Goal: Task Accomplishment & Management: Manage account settings

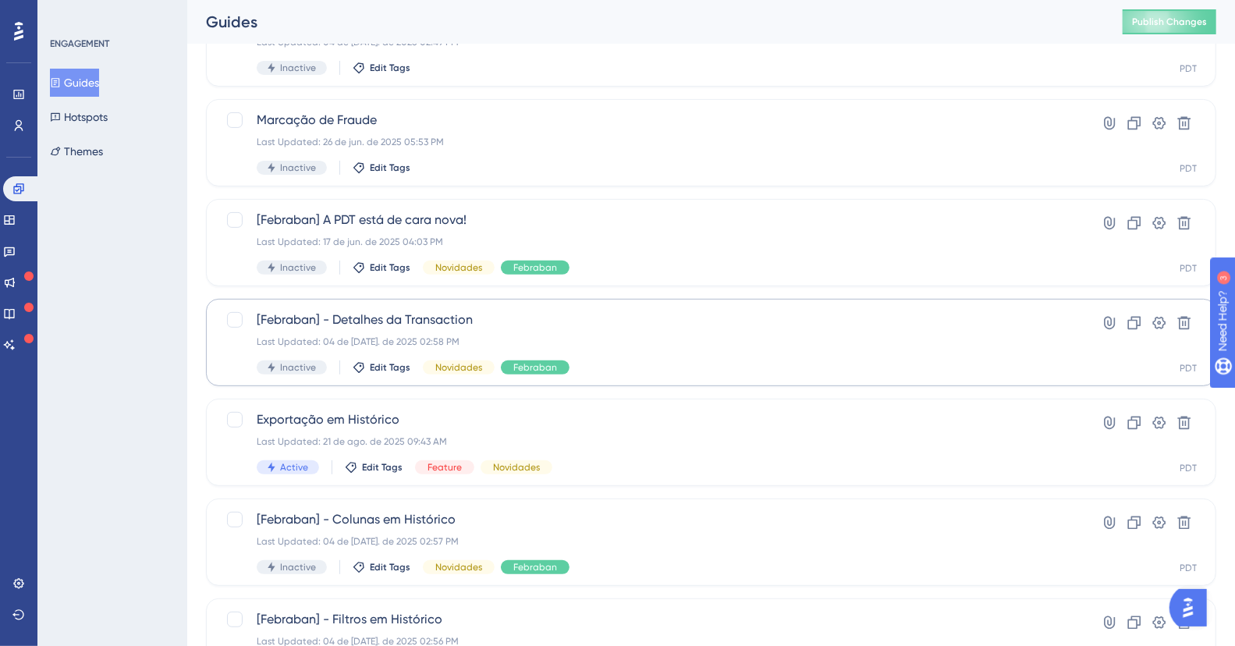
scroll to position [263, 0]
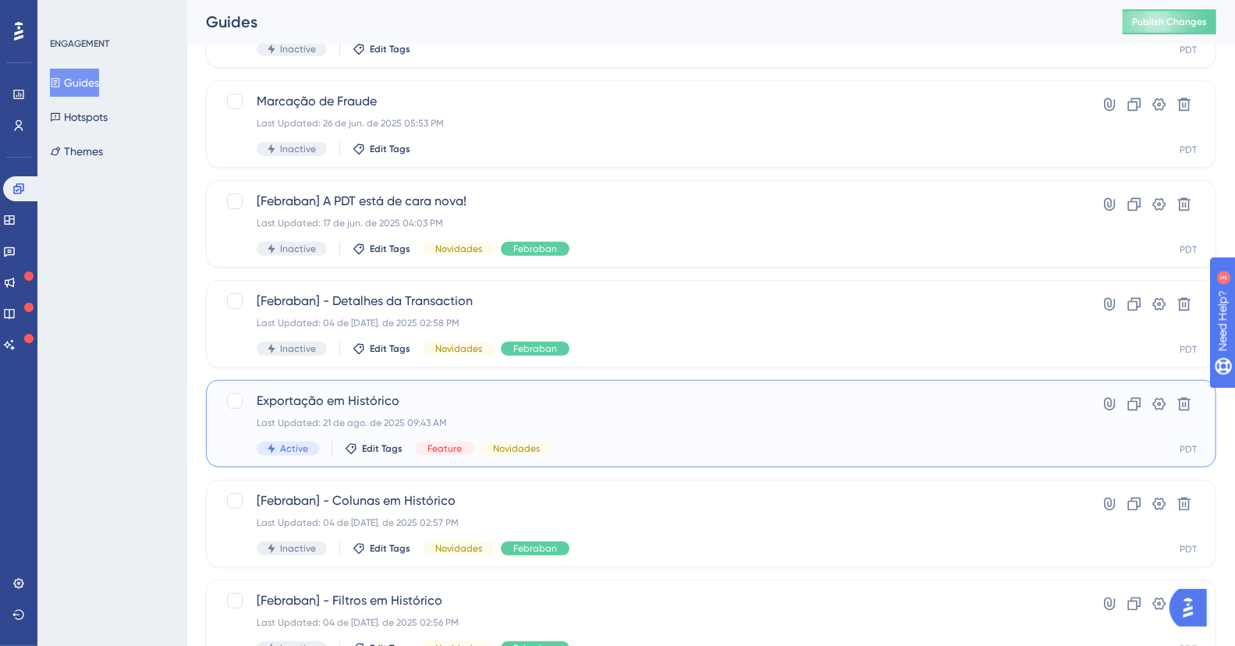
click at [462, 388] on div "Exportação em Histórico Last Updated: 21 de ago. de 2025 09:43 AM Active Edit T…" at bounding box center [711, 423] width 1010 height 87
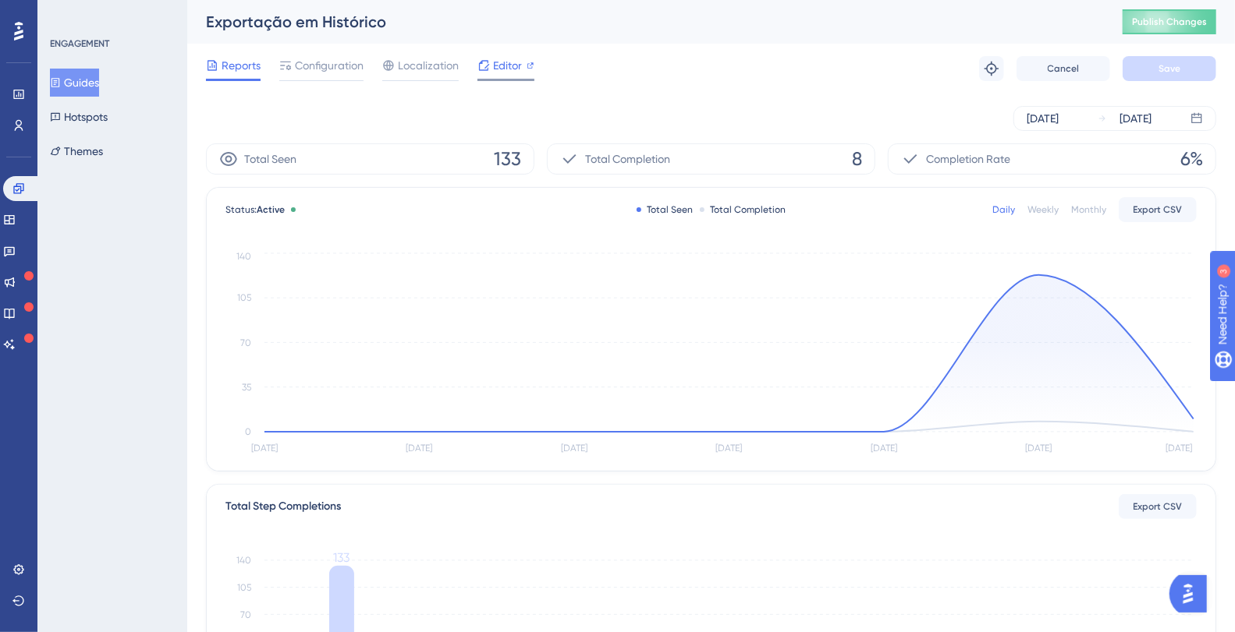
click at [510, 59] on span "Editor" at bounding box center [507, 65] width 29 height 19
click at [76, 119] on button "Hotspots" at bounding box center [79, 117] width 58 height 28
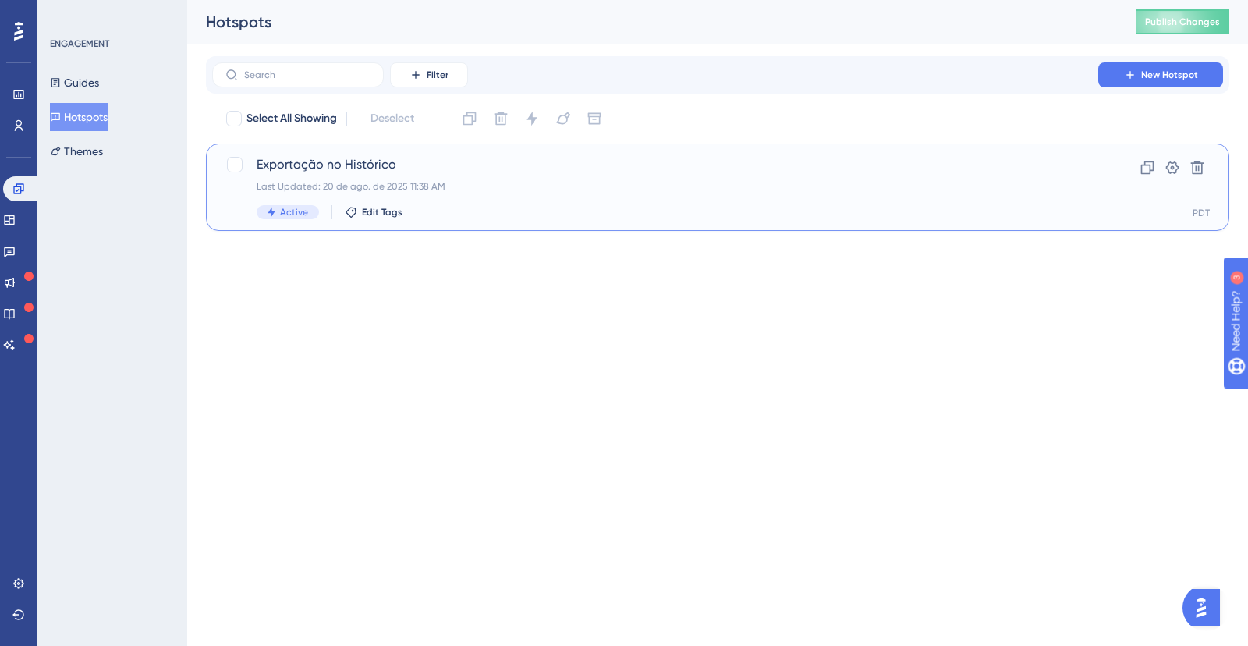
click at [468, 180] on div "Last Updated: 20 de ago. de 2025 11:38 AM" at bounding box center [655, 186] width 797 height 12
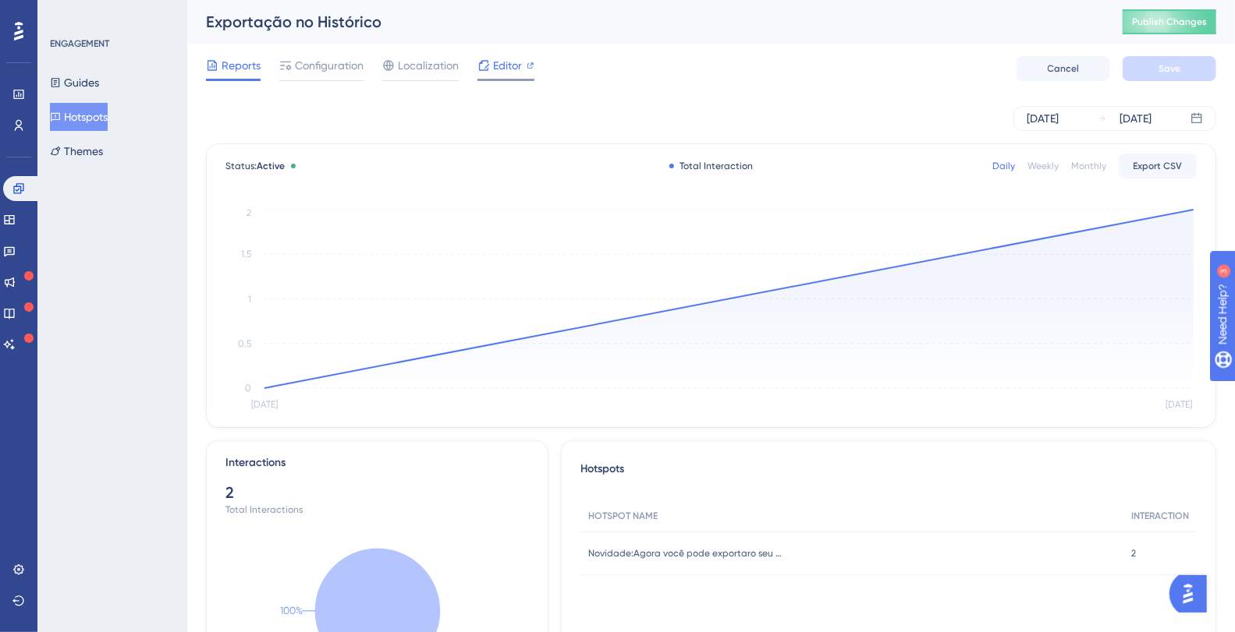
click at [491, 62] on div "Editor" at bounding box center [505, 65] width 57 height 19
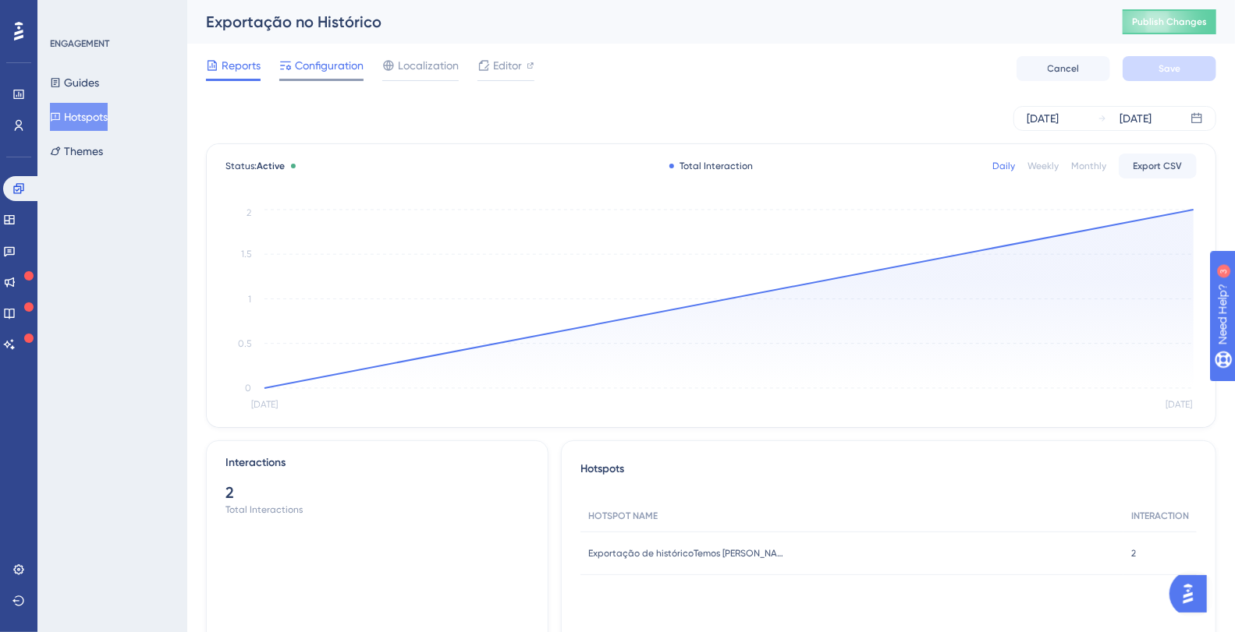
click at [316, 65] on span "Configuration" at bounding box center [329, 65] width 69 height 19
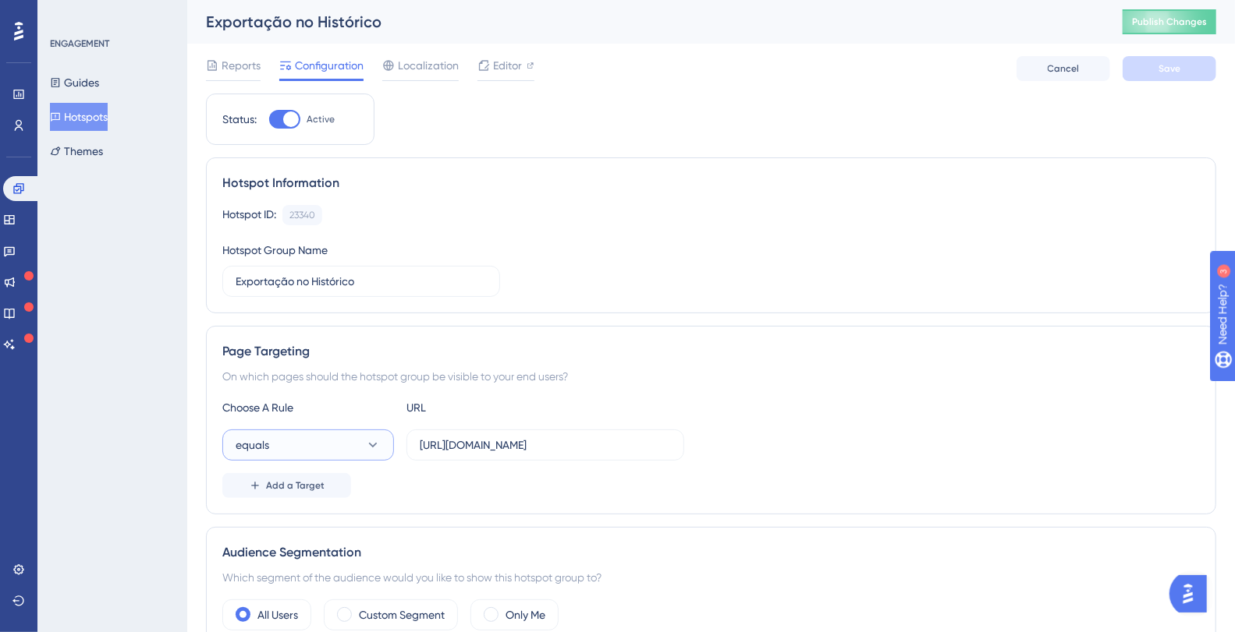
click at [381, 438] on button "equals" at bounding box center [308, 445] width 172 height 31
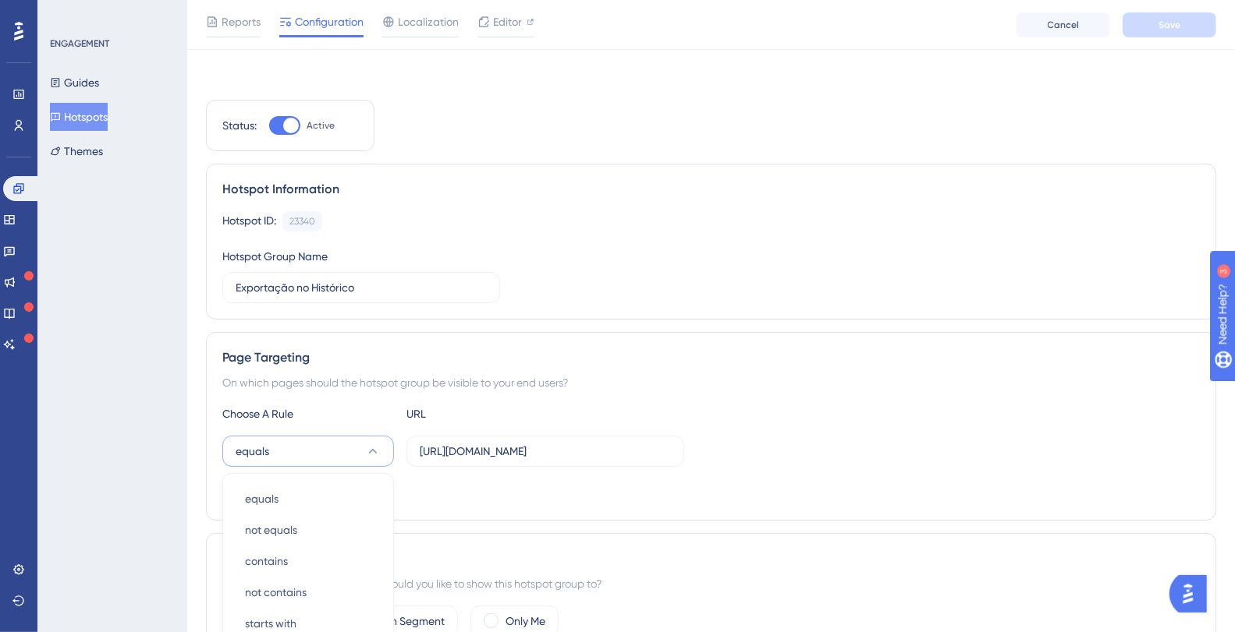
scroll to position [274, 0]
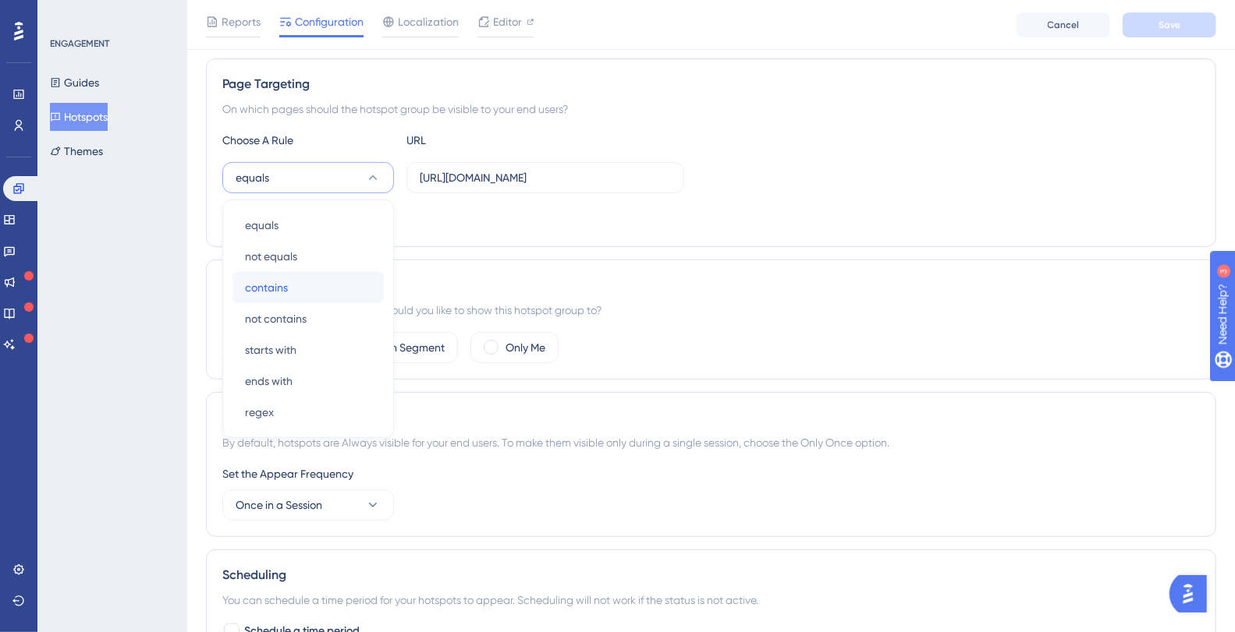
click at [287, 290] on div "contains contains" at bounding box center [308, 287] width 126 height 31
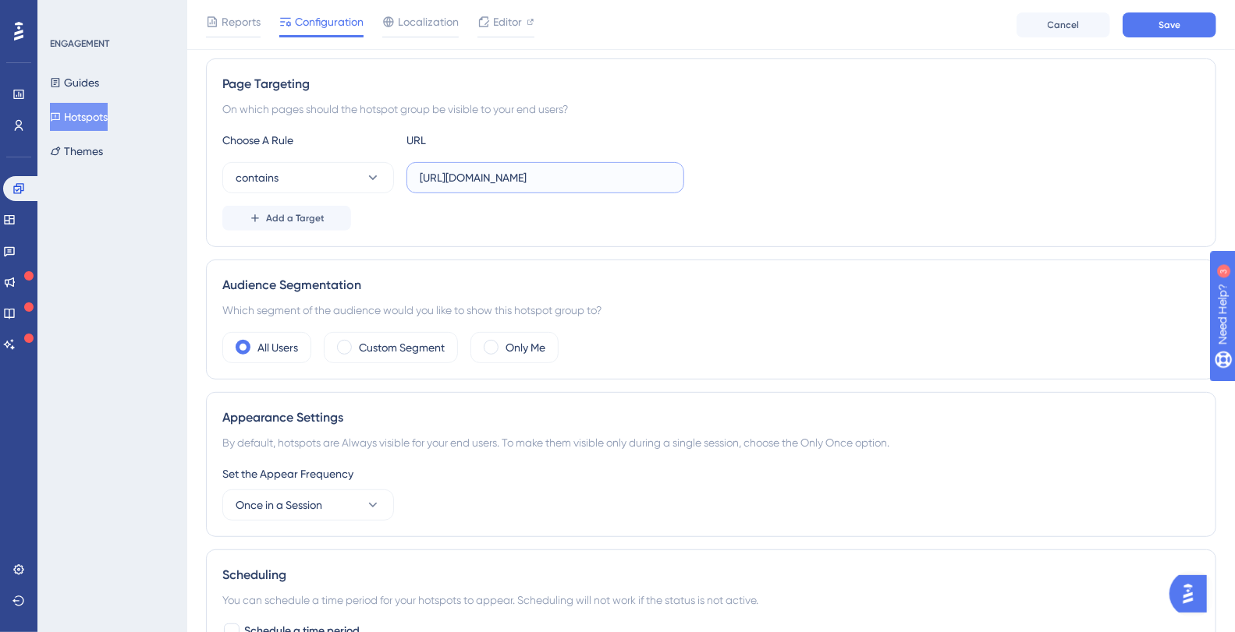
drag, startPoint x: 646, startPoint y: 175, endPoint x: 892, endPoint y: 175, distance: 246.4
click at [900, 175] on div "contains https://plataformadatatrust.clearsale.com.br/consulta/transacoes?page=…" at bounding box center [710, 177] width 977 height 31
click at [753, 177] on div "contains https://plataformadatatrust.clearsale.com.br/consulta/transacoes?page=…" at bounding box center [710, 177] width 977 height 31
drag, startPoint x: 655, startPoint y: 178, endPoint x: 806, endPoint y: 176, distance: 151.3
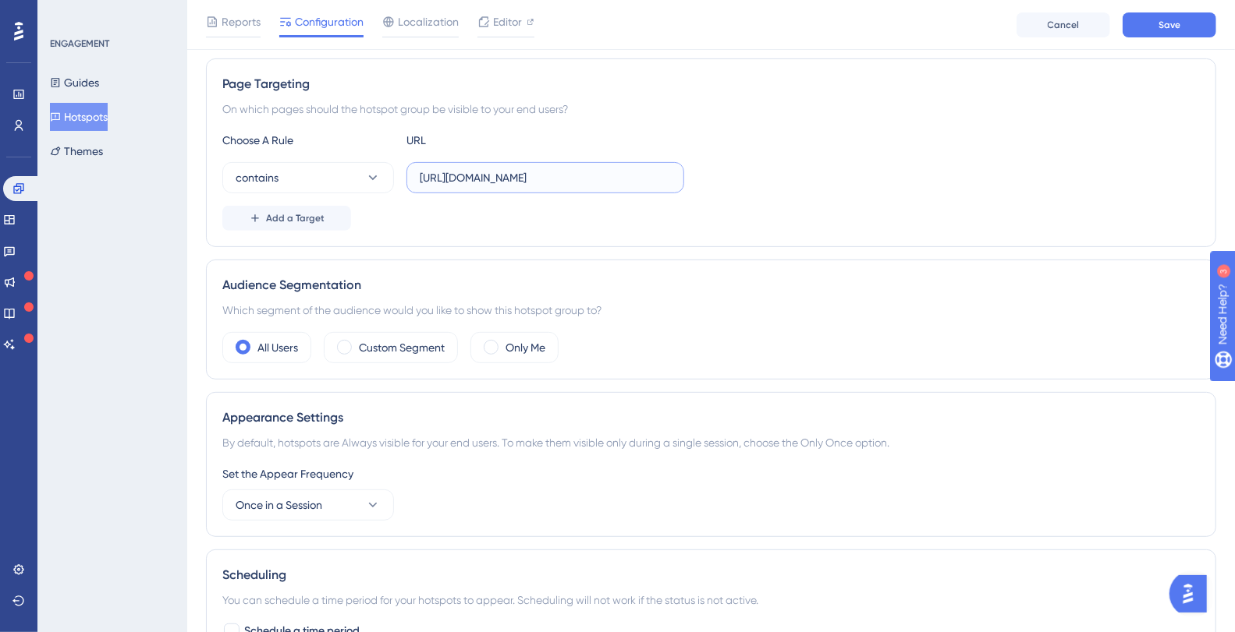
click at [806, 176] on div "contains https://plataformadatatrust.clearsale.com.br/consulta/transacoes?page=…" at bounding box center [710, 177] width 977 height 31
click at [583, 181] on input "https://plataformadatatrust.clearsale.com.br/consulta/transacoes?page=1&results…" at bounding box center [545, 177] width 251 height 17
drag, startPoint x: 456, startPoint y: 176, endPoint x: 1068, endPoint y: 175, distance: 612.2
click at [1068, 175] on div "contains https://plataformadatatrust.clearsale.com.br/consulta/transacoes?page=…" at bounding box center [710, 177] width 977 height 31
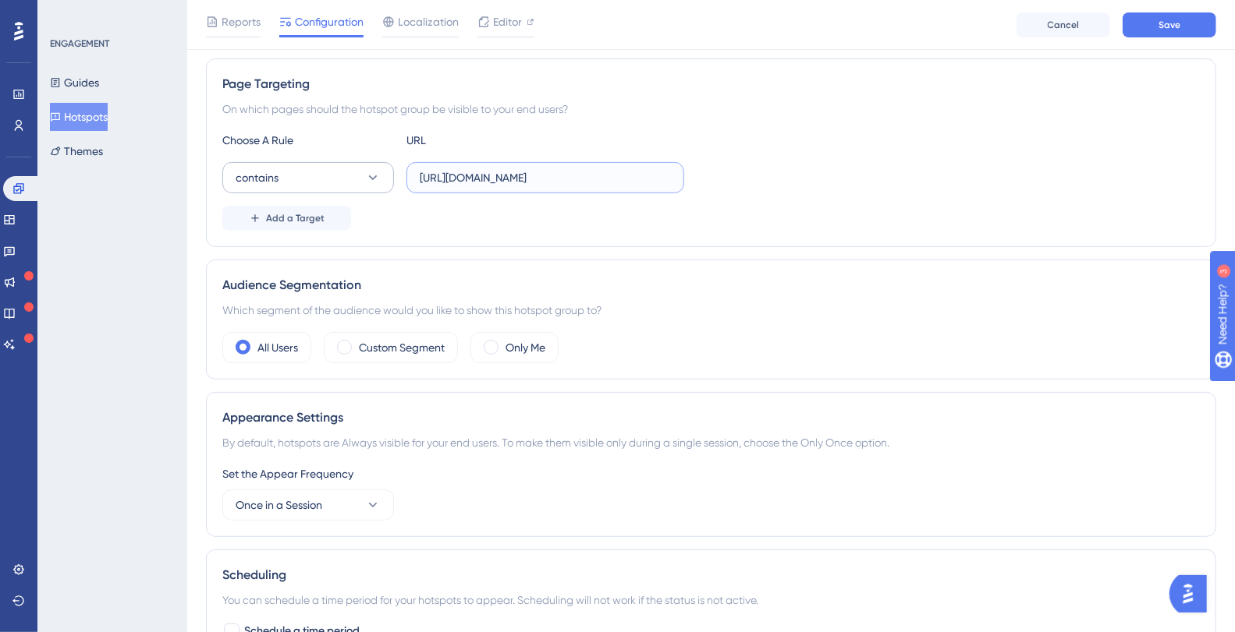
drag, startPoint x: 427, startPoint y: 166, endPoint x: 328, endPoint y: 170, distance: 99.1
click at [324, 169] on div "contains https://plataformadatatrust.clearsale.com.br/consulta/transacoes" at bounding box center [453, 177] width 462 height 31
click at [322, 174] on div "contains https://plataformadatatrust.clearsale.com.br/consulta/transacoes" at bounding box center [453, 177] width 462 height 31
click at [466, 169] on input "https://plataformadatatrust.clearsale.com.br/consulta/transacoes" at bounding box center [545, 177] width 251 height 17
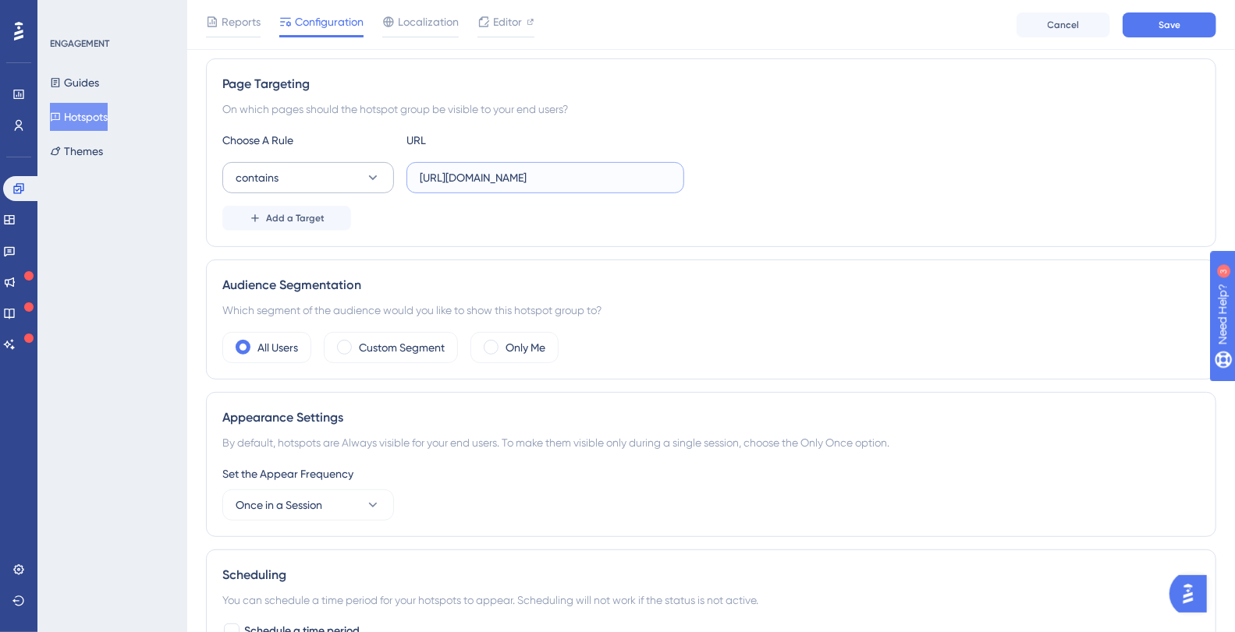
drag, startPoint x: 461, startPoint y: 173, endPoint x: 296, endPoint y: 164, distance: 164.8
click at [296, 164] on div "contains https://plataformadatatrust.clearsale.com.br/consulta/transacoes" at bounding box center [453, 177] width 462 height 31
drag, startPoint x: 606, startPoint y: 170, endPoint x: 826, endPoint y: 172, distance: 219.9
click at [826, 172] on div "contains plataformadatatrust.clearsale.com.br/consulta/transacoes" at bounding box center [710, 177] width 977 height 31
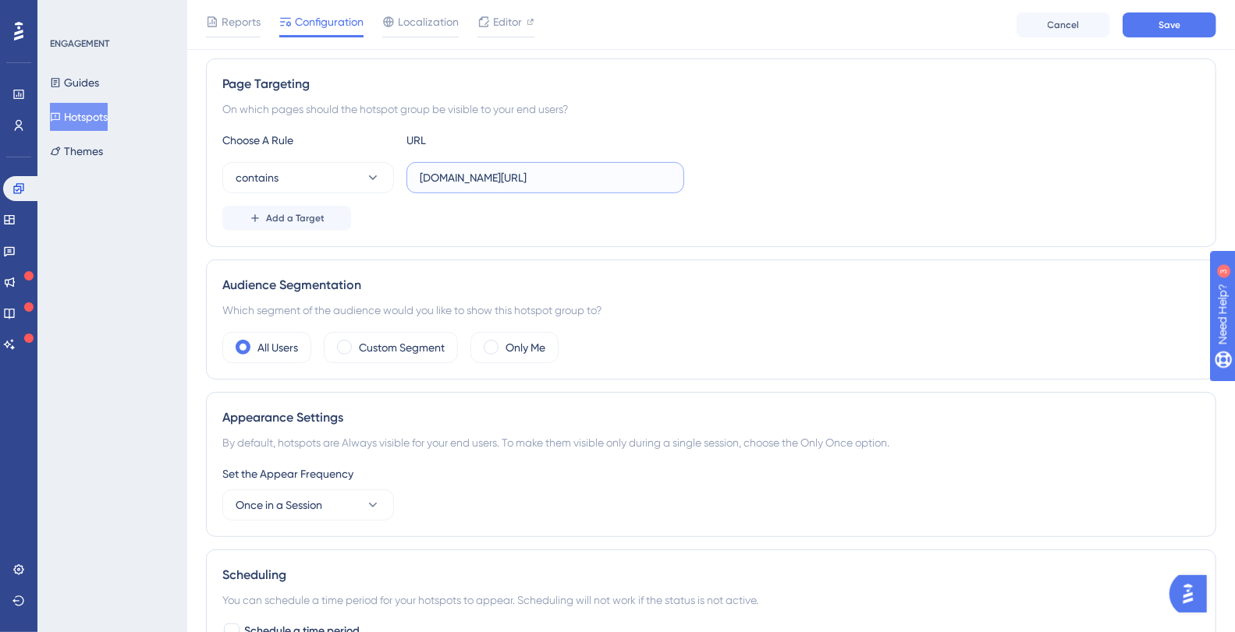
type input "[DOMAIN_NAME][URL]"
click at [799, 172] on div "contains plataformadatatrust.clearsale.com.br/consulta/transacoes" at bounding box center [710, 177] width 977 height 31
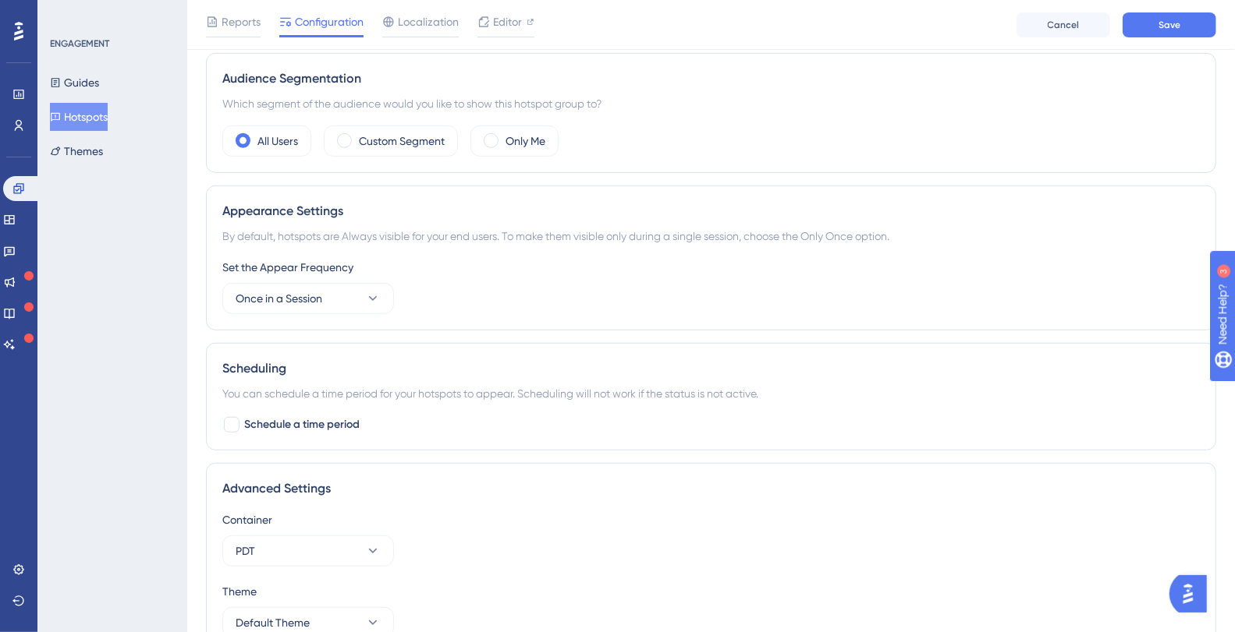
scroll to position [558, 0]
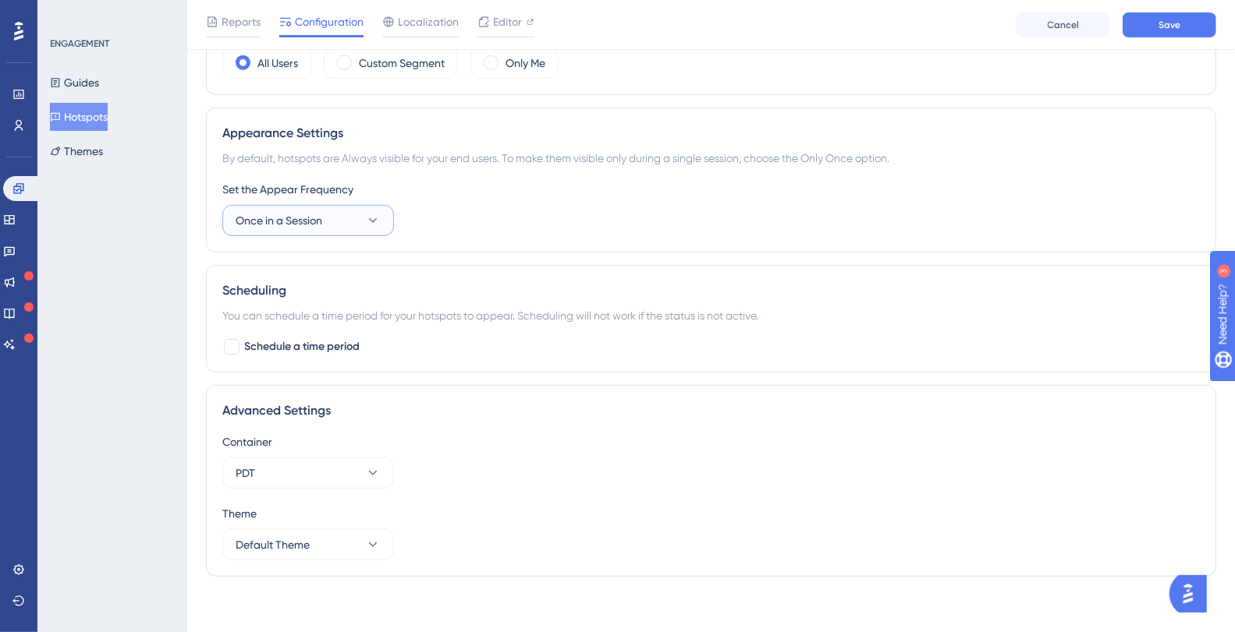
click at [349, 214] on button "Once in a Session" at bounding box center [308, 220] width 172 height 31
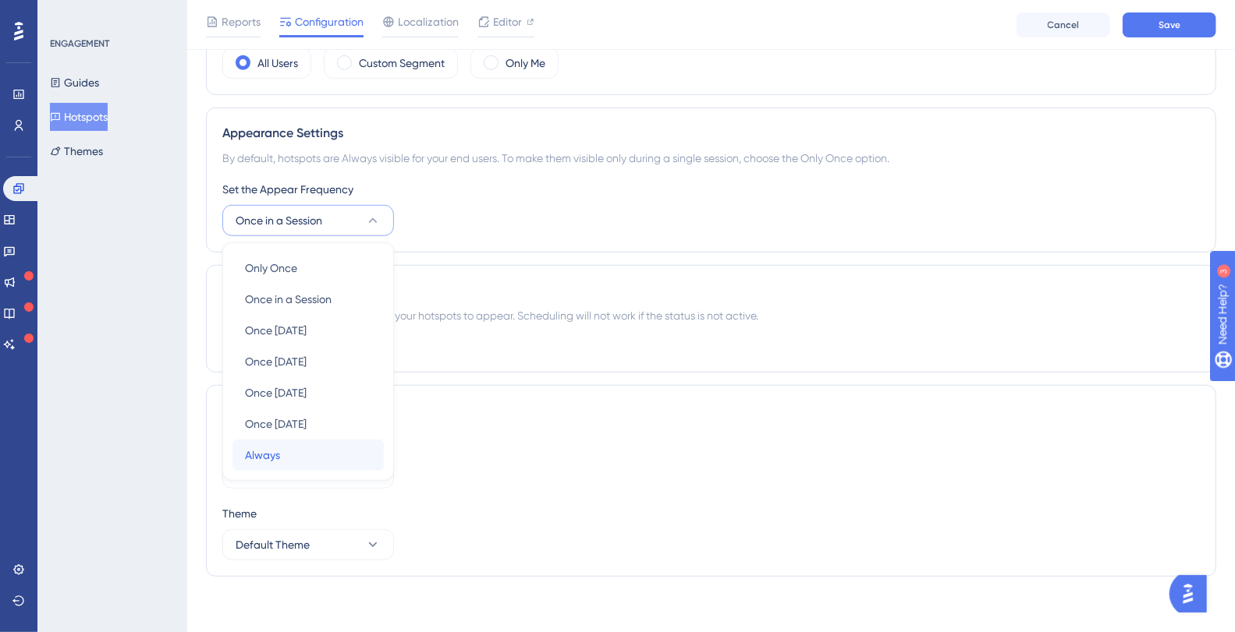
click at [297, 450] on div "Always Always" at bounding box center [308, 455] width 126 height 31
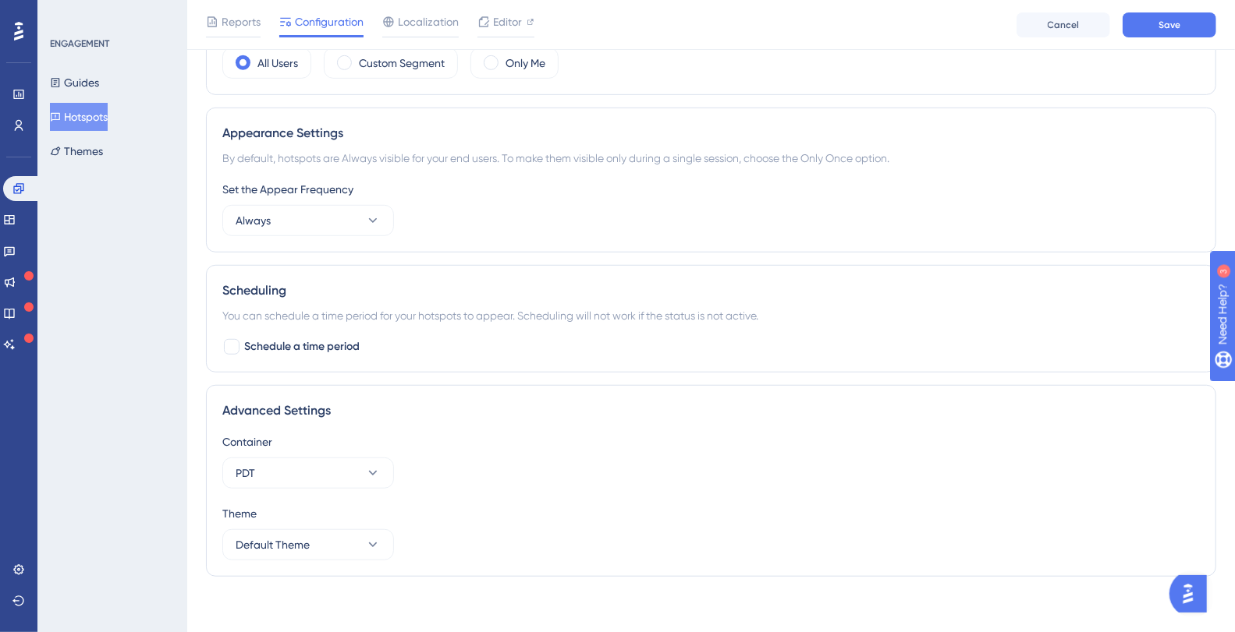
click at [469, 188] on div "Set the Appear Frequency" at bounding box center [710, 189] width 977 height 19
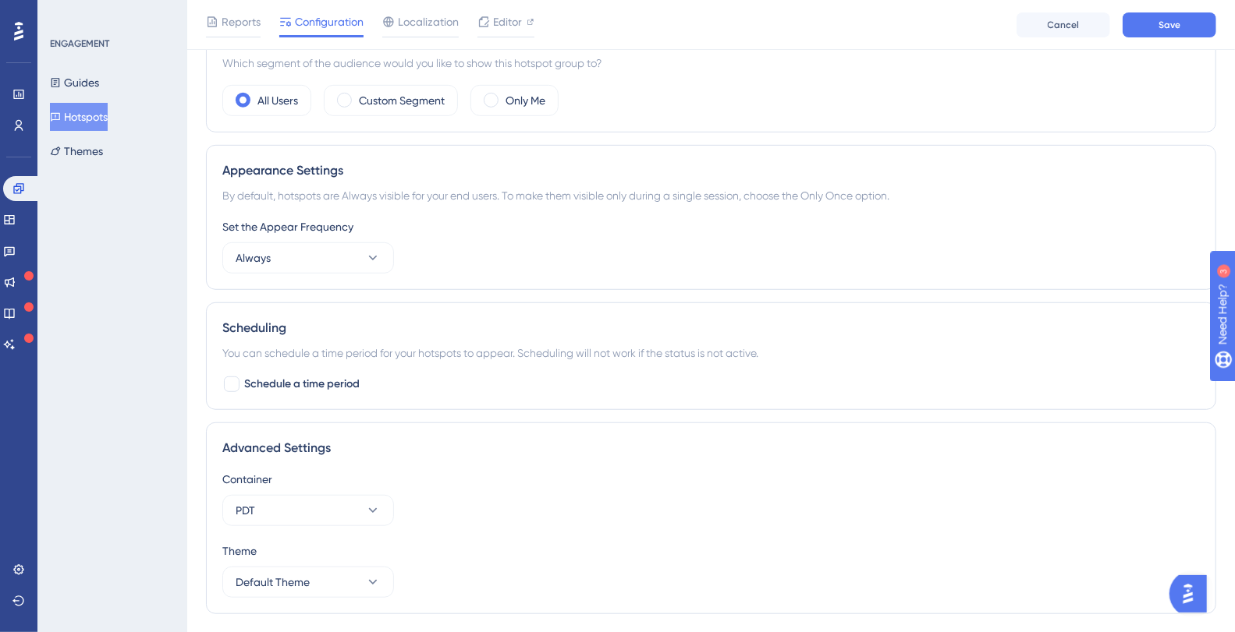
scroll to position [491, 0]
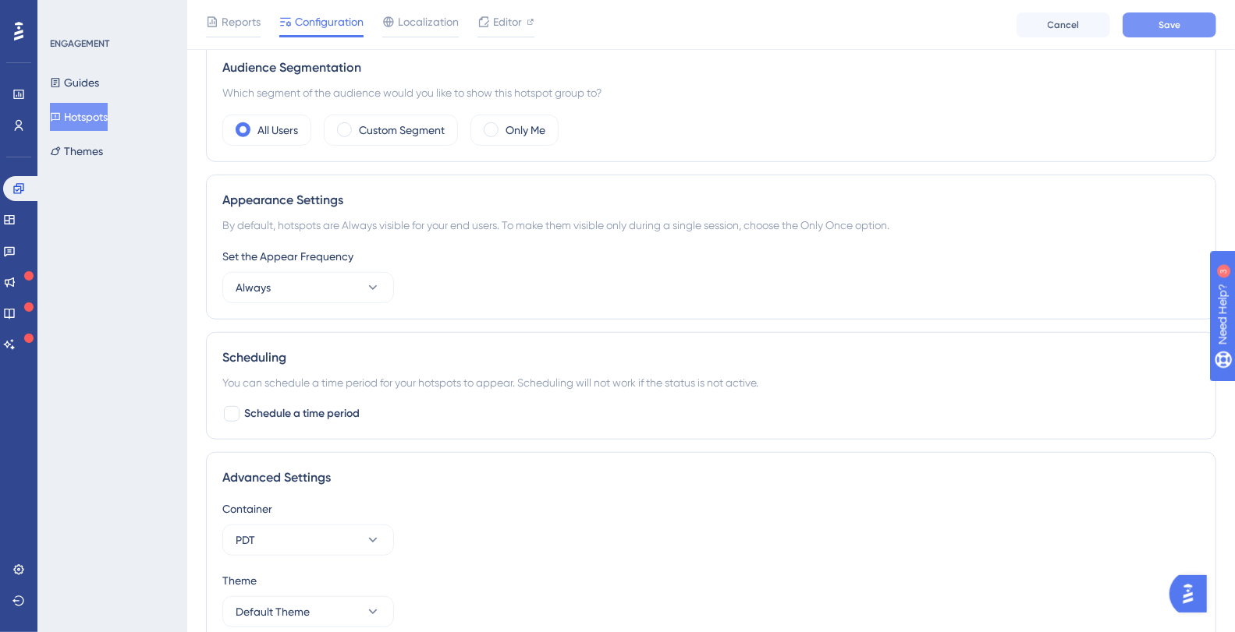
click at [1184, 30] on button "Save" at bounding box center [1169, 24] width 94 height 25
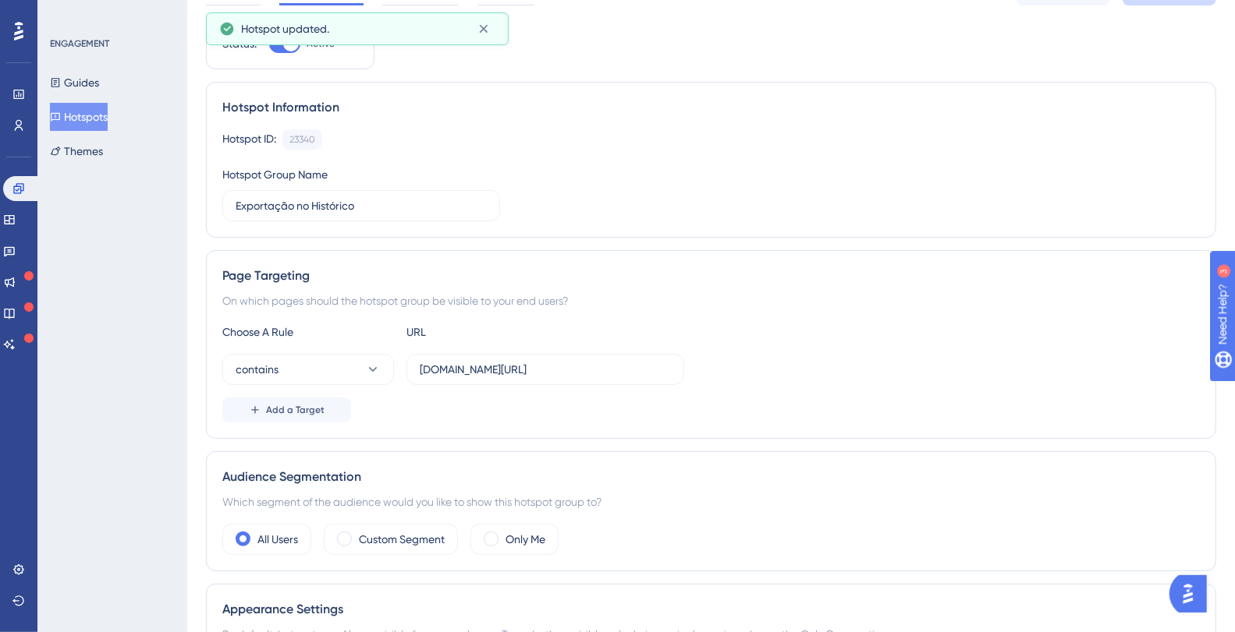
scroll to position [0, 0]
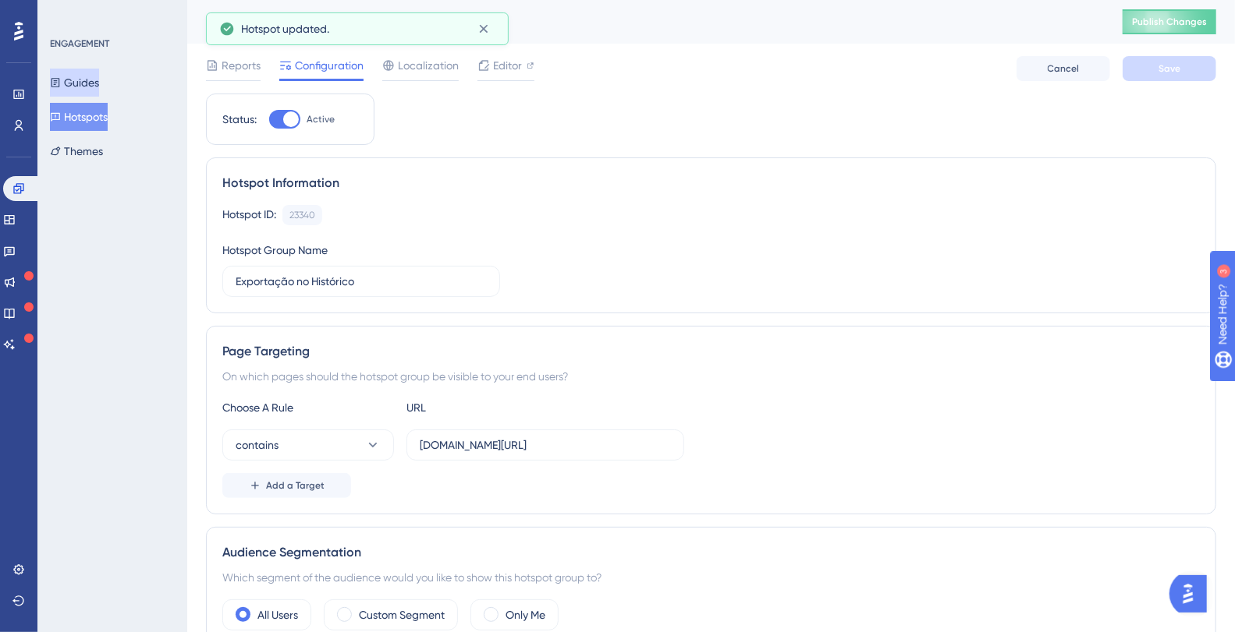
click at [82, 84] on button "Guides" at bounding box center [74, 83] width 49 height 28
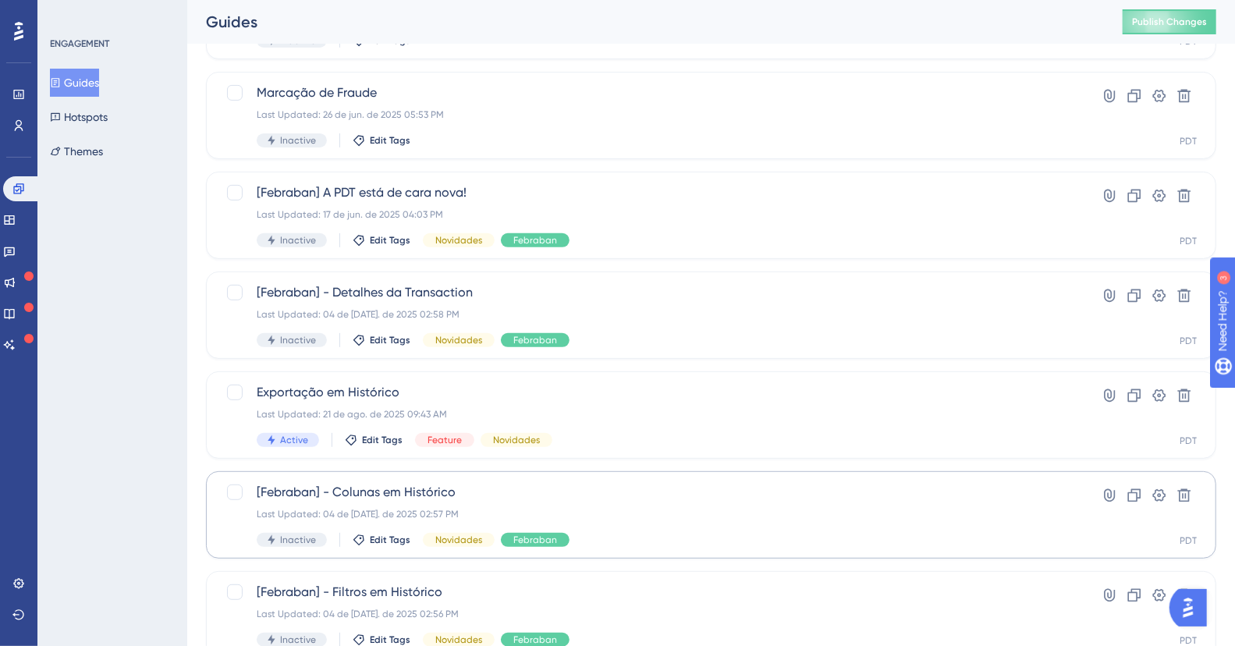
scroll to position [424, 0]
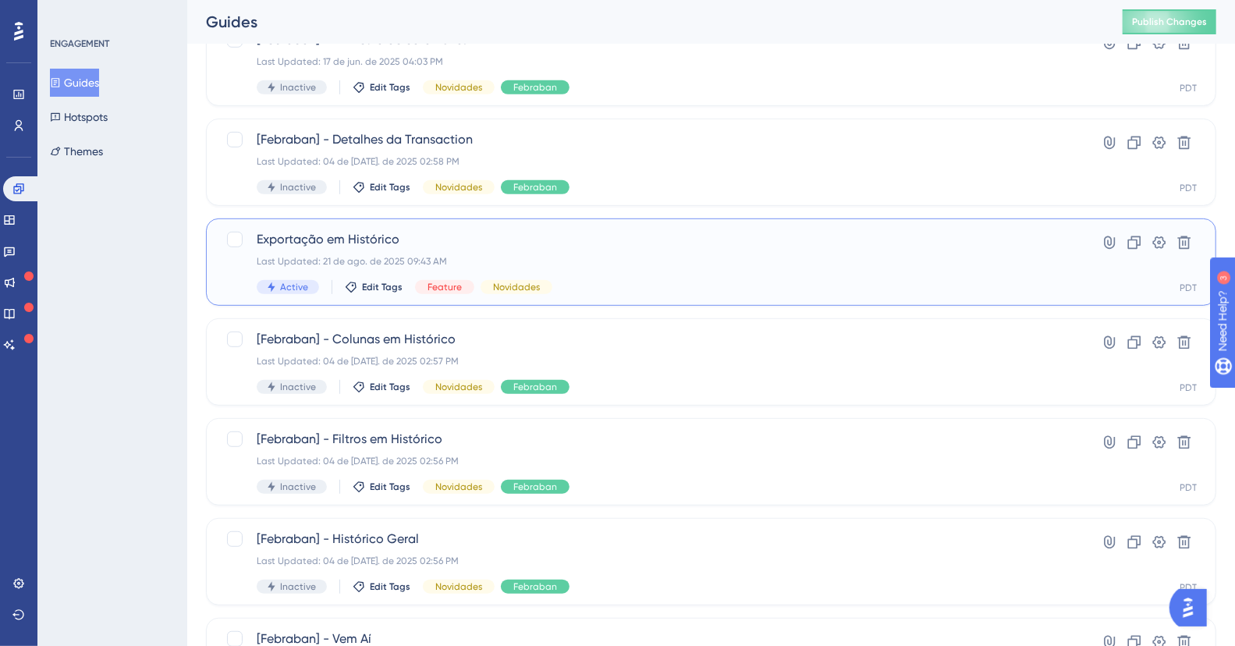
click at [451, 240] on span "Exportação em Histórico" at bounding box center [649, 239] width 784 height 19
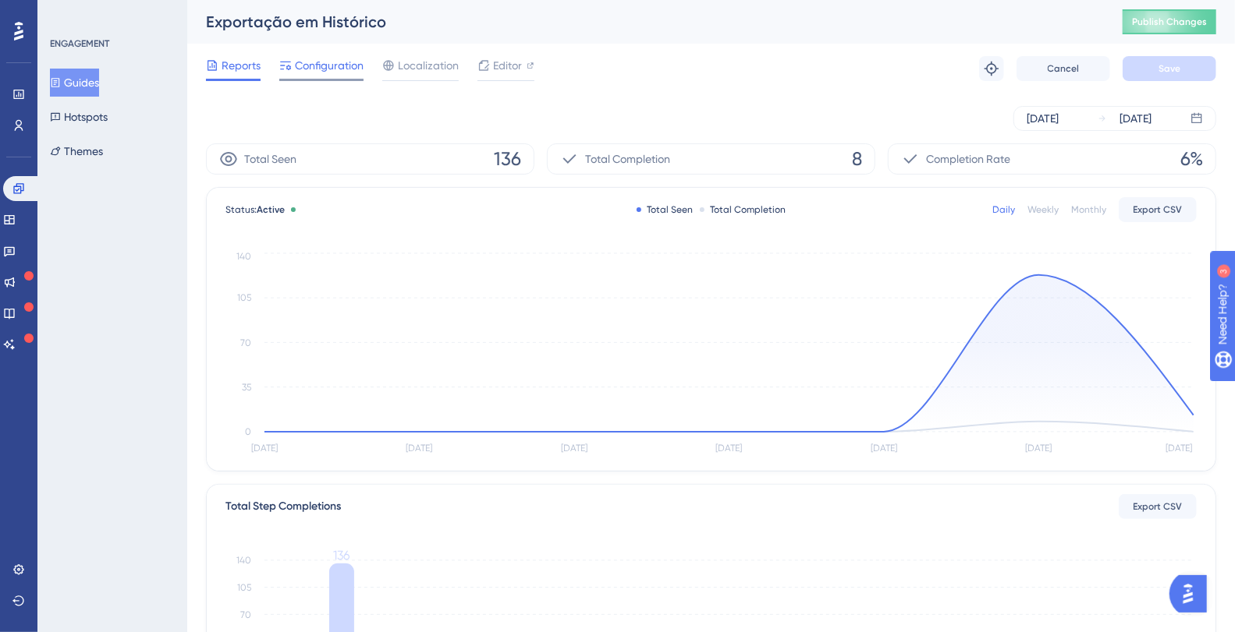
click at [321, 76] on div "Configuration" at bounding box center [321, 68] width 84 height 25
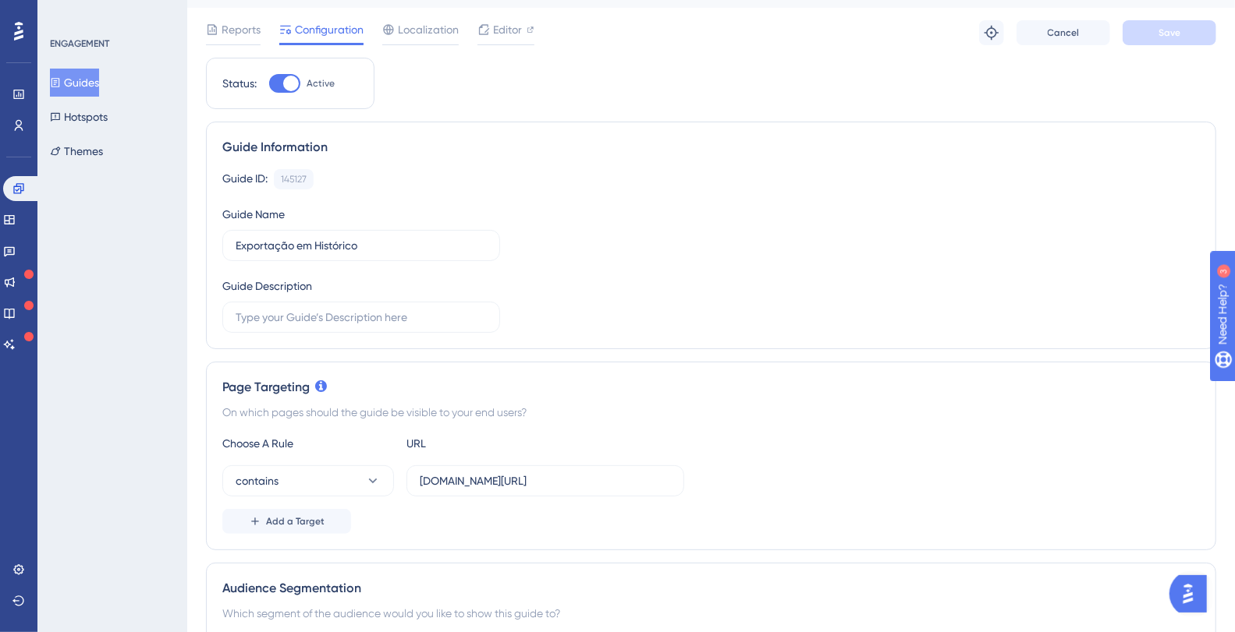
scroll to position [37, 0]
drag, startPoint x: 459, startPoint y: 478, endPoint x: 300, endPoint y: 477, distance: 159.1
click at [300, 477] on div "contains plataformadatatrust.clearsale.com.br/consulta/transacoes" at bounding box center [453, 480] width 462 height 31
click at [551, 476] on input "[DOMAIN_NAME][URL]" at bounding box center [545, 480] width 251 height 17
drag, startPoint x: 617, startPoint y: 484, endPoint x: 760, endPoint y: 478, distance: 142.8
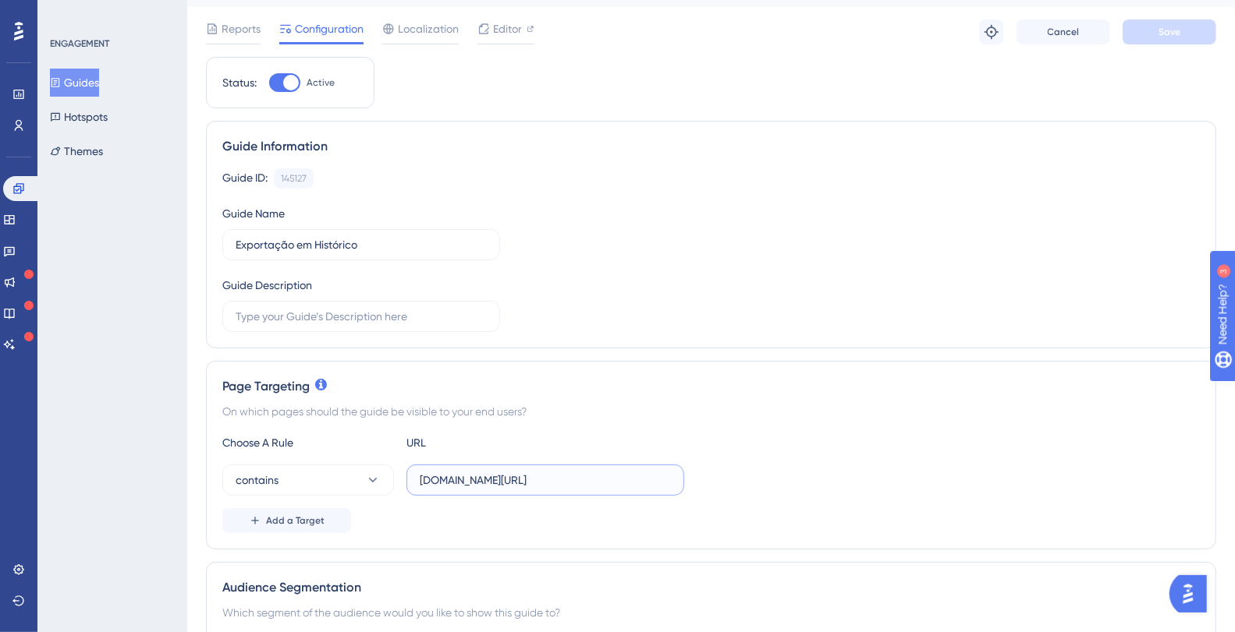
click at [791, 481] on div "contains plataformadatatrust.clearsale.com.br/consulta/transacoes" at bounding box center [710, 480] width 977 height 31
drag, startPoint x: 648, startPoint y: 481, endPoint x: 791, endPoint y: 476, distance: 142.8
click at [791, 476] on div "contains plataformadatatrust.clearsale.com.br/consulta/transacoes" at bounding box center [710, 480] width 977 height 31
click at [773, 444] on div "Choose A Rule URL" at bounding box center [710, 443] width 977 height 19
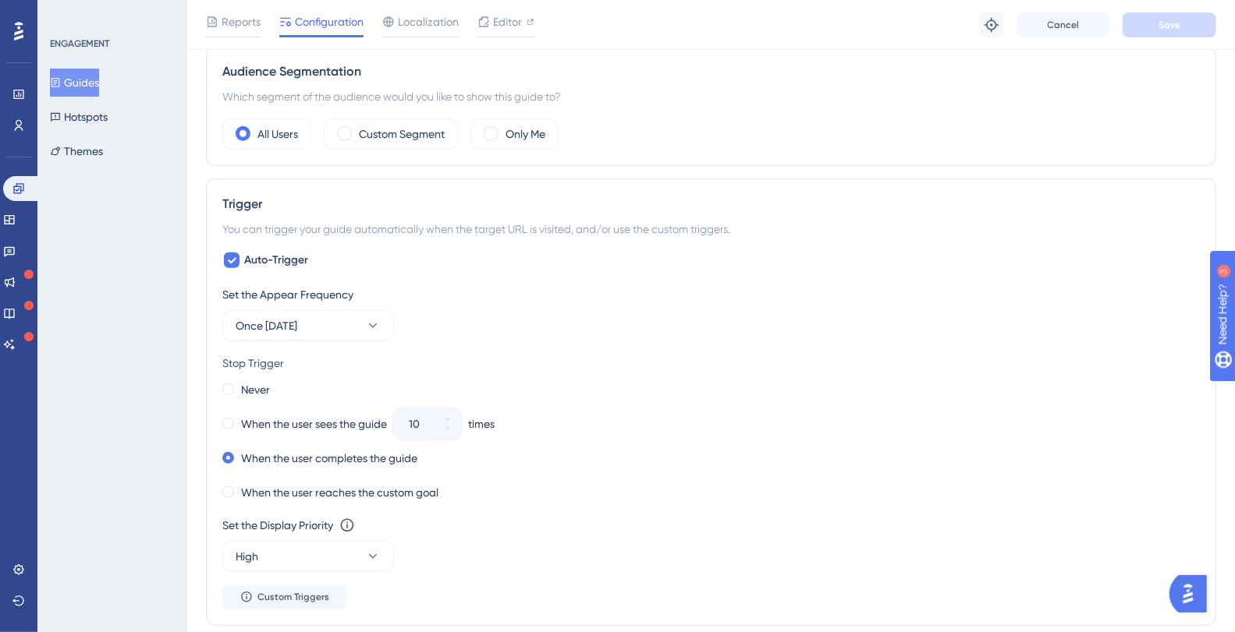
scroll to position [562, 0]
click at [232, 257] on icon at bounding box center [231, 257] width 9 height 12
checkbox input "false"
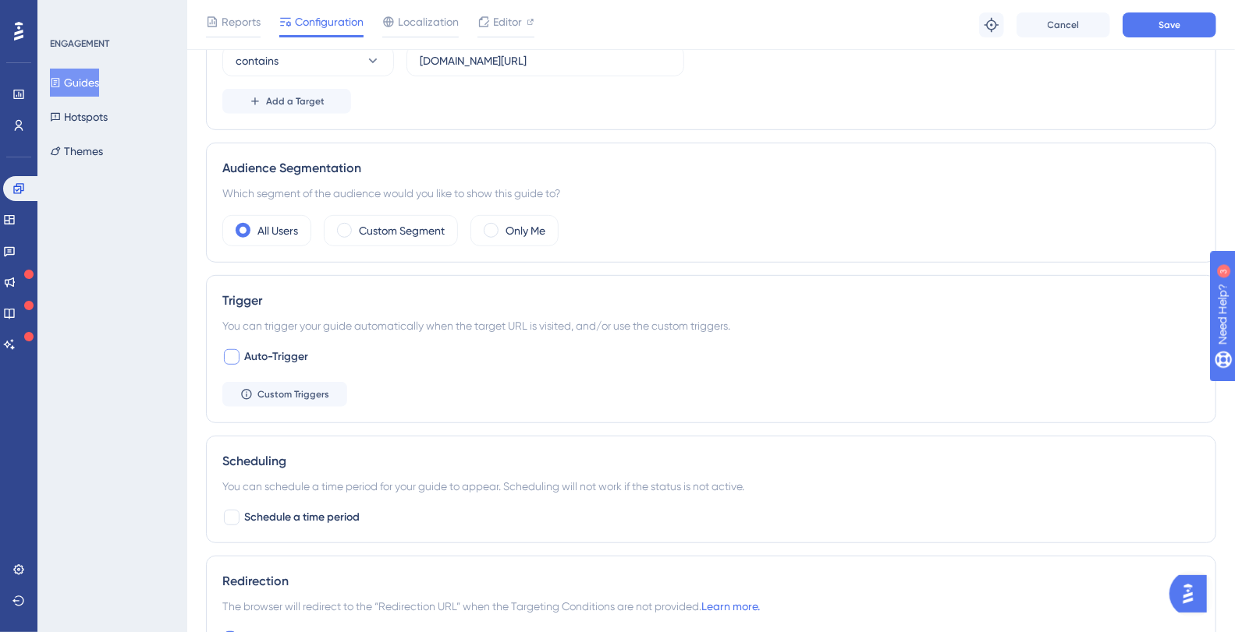
scroll to position [447, 0]
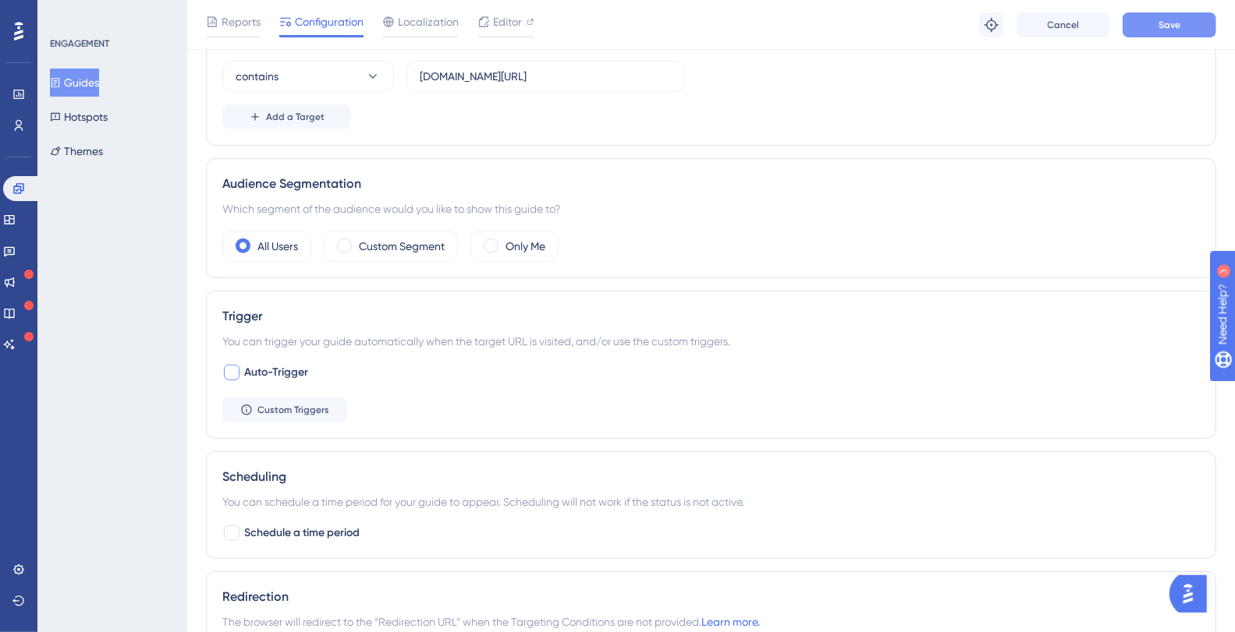
click at [1167, 24] on span "Save" at bounding box center [1169, 25] width 22 height 12
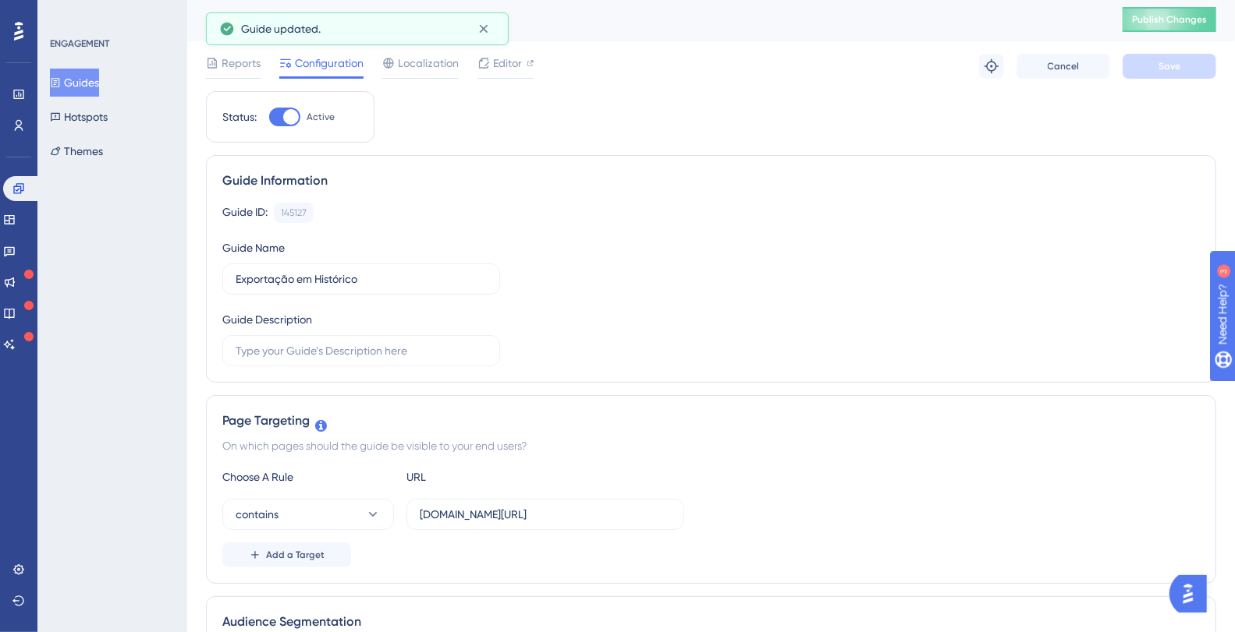
scroll to position [0, 0]
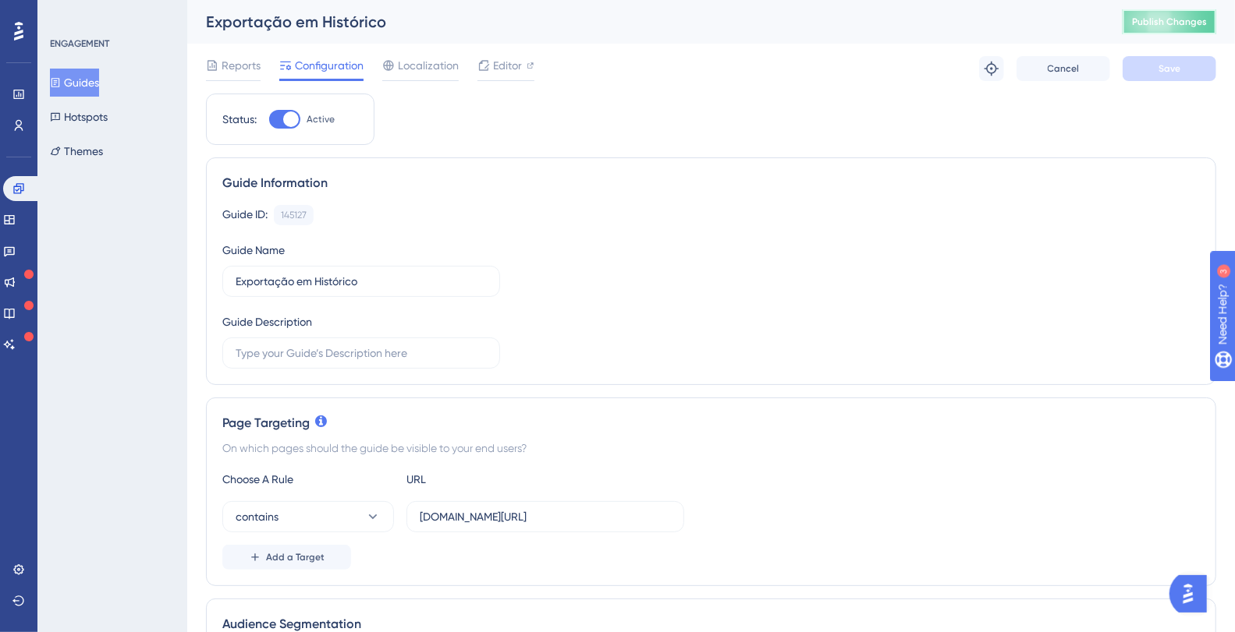
click at [1178, 16] on span "Publish Changes" at bounding box center [1169, 22] width 75 height 12
click at [98, 121] on button "Hotspots" at bounding box center [79, 117] width 58 height 28
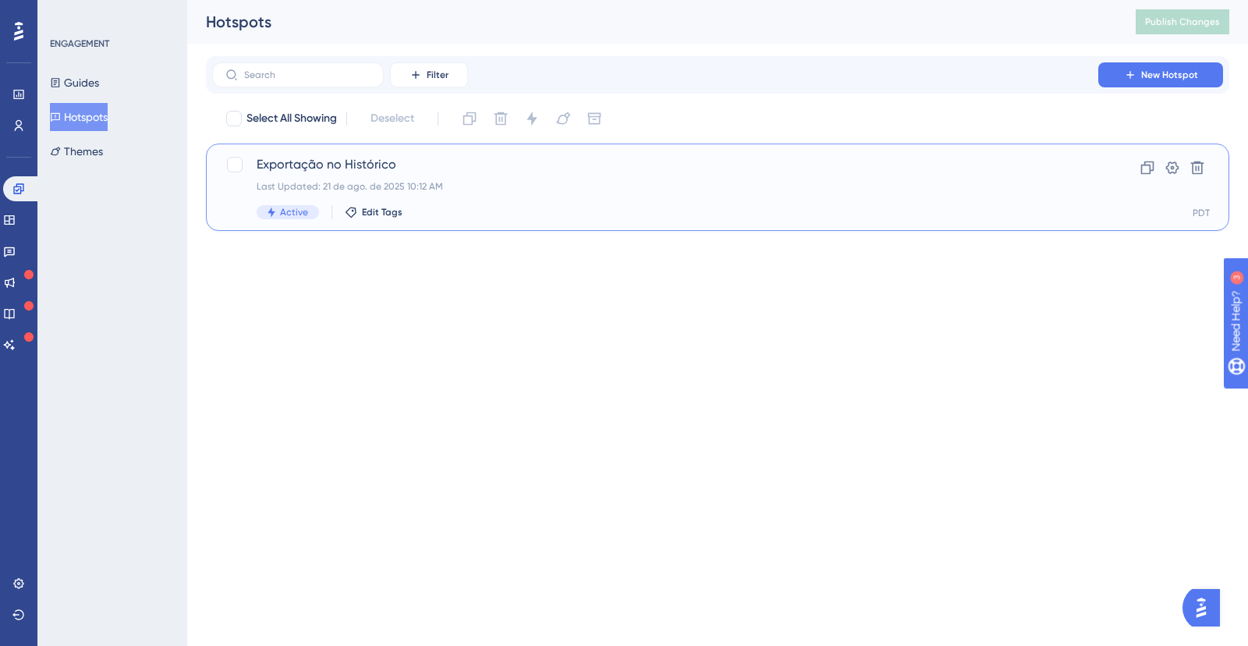
click at [345, 176] on div "Exportação no Histórico Last Updated: 21 de ago. de 2025 10:12 AM Active Edit T…" at bounding box center [655, 187] width 797 height 64
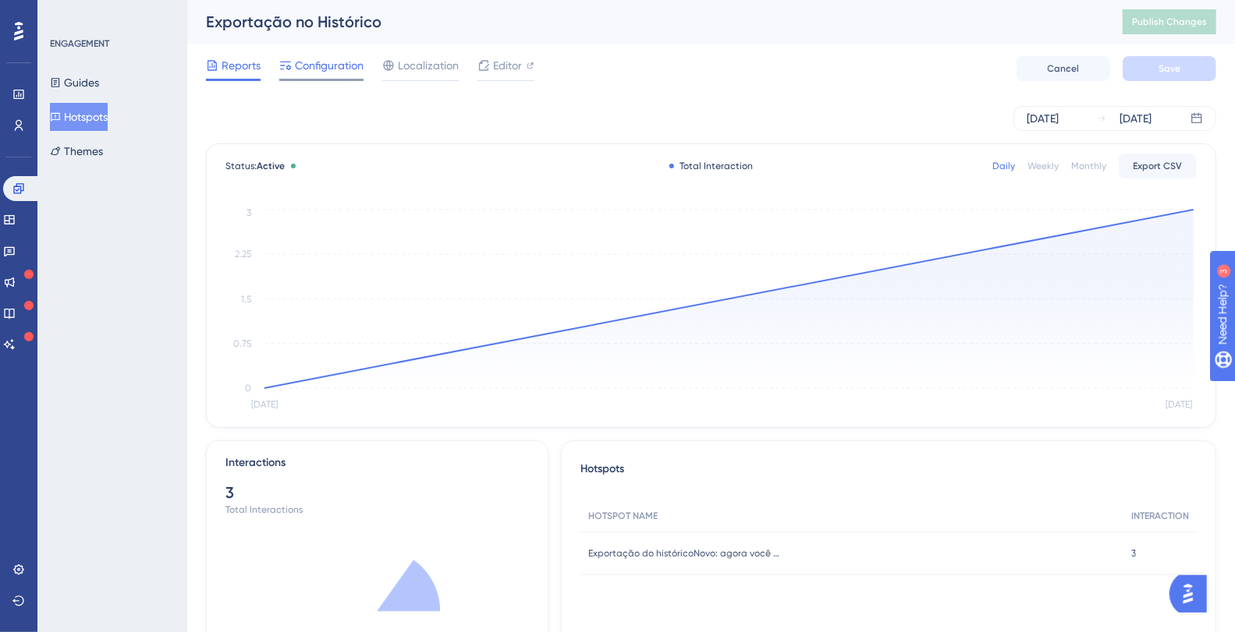
click at [334, 66] on span "Configuration" at bounding box center [329, 65] width 69 height 19
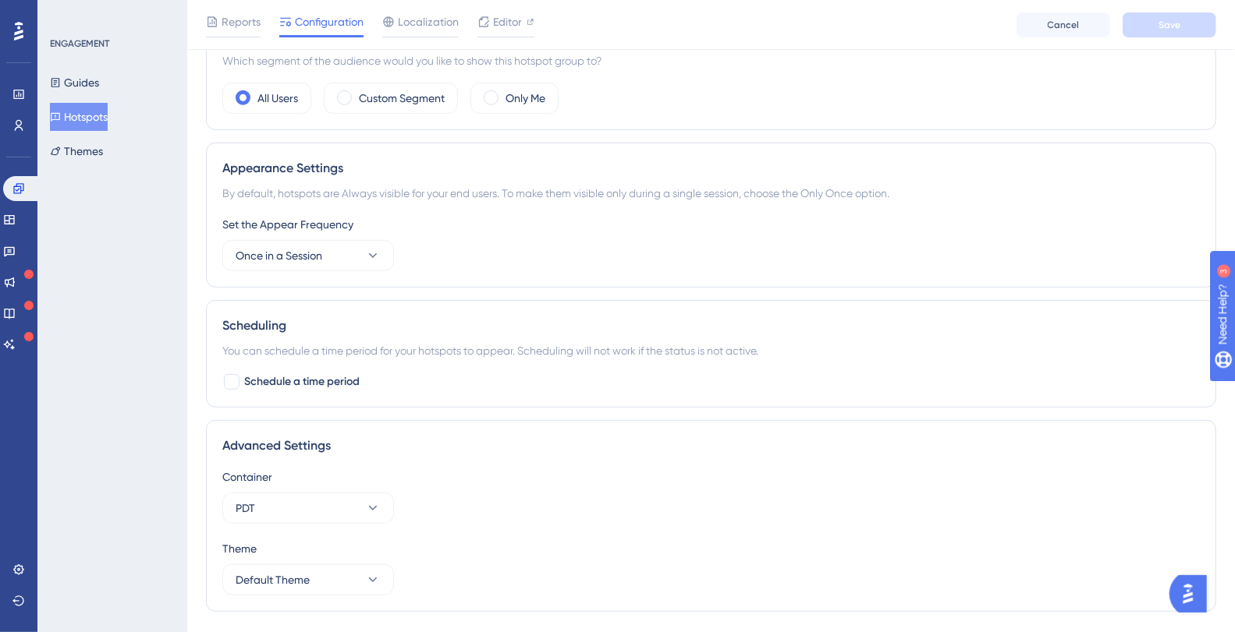
scroll to position [558, 0]
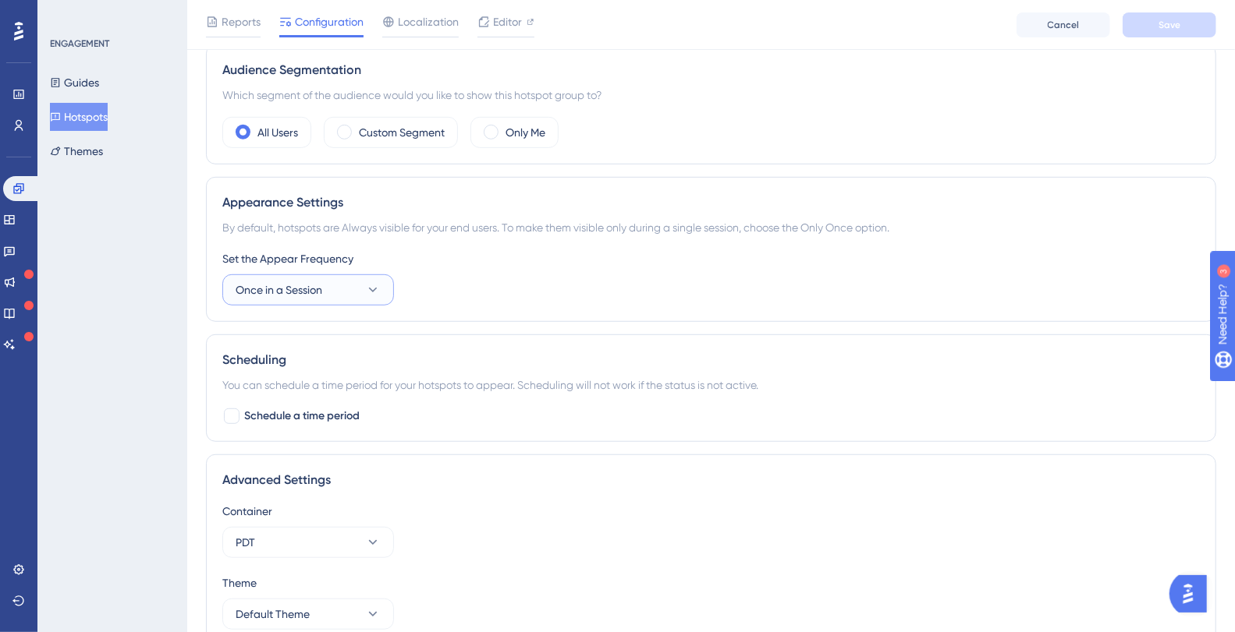
click at [376, 288] on icon at bounding box center [373, 290] width 9 height 5
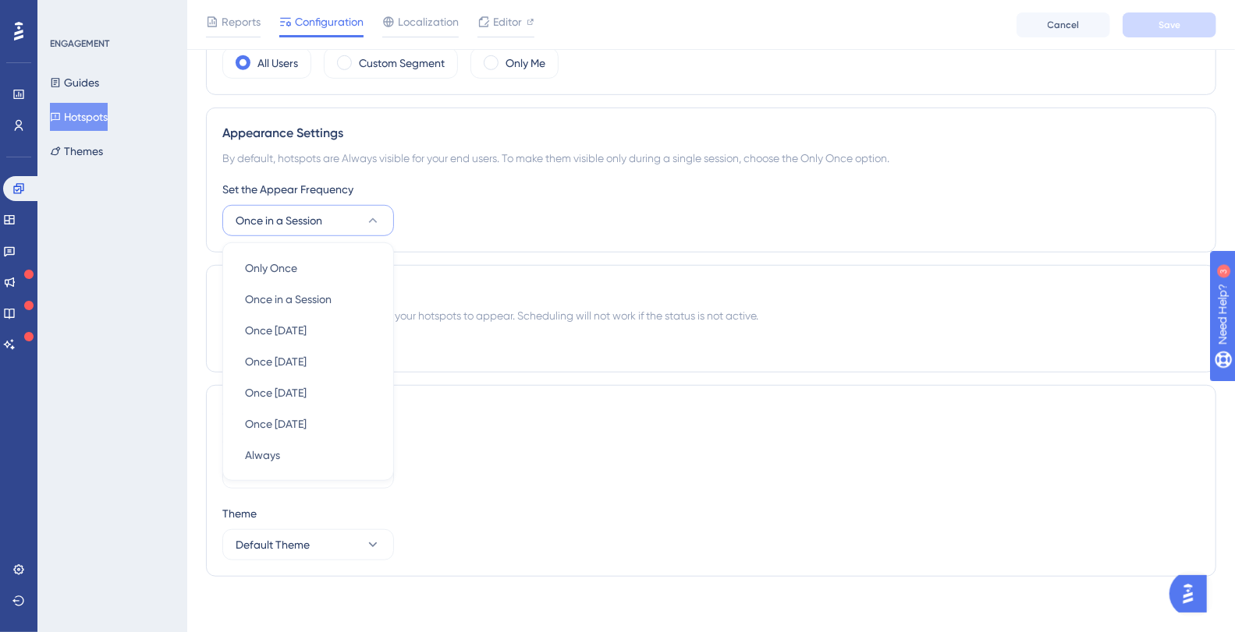
click at [277, 466] on div "Only Once Only Once Once in a Session Once in a Session Once in 1 day Once in 1…" at bounding box center [308, 362] width 172 height 239
click at [277, 459] on div "Always Always" at bounding box center [308, 455] width 126 height 31
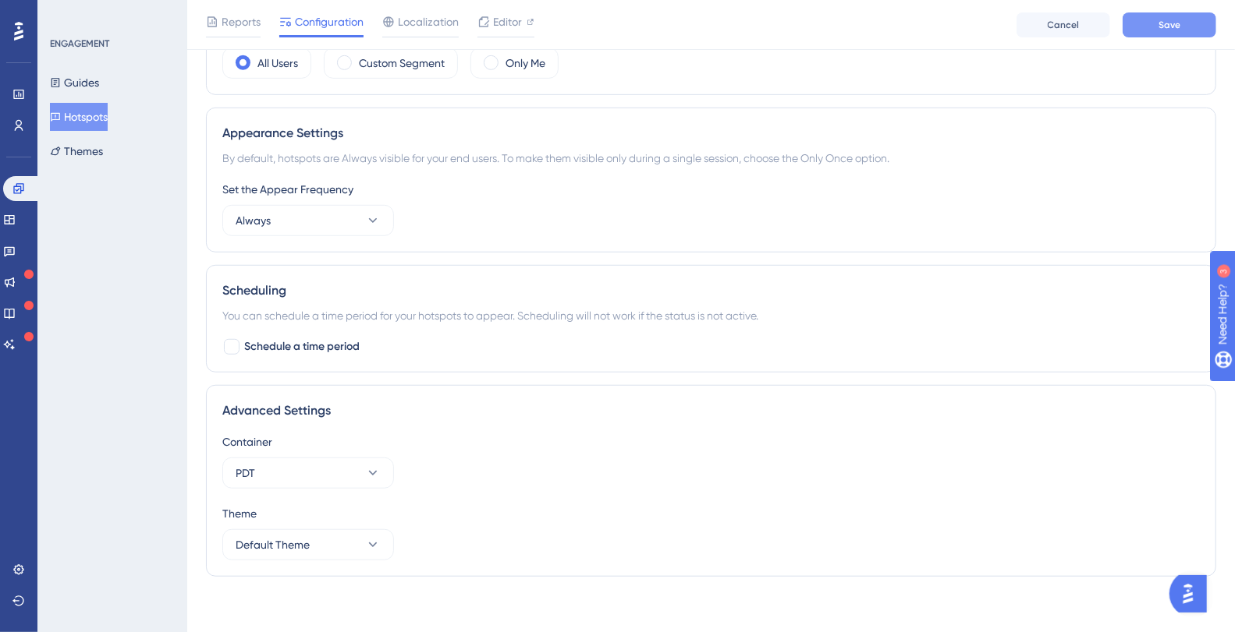
click at [1196, 36] on button "Save" at bounding box center [1169, 24] width 94 height 25
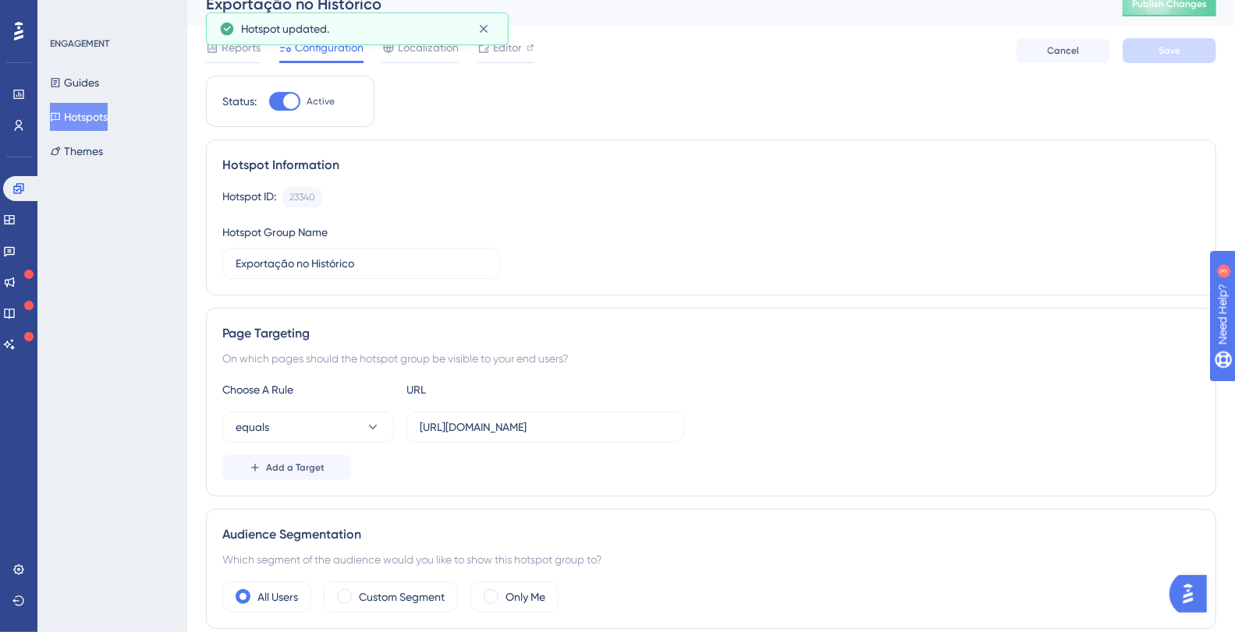
scroll to position [0, 0]
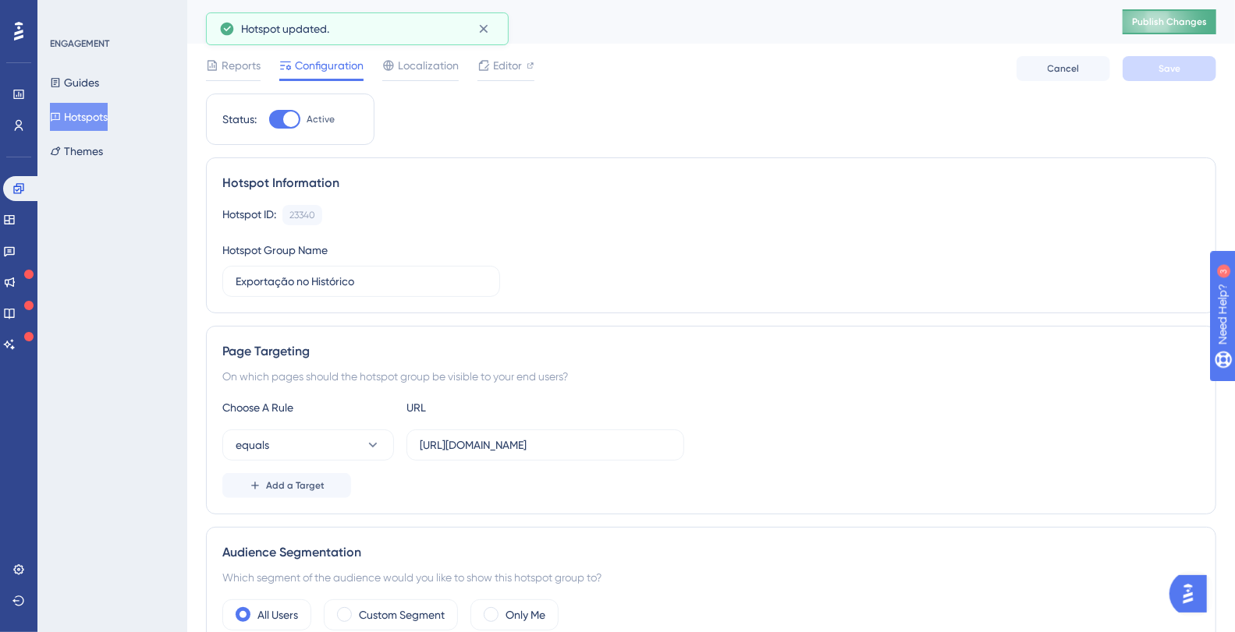
click at [1186, 22] on span "Publish Changes" at bounding box center [1169, 22] width 75 height 12
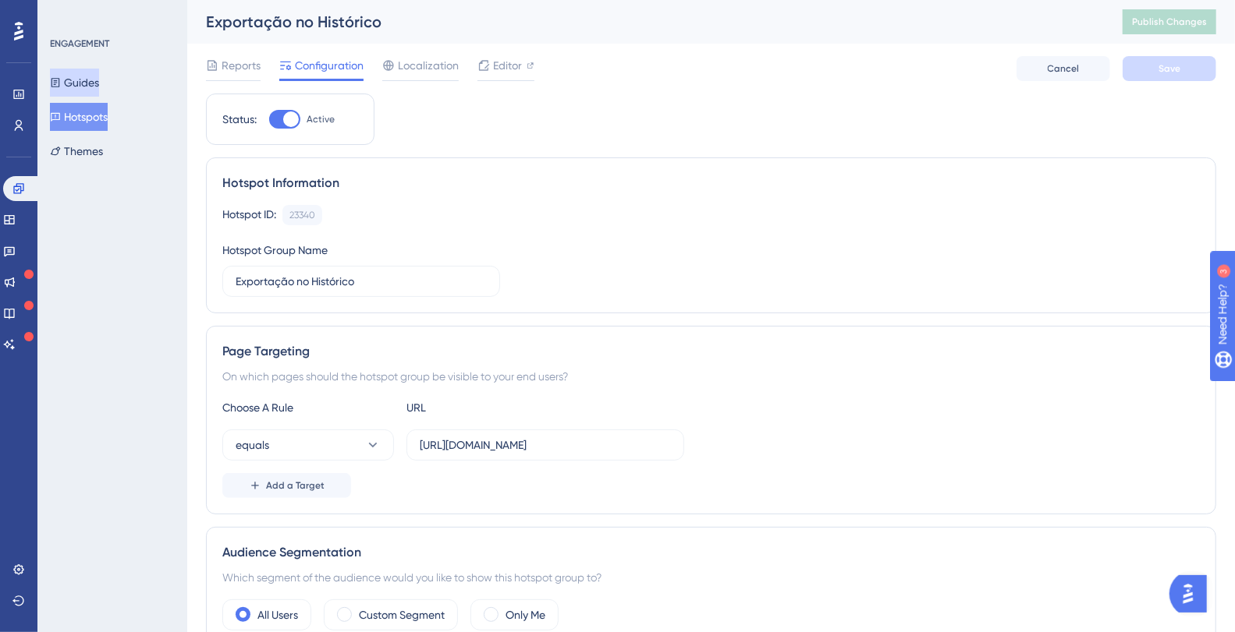
click at [97, 81] on button "Guides" at bounding box center [74, 83] width 49 height 28
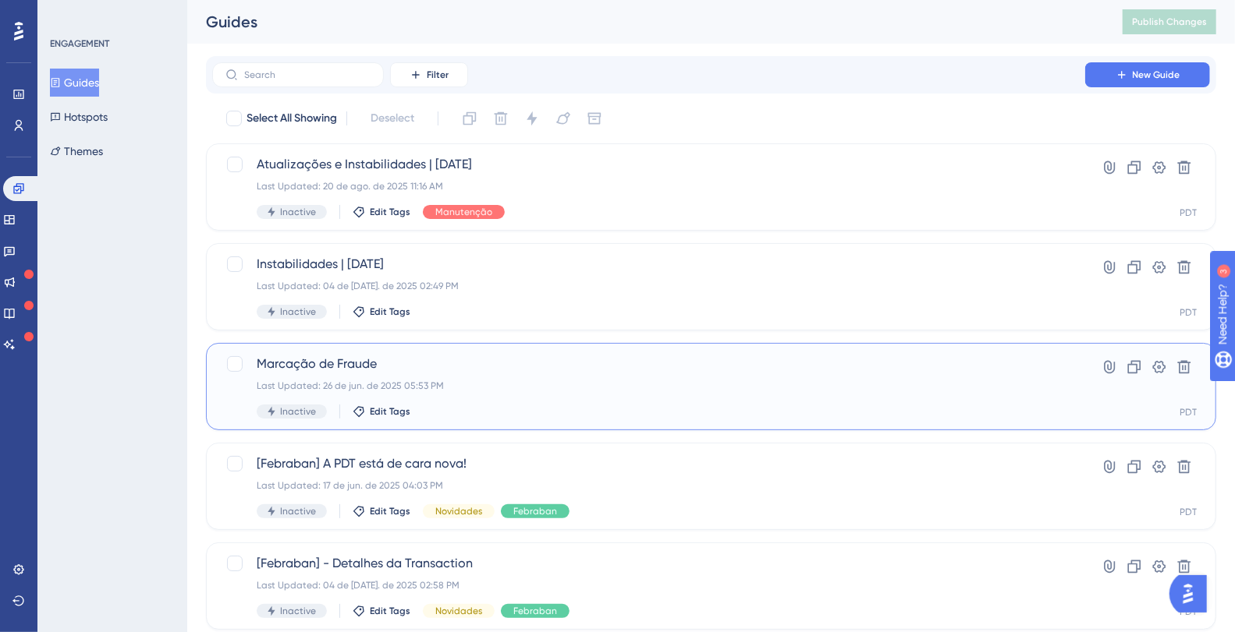
click at [551, 377] on div "Marcação de Fraude Last Updated: 26 de jun. de 2025 05:53 PM Inactive Edit Tags" at bounding box center [649, 387] width 784 height 64
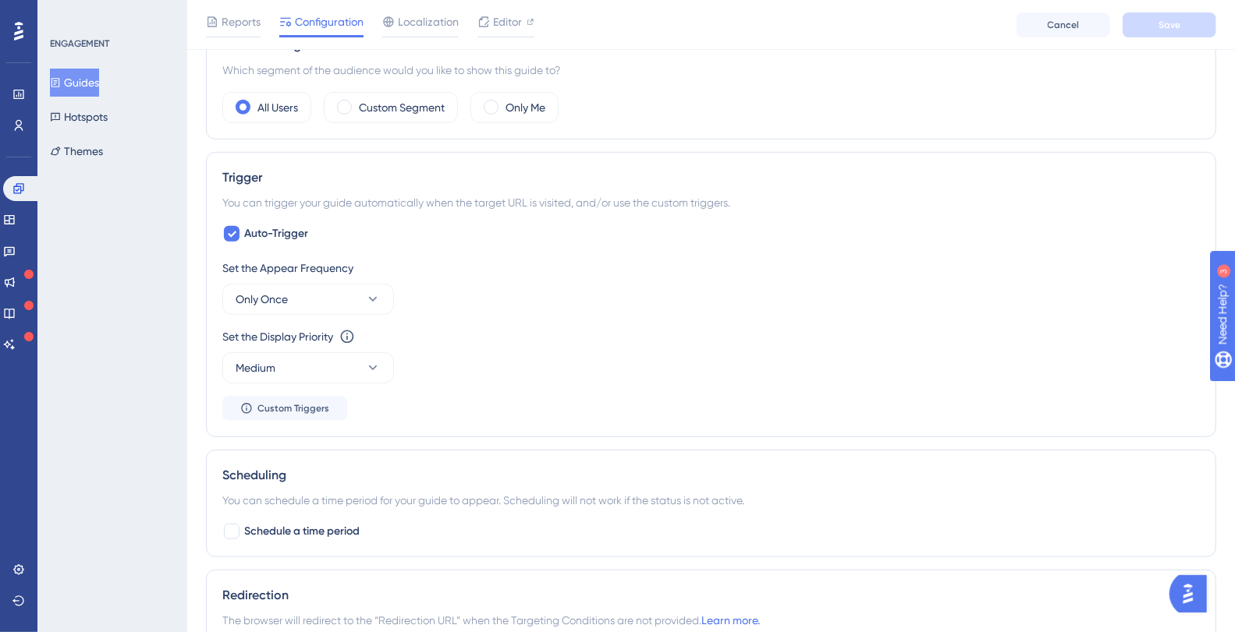
scroll to position [586, 0]
click at [373, 296] on icon at bounding box center [373, 298] width 9 height 5
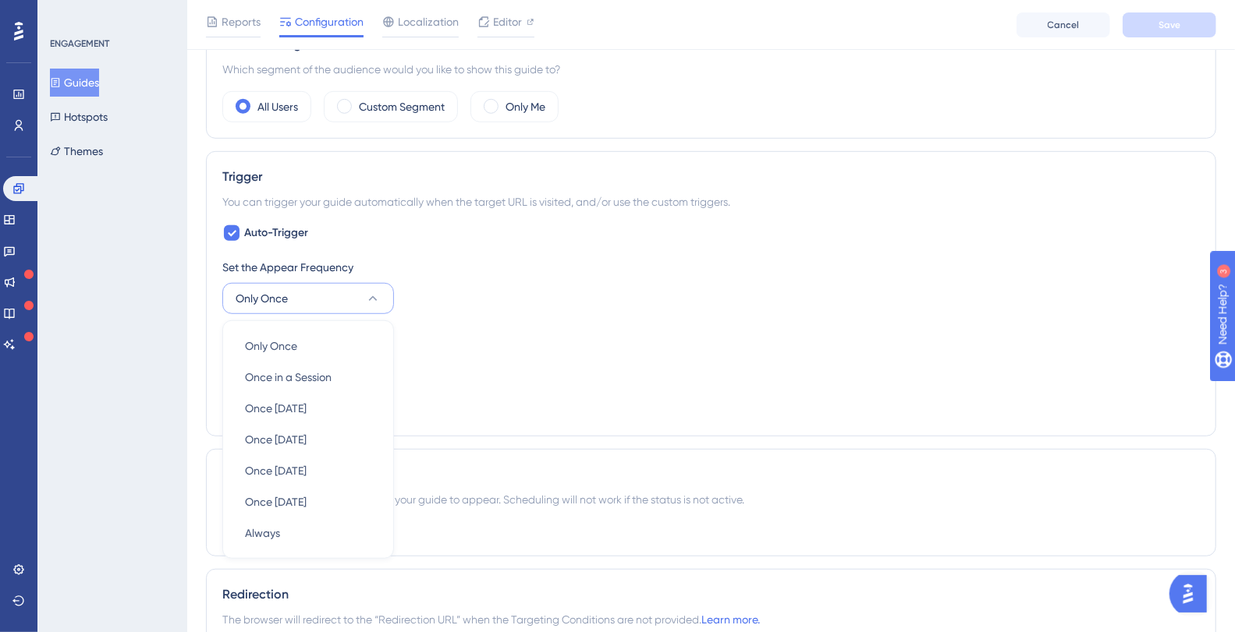
scroll to position [704, 0]
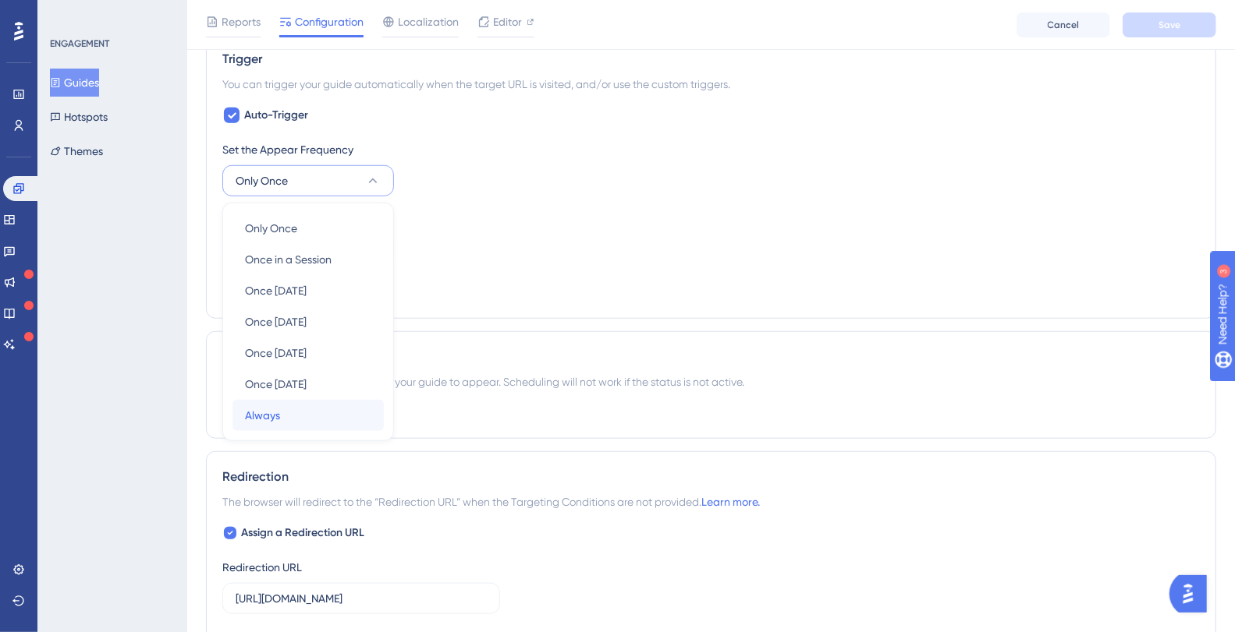
click at [295, 406] on div "Always Always" at bounding box center [308, 415] width 126 height 31
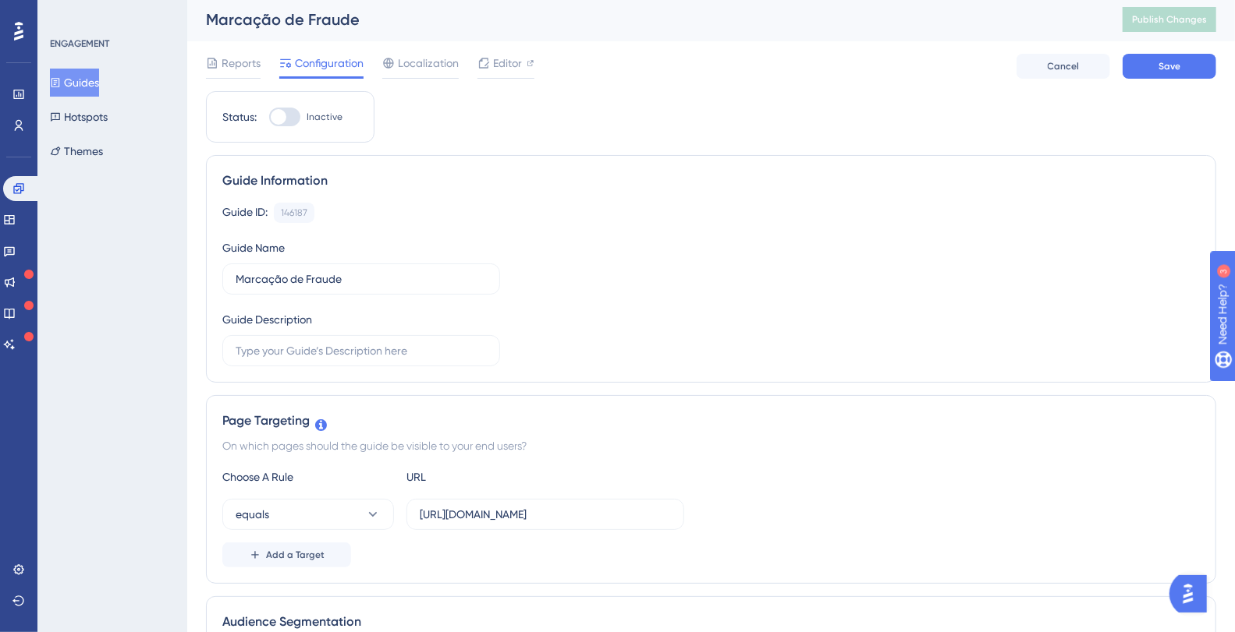
scroll to position [0, 0]
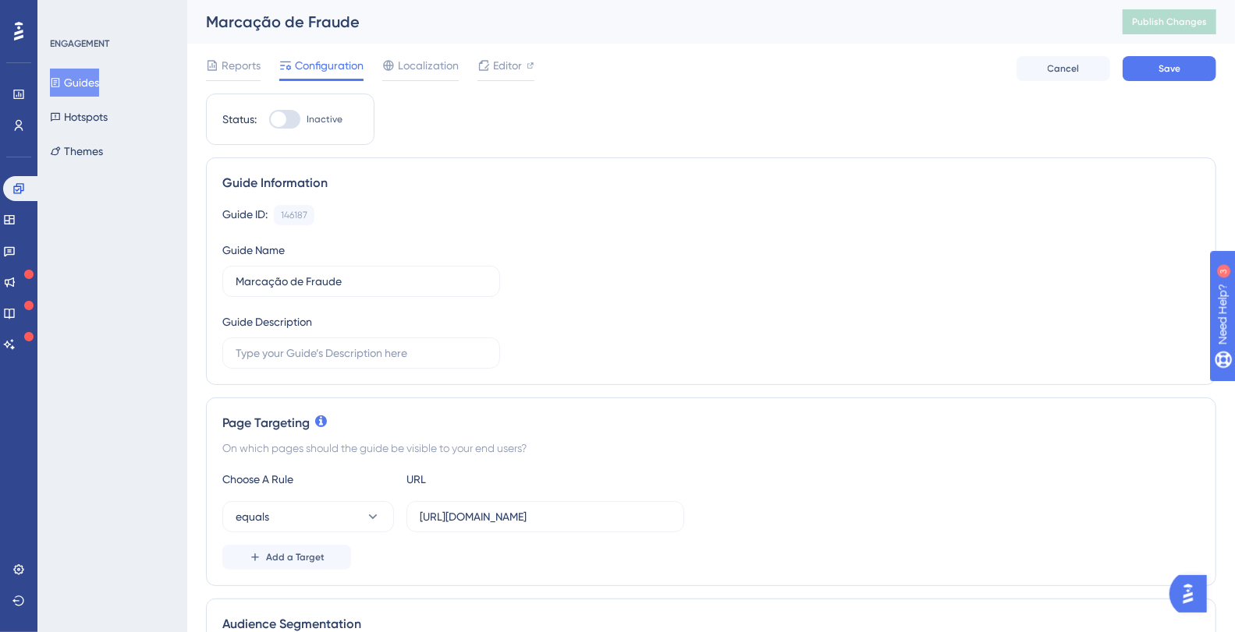
click at [80, 84] on button "Guides" at bounding box center [74, 83] width 49 height 28
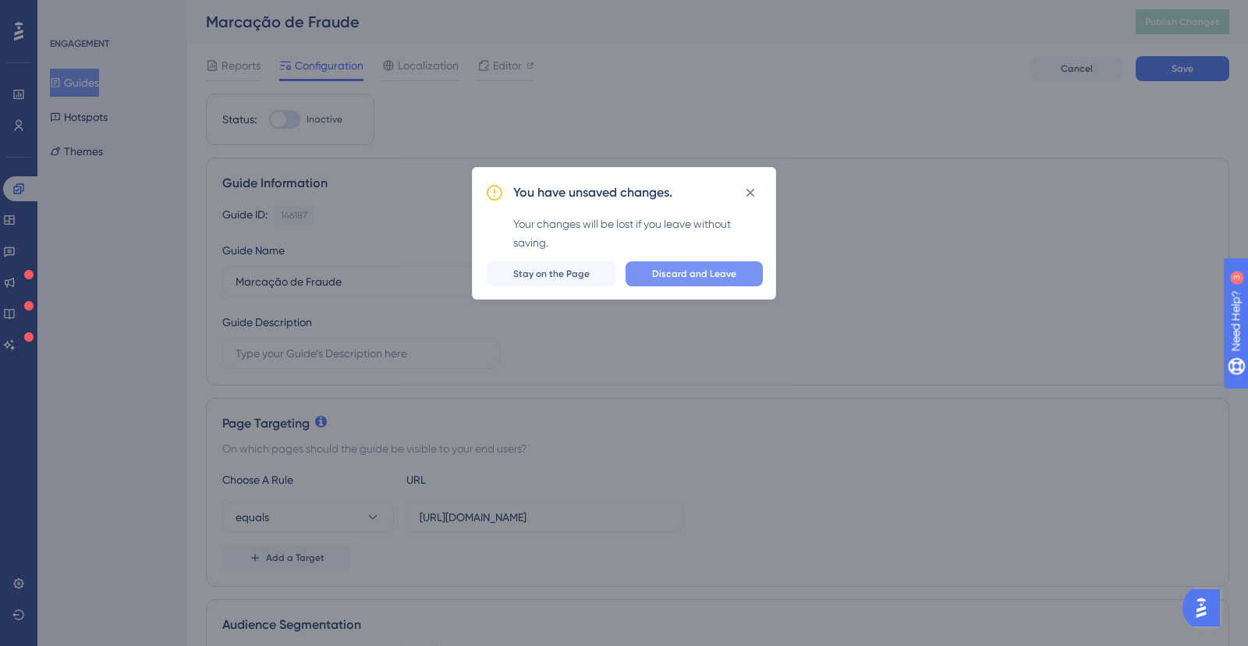
click at [669, 275] on span "Discard and Leave" at bounding box center [694, 273] width 84 height 12
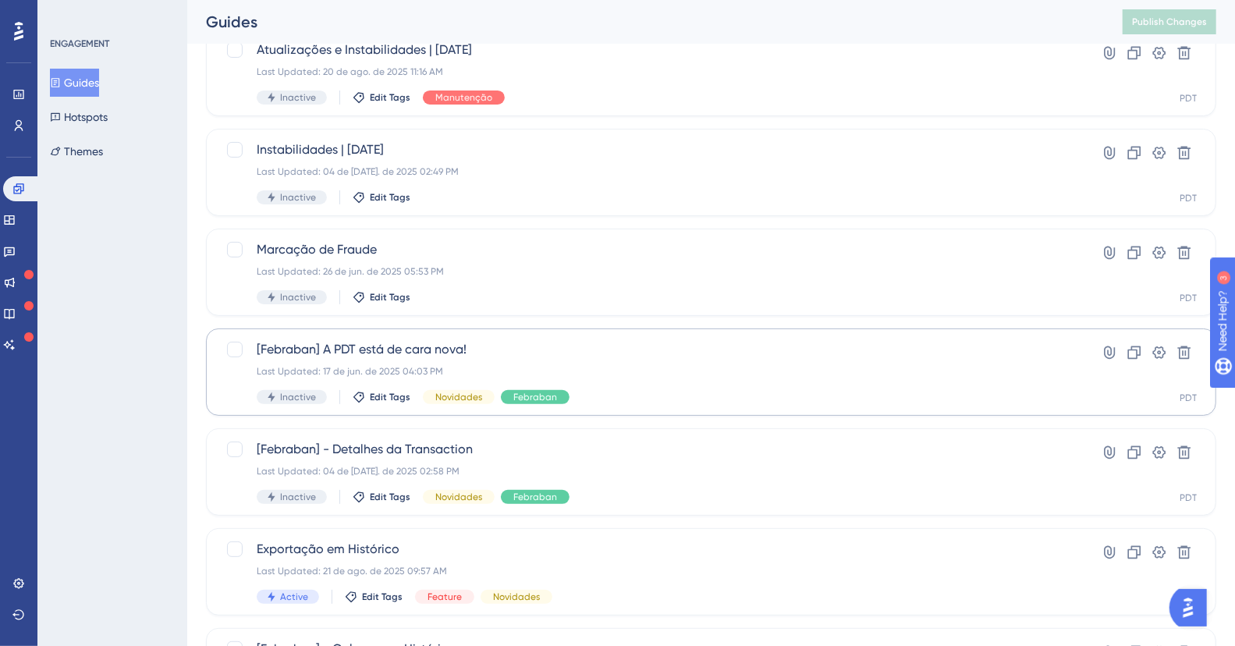
scroll to position [119, 0]
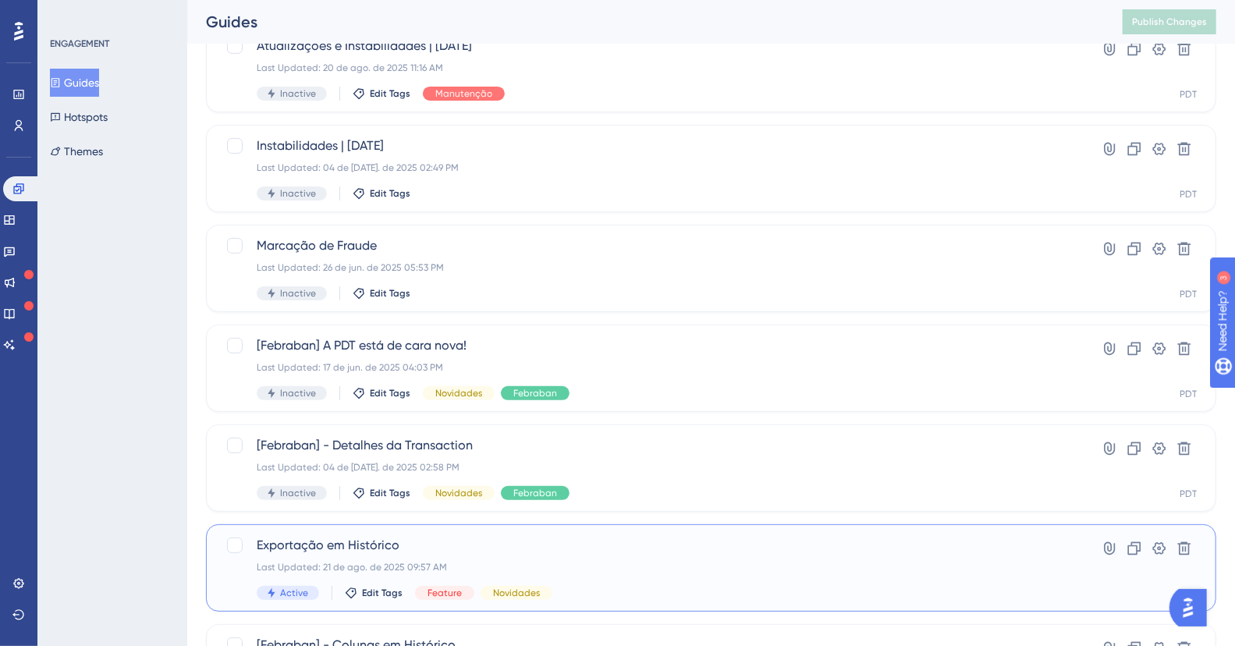
click at [459, 543] on span "Exportação em Histórico" at bounding box center [649, 545] width 784 height 19
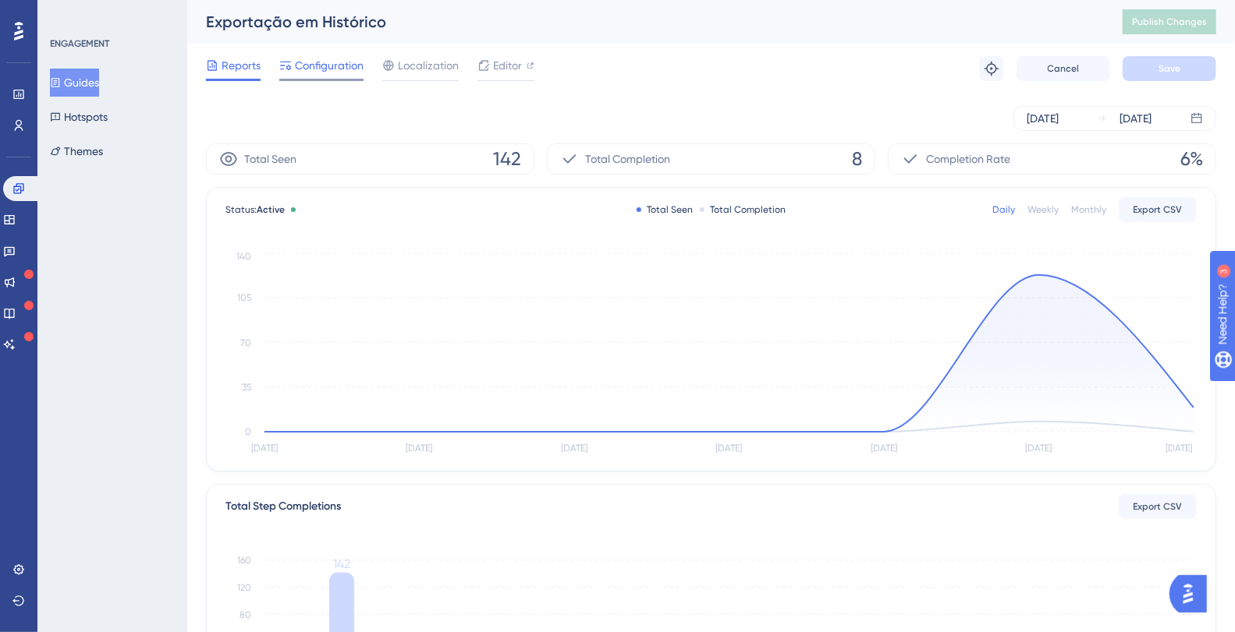
click at [328, 63] on span "Configuration" at bounding box center [329, 65] width 69 height 19
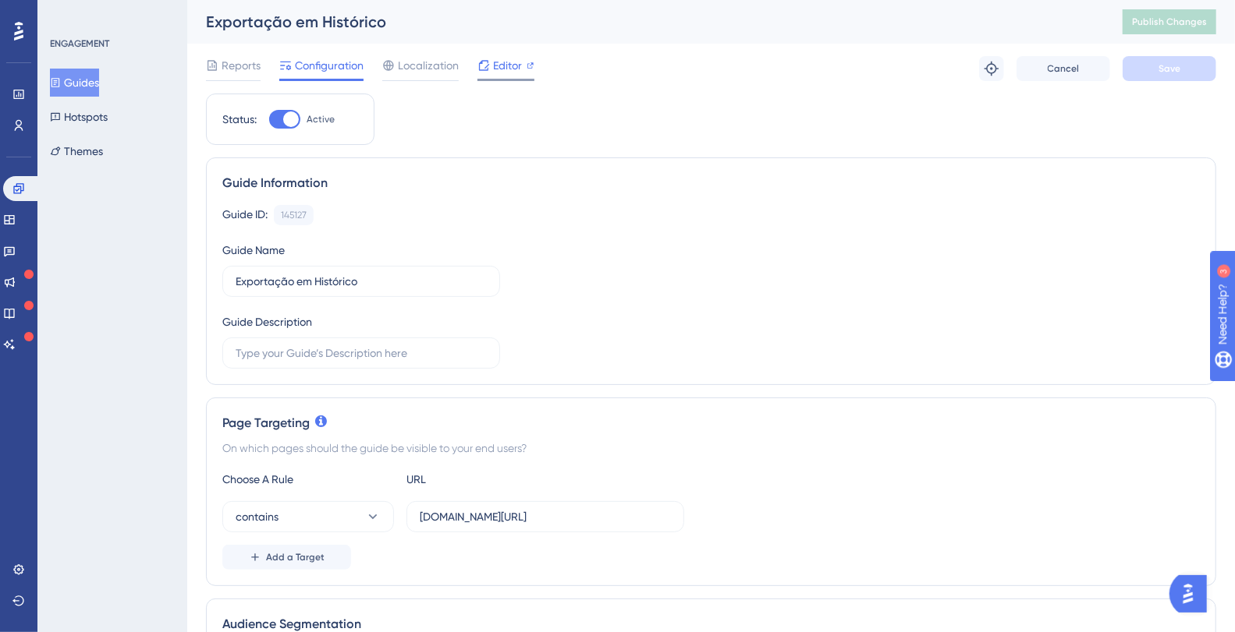
click at [507, 67] on span "Editor" at bounding box center [507, 65] width 29 height 19
click at [1171, 16] on span "Publish Changes" at bounding box center [1169, 22] width 75 height 12
click at [93, 80] on button "Guides" at bounding box center [74, 83] width 49 height 28
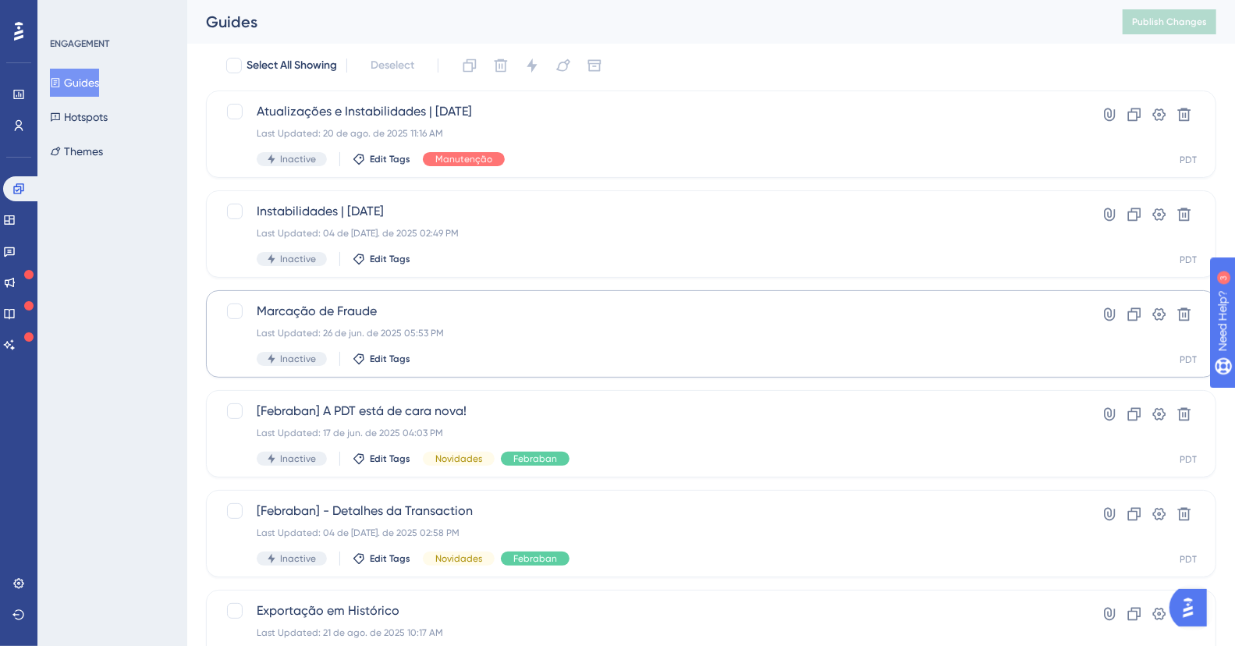
scroll to position [229, 0]
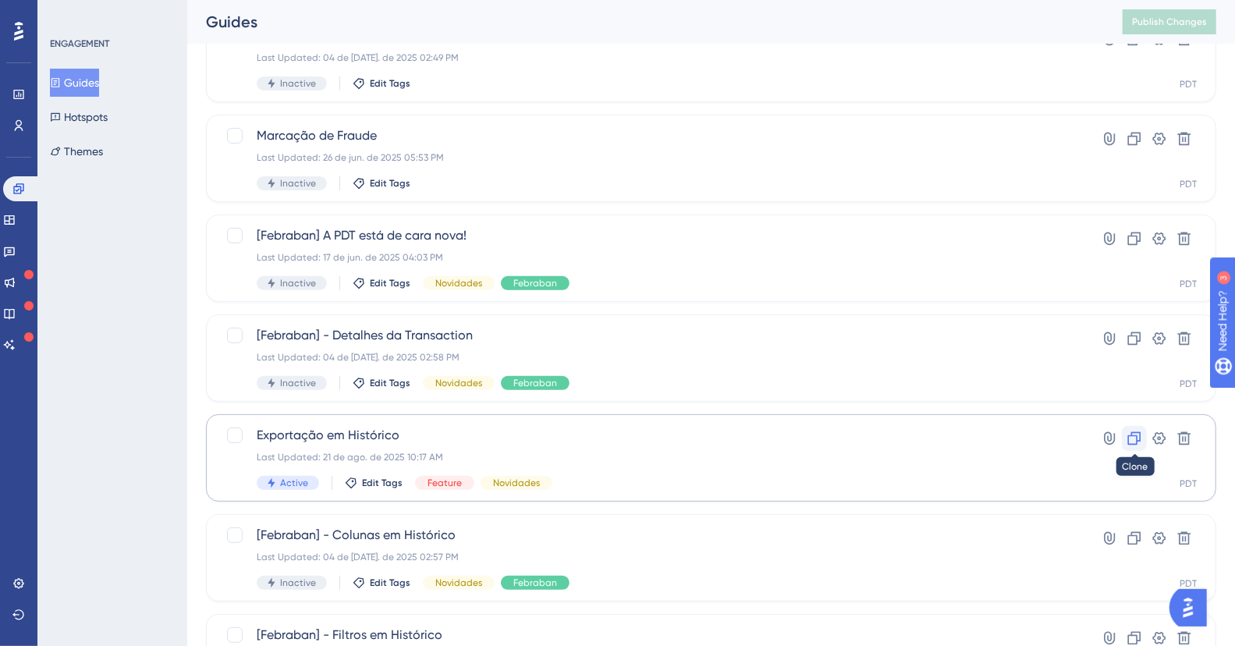
click at [1136, 437] on icon at bounding box center [1134, 438] width 16 height 16
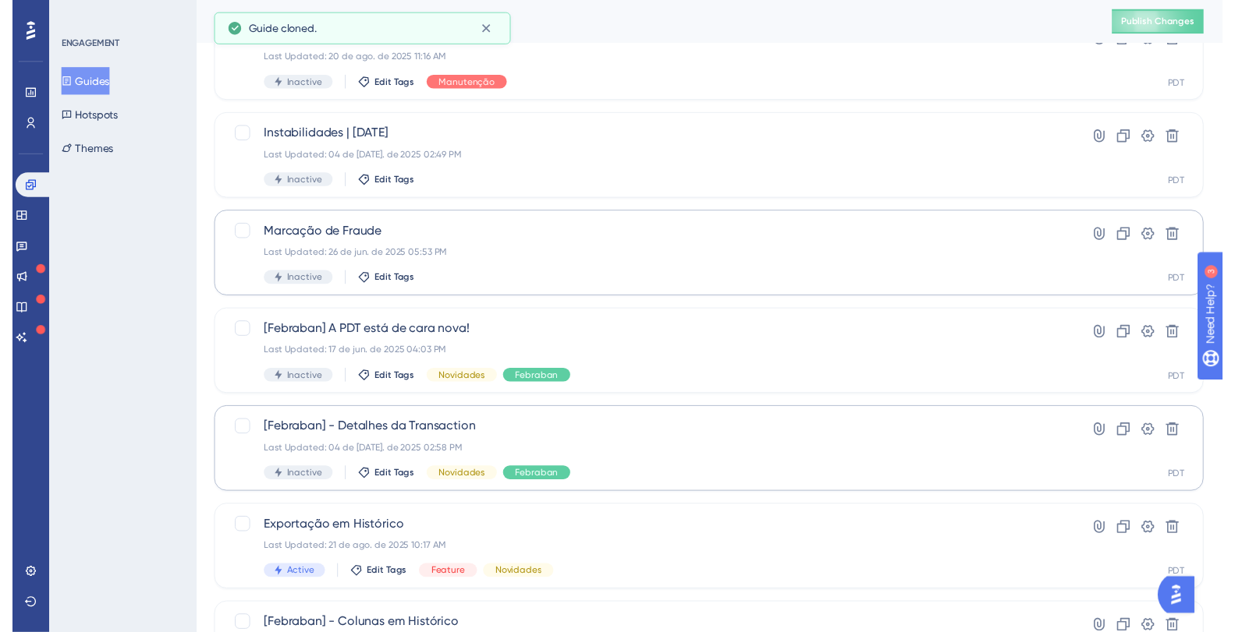
scroll to position [0, 0]
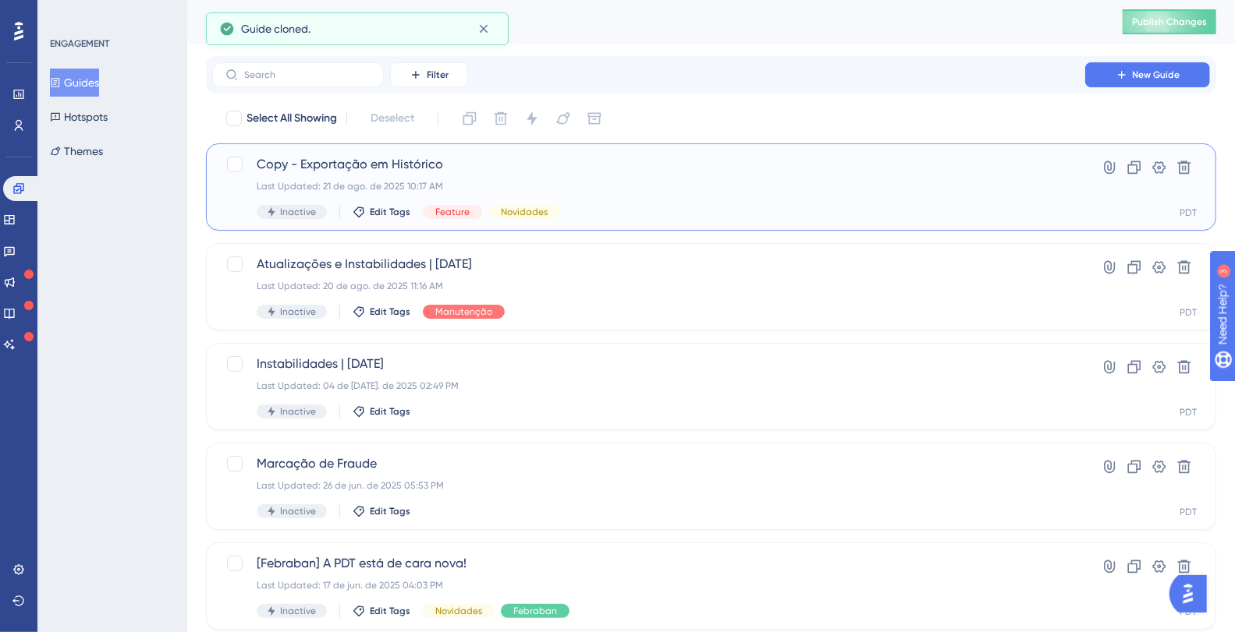
click at [331, 165] on span "Copy - Exportação em Histórico" at bounding box center [649, 164] width 784 height 19
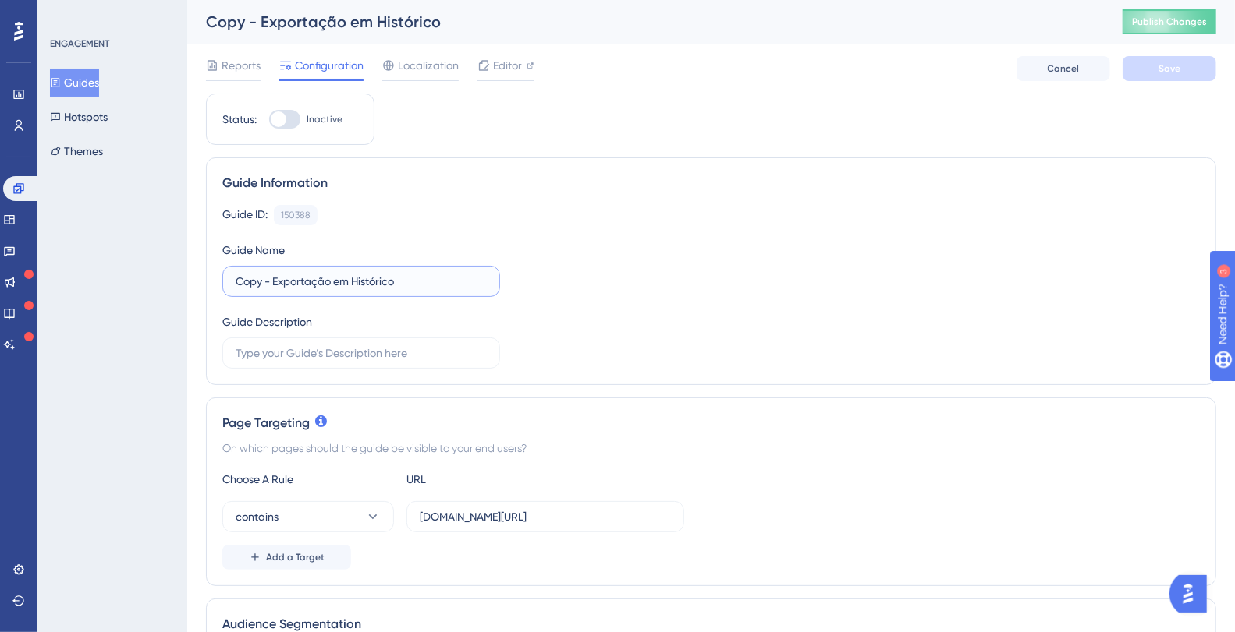
drag, startPoint x: 261, startPoint y: 280, endPoint x: 145, endPoint y: 274, distance: 116.4
type input "Home - Exportação em Histórico"
click at [585, 252] on div "Guide ID: 150388 Copy Guide Name Home - Exportação em Histórico Guide Descripti…" at bounding box center [710, 287] width 977 height 164
click at [508, 68] on span "Editor" at bounding box center [507, 65] width 29 height 19
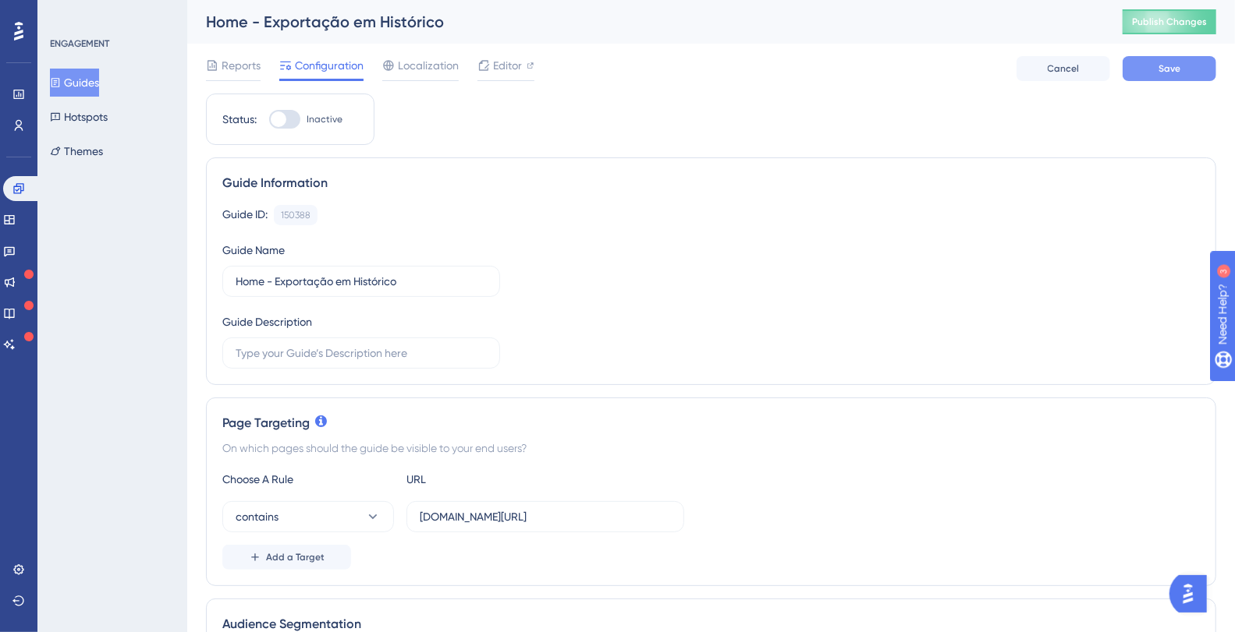
click at [1189, 63] on button "Save" at bounding box center [1169, 68] width 94 height 25
click at [576, 509] on input "[DOMAIN_NAME][URL]" at bounding box center [545, 516] width 251 height 17
click at [575, 509] on input "[DOMAIN_NAME][URL]" at bounding box center [545, 516] width 251 height 17
click at [593, 516] on input "[DOMAIN_NAME][URL]" at bounding box center [545, 516] width 251 height 17
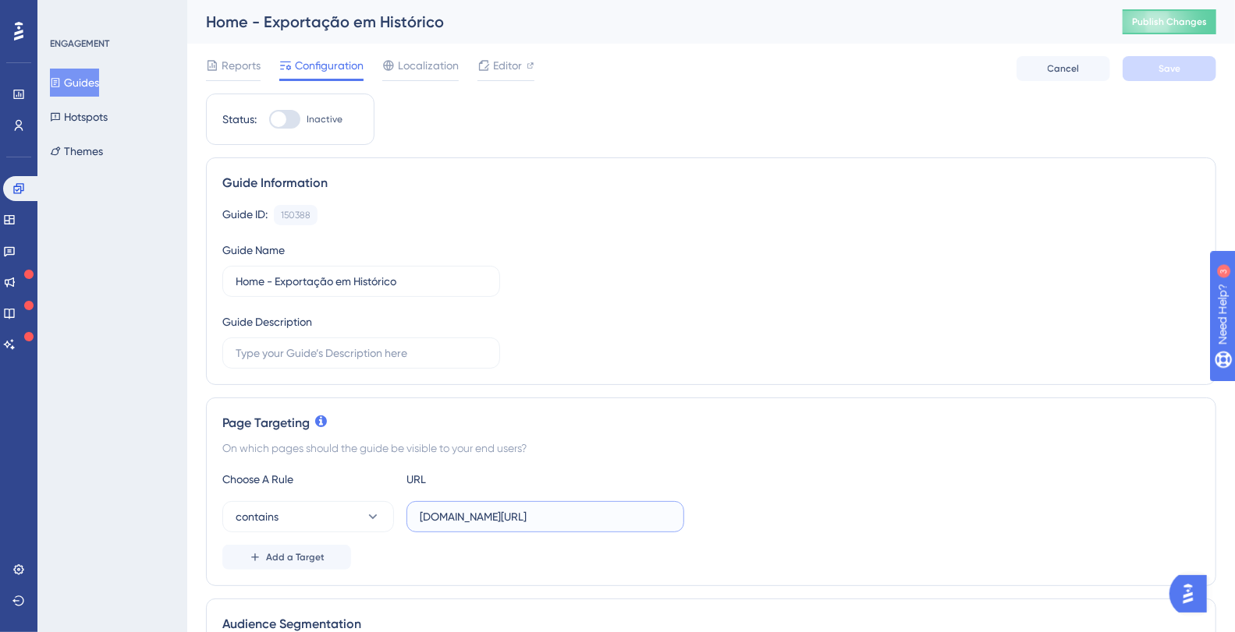
scroll to position [0, 47]
drag, startPoint x: 611, startPoint y: 516, endPoint x: 993, endPoint y: 562, distance: 384.1
click at [993, 562] on div "Choose A Rule URL contains plataformadatatrust.clearsale.com.br/consulta/transa…" at bounding box center [710, 520] width 977 height 100
type input "[DOMAIN_NAME][URL]"
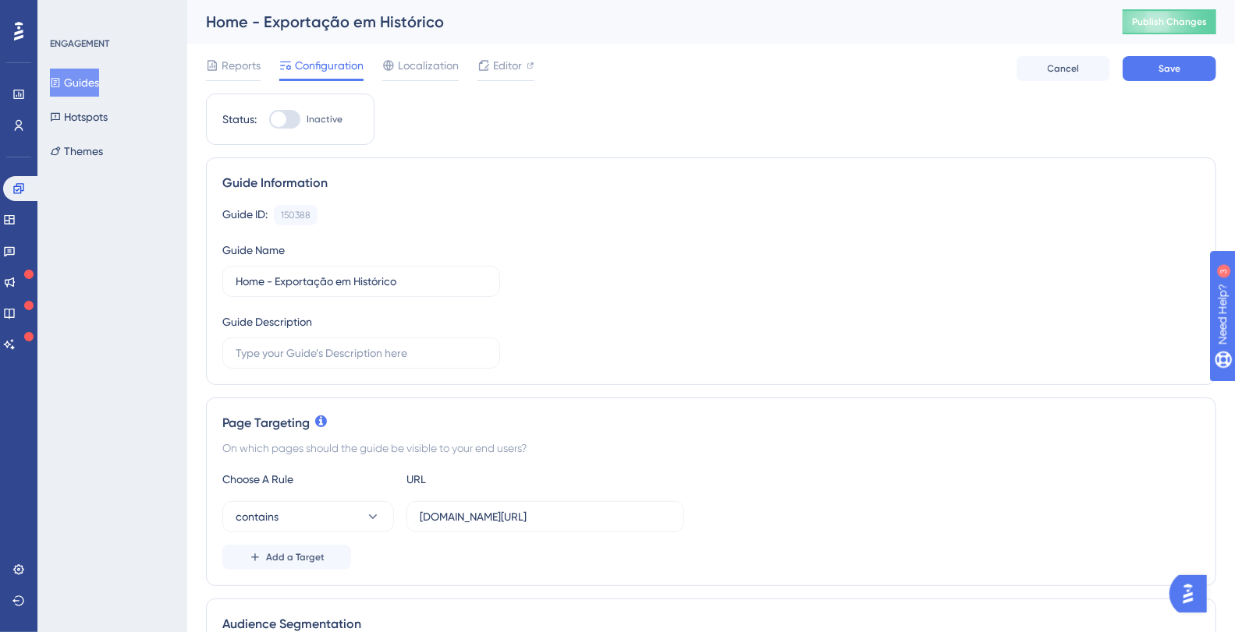
click at [285, 398] on div "Page Targeting On which pages should the guide be visible to your end users? Ch…" at bounding box center [711, 492] width 1010 height 189
drag, startPoint x: 455, startPoint y: 517, endPoint x: 338, endPoint y: 521, distance: 117.0
click at [338, 521] on div "contains [DOMAIN_NAME][URL]" at bounding box center [453, 516] width 462 height 31
click at [516, 509] on input "[DOMAIN_NAME][URL]" at bounding box center [545, 516] width 251 height 17
drag, startPoint x: 615, startPoint y: 511, endPoint x: 821, endPoint y: 511, distance: 206.7
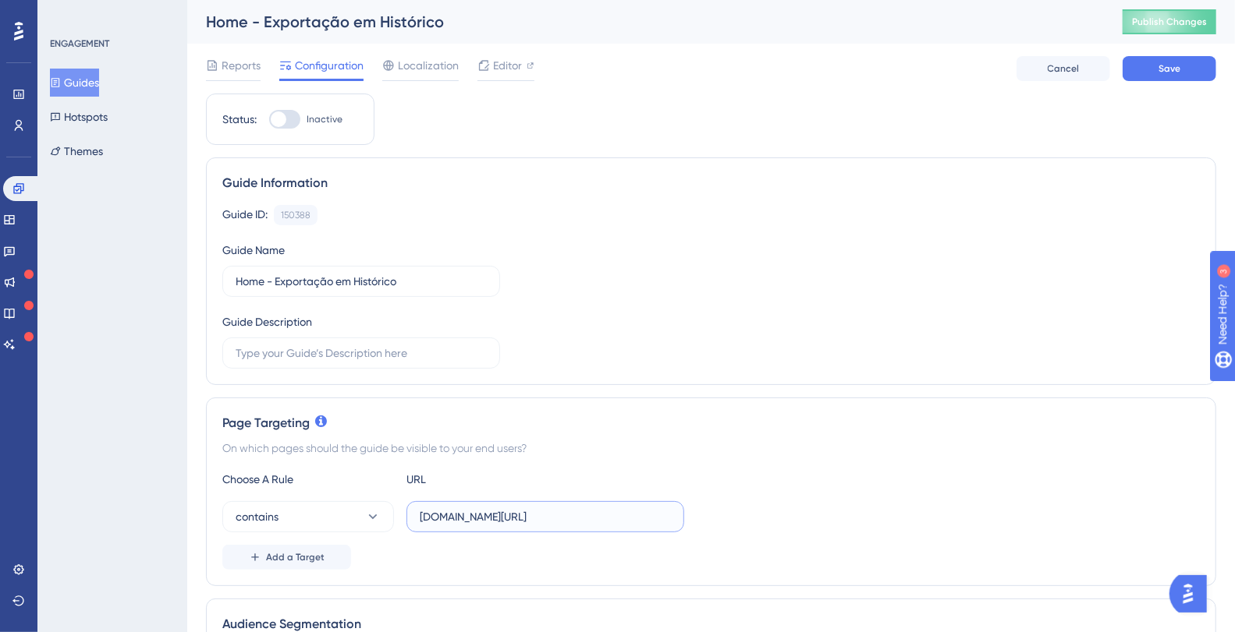
click at [821, 511] on div "contains [DOMAIN_NAME][URL]" at bounding box center [710, 516] width 977 height 31
click at [1167, 66] on span "Save" at bounding box center [1169, 68] width 22 height 12
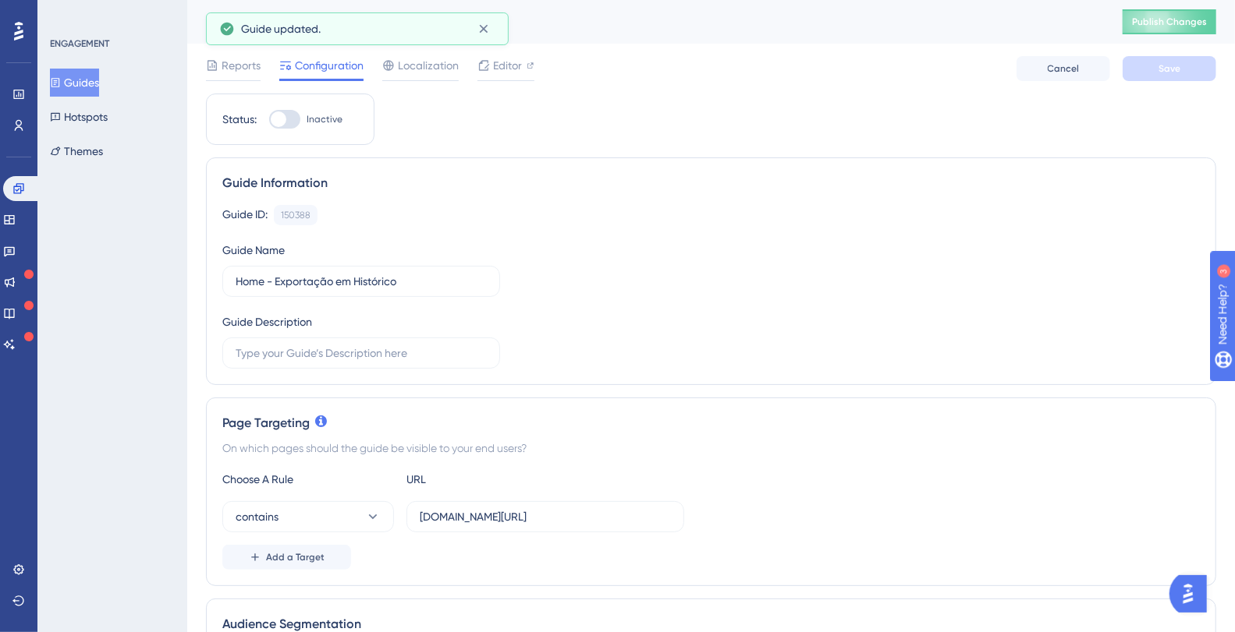
click at [93, 80] on button "Guides" at bounding box center [74, 83] width 49 height 28
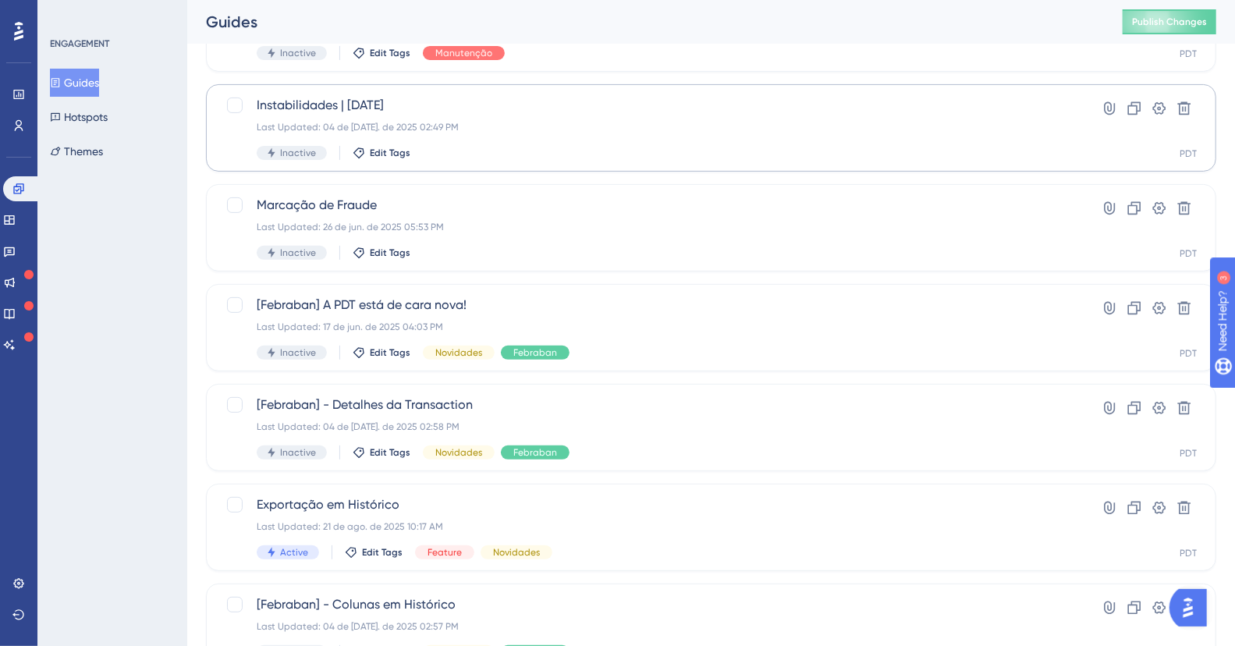
scroll to position [265, 0]
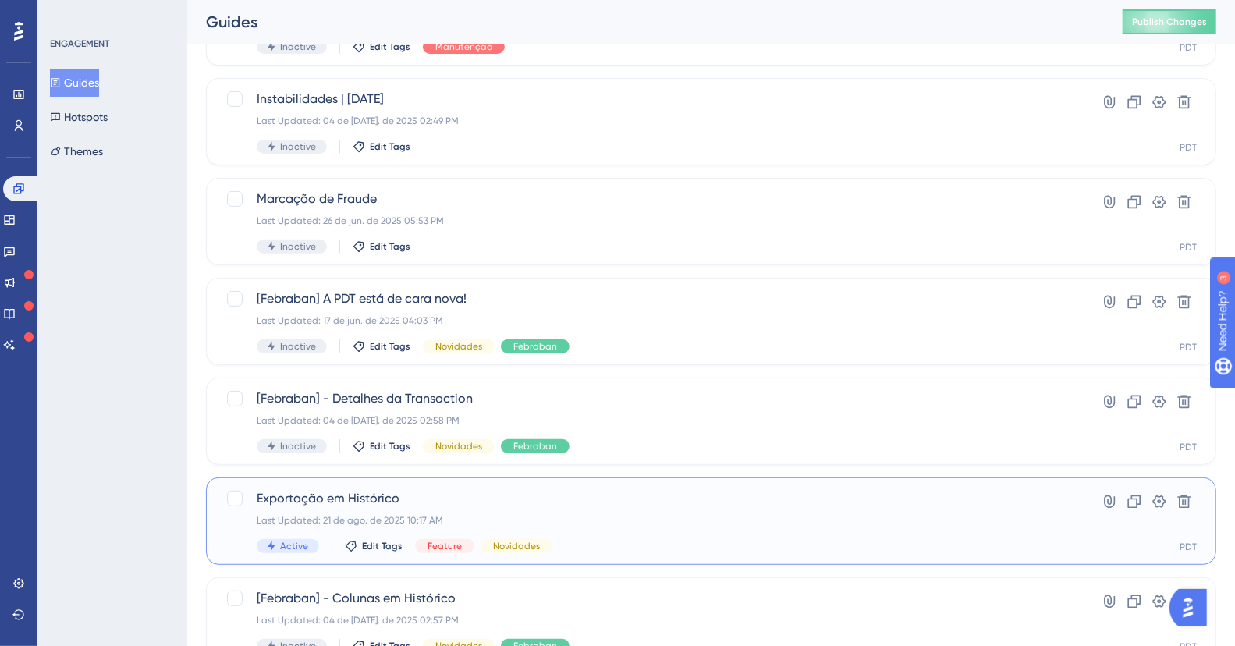
click at [435, 507] on span "Exportação em Histórico" at bounding box center [649, 498] width 784 height 19
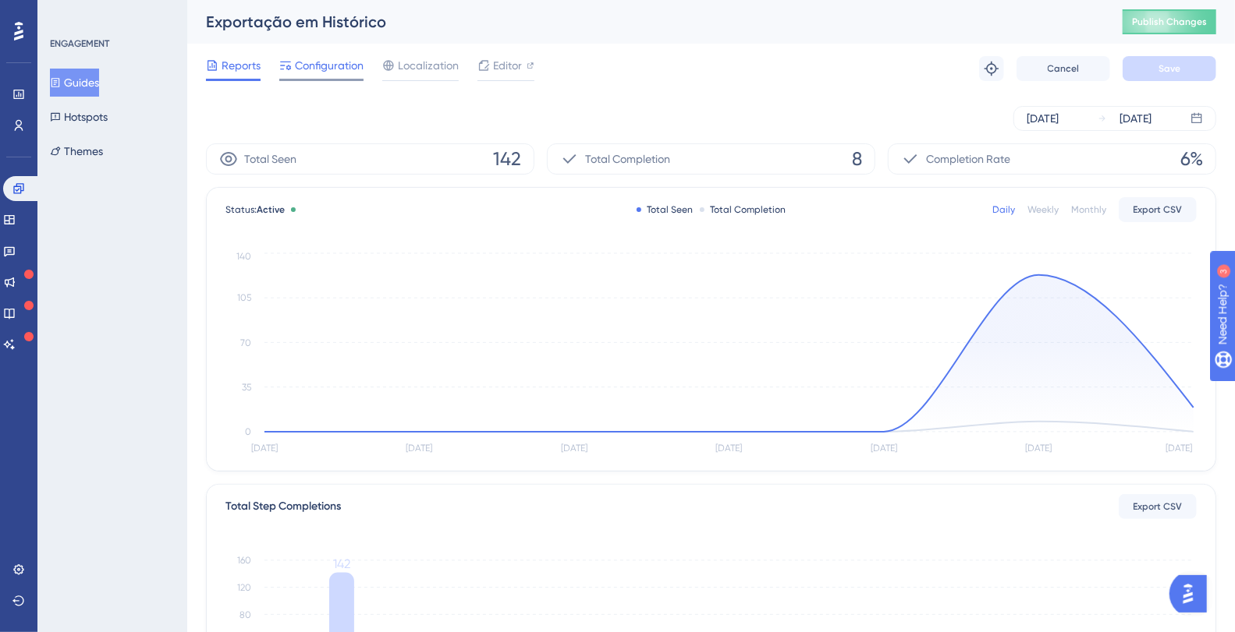
click at [348, 71] on span "Configuration" at bounding box center [329, 65] width 69 height 19
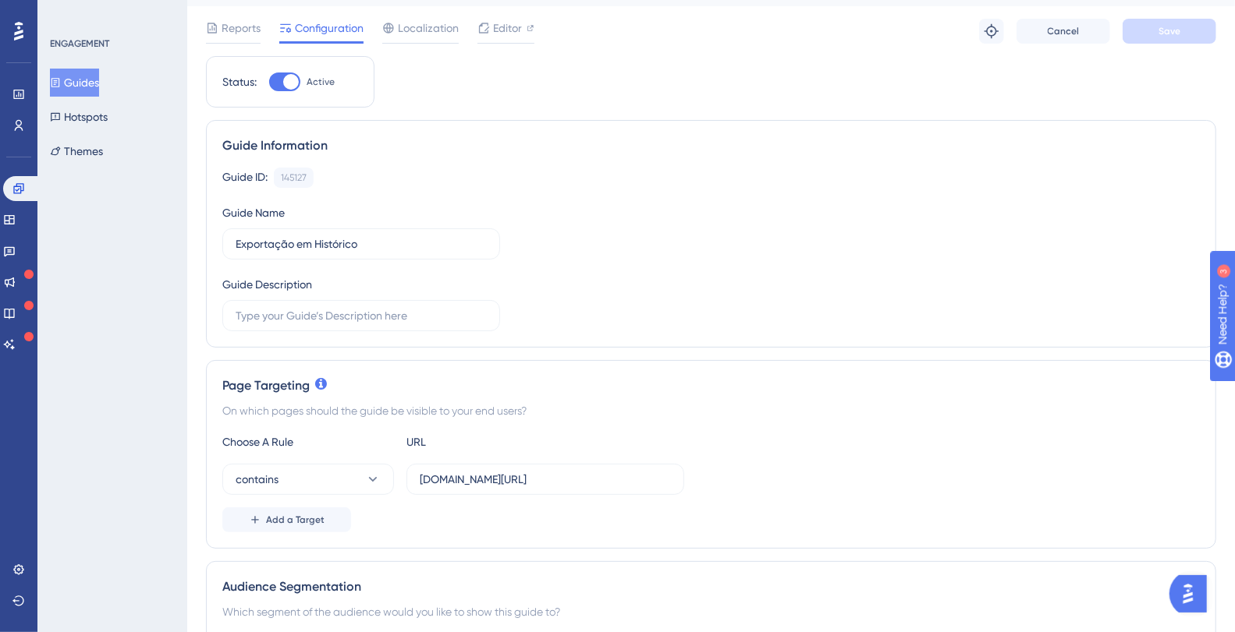
scroll to position [39, 0]
click at [579, 470] on input "[DOMAIN_NAME][URL]" at bounding box center [545, 477] width 251 height 17
drag, startPoint x: 631, startPoint y: 469, endPoint x: 681, endPoint y: 476, distance: 50.4
click at [719, 468] on div "contains plataformadatatrust.clearsale.com.br/consulta/transacoes" at bounding box center [710, 477] width 977 height 31
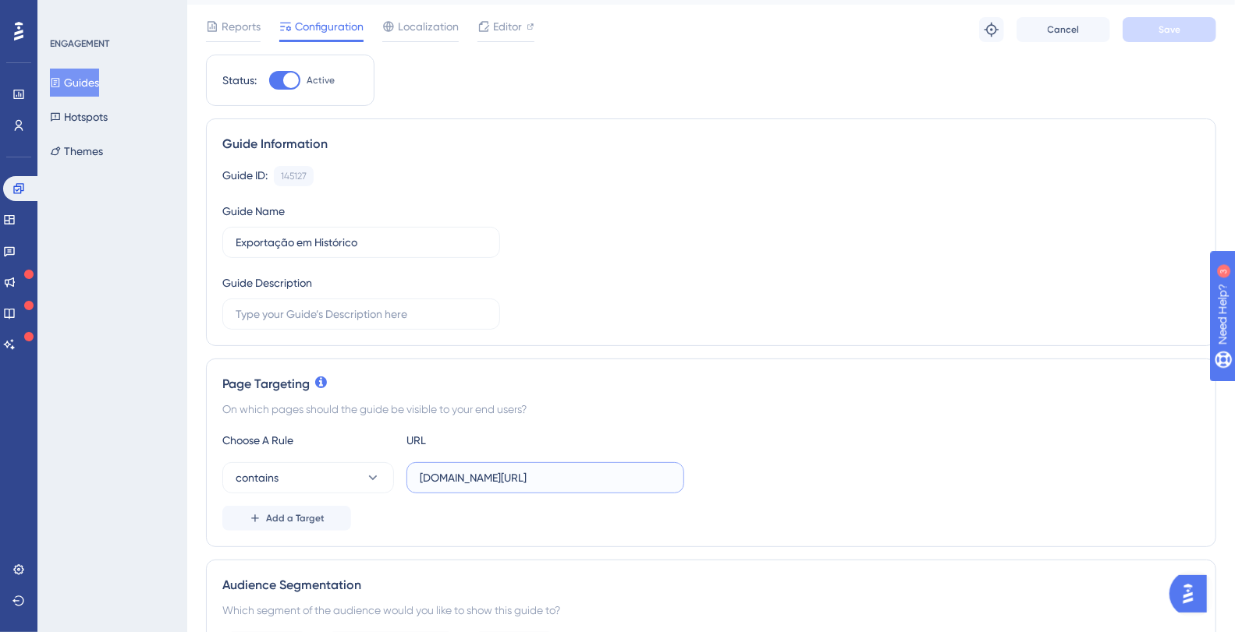
click at [607, 481] on input "[DOMAIN_NAME][URL]" at bounding box center [545, 477] width 251 height 17
click at [834, 427] on div "Page Targeting On which pages should the guide be visible to your end users? Ch…" at bounding box center [711, 453] width 1010 height 189
drag, startPoint x: 615, startPoint y: 470, endPoint x: 811, endPoint y: 468, distance: 195.8
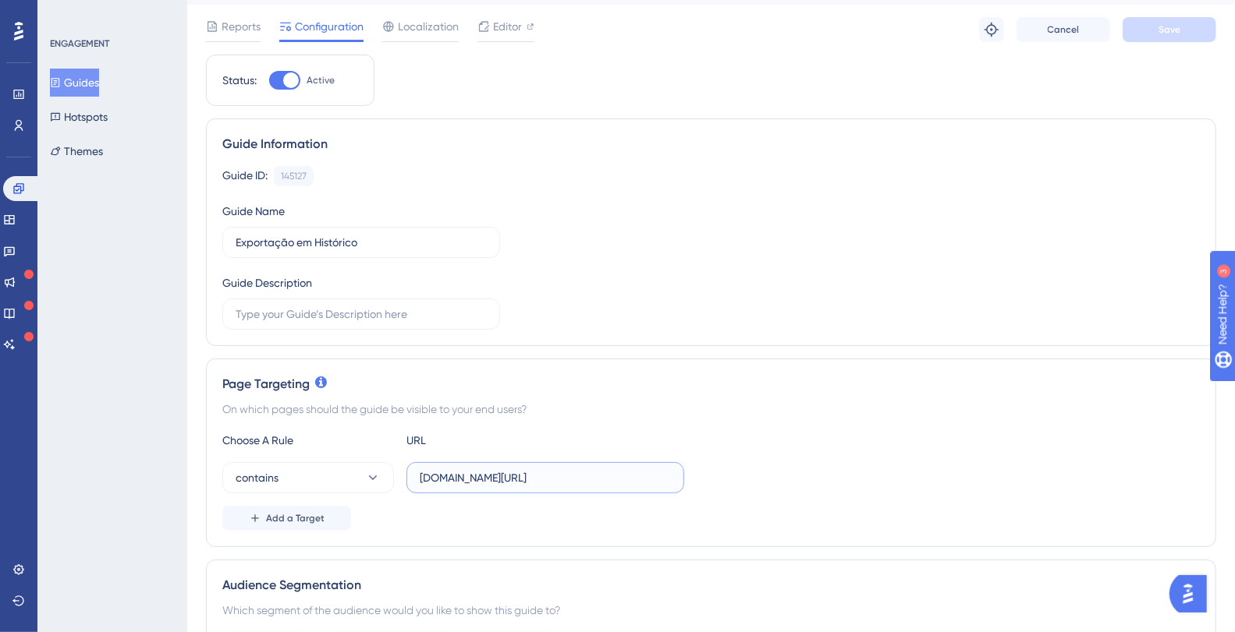
click at [811, 468] on div "contains plataformadatatrust.clearsale.com.br/consulta/transacoes" at bounding box center [710, 477] width 977 height 31
click at [788, 469] on div "contains plataformadatatrust.clearsale.com.br/consulta/transacoes" at bounding box center [710, 477] width 977 height 31
click at [377, 482] on icon at bounding box center [373, 478] width 16 height 16
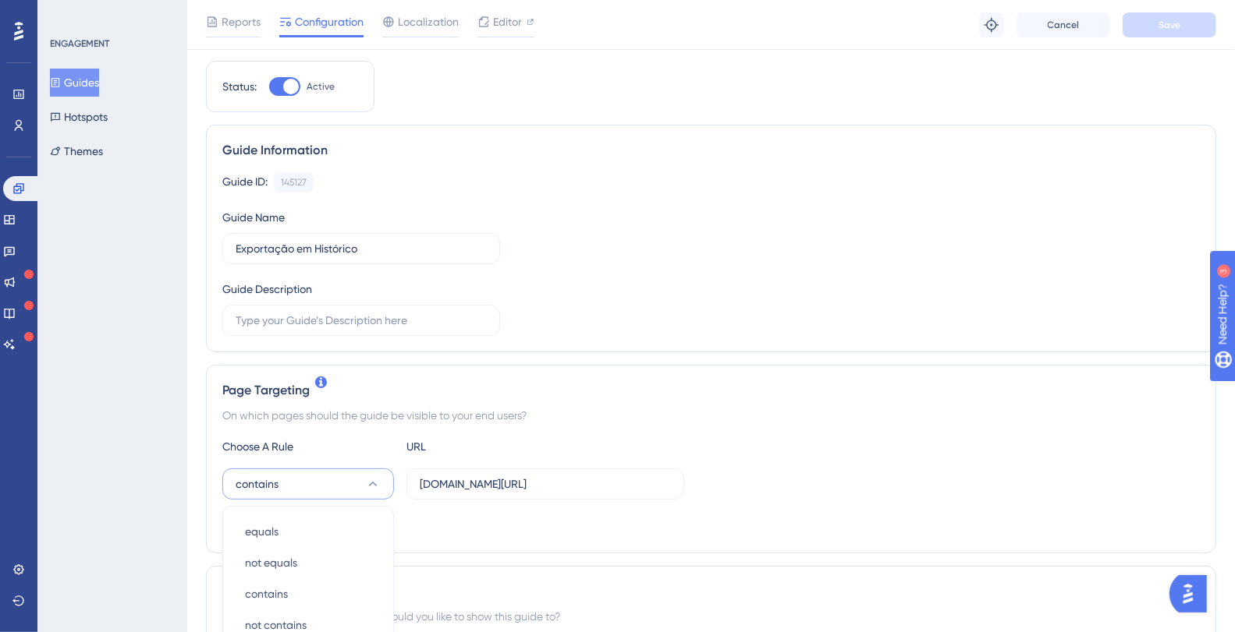
scroll to position [345, 0]
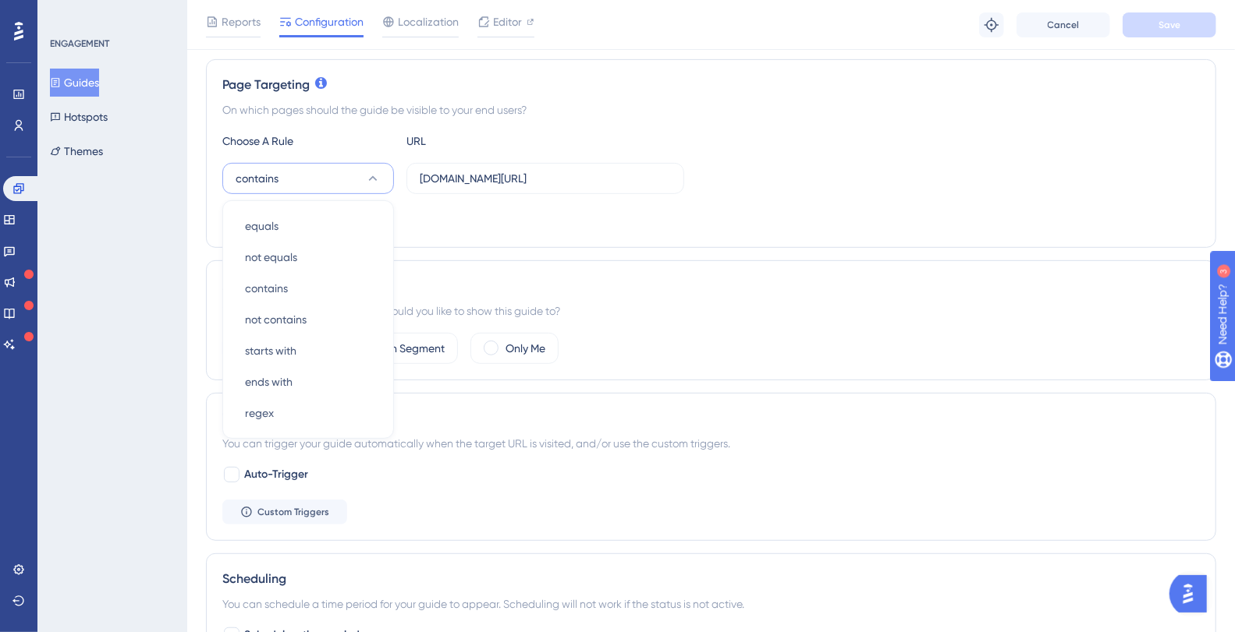
click at [468, 207] on div "Add a Target" at bounding box center [710, 219] width 977 height 25
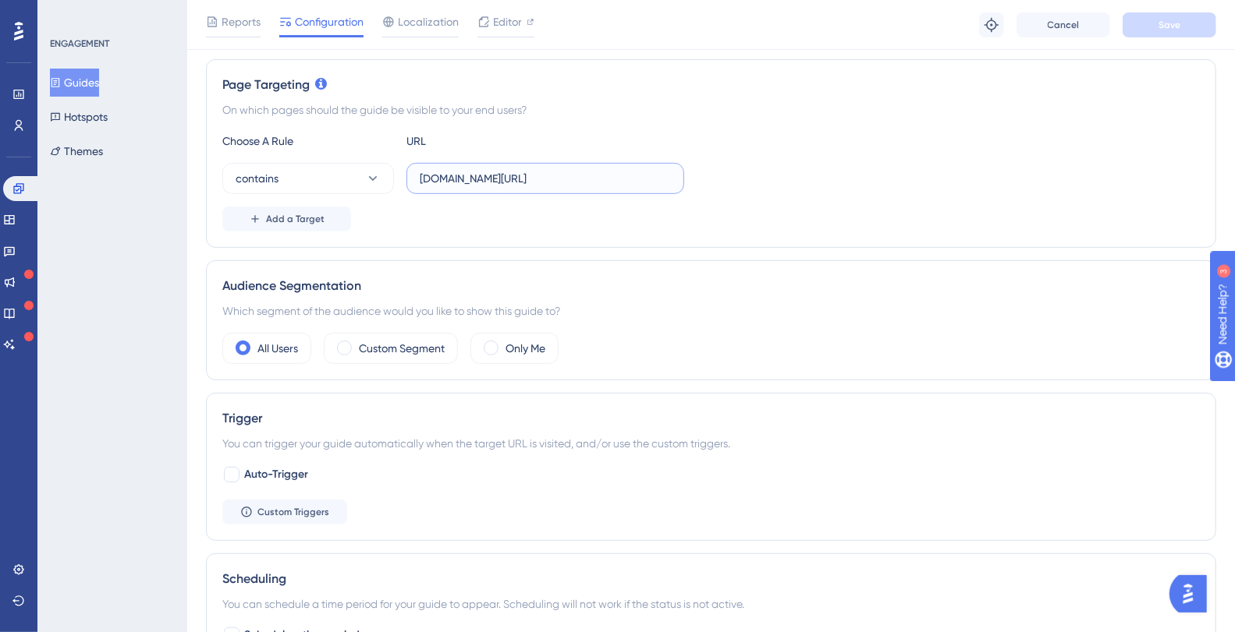
click at [506, 173] on input "[DOMAIN_NAME][URL]" at bounding box center [545, 178] width 251 height 17
click at [580, 173] on input "[DOMAIN_NAME][URL]" at bounding box center [545, 178] width 251 height 17
click at [596, 250] on div "Status: Active Guide Information Guide ID: 145127 Copy Guide Name Exportação em…" at bounding box center [711, 442] width 1010 height 1374
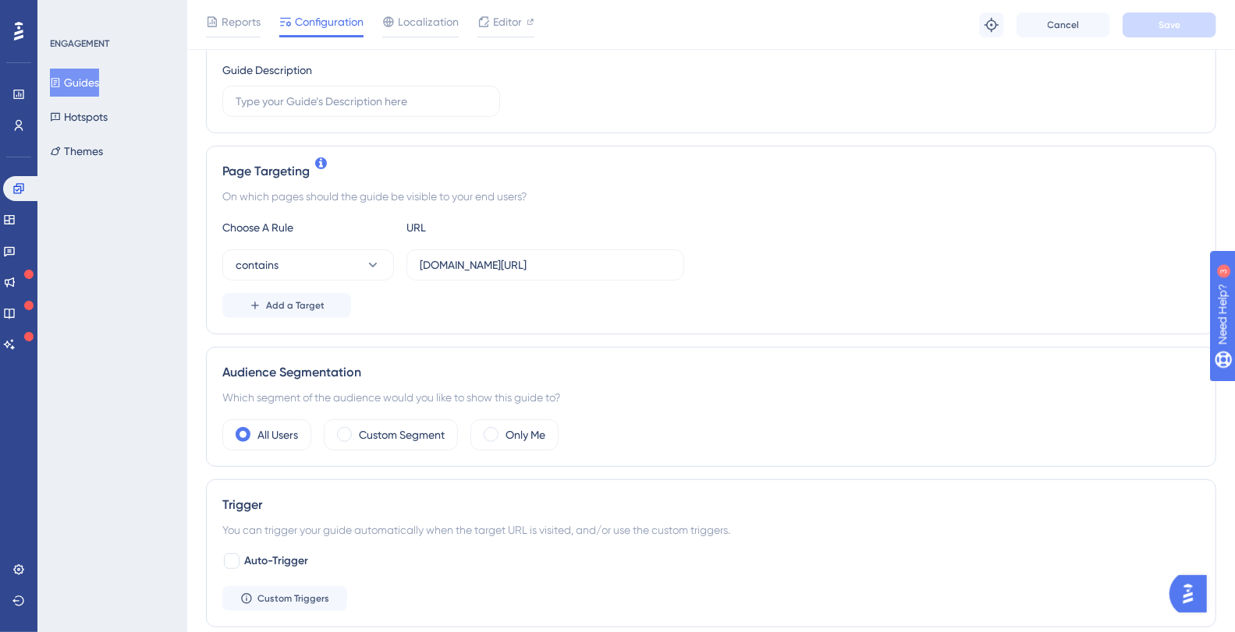
scroll to position [258, 0]
click at [225, 554] on div at bounding box center [232, 562] width 16 height 16
checkbox input "true"
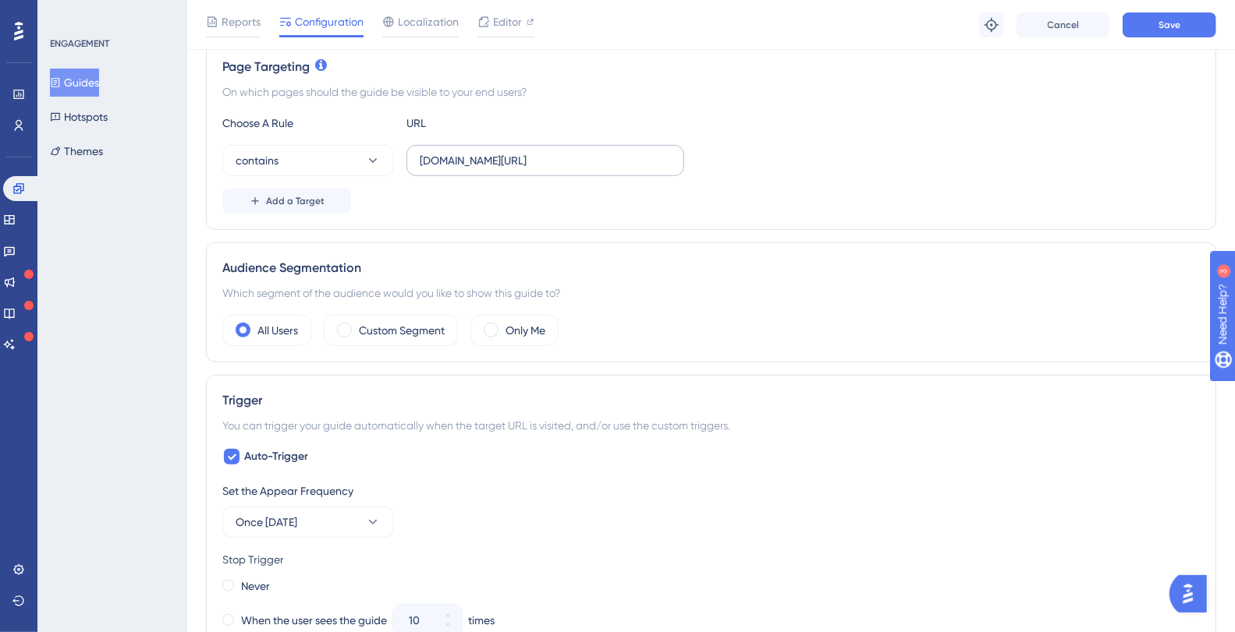
scroll to position [360, 0]
click at [488, 158] on input "[DOMAIN_NAME][URL]" at bounding box center [545, 162] width 251 height 17
paste input "[URL][DOMAIN_NAME]"
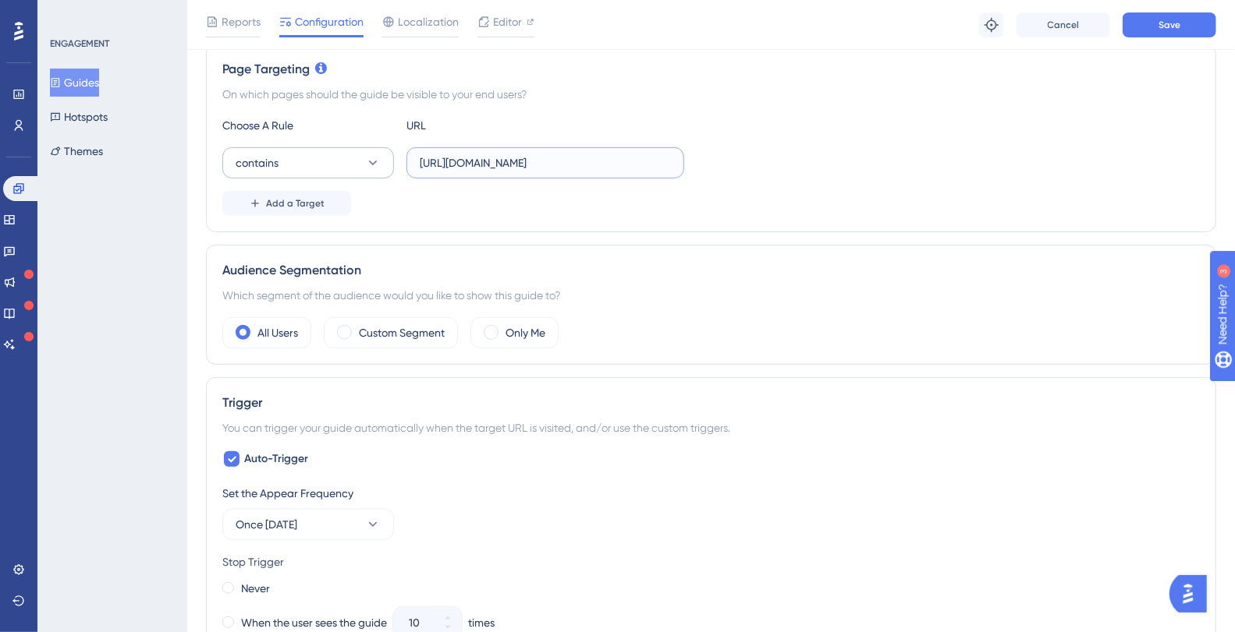
scroll to position [0, 425]
type input "[URL][DOMAIN_NAME]"
click at [335, 161] on button "contains" at bounding box center [308, 162] width 172 height 31
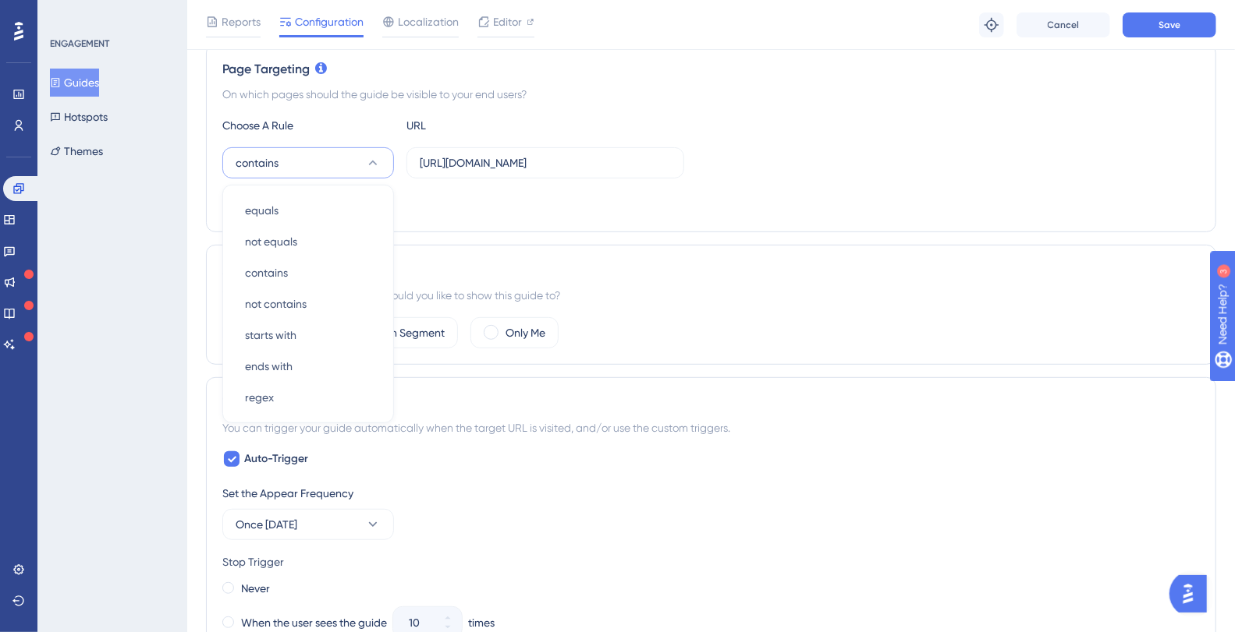
scroll to position [343, 0]
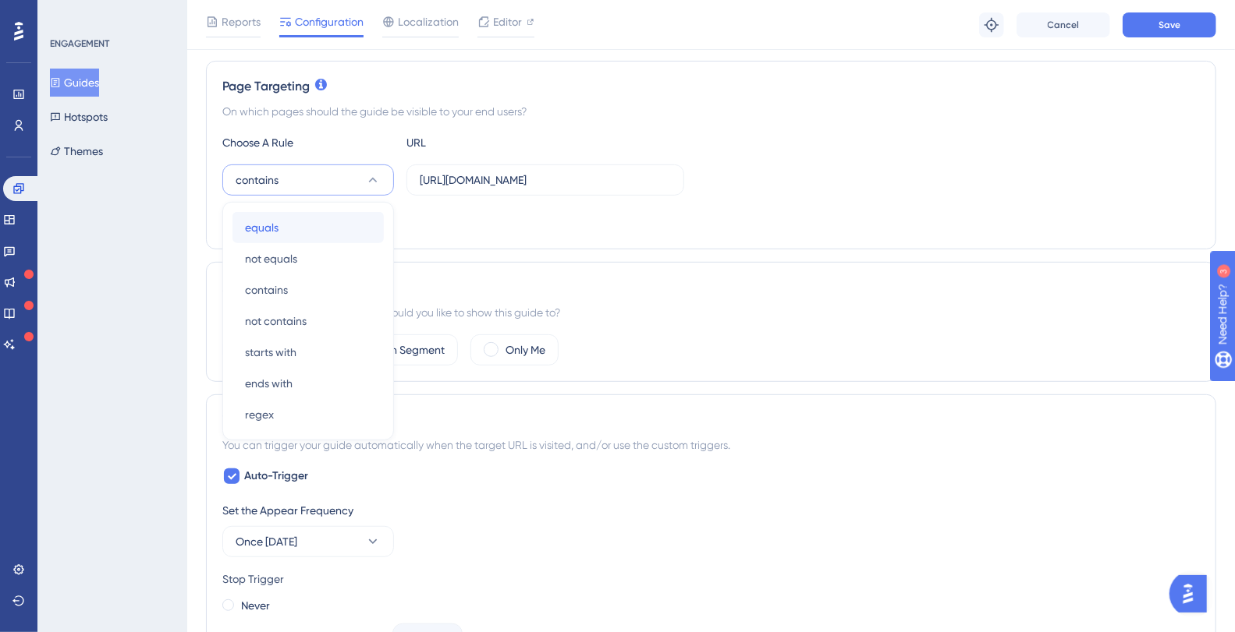
click at [285, 225] on div "equals equals" at bounding box center [308, 227] width 126 height 31
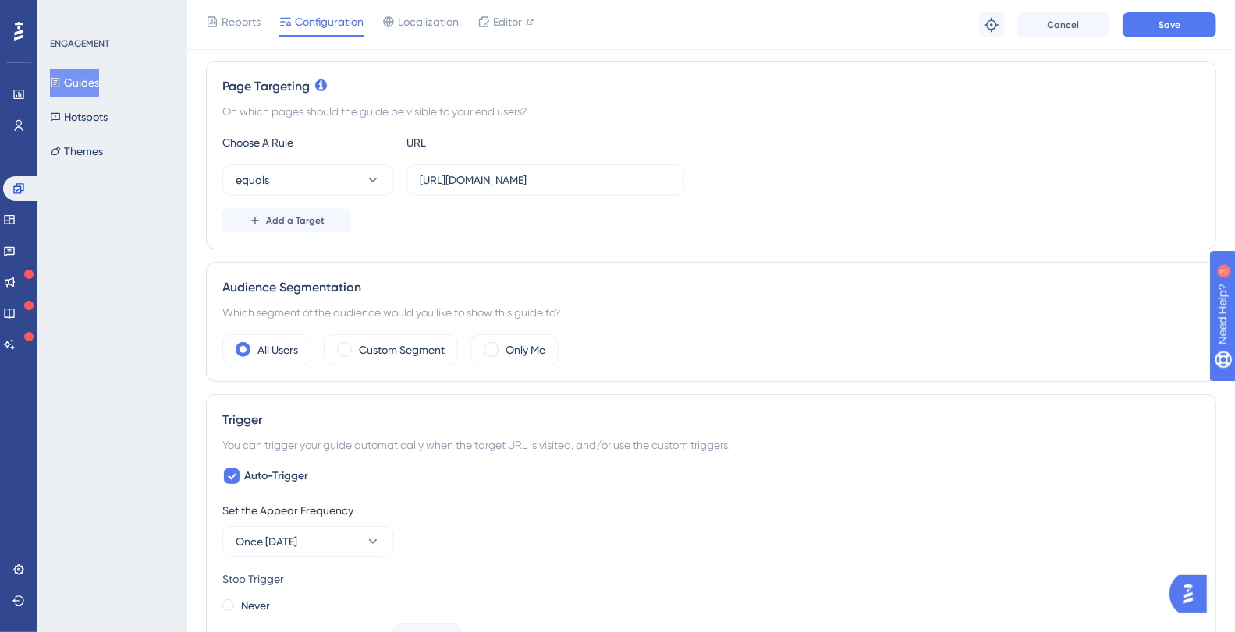
click at [528, 221] on div "Add a Target" at bounding box center [710, 220] width 977 height 25
drag, startPoint x: 442, startPoint y: 180, endPoint x: 822, endPoint y: 179, distance: 379.8
click at [822, 179] on div "equals [URL][DOMAIN_NAME]" at bounding box center [710, 180] width 977 height 31
click at [804, 179] on div "equals [URL][DOMAIN_NAME]" at bounding box center [710, 180] width 977 height 31
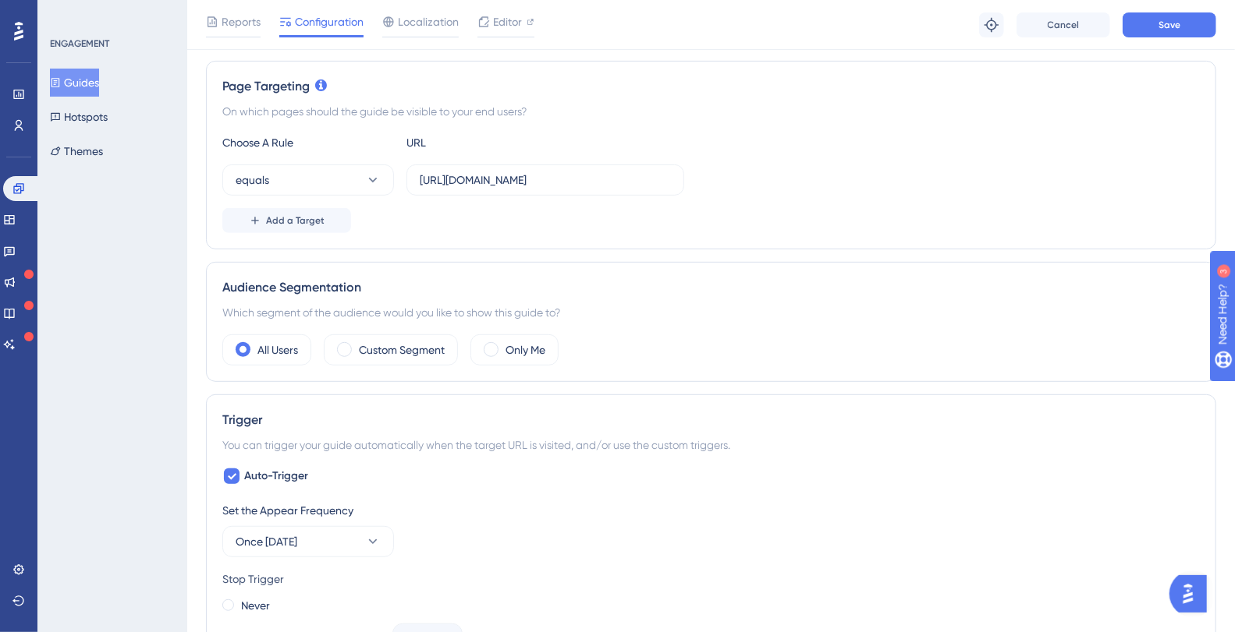
scroll to position [0, 0]
click at [1184, 19] on button "Save" at bounding box center [1169, 24] width 94 height 25
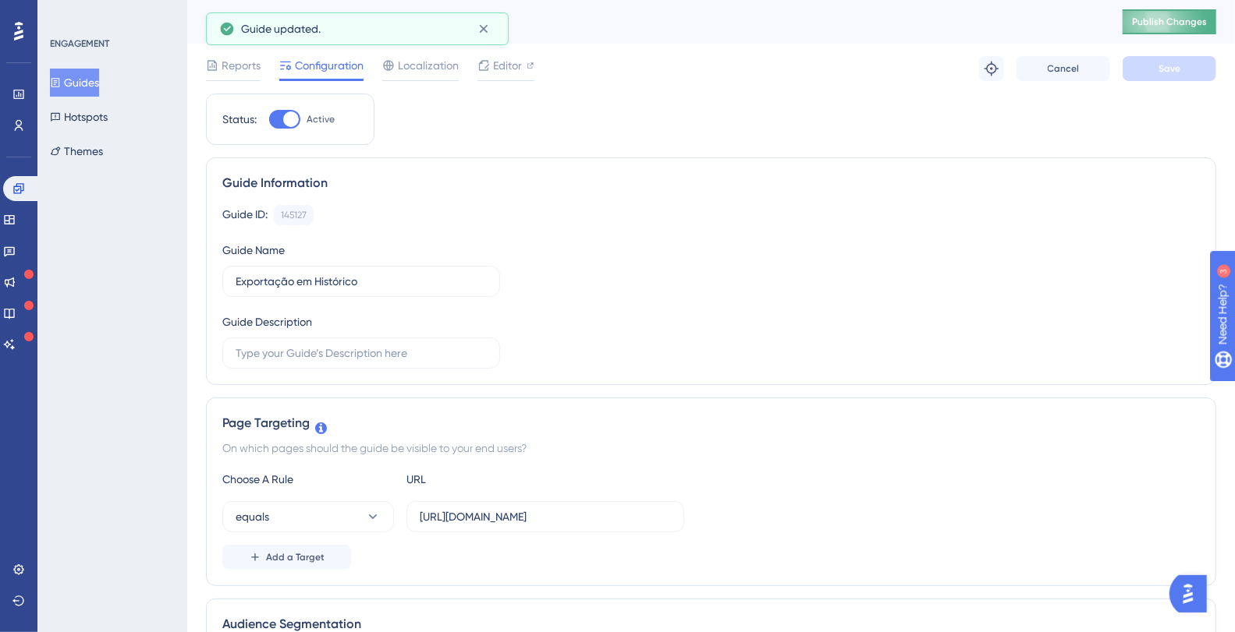
click at [1191, 24] on span "Publish Changes" at bounding box center [1169, 22] width 75 height 12
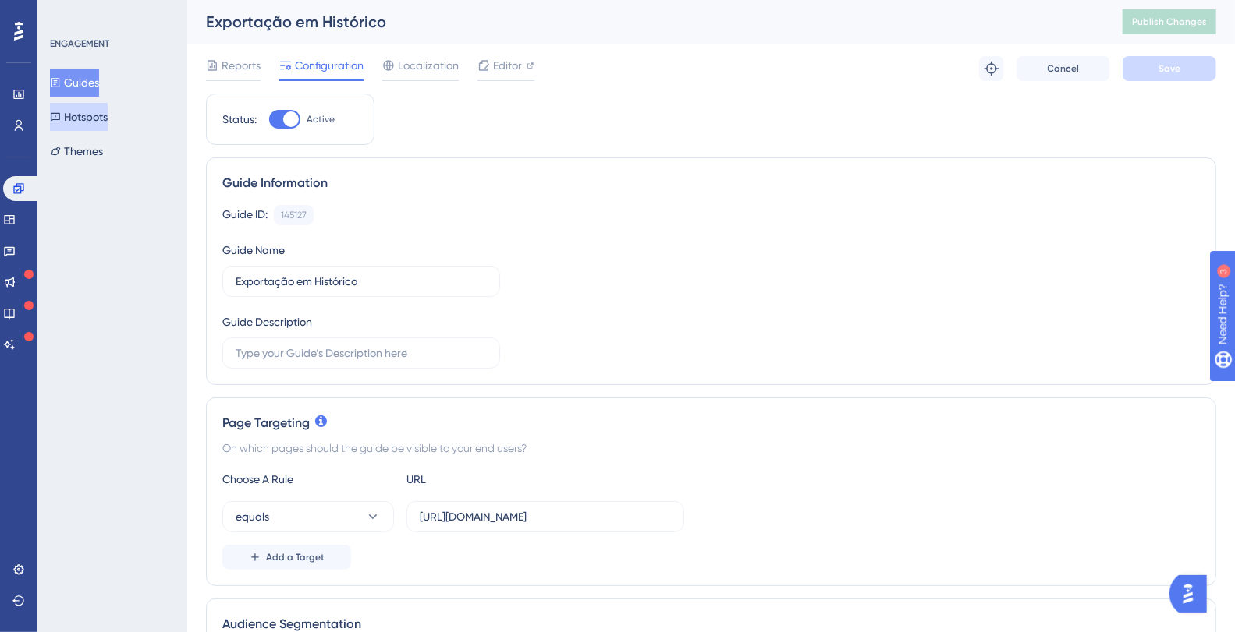
click at [80, 116] on button "Hotspots" at bounding box center [79, 117] width 58 height 28
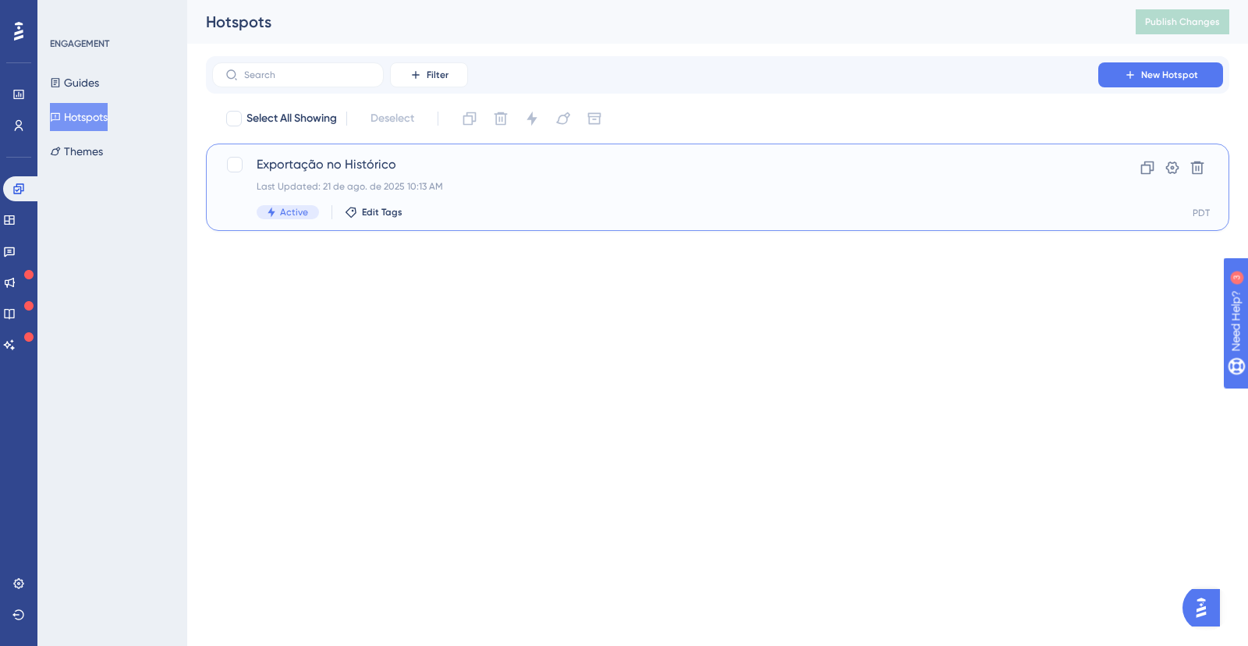
click at [418, 157] on span "Exportação no Histórico" at bounding box center [655, 164] width 797 height 19
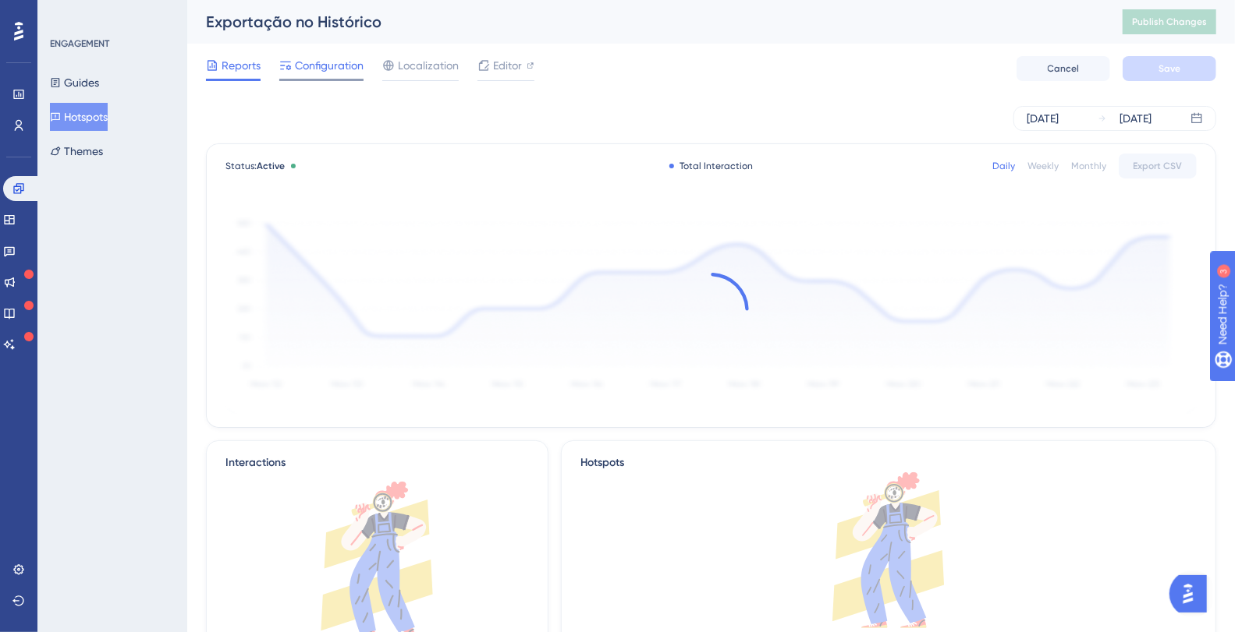
click at [324, 79] on div at bounding box center [321, 80] width 84 height 2
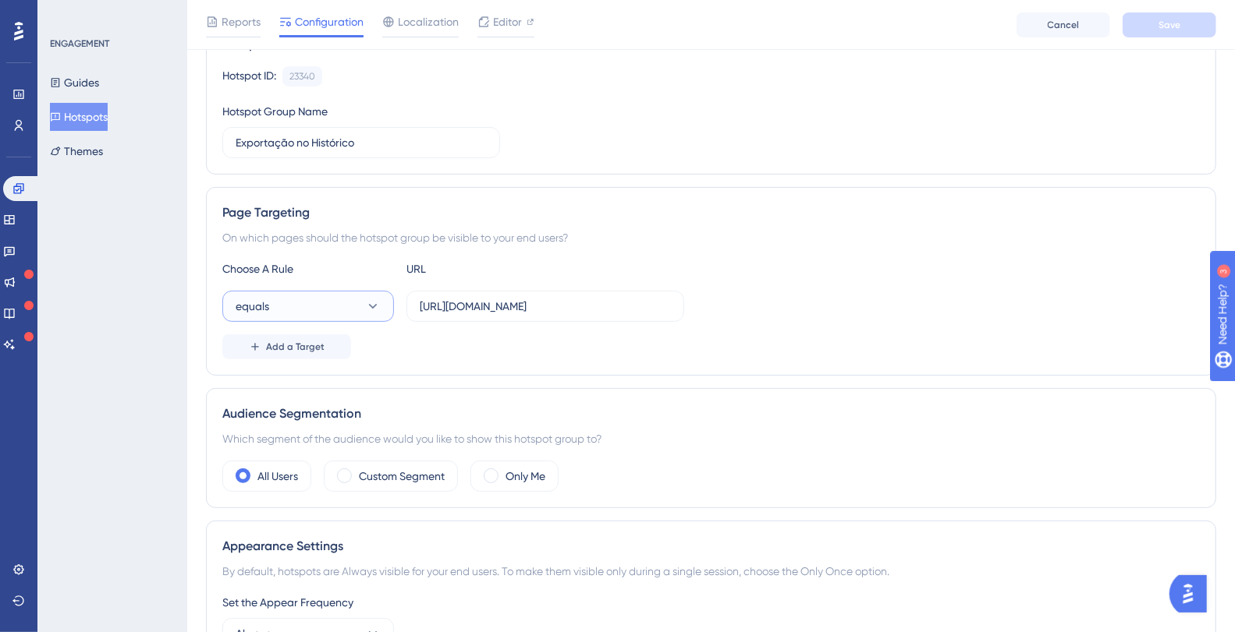
click at [373, 303] on icon at bounding box center [373, 307] width 16 height 16
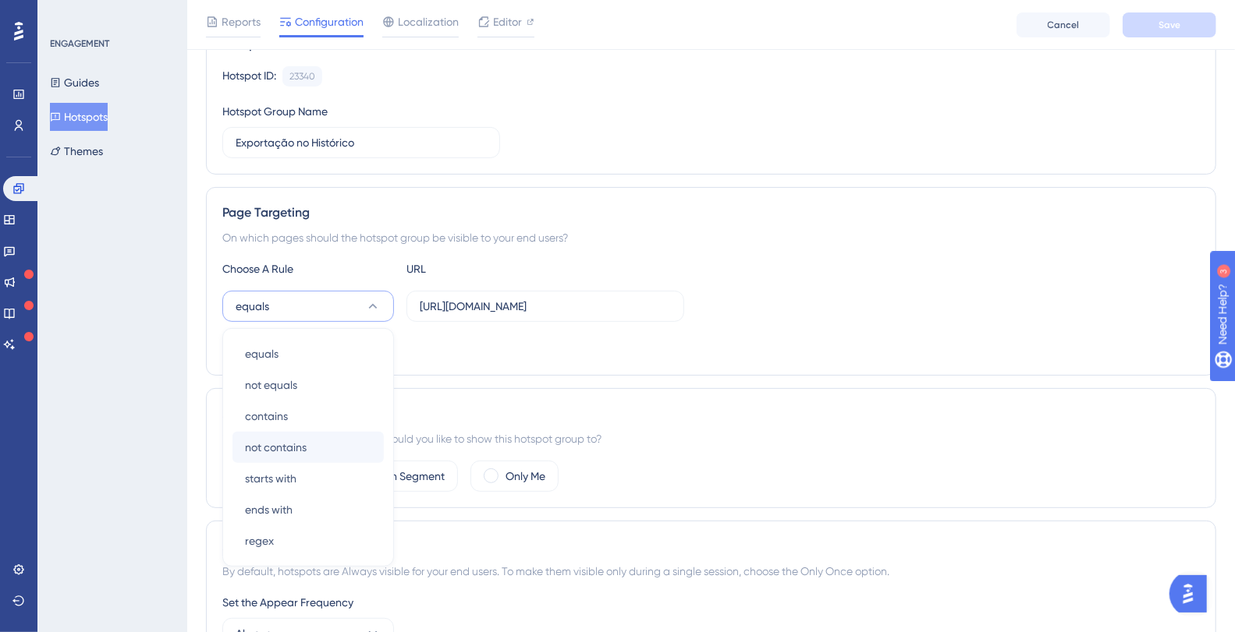
scroll to position [274, 0]
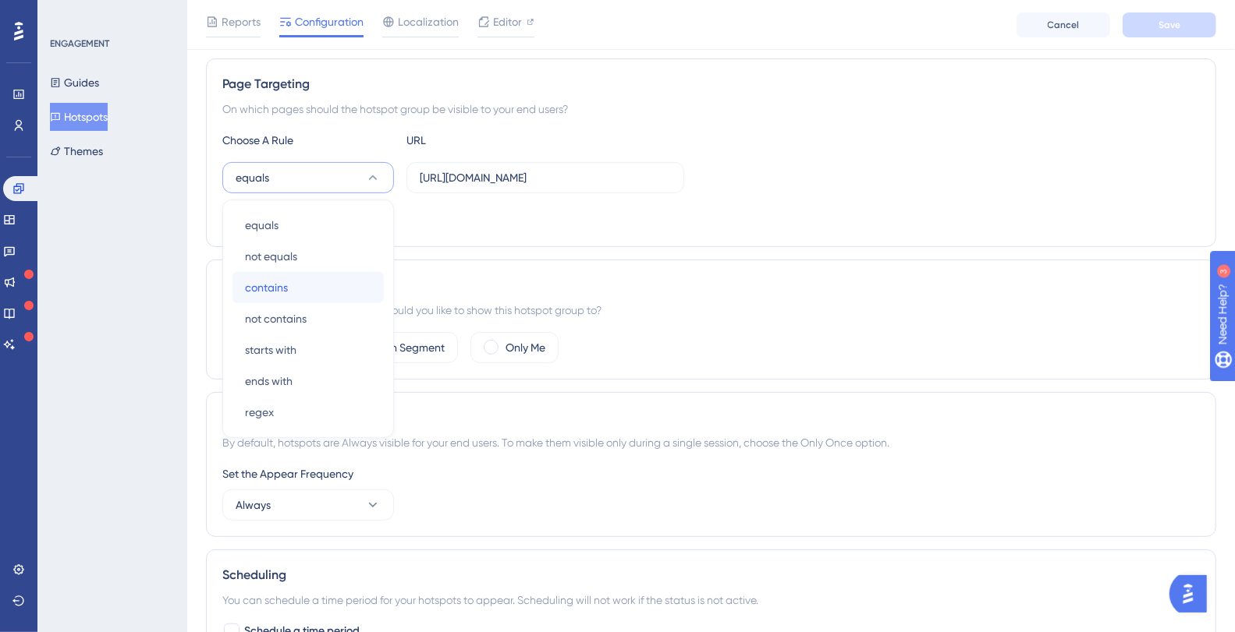
click at [274, 281] on span "contains" at bounding box center [266, 287] width 43 height 19
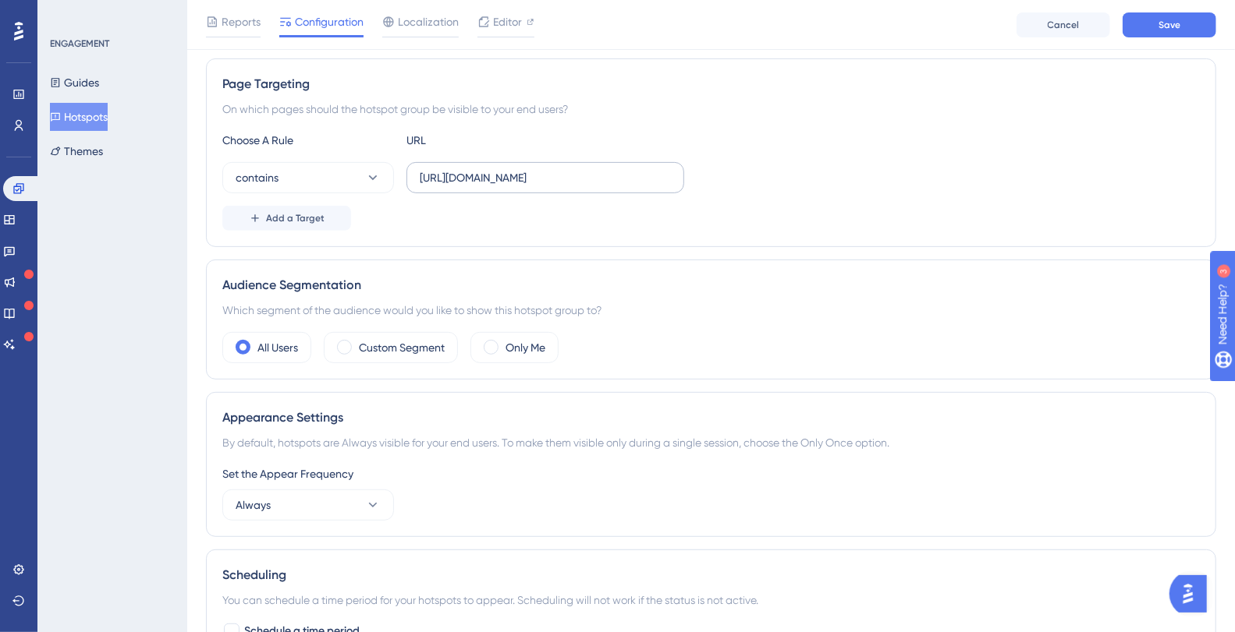
click at [611, 185] on label "https://plataformadatatrust.clearsale.com.br/consulta/transacoes?page=1&results…" at bounding box center [545, 177] width 278 height 31
click at [611, 185] on input "https://plataformadatatrust.clearsale.com.br/consulta/transacoes?page=1&results…" at bounding box center [545, 177] width 251 height 17
drag, startPoint x: 458, startPoint y: 176, endPoint x: 1110, endPoint y: 169, distance: 652.0
click at [1110, 169] on div "contains https://plataformadatatrust.clearsale.com.br/consulta/transacoes?page=…" at bounding box center [710, 177] width 977 height 31
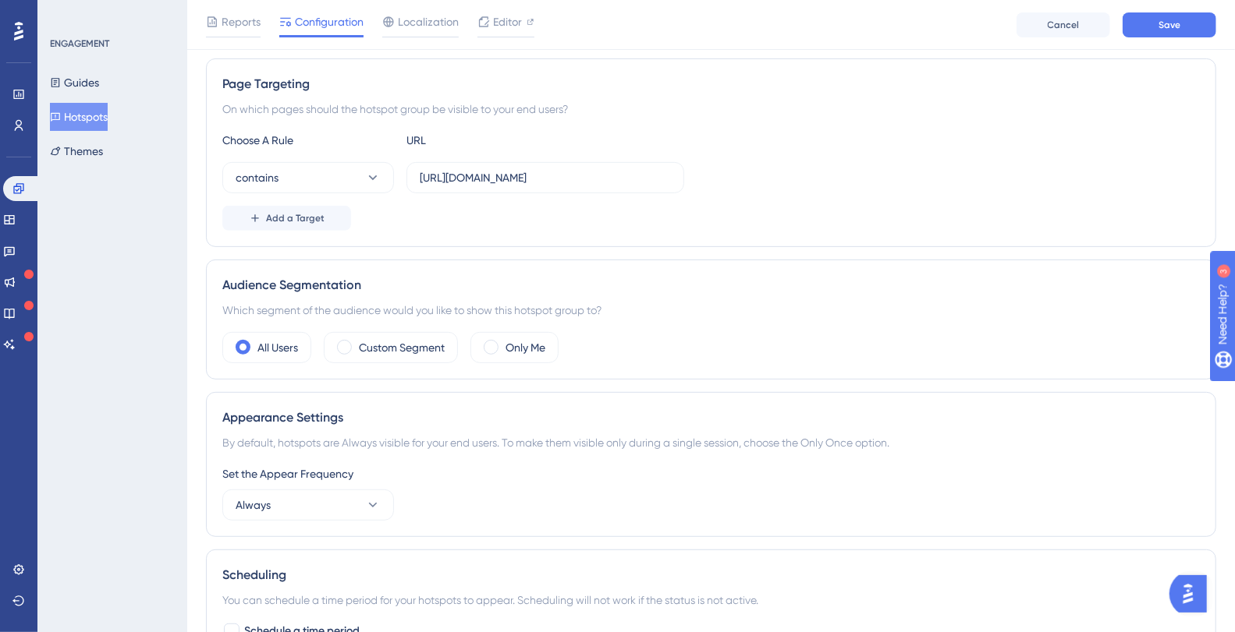
click at [585, 193] on div "Choose A Rule URL contains https://plataformadatatrust.clearsale.com.br/consult…" at bounding box center [710, 181] width 977 height 100
drag, startPoint x: 698, startPoint y: 175, endPoint x: 632, endPoint y: 175, distance: 66.3
click at [682, 175] on label "https://plataformadatatrust.clearsale.com.br/consulta/transacoes?page=1&results…" at bounding box center [545, 177] width 278 height 31
click at [522, 175] on input "https://plataformadatatrust.clearsale.com.br/consulta/transacoes?page=1&results…" at bounding box center [545, 177] width 251 height 17
drag, startPoint x: 525, startPoint y: 172, endPoint x: 1036, endPoint y: 186, distance: 511.0
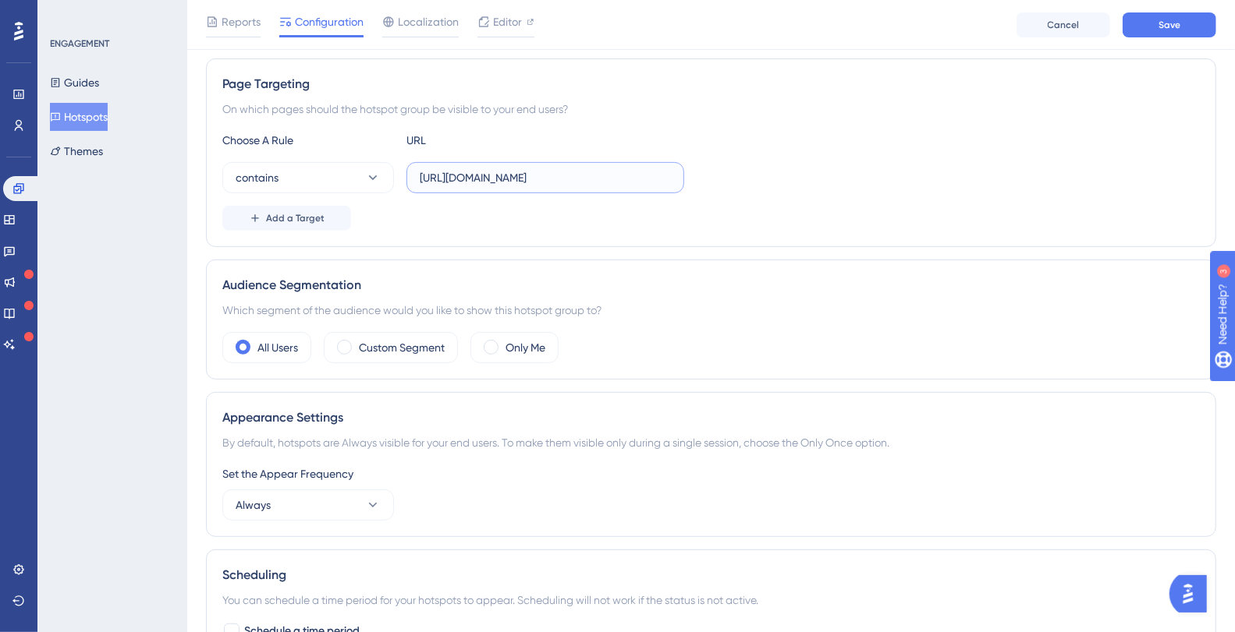
click at [1108, 179] on div "contains https://plataformadatatrust.clearsale.com.br/consulta/transacoes?page=…" at bounding box center [710, 177] width 977 height 31
drag, startPoint x: 466, startPoint y: 175, endPoint x: 788, endPoint y: 181, distance: 322.2
click at [788, 181] on div "contains https://plataformadatatrust.clearsale.com.br/consulta/transacoes?page=…" at bounding box center [710, 177] width 977 height 31
type input "https://plataformadatatrust.clearsale.com.br/consulta/transacoes"
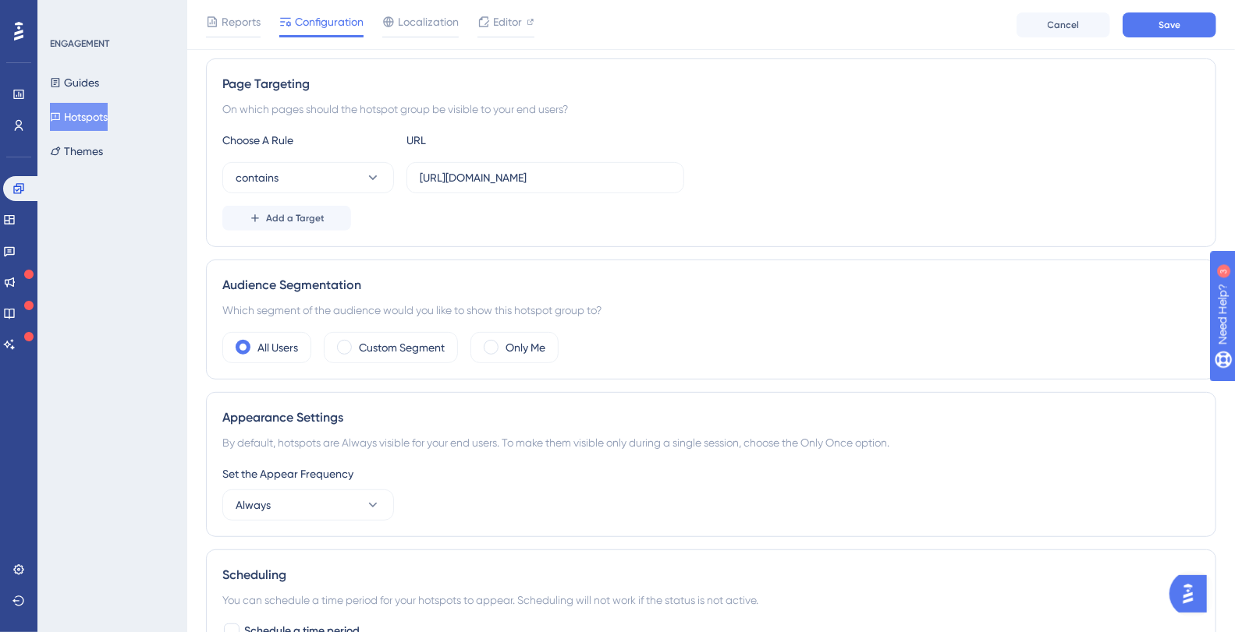
click at [888, 168] on div "contains https://plataformadatatrust.clearsale.com.br/consulta/transacoes" at bounding box center [710, 177] width 977 height 31
click at [1167, 22] on span "Save" at bounding box center [1169, 25] width 22 height 12
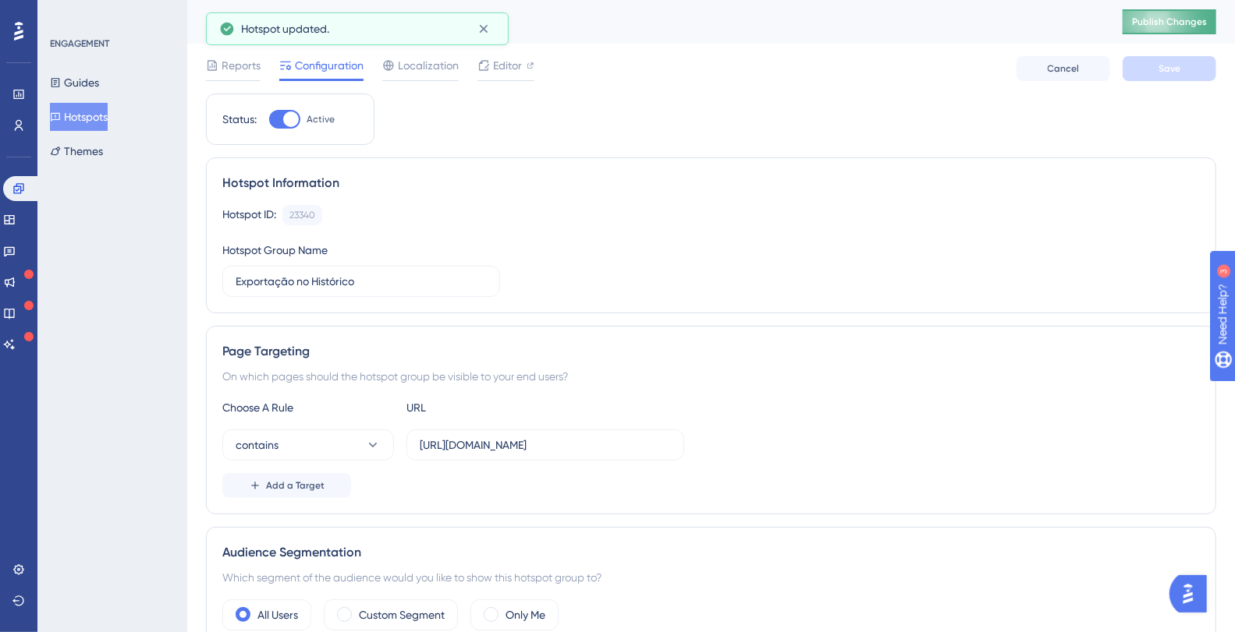
click at [1206, 22] on span "Publish Changes" at bounding box center [1169, 22] width 75 height 12
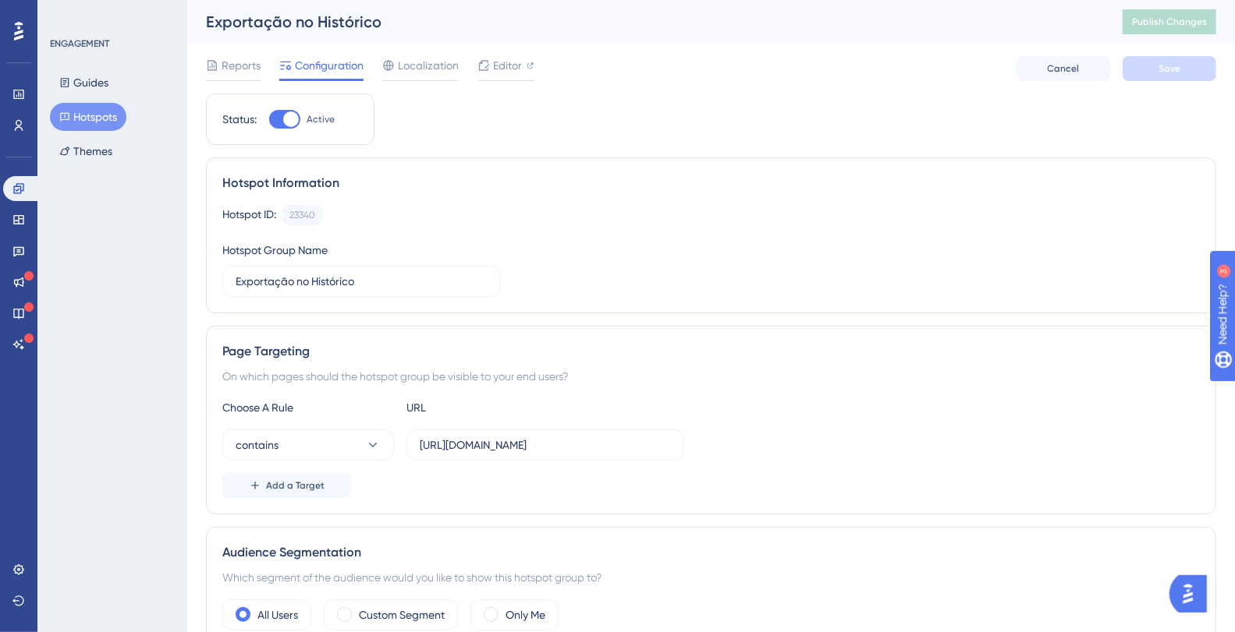
click at [657, 184] on div "Hotspot Information" at bounding box center [710, 183] width 977 height 19
click at [73, 67] on div "ENGAGEMENT Guides Hotspots Themes" at bounding box center [113, 101] width 126 height 128
click at [80, 80] on button "Guides" at bounding box center [84, 83] width 68 height 28
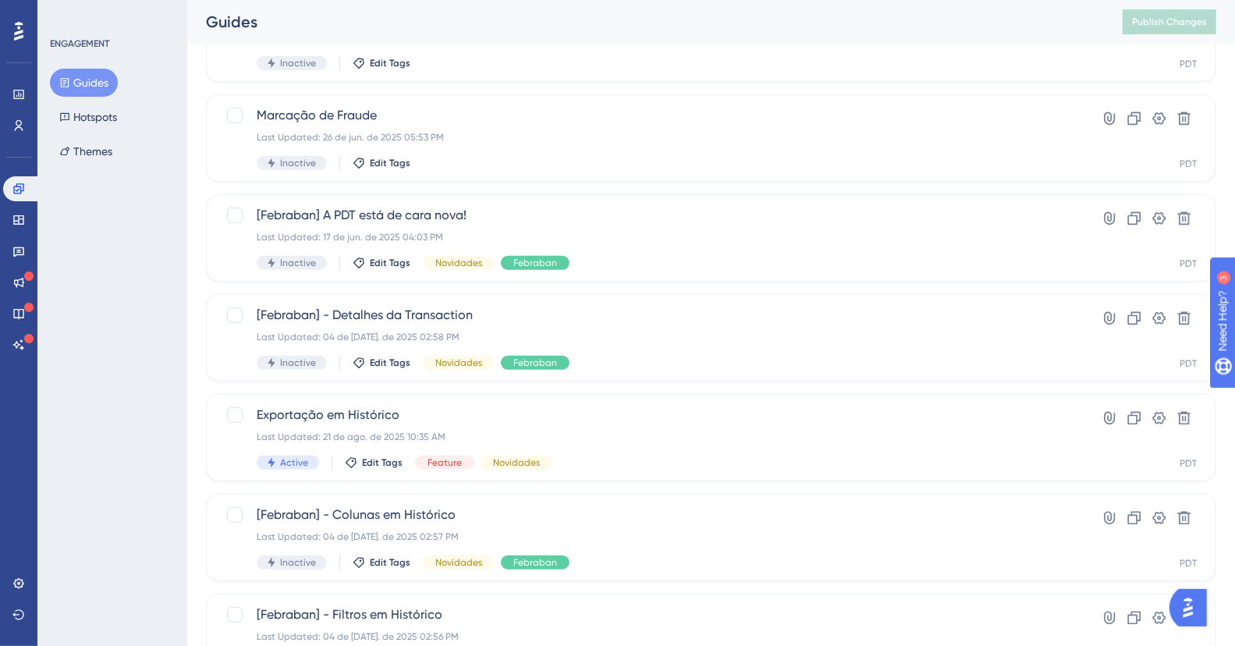
scroll to position [349, 0]
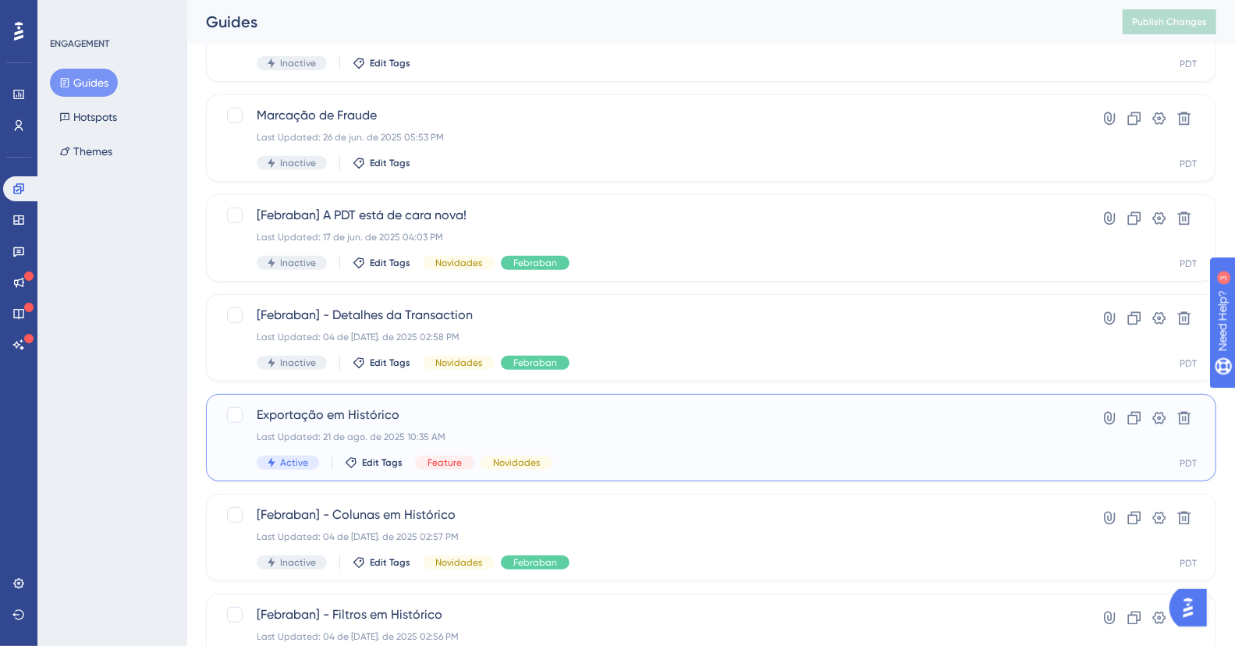
click at [439, 420] on span "Exportação em Histórico" at bounding box center [649, 415] width 784 height 19
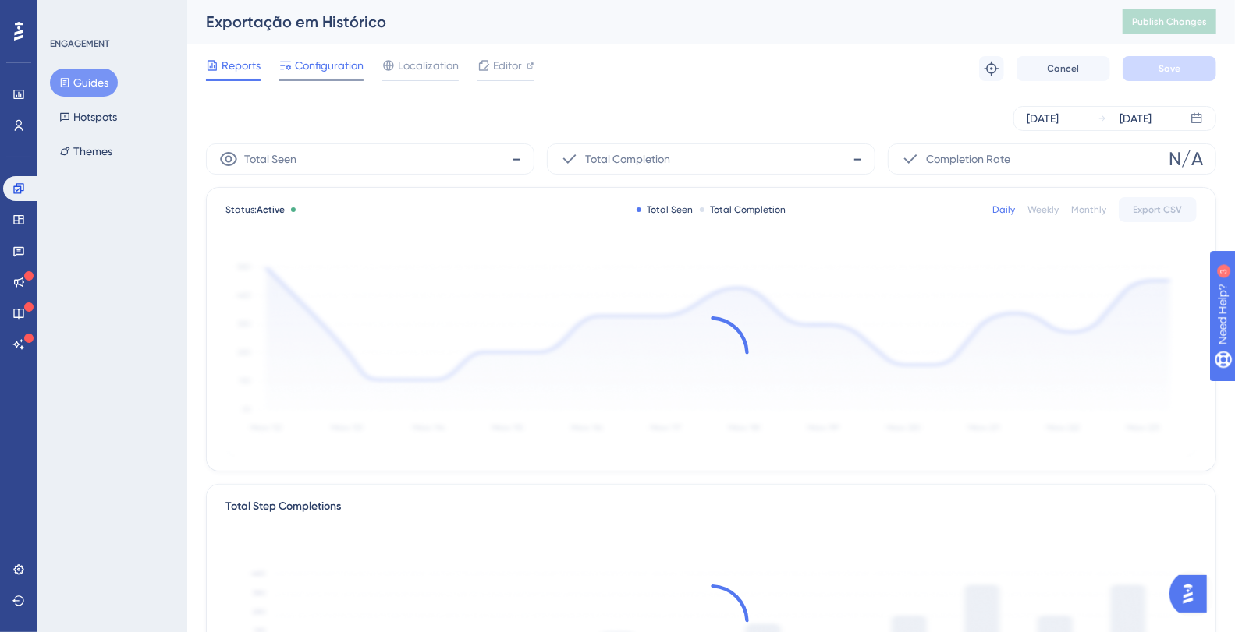
click at [323, 64] on span "Configuration" at bounding box center [329, 65] width 69 height 19
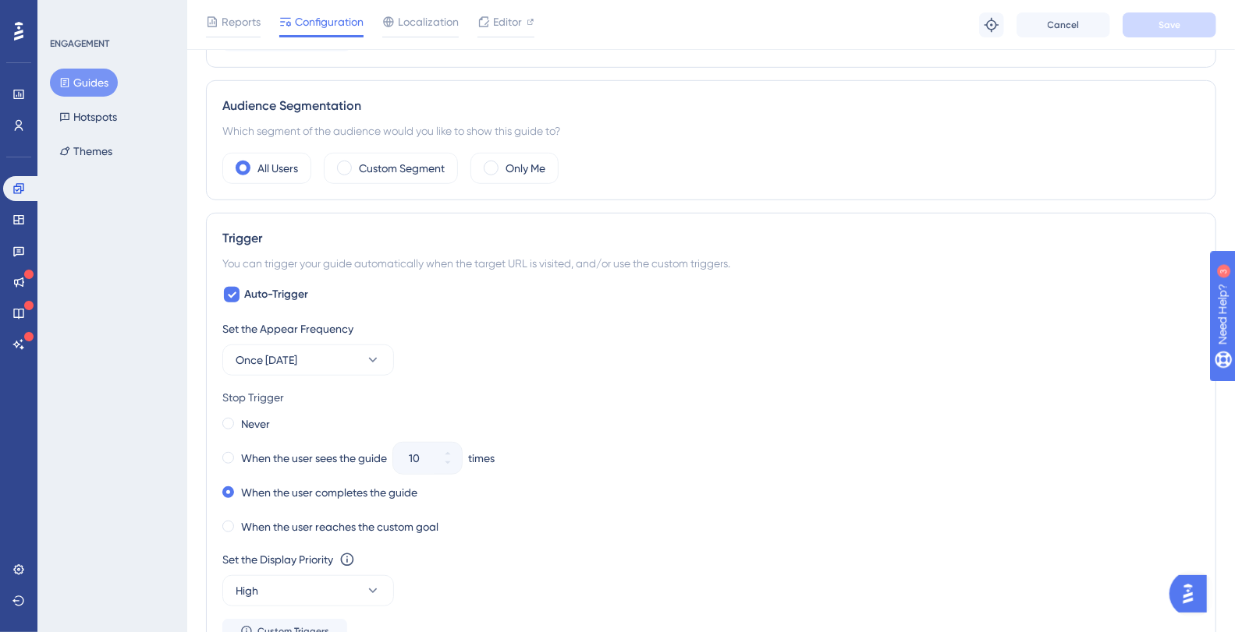
scroll to position [526, 0]
click at [230, 420] on span at bounding box center [228, 423] width 12 height 12
click at [239, 420] on input "radio" at bounding box center [239, 420] width 0 height 0
click at [1187, 23] on button "Save" at bounding box center [1169, 24] width 94 height 25
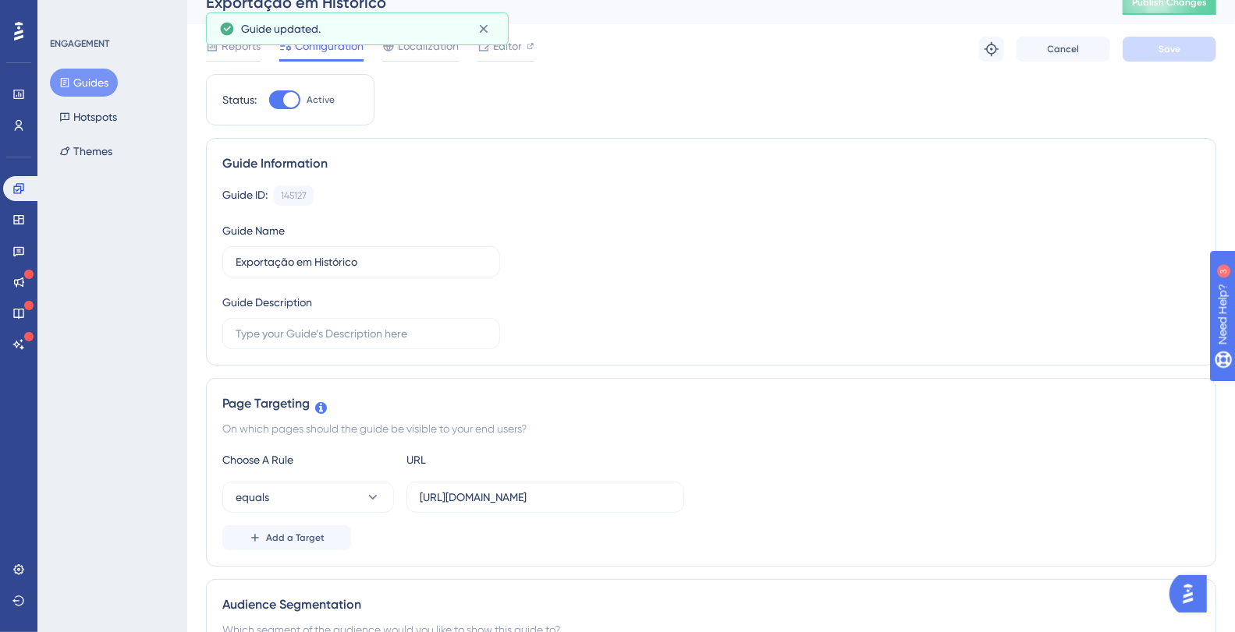
scroll to position [0, 0]
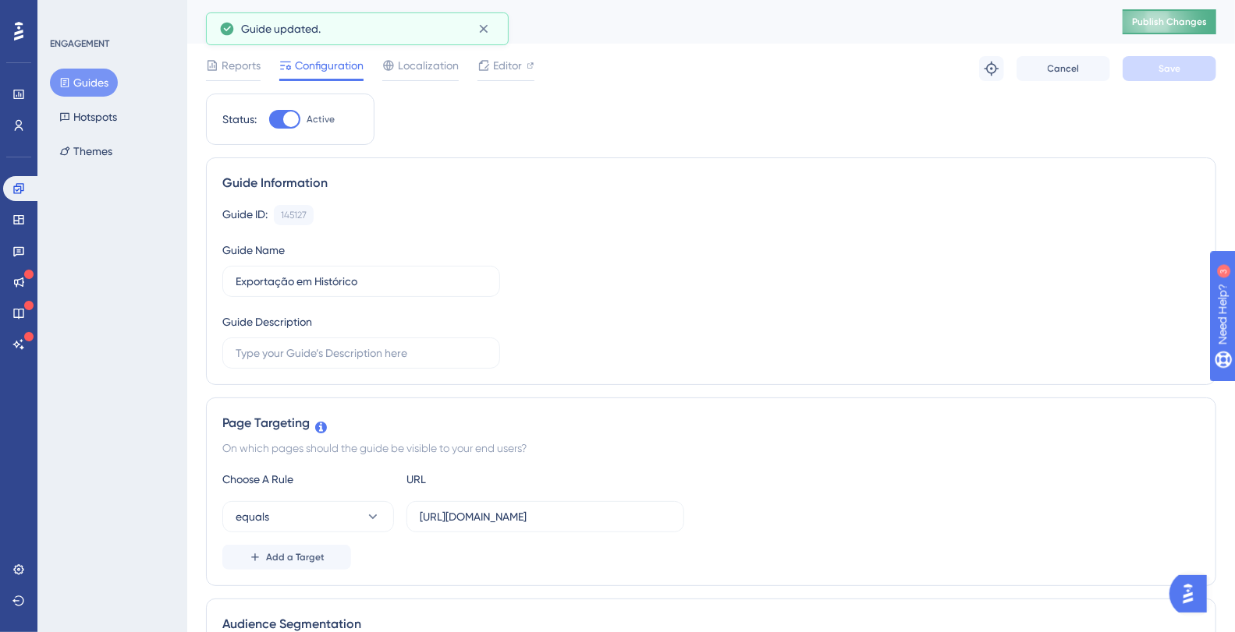
click at [1185, 21] on button "Publish Changes" at bounding box center [1169, 21] width 94 height 25
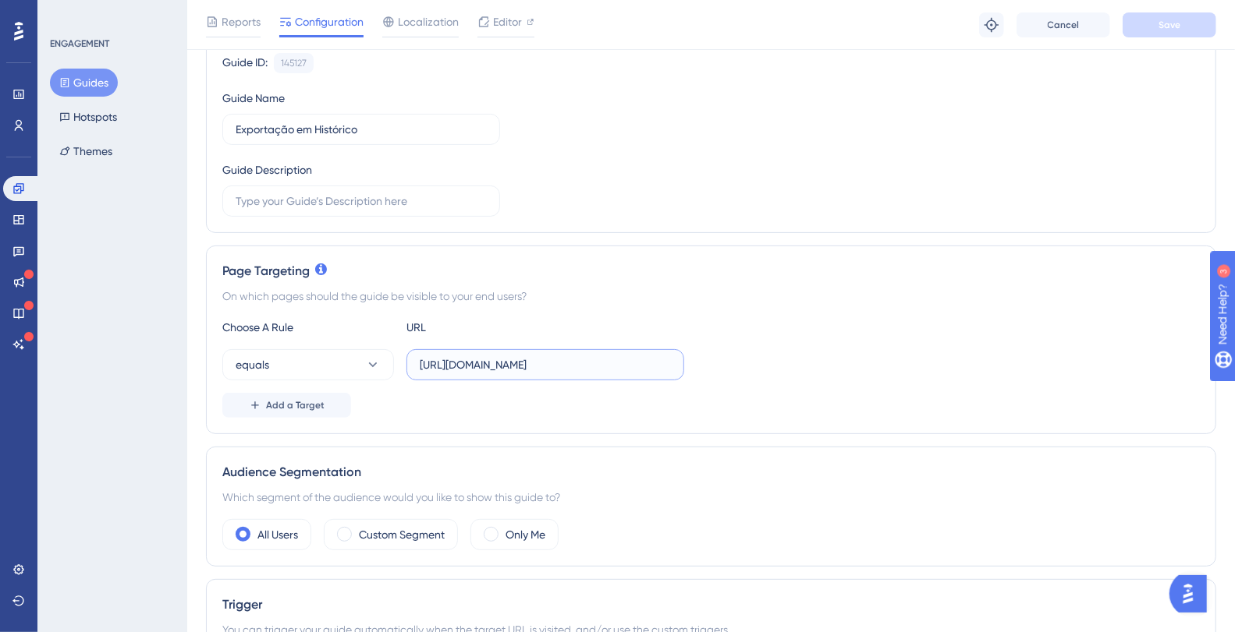
scroll to position [0, 425]
drag, startPoint x: 632, startPoint y: 362, endPoint x: 725, endPoint y: 360, distance: 93.6
click at [725, 360] on div "equals https://plataformadatatrust.clearsale.com.br/consulta/transacoes?page=1&…" at bounding box center [710, 364] width 977 height 31
click at [594, 363] on input "https://plataformadatatrust.clearsale.com.br/consulta/transacoes?page=1&results…" at bounding box center [545, 364] width 251 height 17
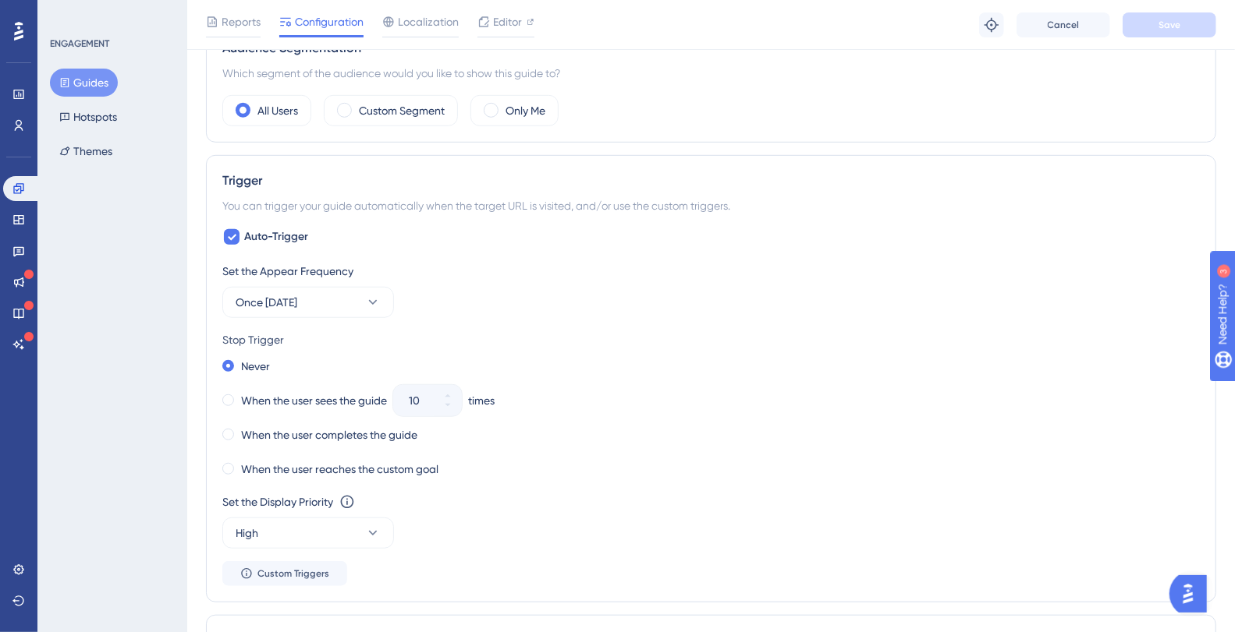
scroll to position [586, 0]
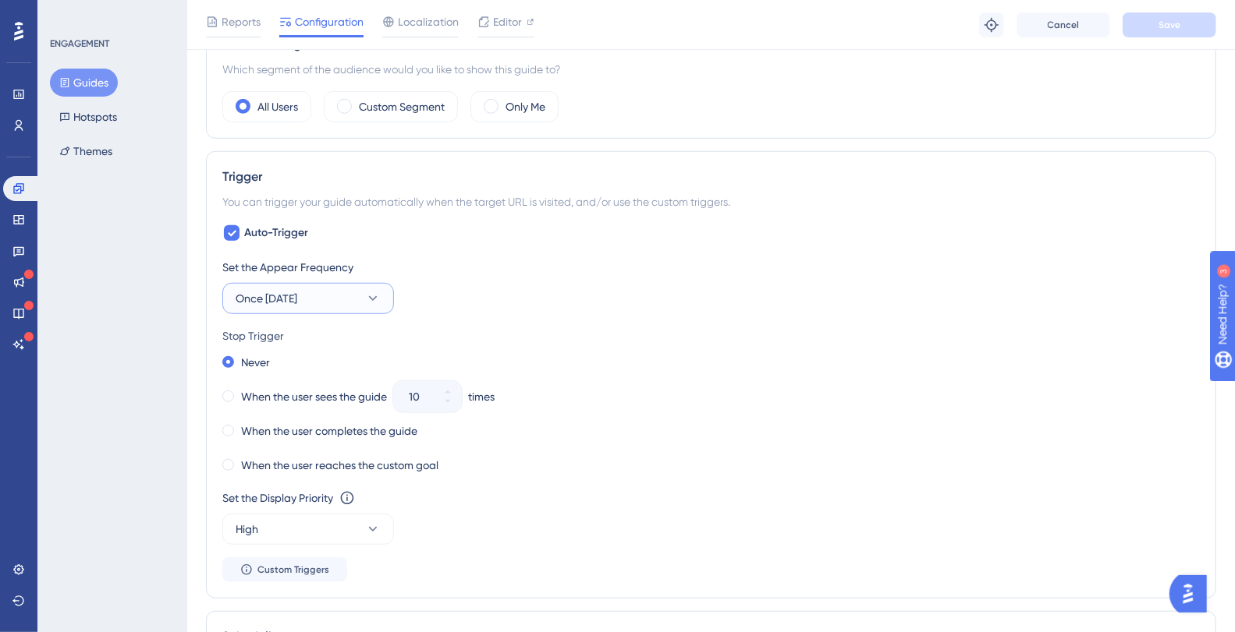
click at [328, 299] on button "Once in 1 day" at bounding box center [308, 298] width 172 height 31
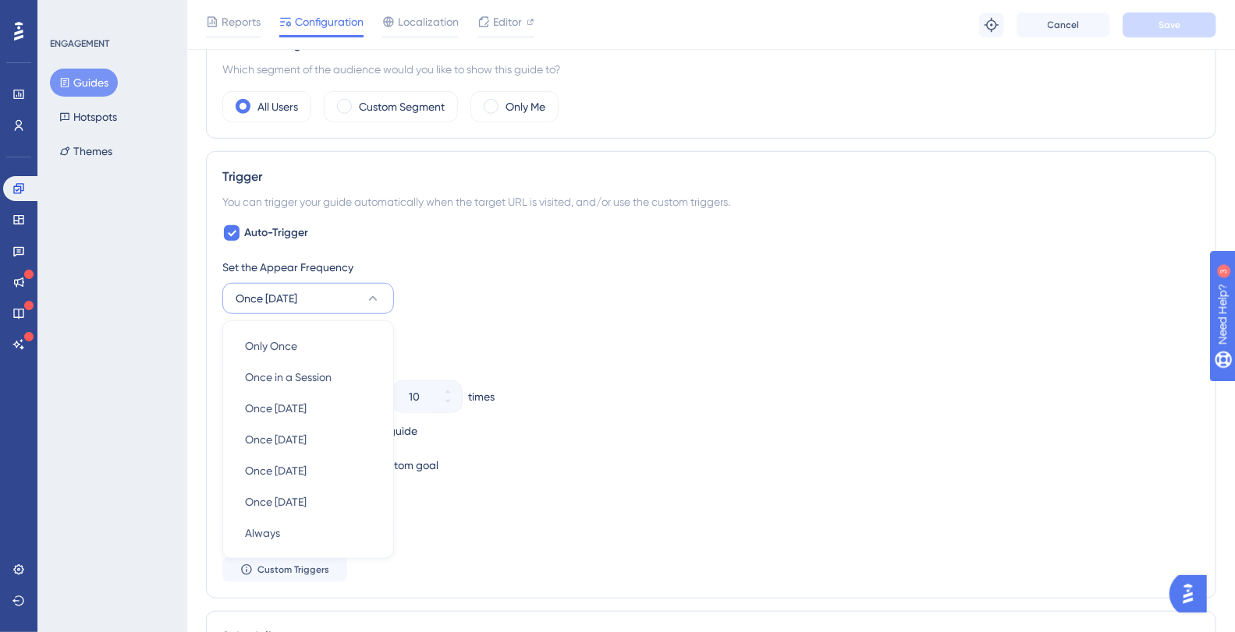
scroll to position [704, 0]
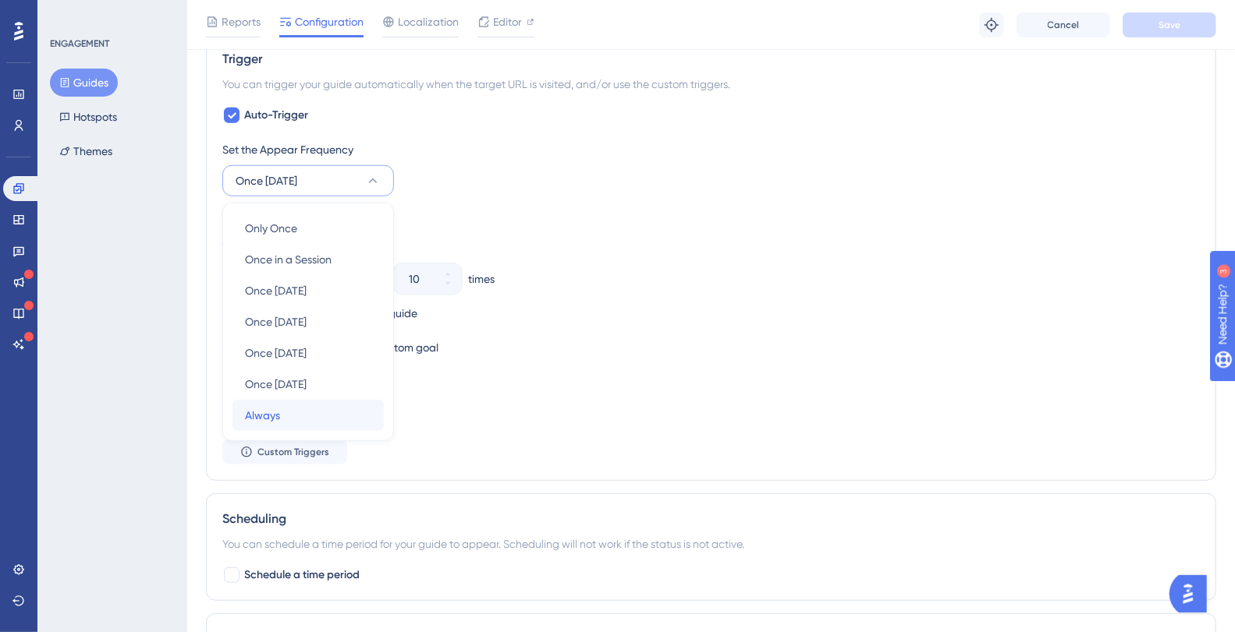
click at [270, 406] on span "Always" at bounding box center [262, 415] width 35 height 19
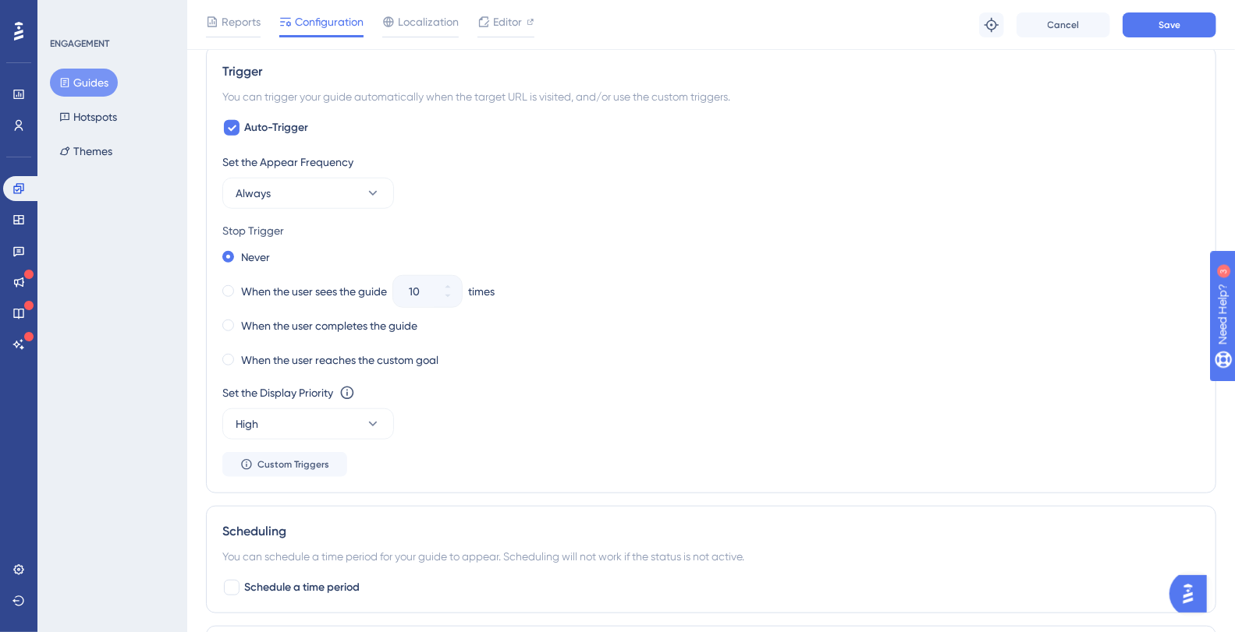
scroll to position [675, 0]
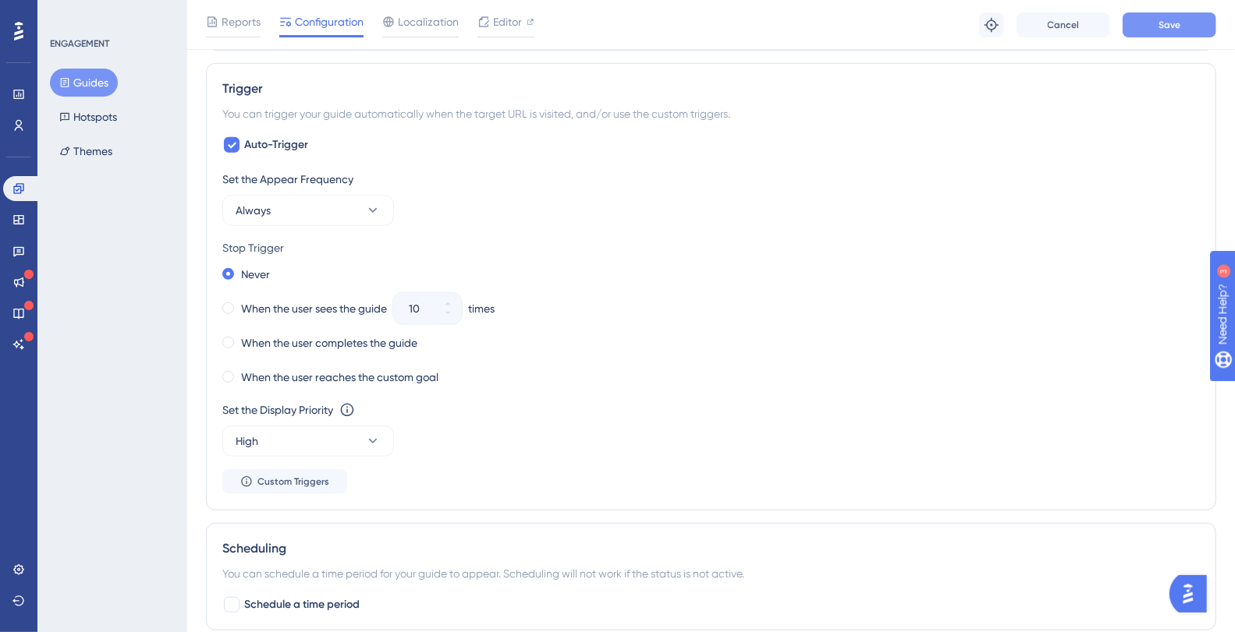
click at [1171, 20] on span "Save" at bounding box center [1169, 25] width 22 height 12
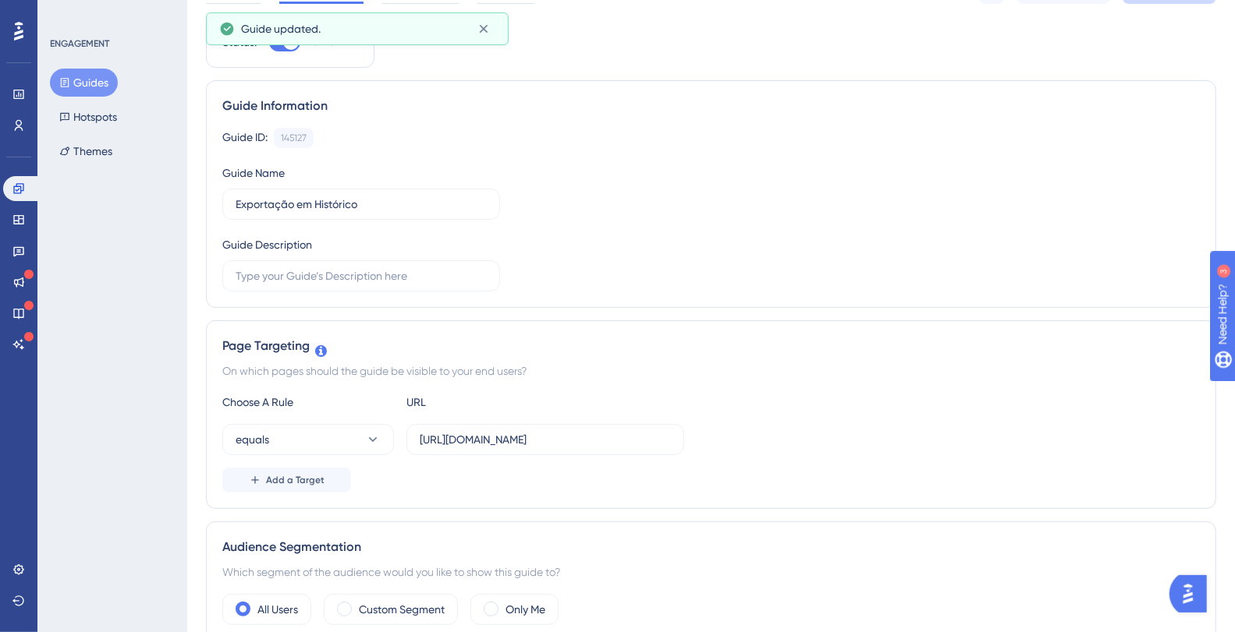
scroll to position [0, 0]
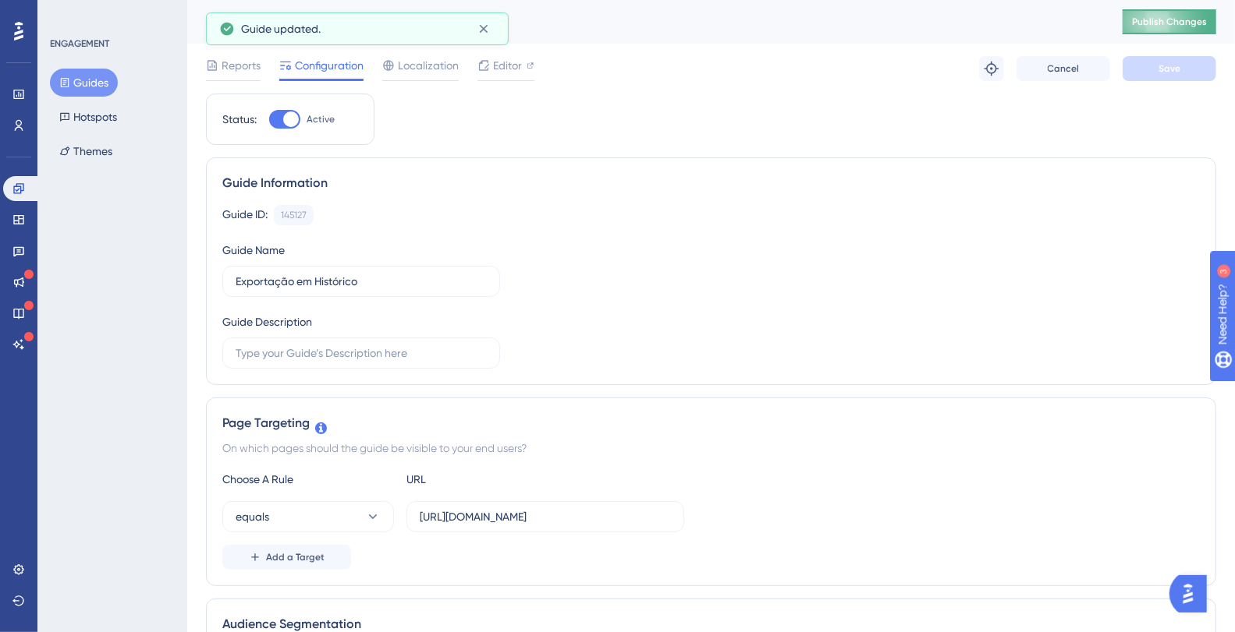
click at [1171, 26] on span "Publish Changes" at bounding box center [1169, 22] width 75 height 12
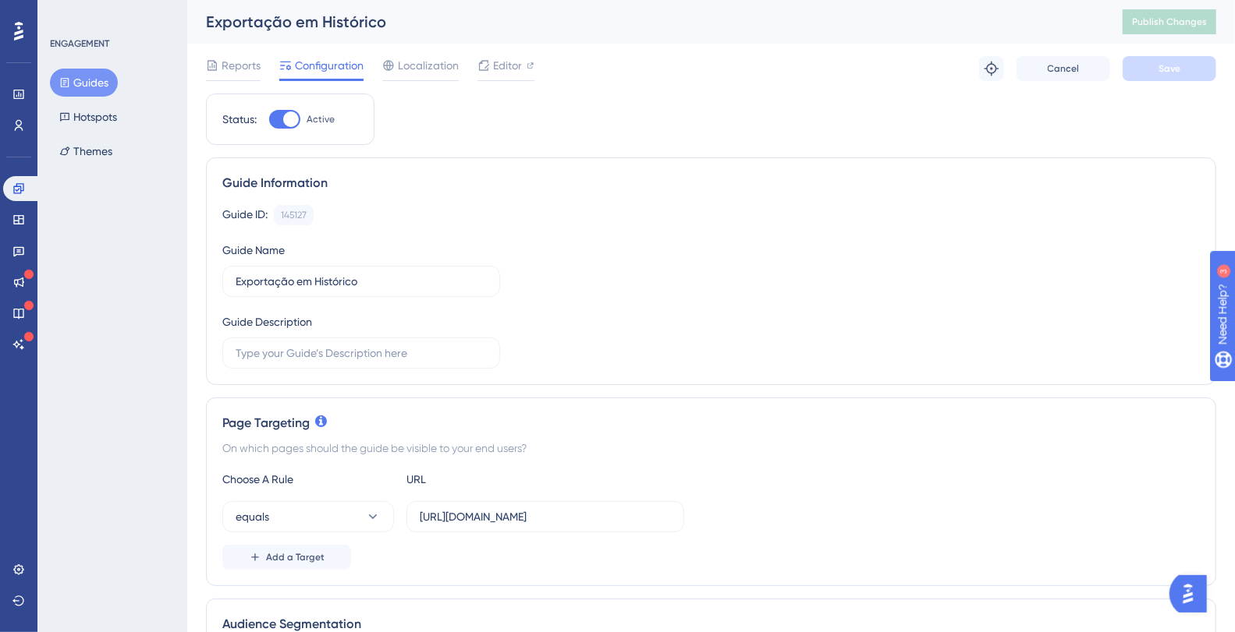
click at [93, 86] on button "Guides" at bounding box center [84, 83] width 68 height 28
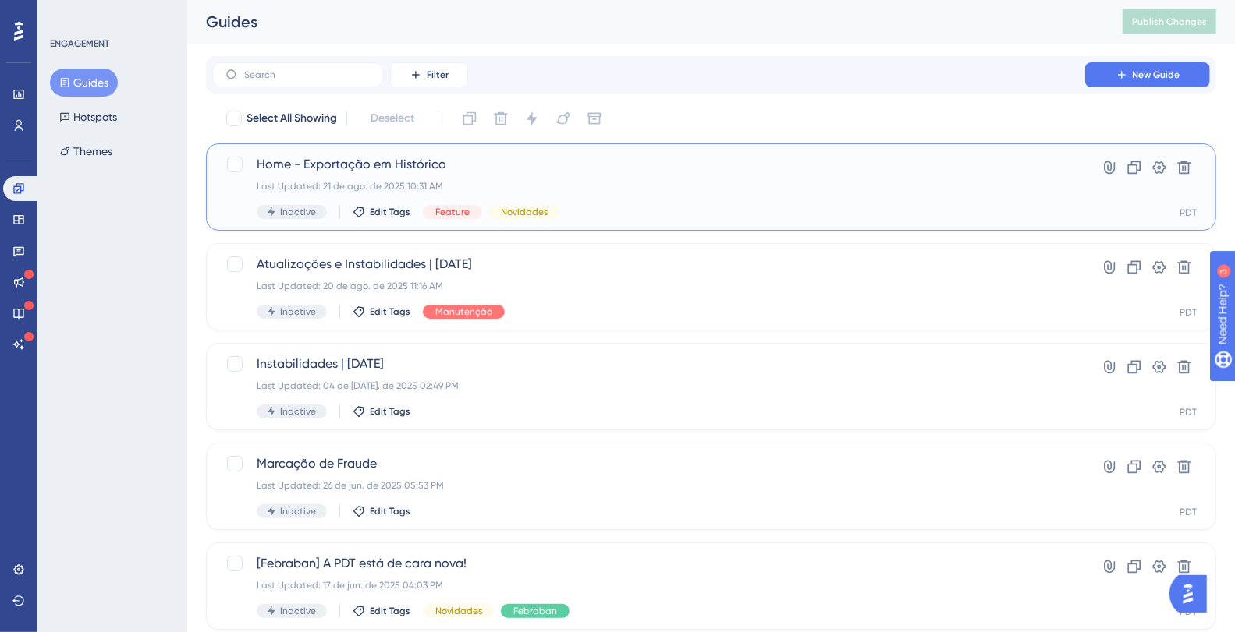
click at [375, 171] on span "Home - Exportação em Histórico" at bounding box center [649, 164] width 784 height 19
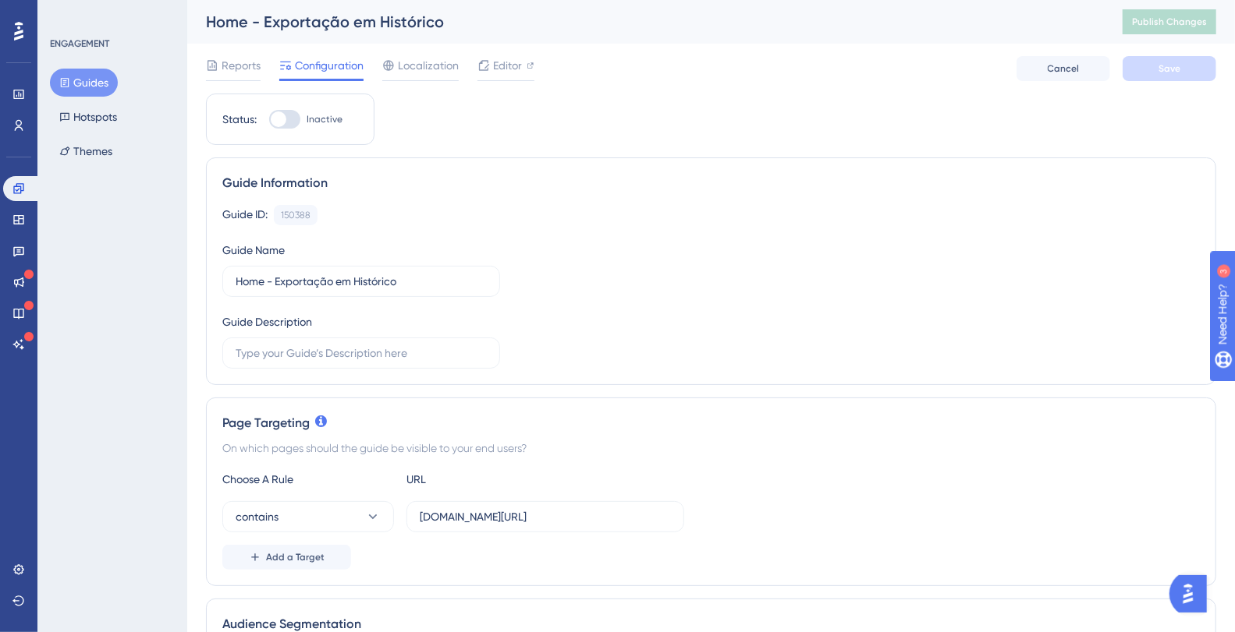
click at [289, 119] on div at bounding box center [284, 119] width 31 height 19
click at [269, 119] on input "Inactive" at bounding box center [268, 119] width 1 height 1
checkbox input "true"
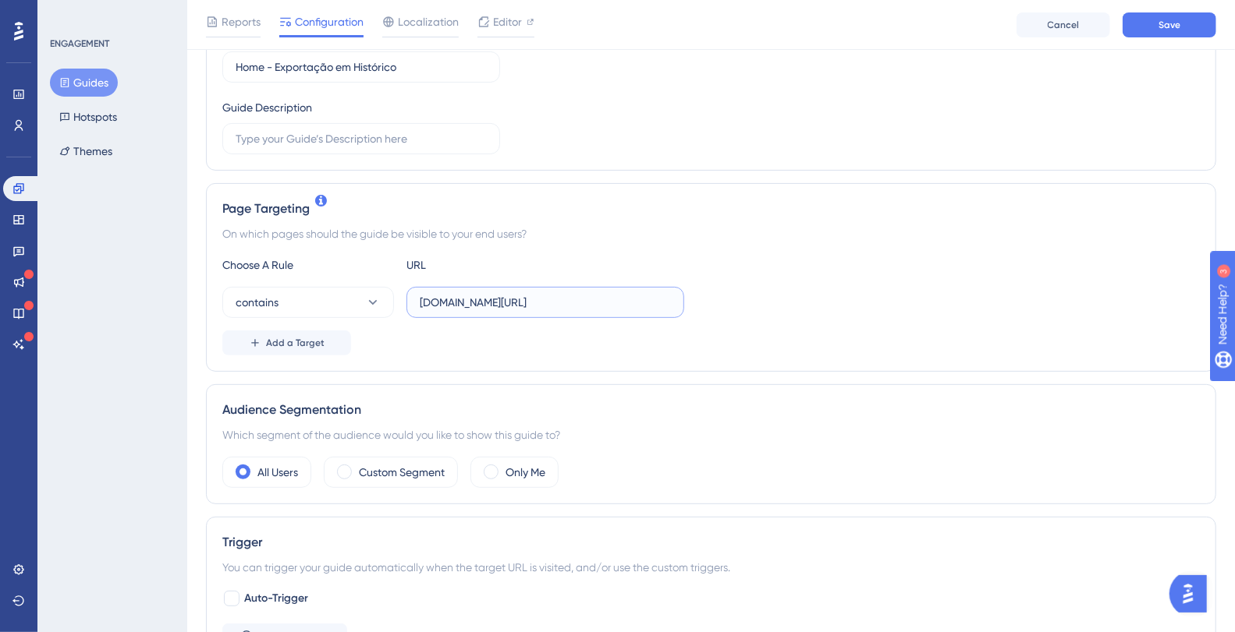
drag, startPoint x: 576, startPoint y: 306, endPoint x: 723, endPoint y: 301, distance: 147.5
click at [723, 301] on div "contains [DOMAIN_NAME][URL]" at bounding box center [710, 302] width 977 height 31
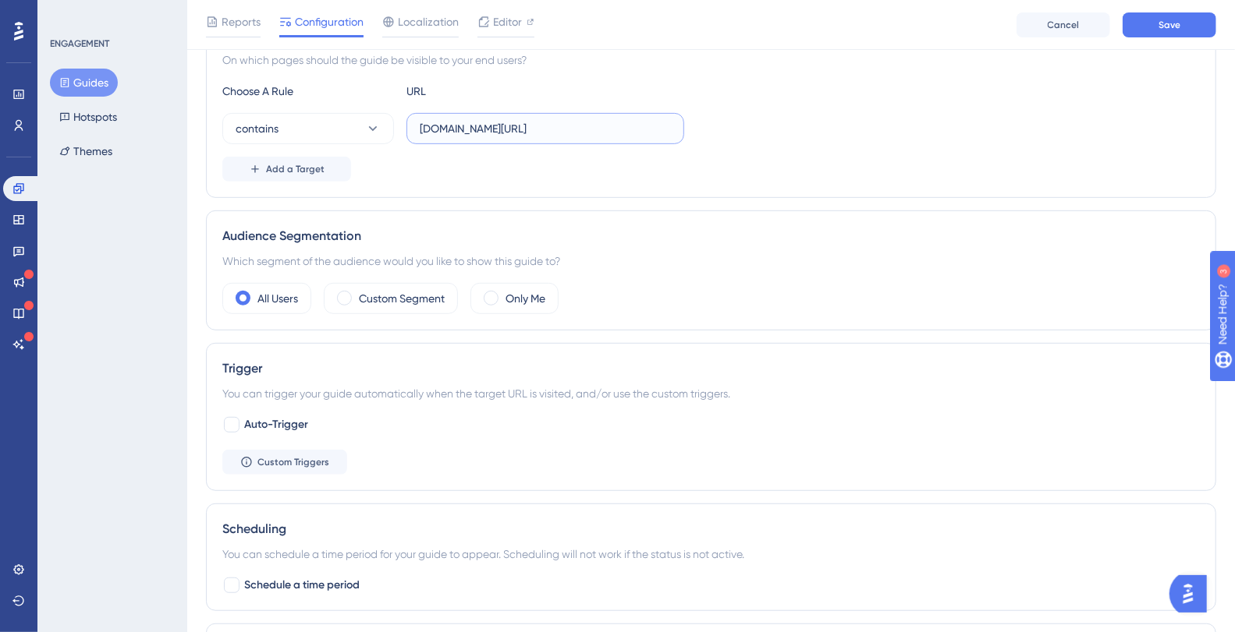
scroll to position [418, 0]
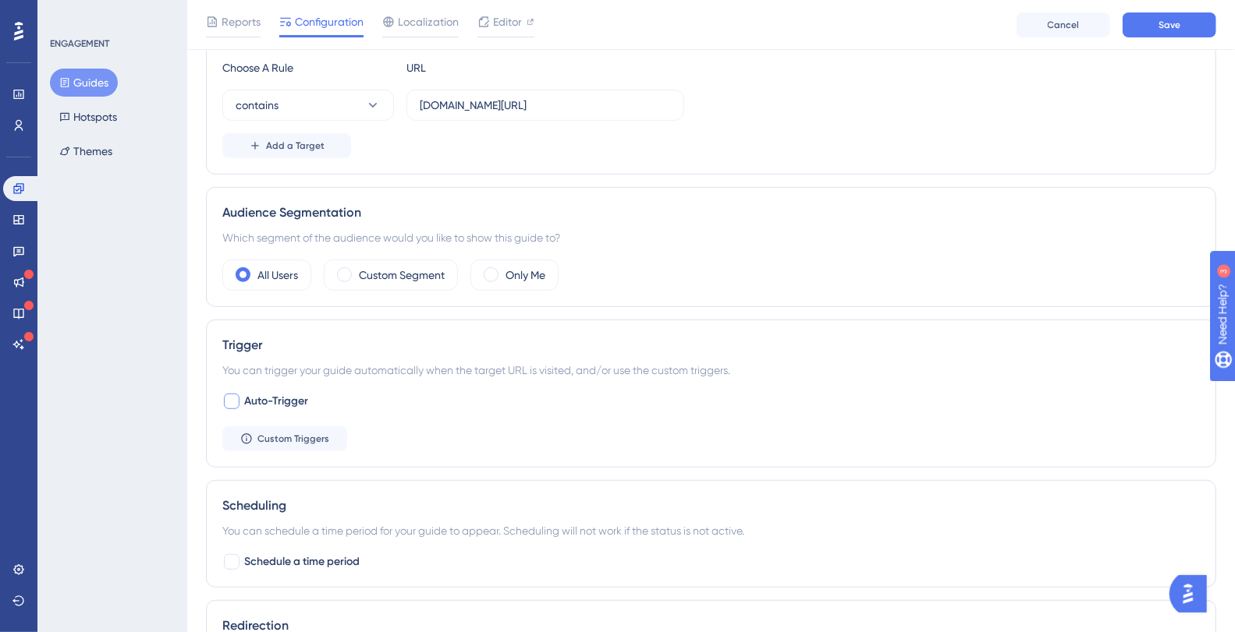
click at [236, 394] on div at bounding box center [232, 402] width 16 height 16
checkbox input "true"
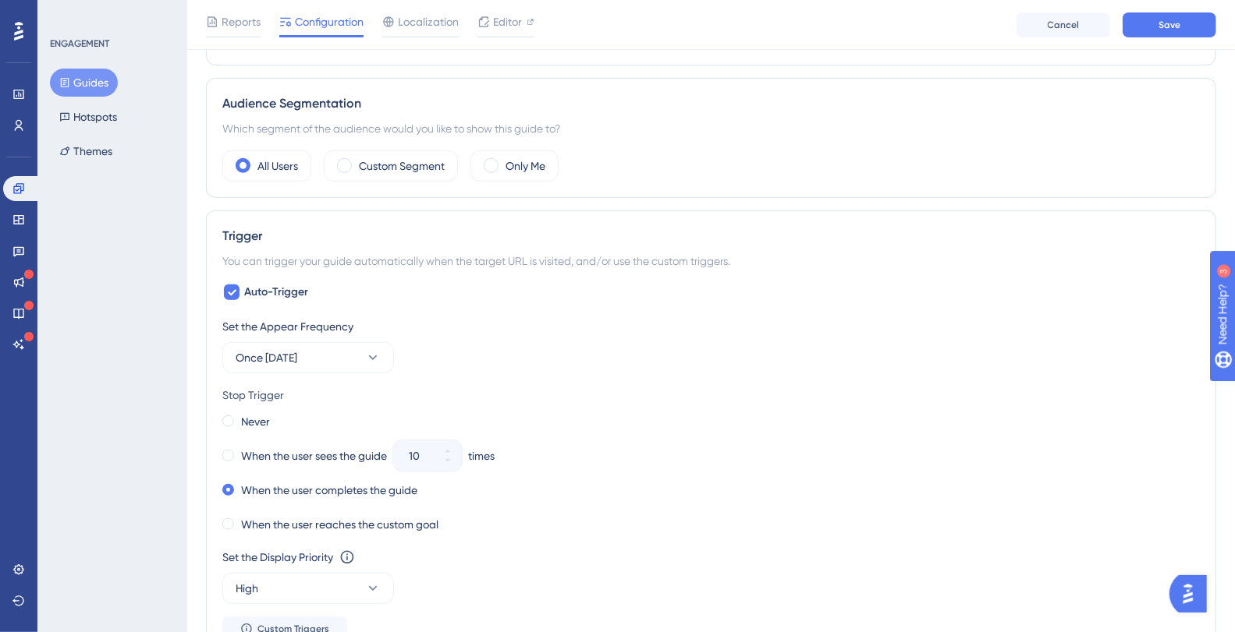
scroll to position [676, 0]
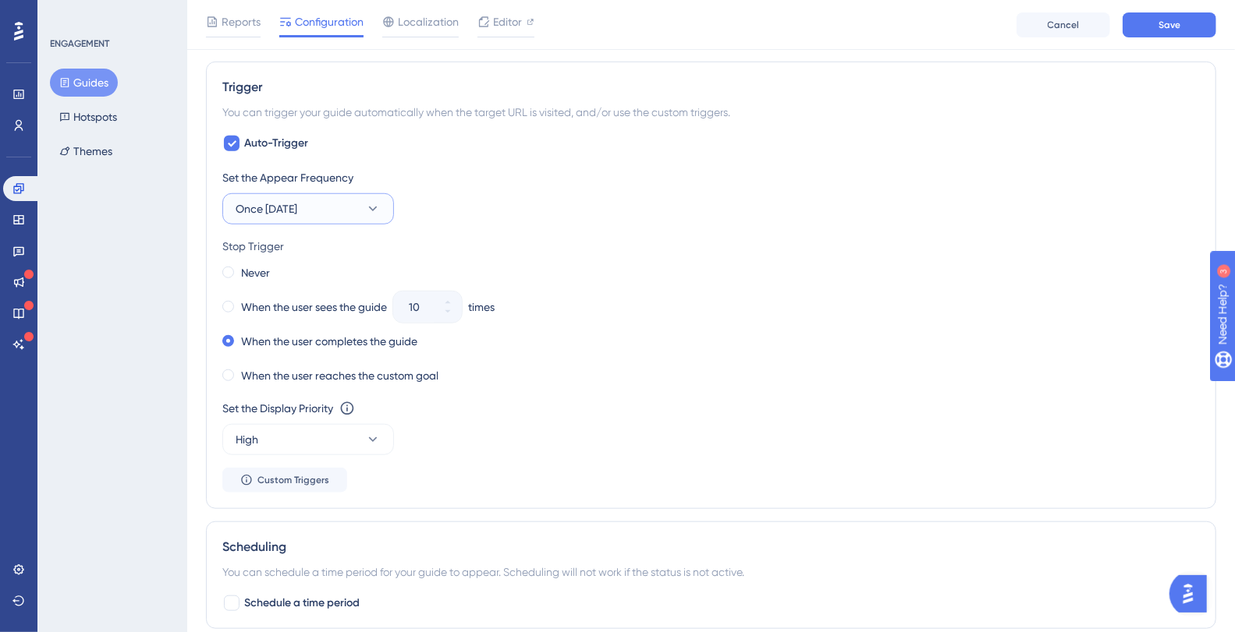
click at [358, 202] on button "Once [DATE]" at bounding box center [308, 208] width 172 height 31
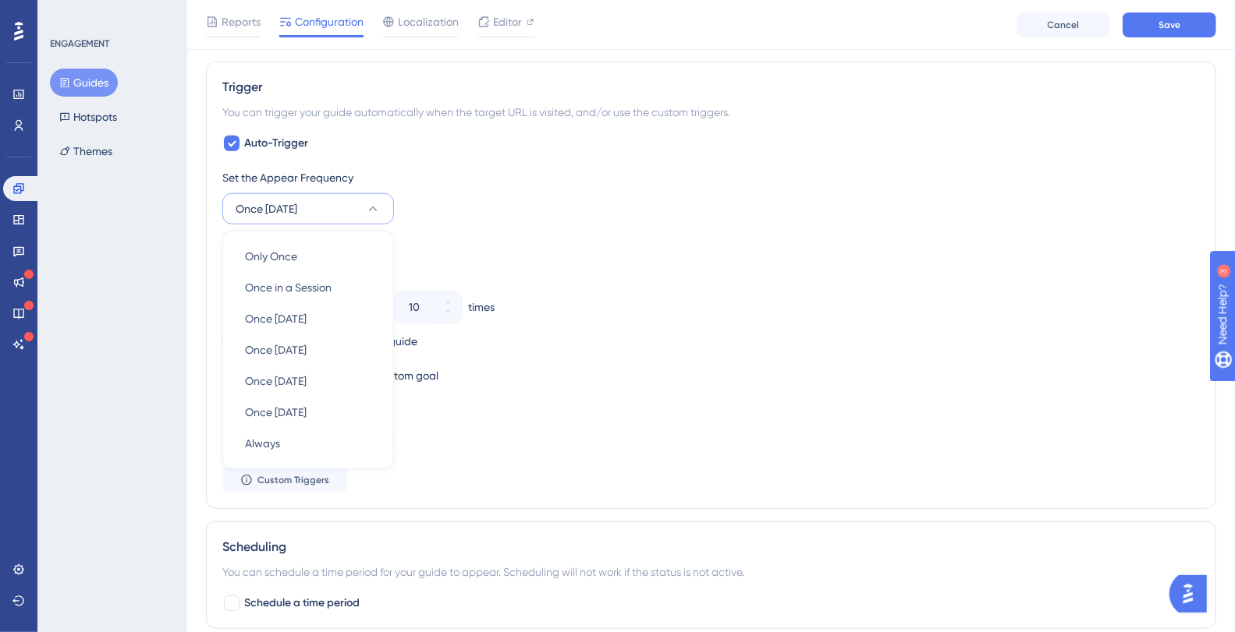
scroll to position [704, 0]
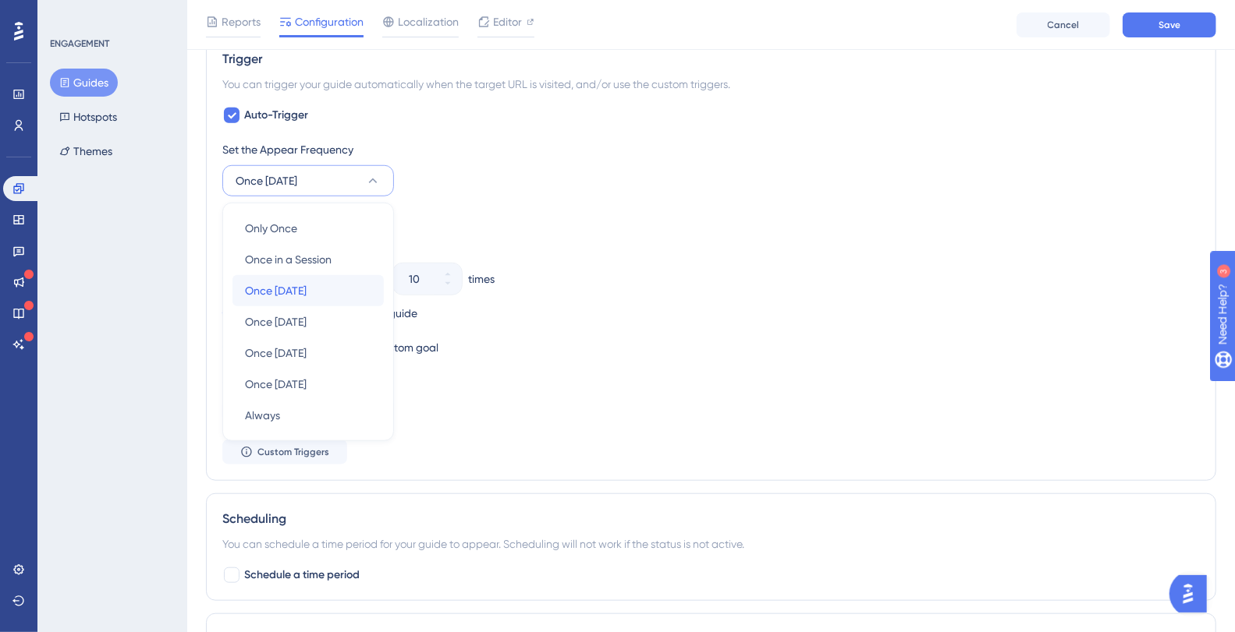
click at [297, 283] on span "Once [DATE]" at bounding box center [276, 291] width 62 height 19
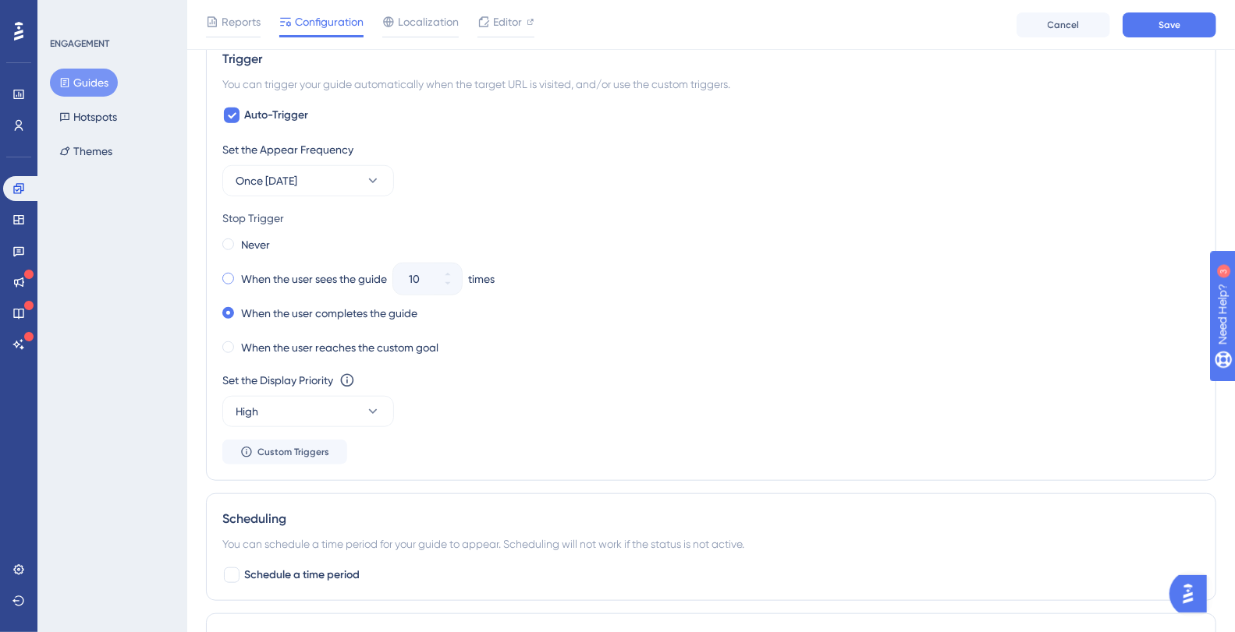
click at [230, 275] on span at bounding box center [228, 279] width 12 height 12
click at [239, 275] on input "radio" at bounding box center [239, 275] width 0 height 0
click at [445, 284] on button "10" at bounding box center [448, 287] width 28 height 16
click at [445, 284] on button "9" at bounding box center [448, 287] width 28 height 16
click at [445, 284] on button "8" at bounding box center [448, 287] width 28 height 16
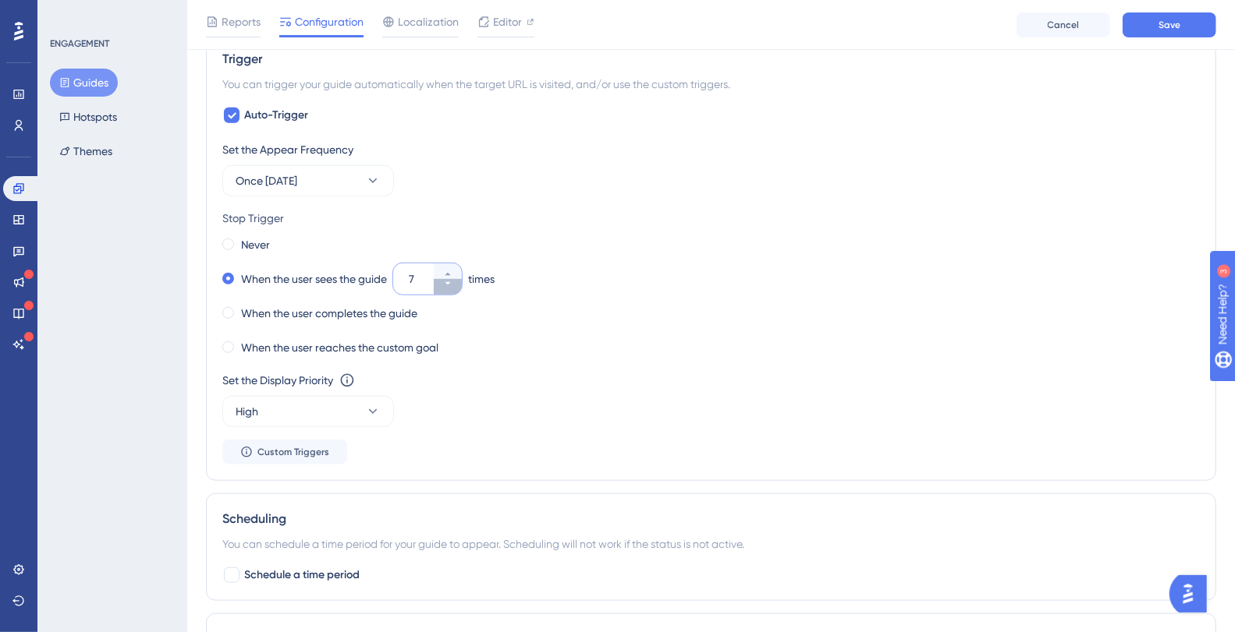
click at [445, 284] on button "7" at bounding box center [448, 287] width 28 height 16
click at [445, 284] on button "6" at bounding box center [448, 287] width 28 height 16
click at [446, 284] on button "5" at bounding box center [448, 287] width 28 height 16
click at [448, 284] on button "4" at bounding box center [448, 287] width 28 height 16
click at [448, 284] on button "3" at bounding box center [448, 287] width 28 height 16
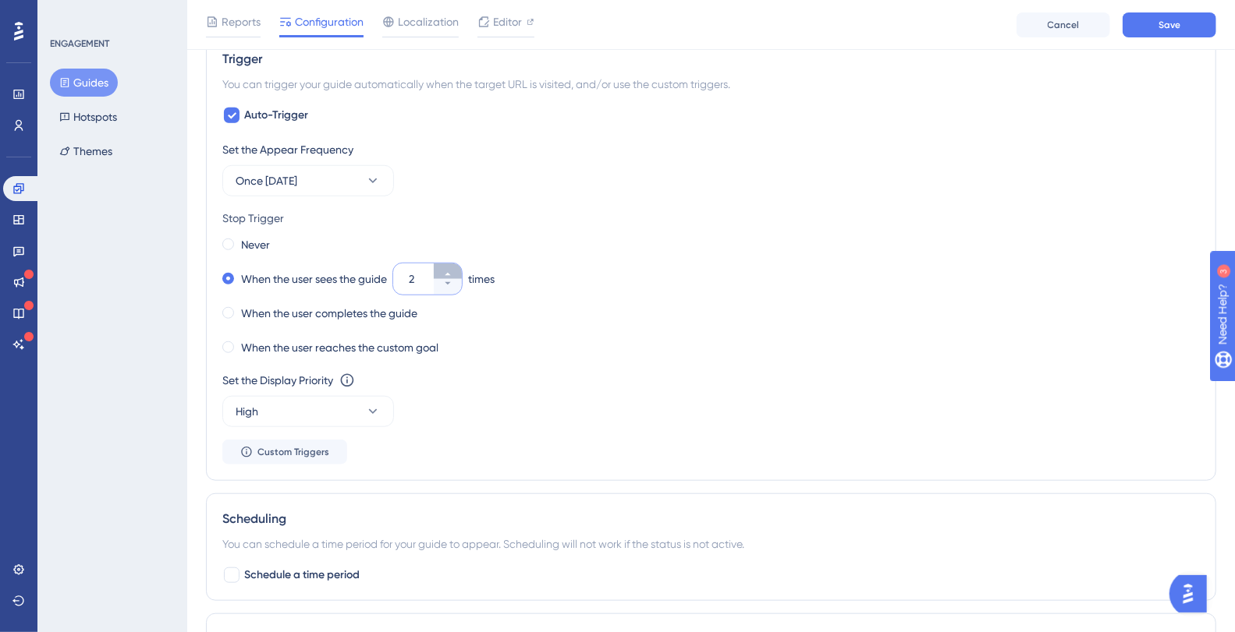
click at [447, 273] on icon at bounding box center [447, 274] width 5 height 3
type input "3"
click at [335, 173] on button "Once [DATE]" at bounding box center [308, 180] width 172 height 31
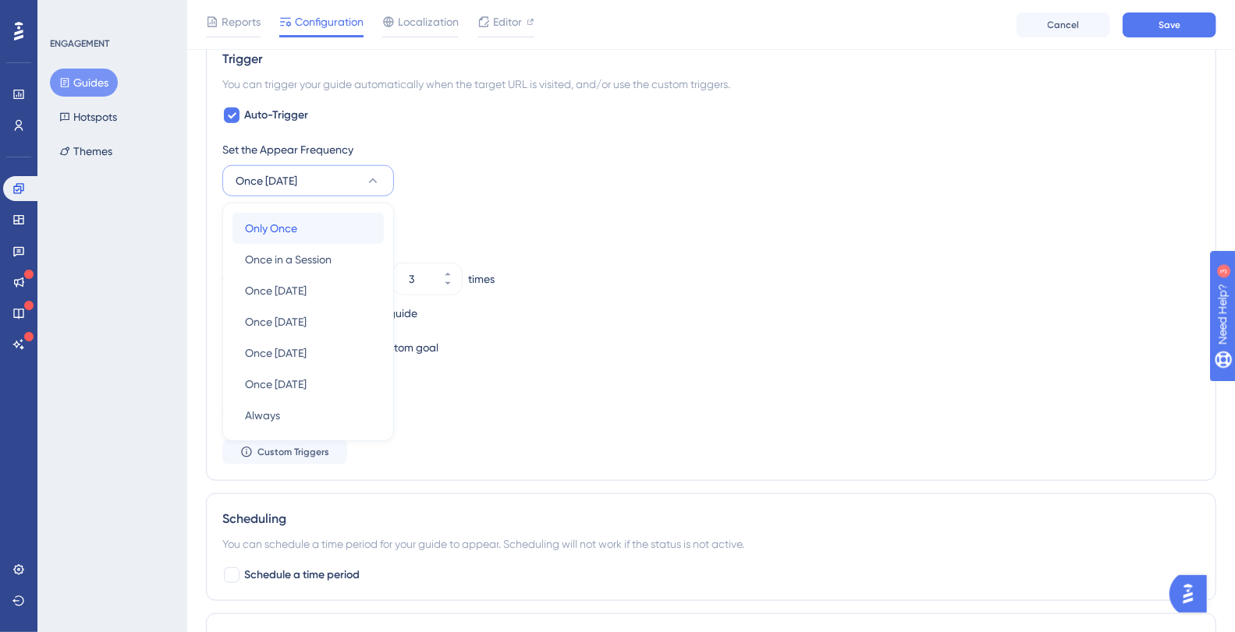
click at [313, 221] on div "Only Once Only Once" at bounding box center [308, 228] width 126 height 31
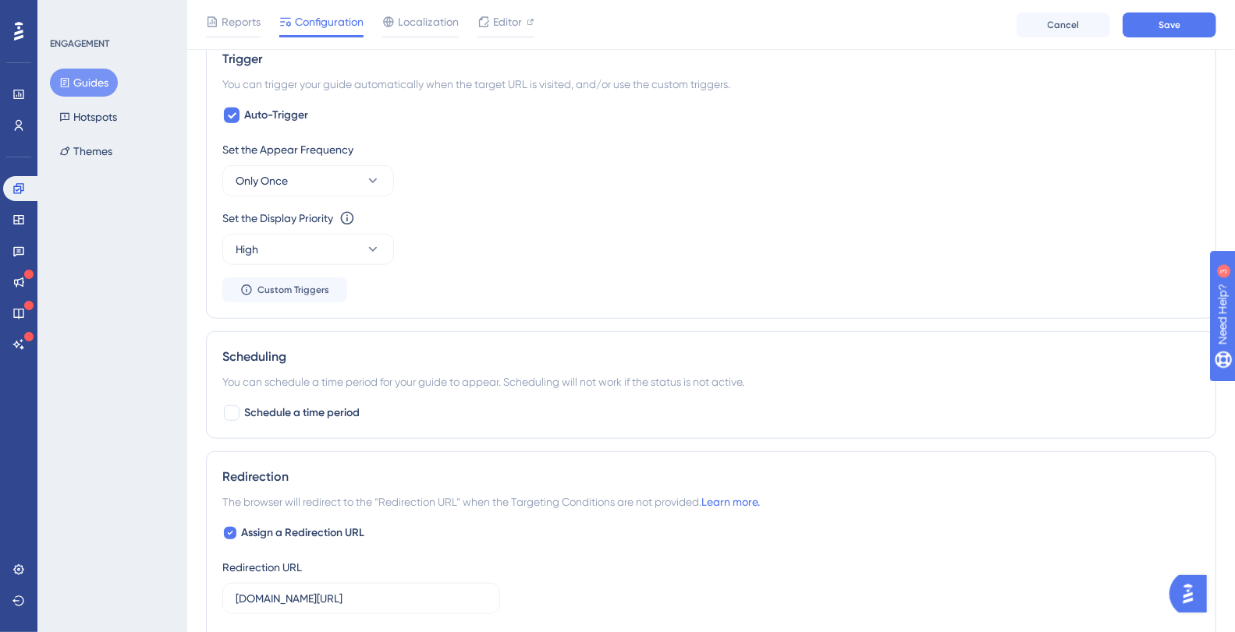
click at [579, 189] on div "Set the Appear Frequency Only Once" at bounding box center [710, 168] width 977 height 56
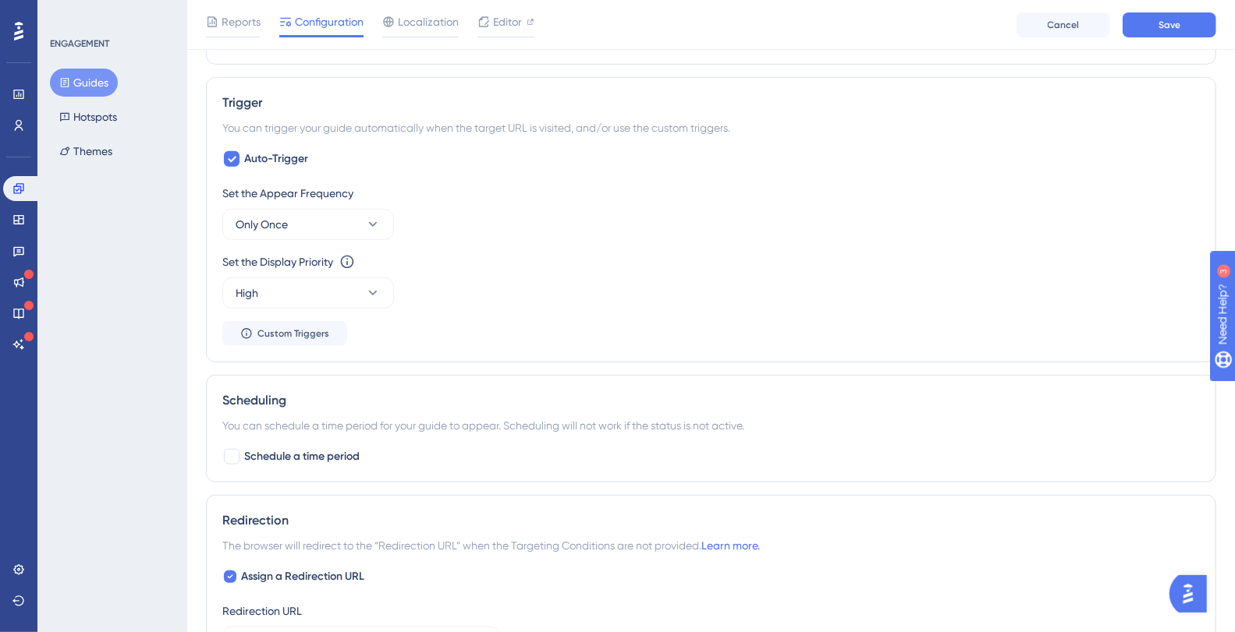
scroll to position [661, 0]
click at [1172, 29] on span "Save" at bounding box center [1169, 25] width 22 height 12
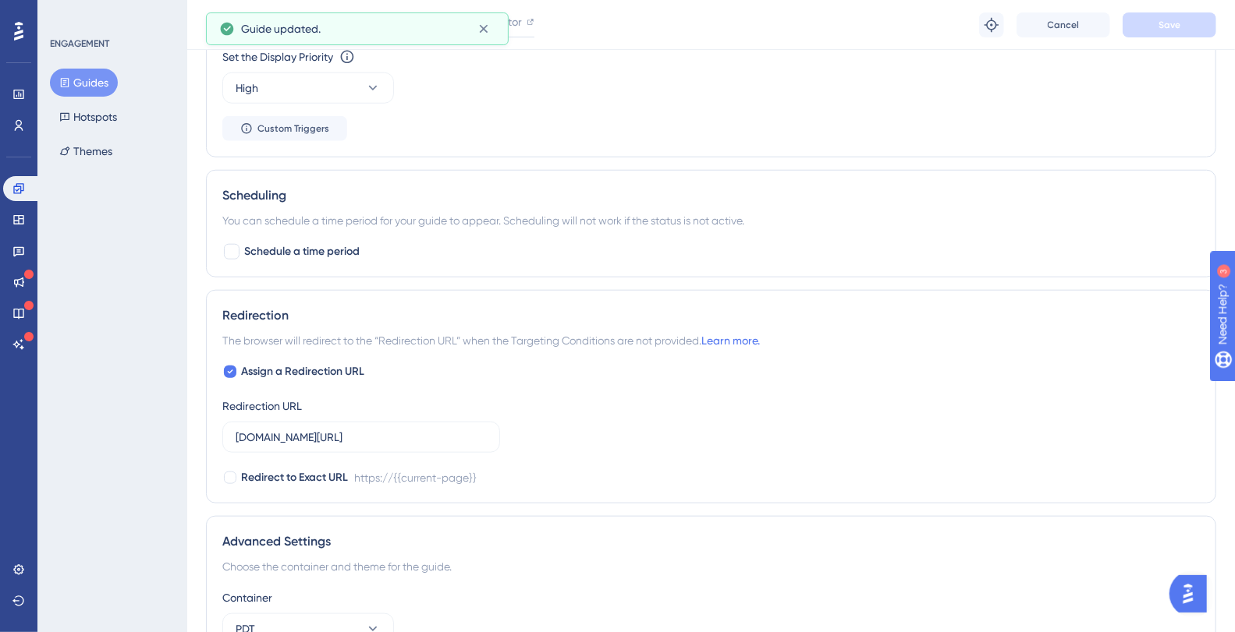
scroll to position [1022, 0]
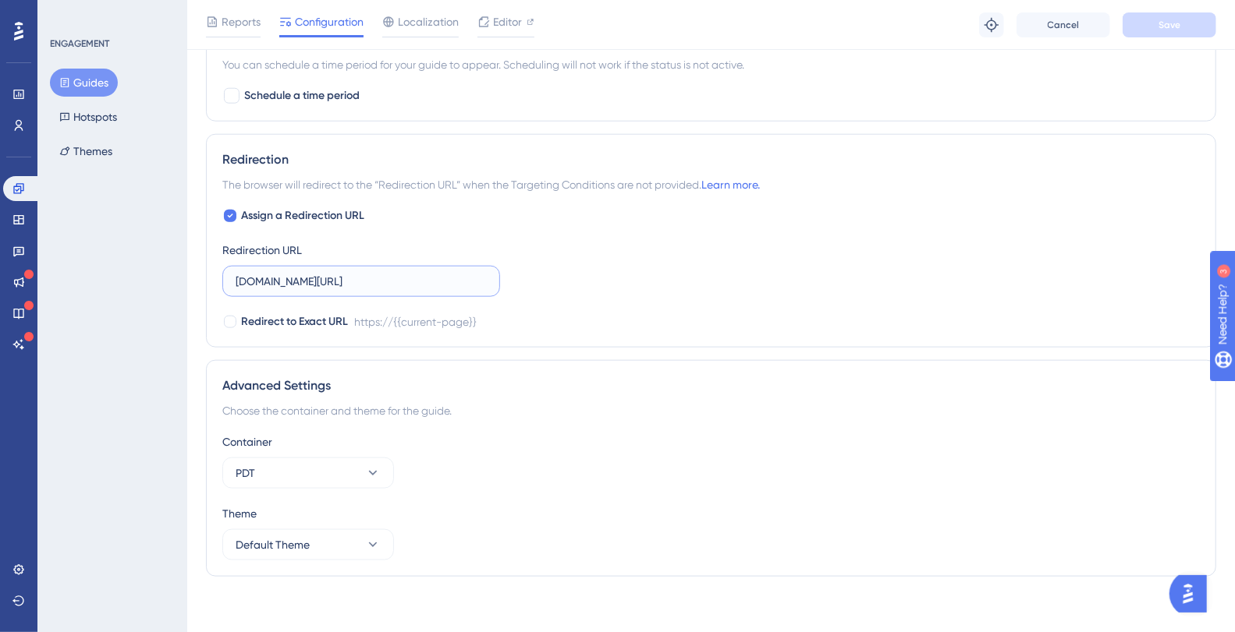
click at [457, 273] on input "[DOMAIN_NAME][URL]" at bounding box center [361, 281] width 251 height 17
drag, startPoint x: 430, startPoint y: 276, endPoint x: 1099, endPoint y: 275, distance: 668.4
click at [1099, 275] on div "Assign a Redirection URL Redirection URL plataformadatatrust.clearsale.com.br/c…" at bounding box center [710, 269] width 977 height 125
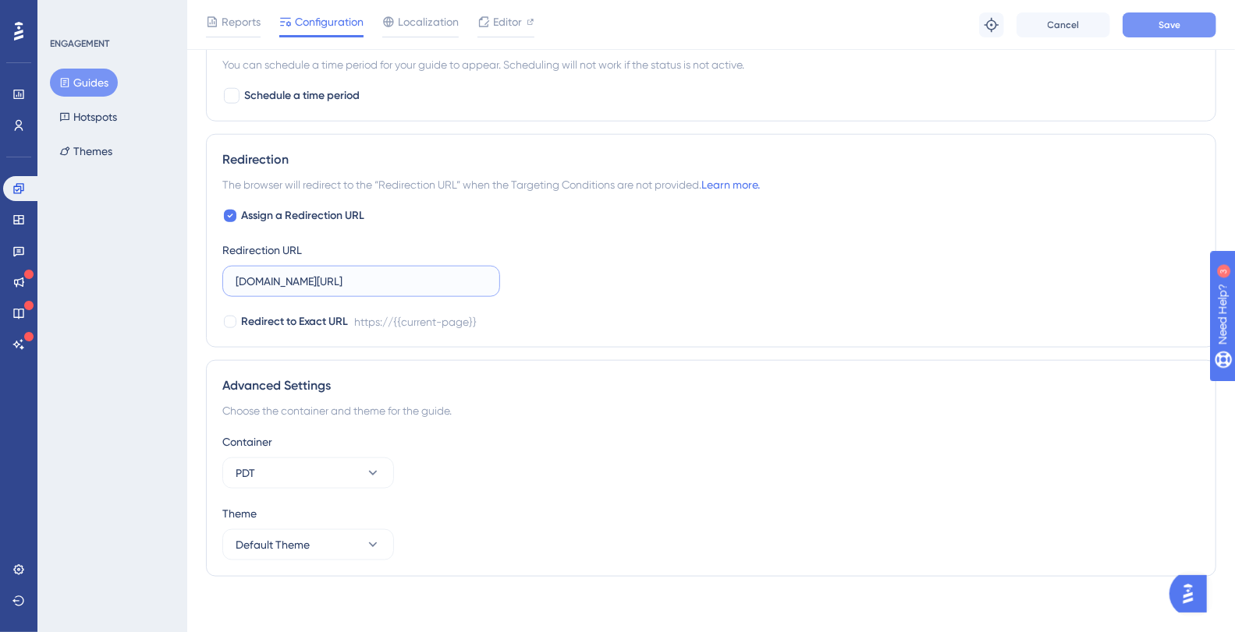
type input "[DOMAIN_NAME][URL]"
click at [1164, 30] on span "Save" at bounding box center [1169, 25] width 22 height 12
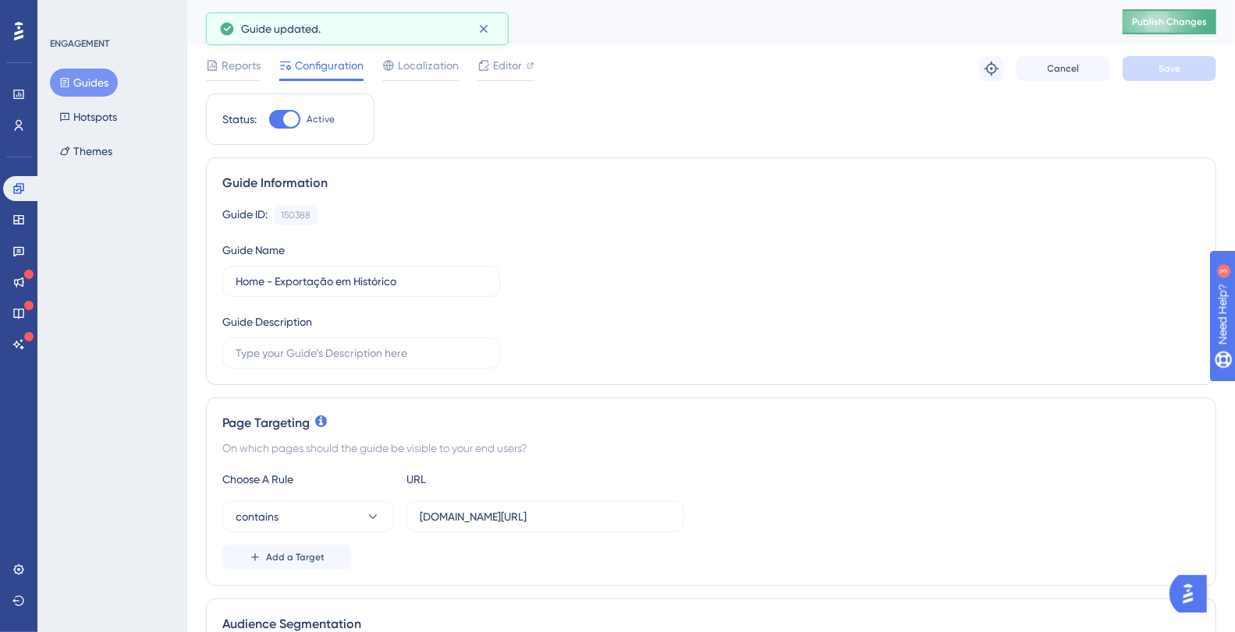
click at [1177, 16] on span "Publish Changes" at bounding box center [1169, 22] width 75 height 12
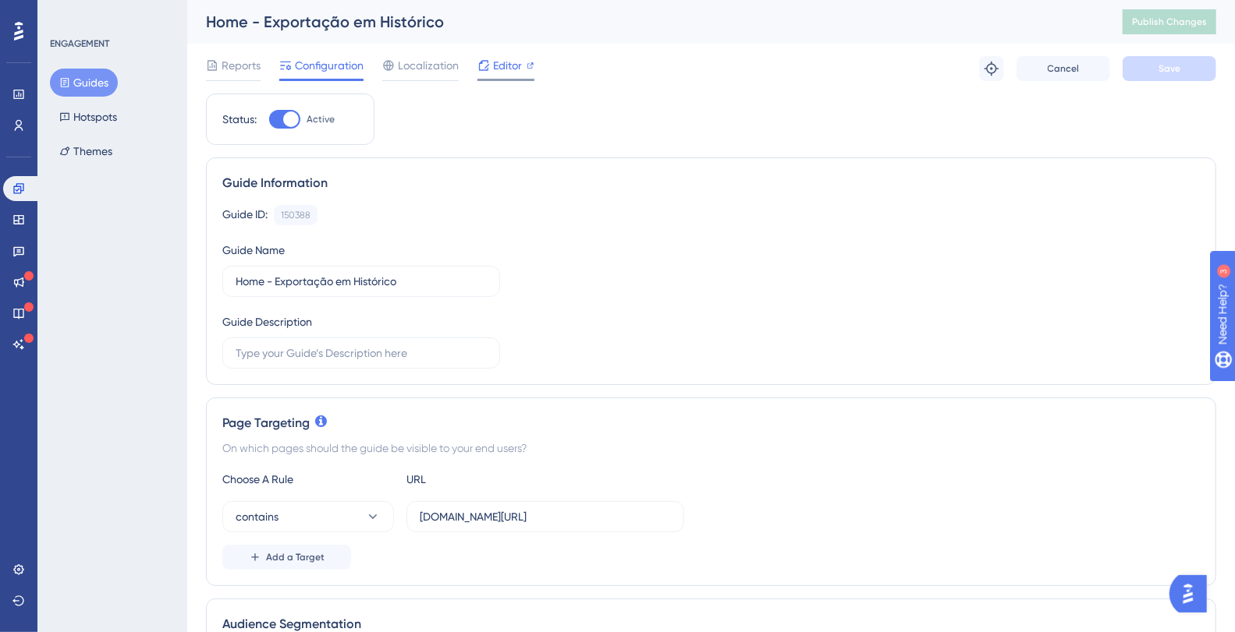
click at [485, 66] on icon at bounding box center [483, 65] width 12 height 12
drag, startPoint x: 514, startPoint y: 521, endPoint x: 590, endPoint y: 429, distance: 119.1
click at [773, 513] on div "contains [DOMAIN_NAME][URL]" at bounding box center [710, 516] width 977 height 31
click at [607, 260] on div "Guide ID: 150388 Copy Guide Name Home - Exportação em Histórico Guide Descripti…" at bounding box center [710, 287] width 977 height 164
click at [88, 85] on button "Guides" at bounding box center [84, 83] width 68 height 28
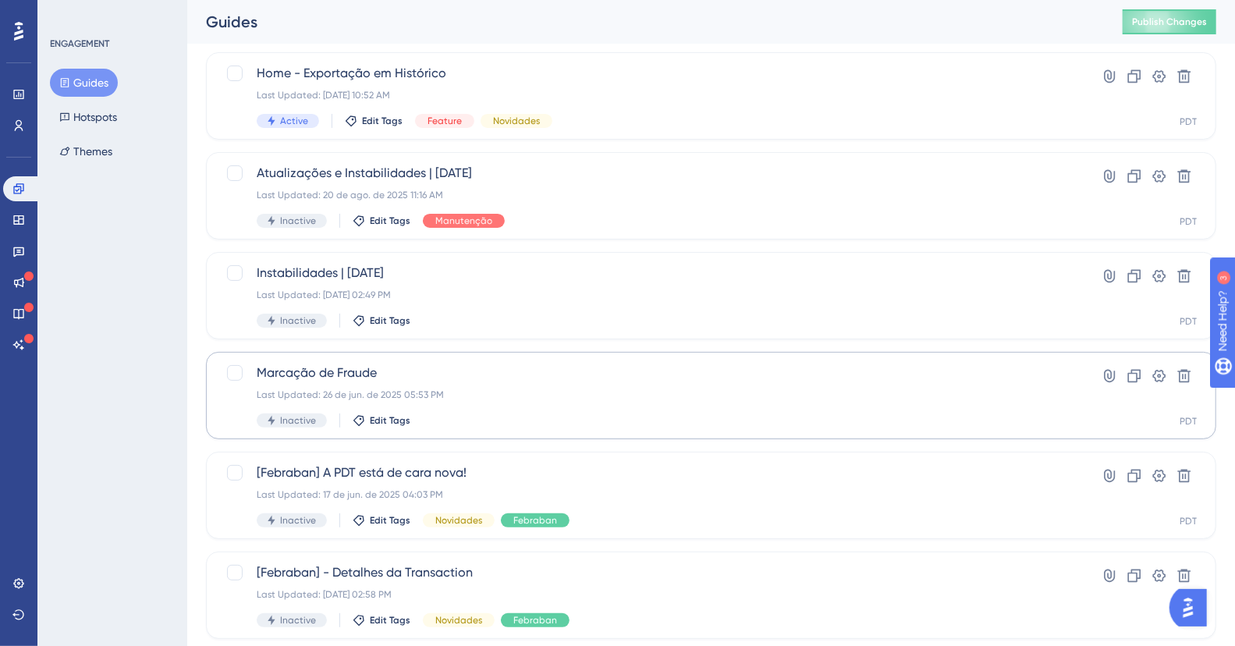
scroll to position [185, 0]
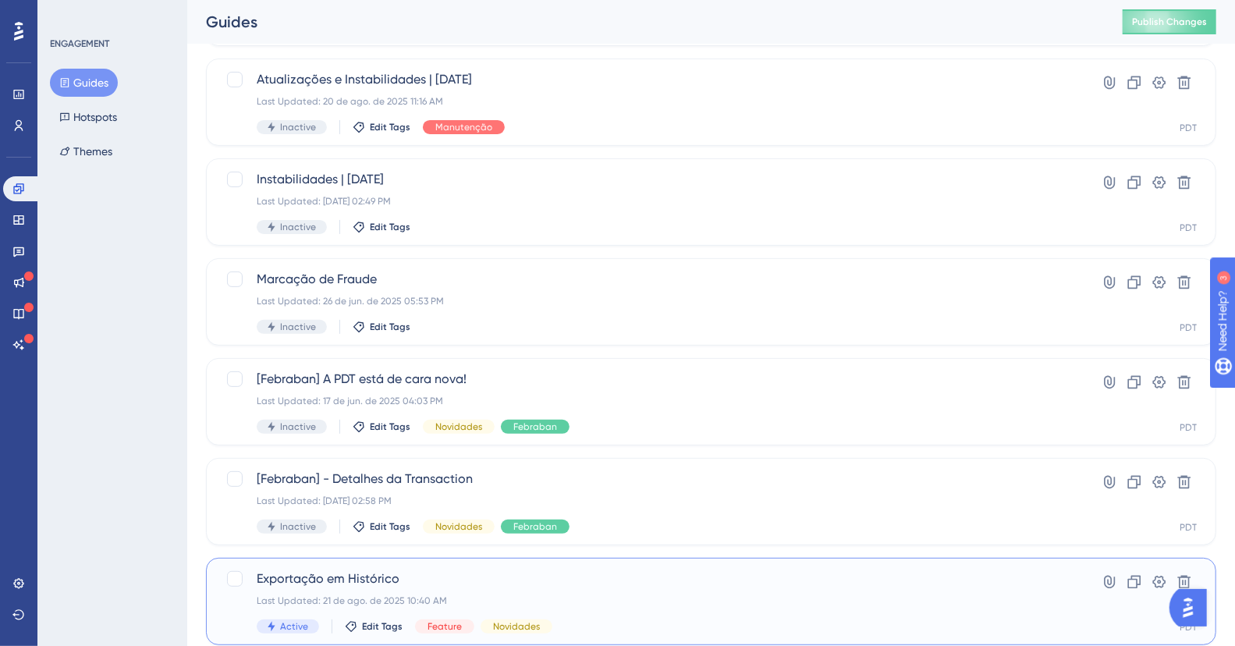
click at [423, 569] on span "Exportação em Histórico" at bounding box center [649, 578] width 784 height 19
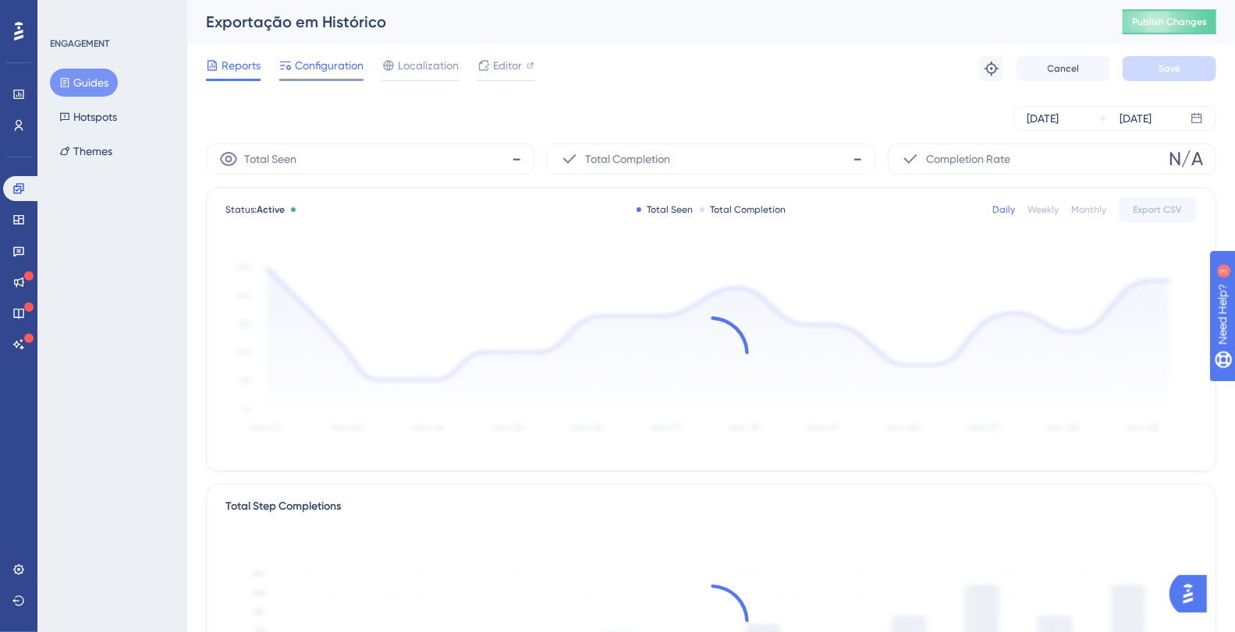
click at [302, 65] on span "Configuration" at bounding box center [329, 65] width 69 height 19
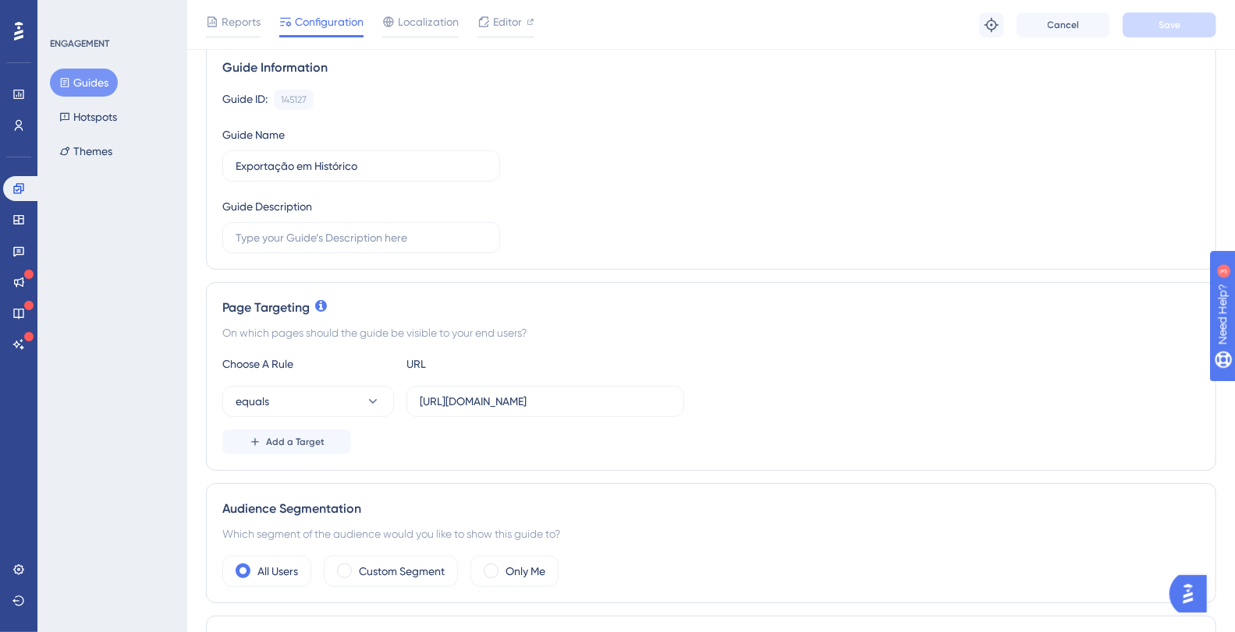
scroll to position [143, 0]
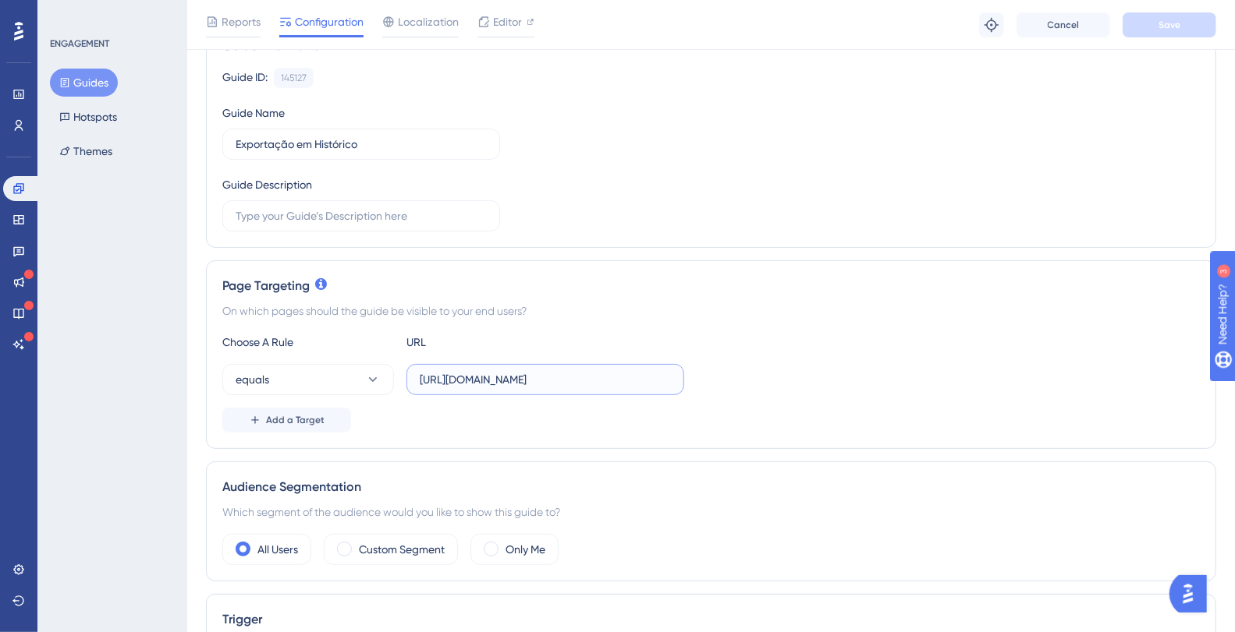
click at [586, 384] on input "https://plataformadatatrust.clearsale.com.br/consulta/transacoes?page=1&results…" at bounding box center [545, 379] width 251 height 17
click at [586, 381] on input "https://plataformadatatrust.clearsale.com.br/consulta/transacoes?page=1&results…" at bounding box center [545, 379] width 251 height 17
click at [589, 376] on input "https://plataformadatatrust.clearsale.com.br/consulta/transacoes?page=1&results…" at bounding box center [545, 379] width 251 height 17
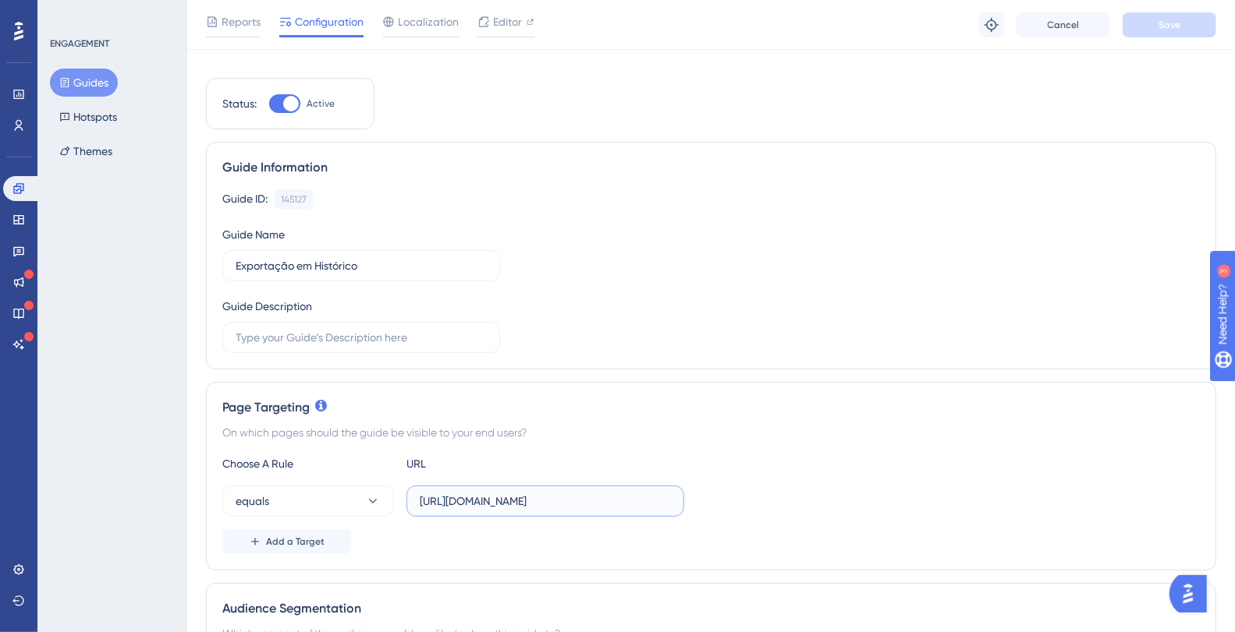
scroll to position [0, 0]
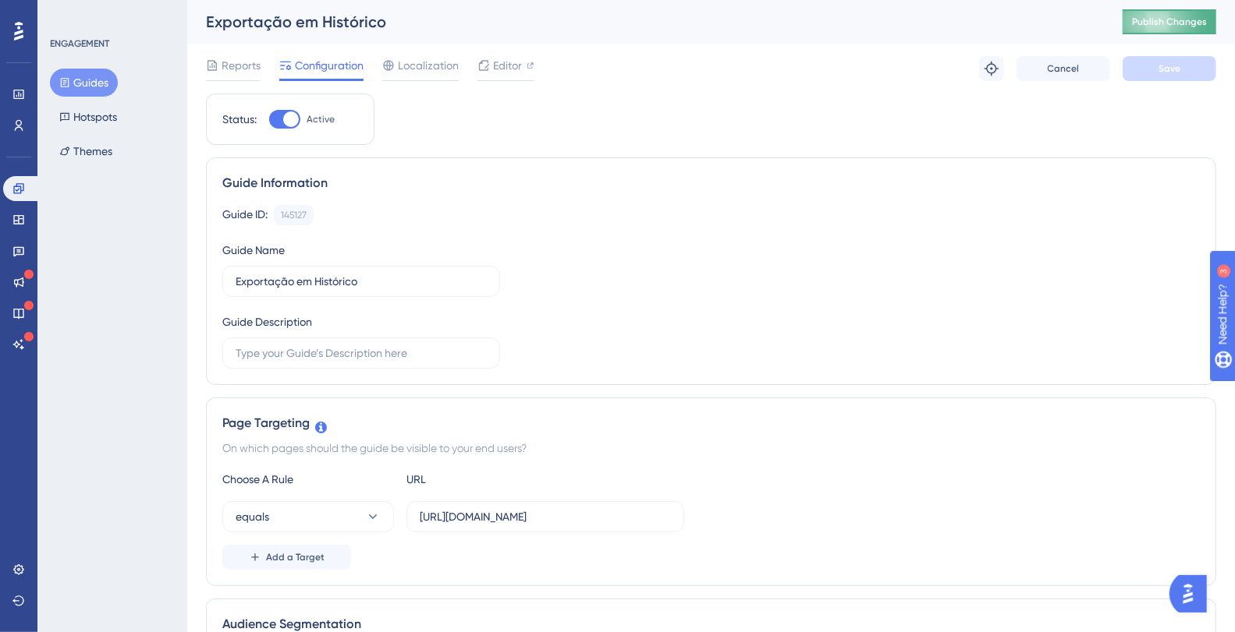
click at [1176, 16] on span "Publish Changes" at bounding box center [1169, 22] width 75 height 12
click at [79, 82] on button "Guides" at bounding box center [84, 83] width 68 height 28
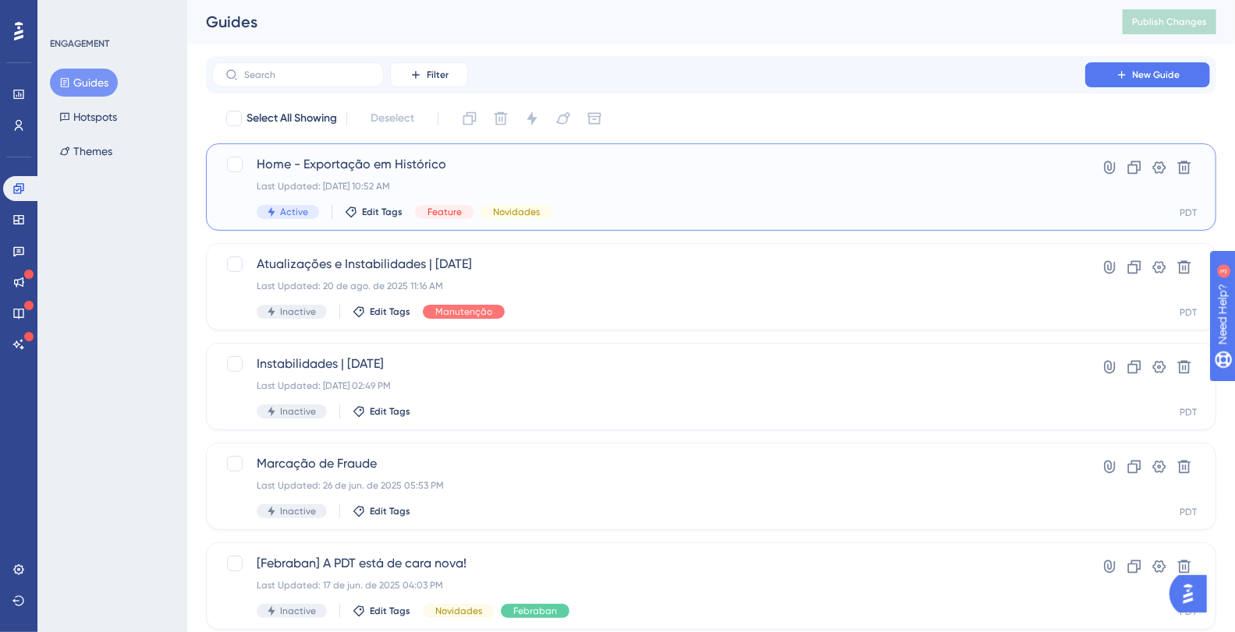
click at [412, 172] on span "Home - Exportação em Histórico" at bounding box center [649, 164] width 784 height 19
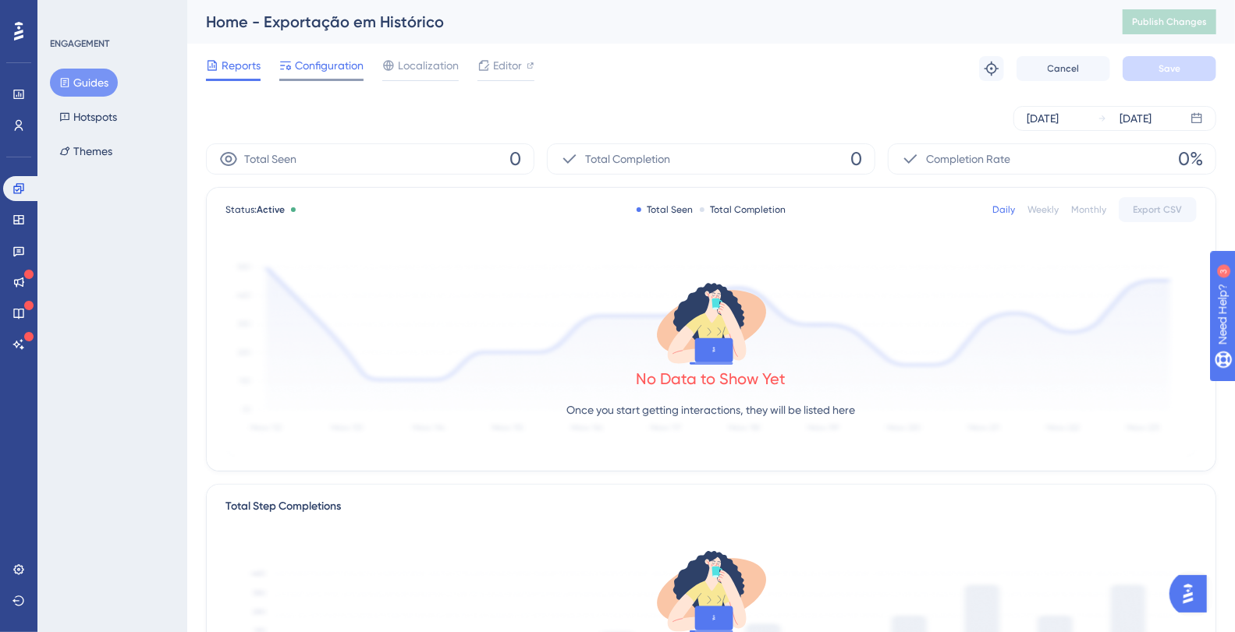
click at [314, 69] on span "Configuration" at bounding box center [329, 65] width 69 height 19
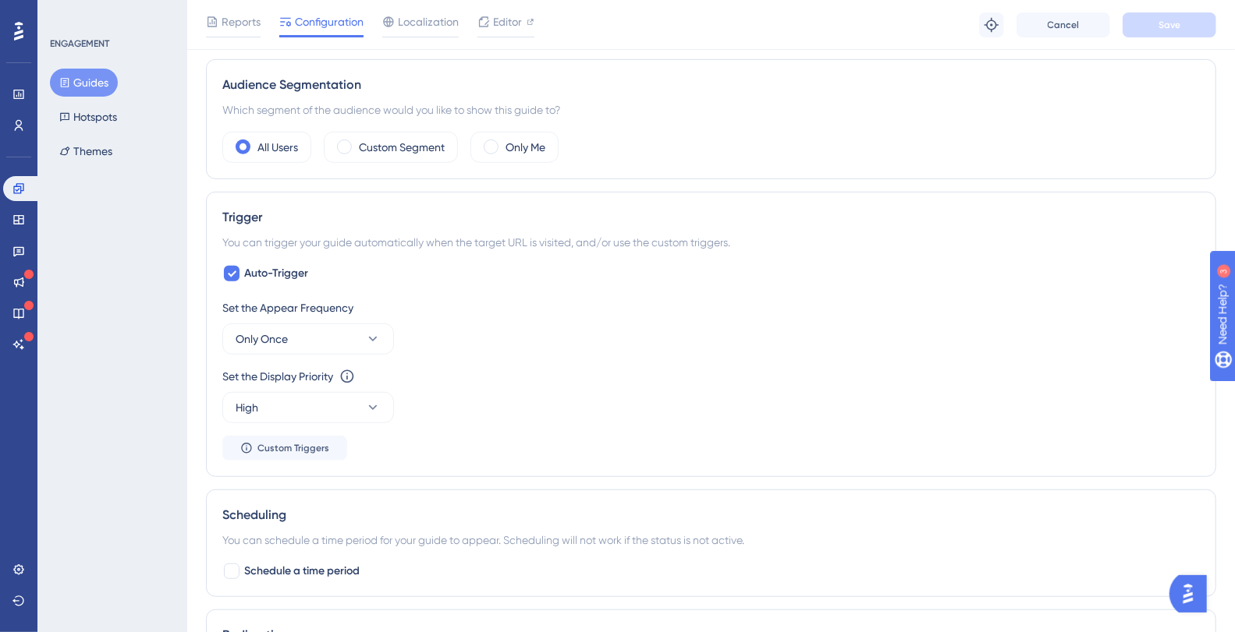
scroll to position [546, 0]
click at [296, 342] on button "Only Once" at bounding box center [308, 339] width 172 height 31
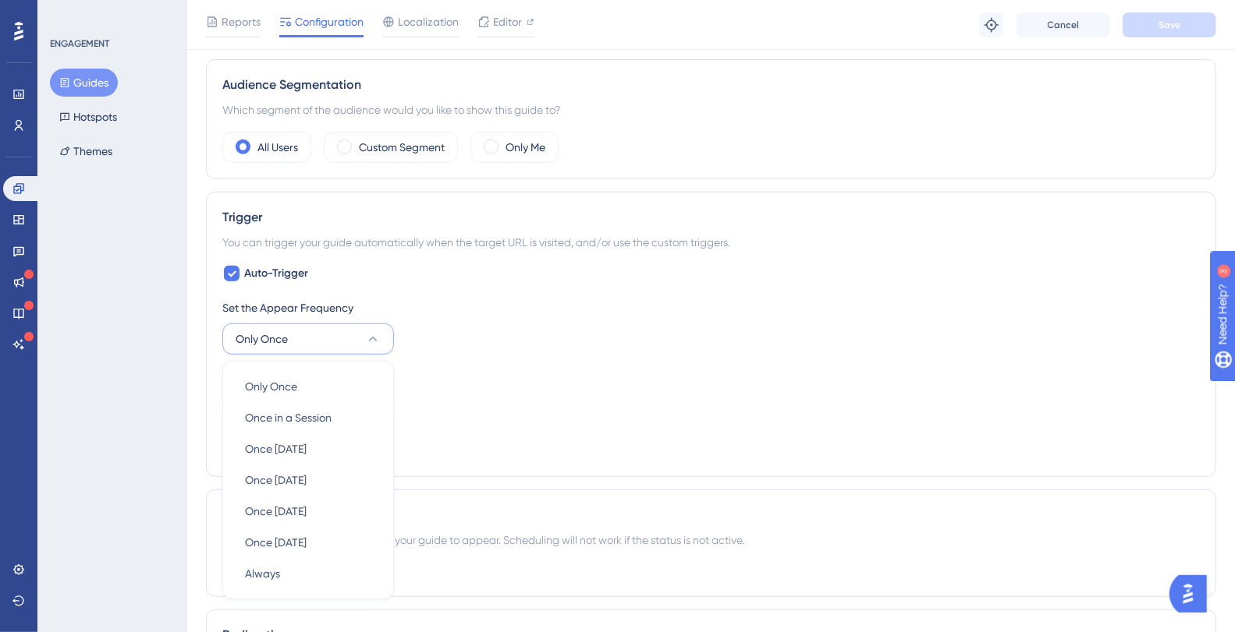
scroll to position [704, 0]
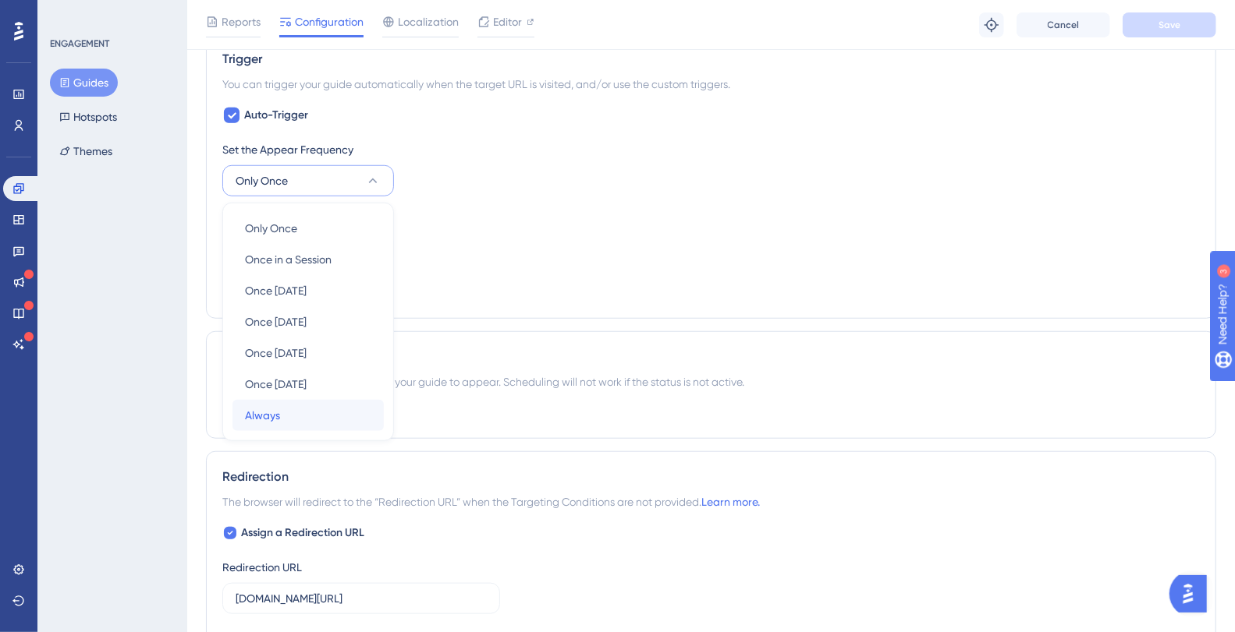
click at [296, 402] on div "Always Always" at bounding box center [308, 415] width 126 height 31
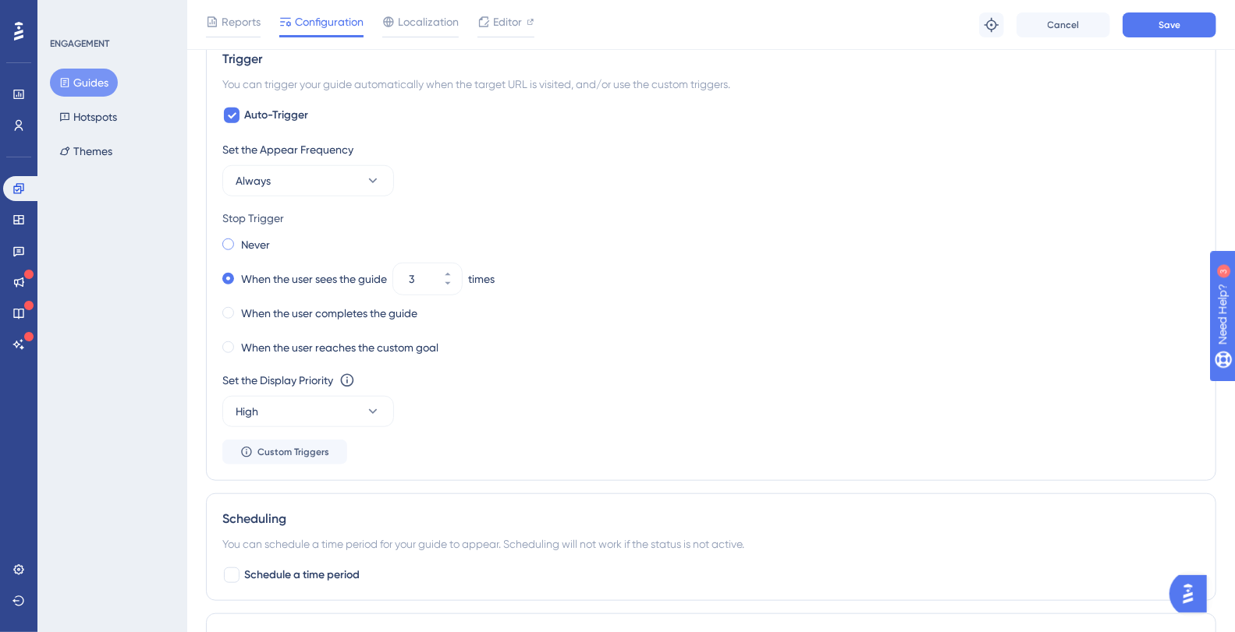
click at [238, 246] on div "Never" at bounding box center [246, 245] width 48 height 22
click at [1184, 23] on button "Save" at bounding box center [1169, 24] width 94 height 25
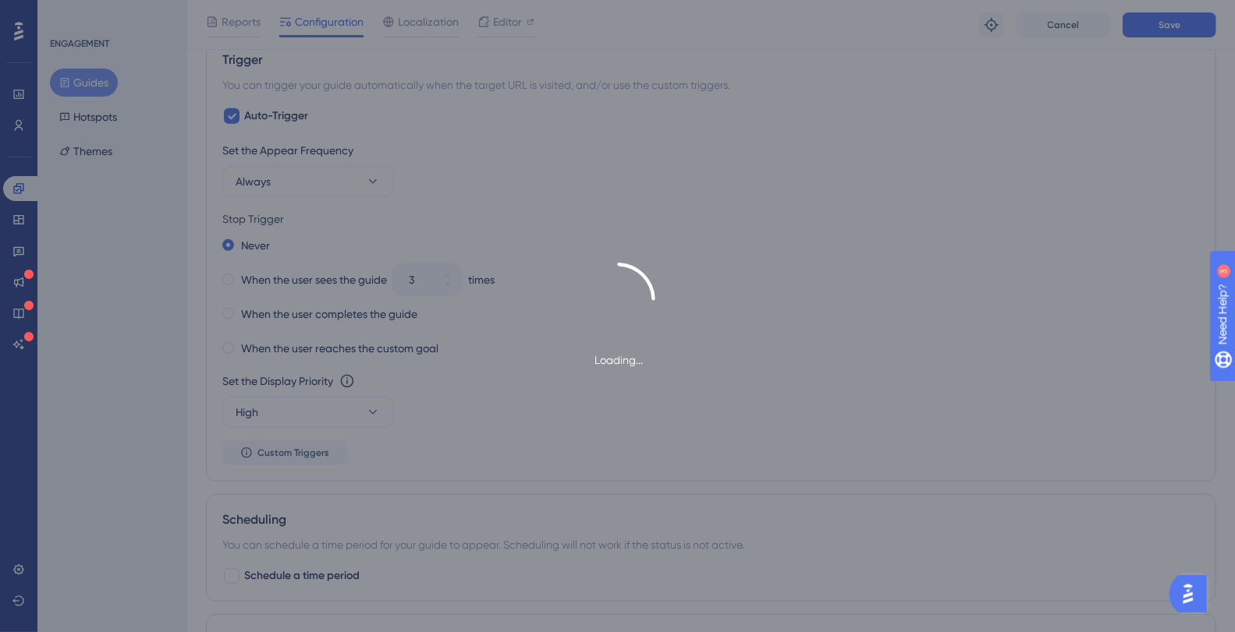
scroll to position [0, 0]
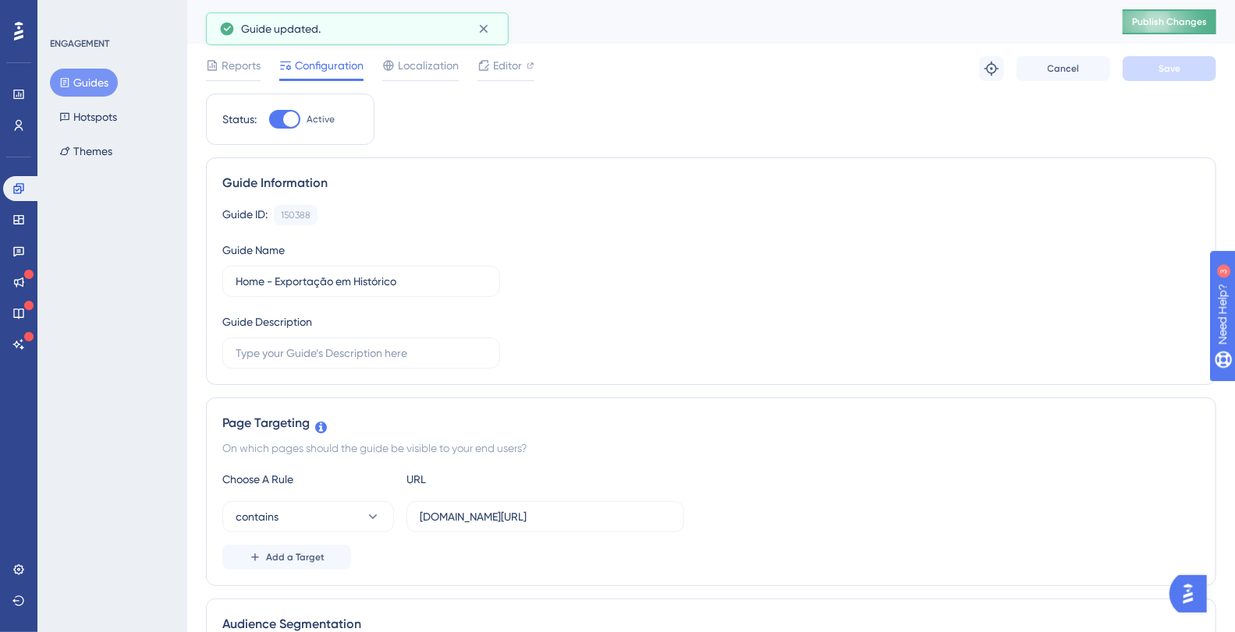
click at [1175, 24] on span "Publish Changes" at bounding box center [1169, 22] width 75 height 12
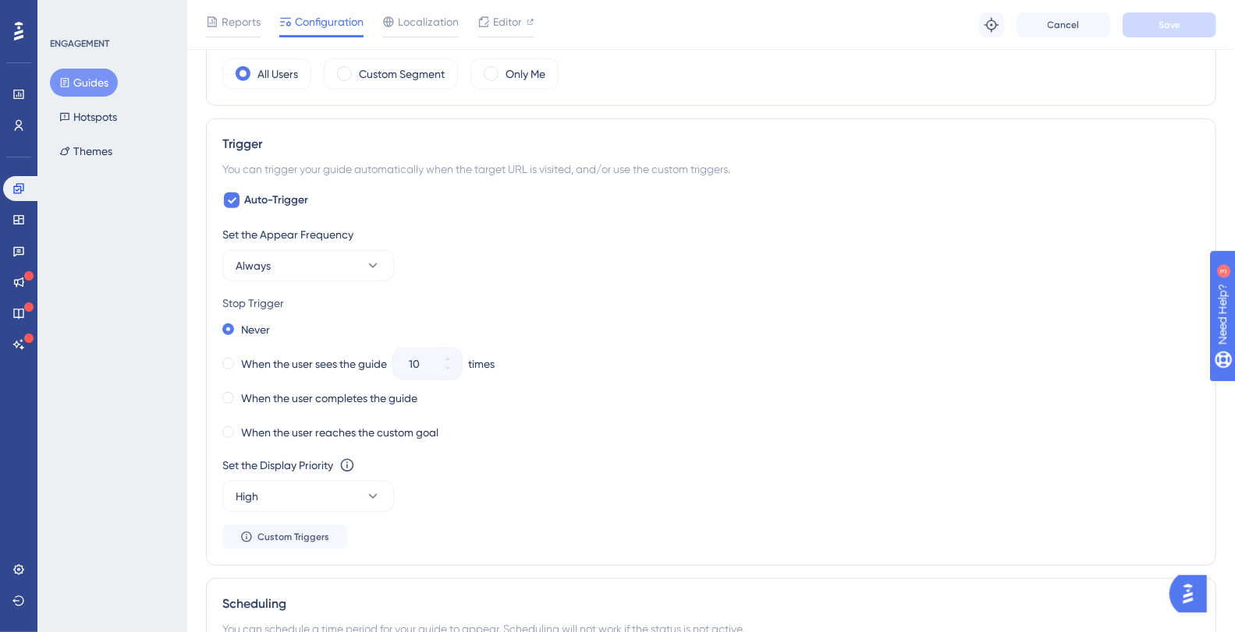
scroll to position [670, 0]
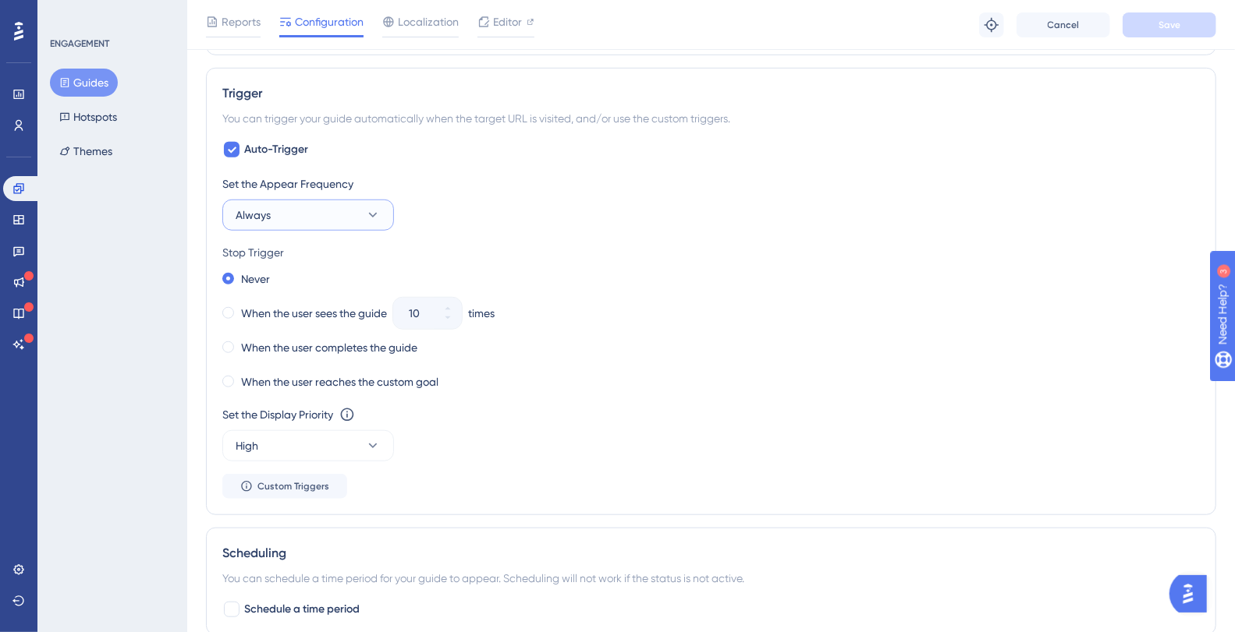
click at [279, 214] on button "Always" at bounding box center [308, 215] width 172 height 31
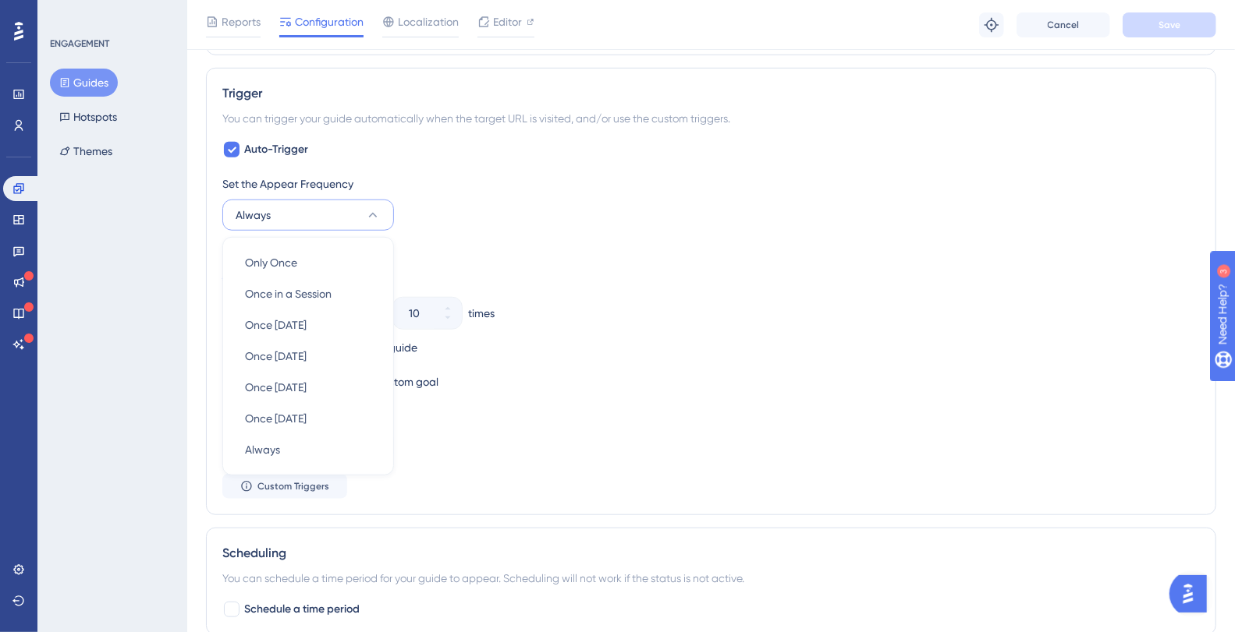
scroll to position [704, 0]
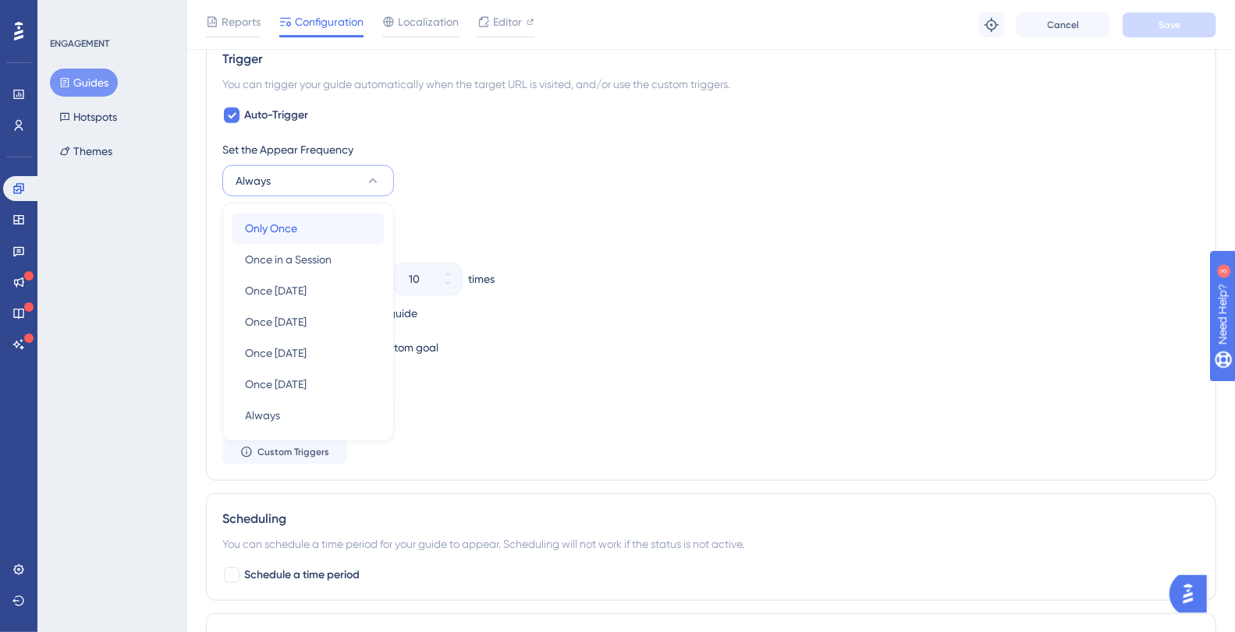
click at [279, 228] on span "Only Once" at bounding box center [271, 228] width 52 height 19
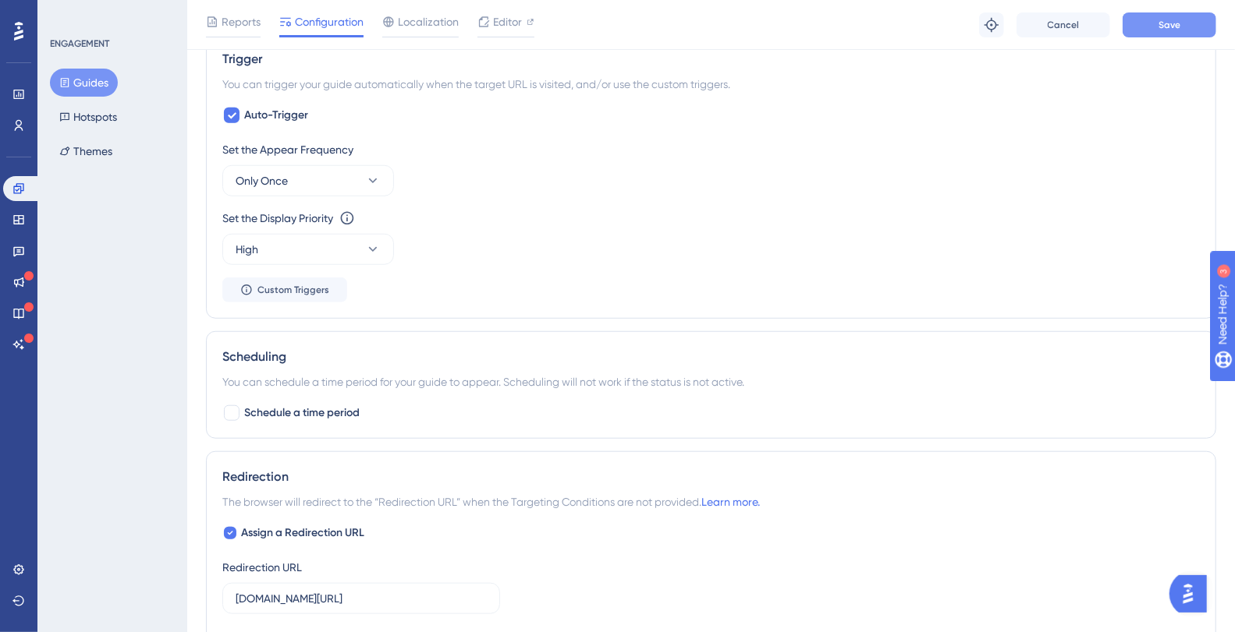
click at [1189, 21] on button "Save" at bounding box center [1169, 24] width 94 height 25
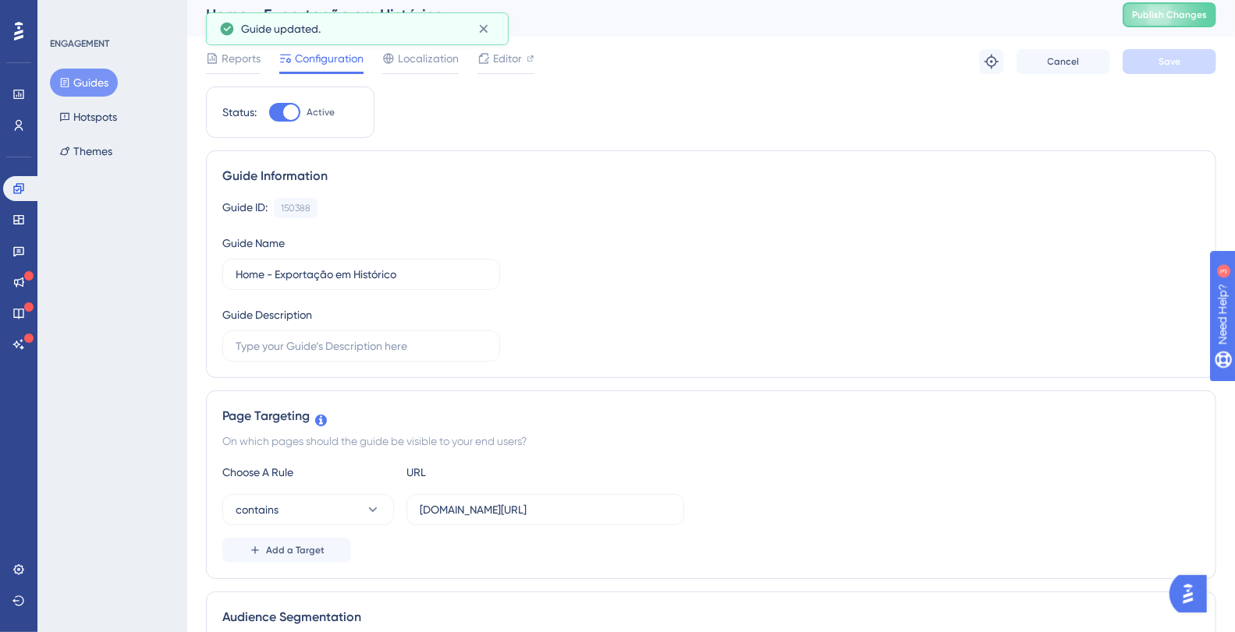
scroll to position [0, 0]
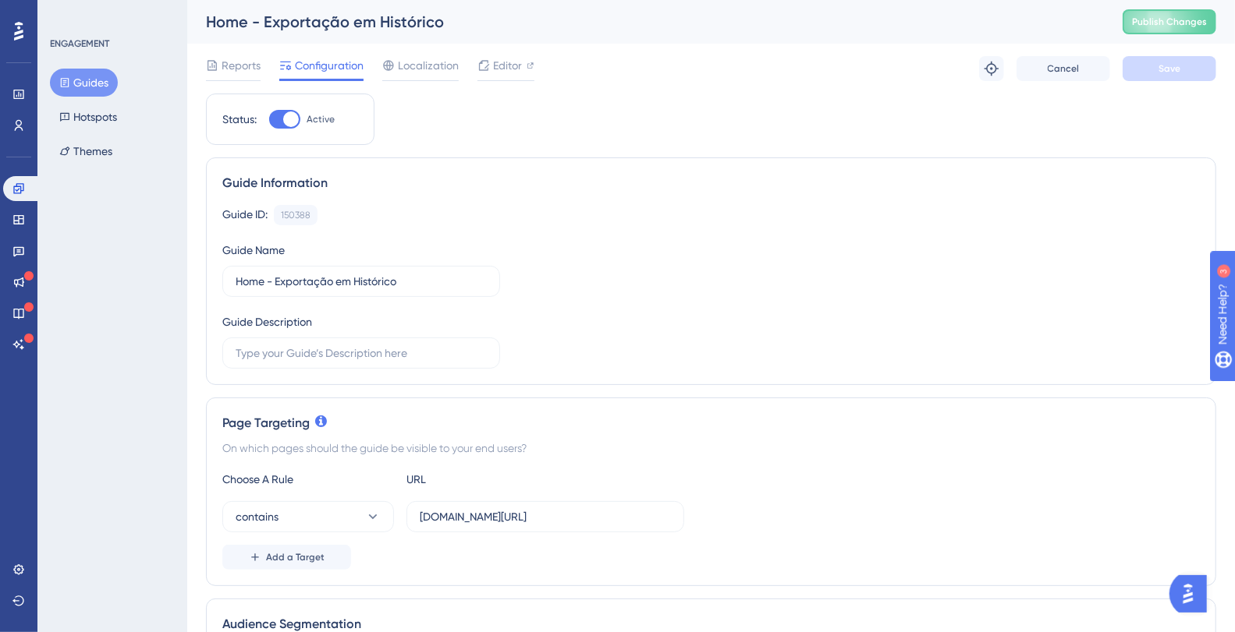
click at [85, 81] on button "Guides" at bounding box center [84, 83] width 68 height 28
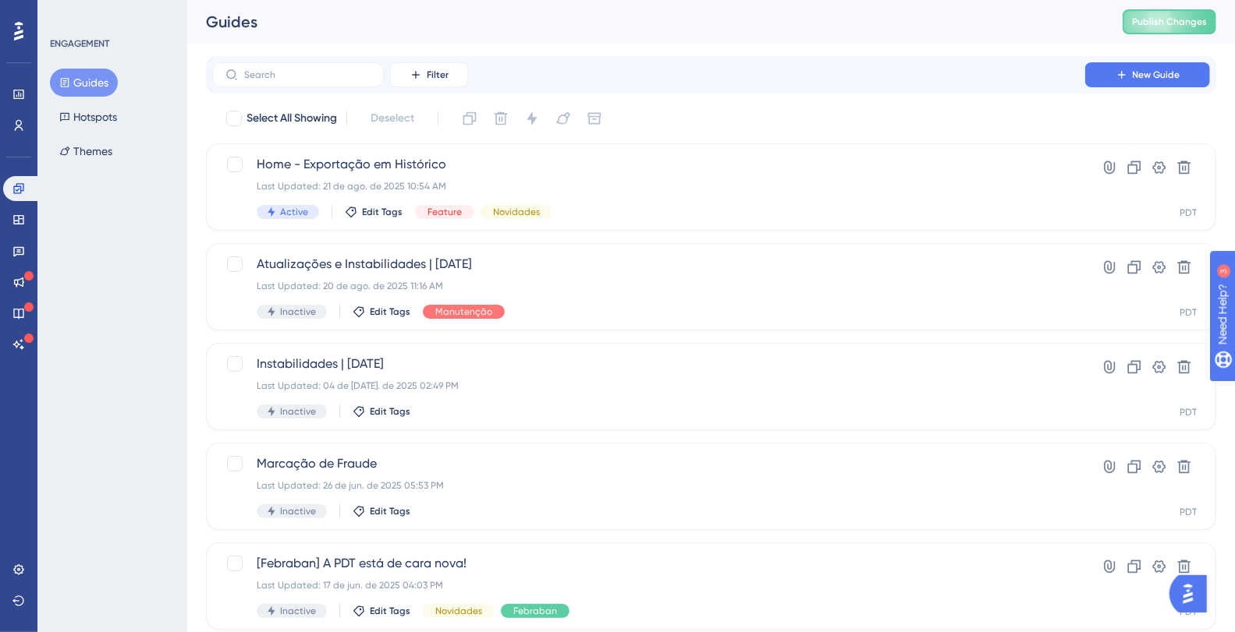
click at [338, 21] on div "Guides" at bounding box center [644, 22] width 877 height 22
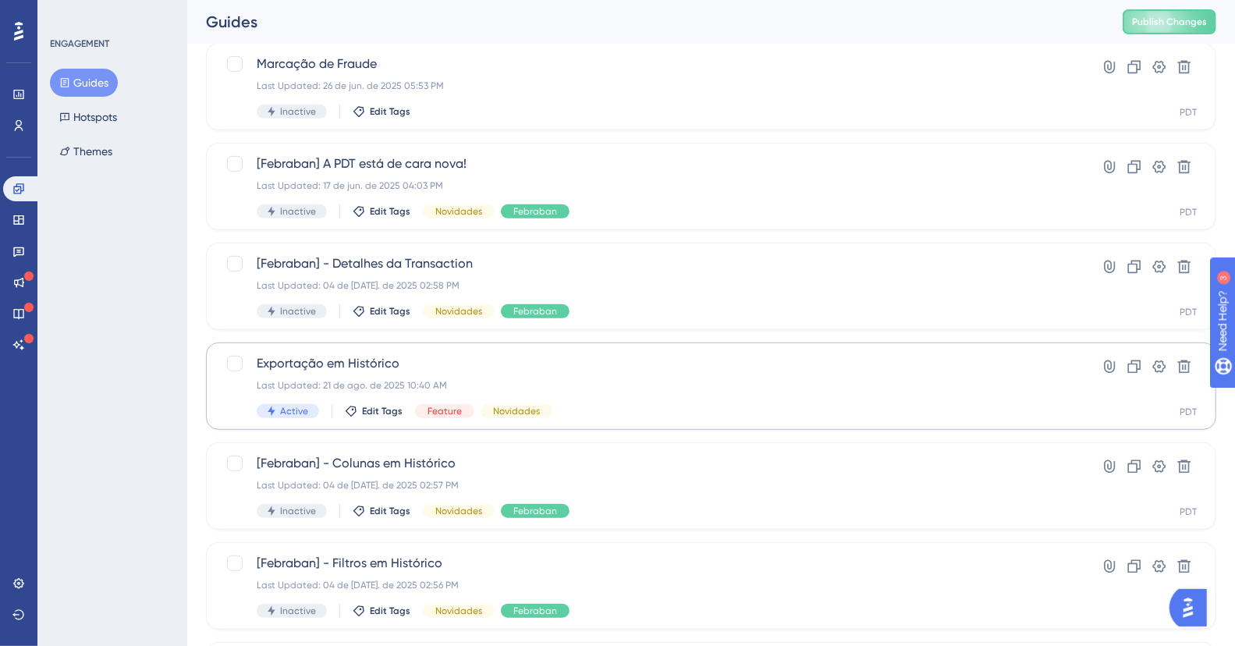
scroll to position [402, 0]
click at [420, 356] on span "Exportação em Histórico" at bounding box center [649, 362] width 784 height 19
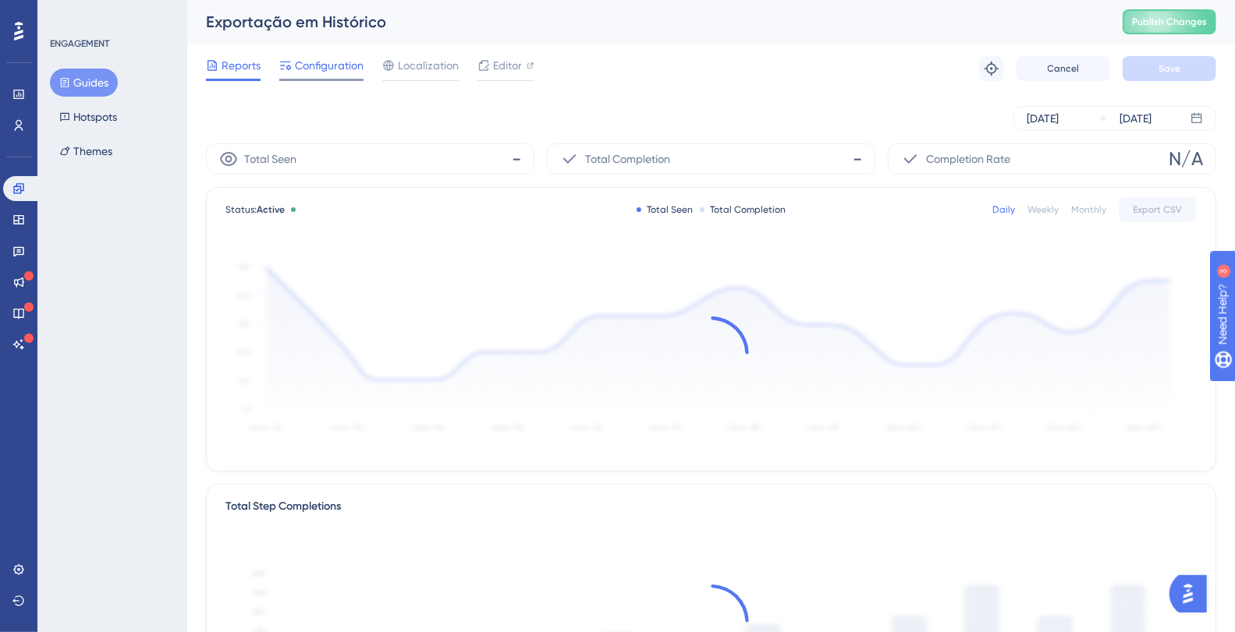
click at [308, 62] on span "Configuration" at bounding box center [329, 65] width 69 height 19
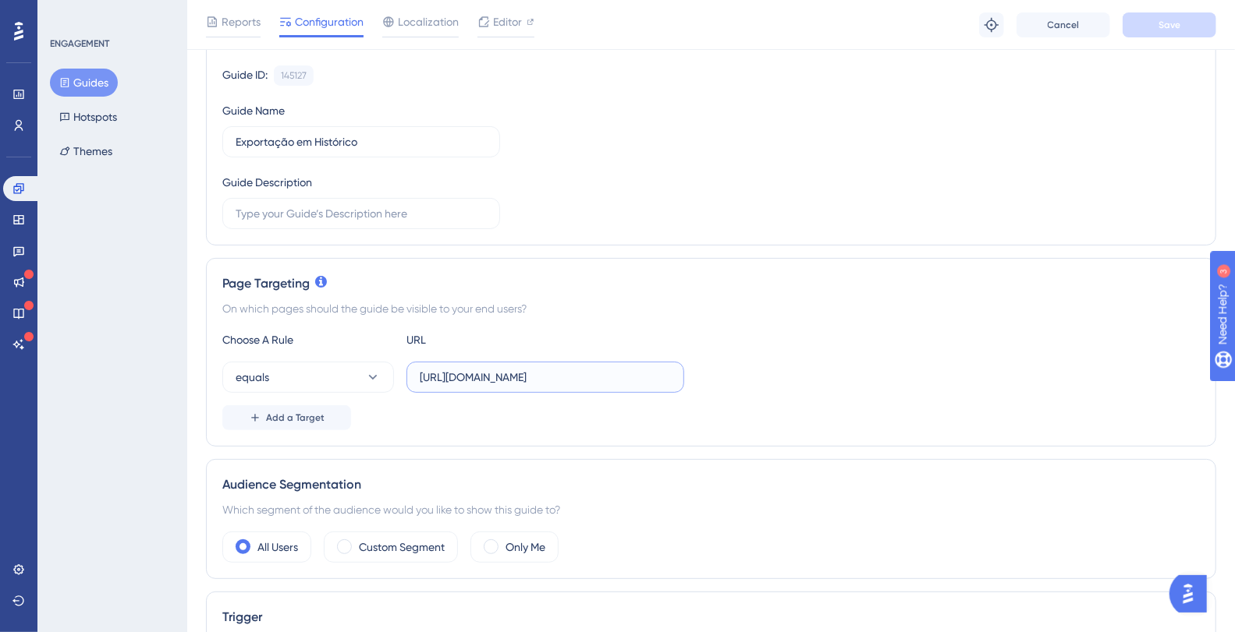
scroll to position [0, 425]
drag, startPoint x: 643, startPoint y: 377, endPoint x: 735, endPoint y: 379, distance: 92.8
click at [735, 379] on div "equals [URL][DOMAIN_NAME]" at bounding box center [710, 377] width 977 height 31
click at [558, 377] on input "[URL][DOMAIN_NAME]" at bounding box center [545, 377] width 251 height 17
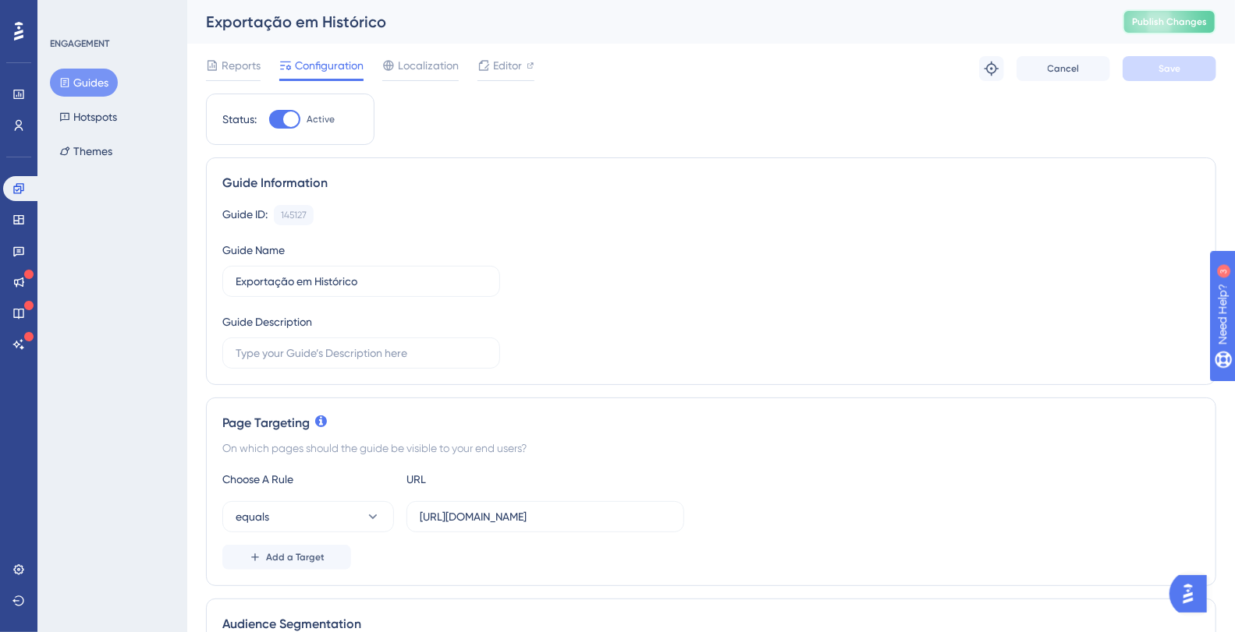
scroll to position [0, 0]
click at [1203, 14] on button "Publish Changes" at bounding box center [1169, 21] width 94 height 25
click at [75, 85] on button "Guides" at bounding box center [84, 83] width 68 height 28
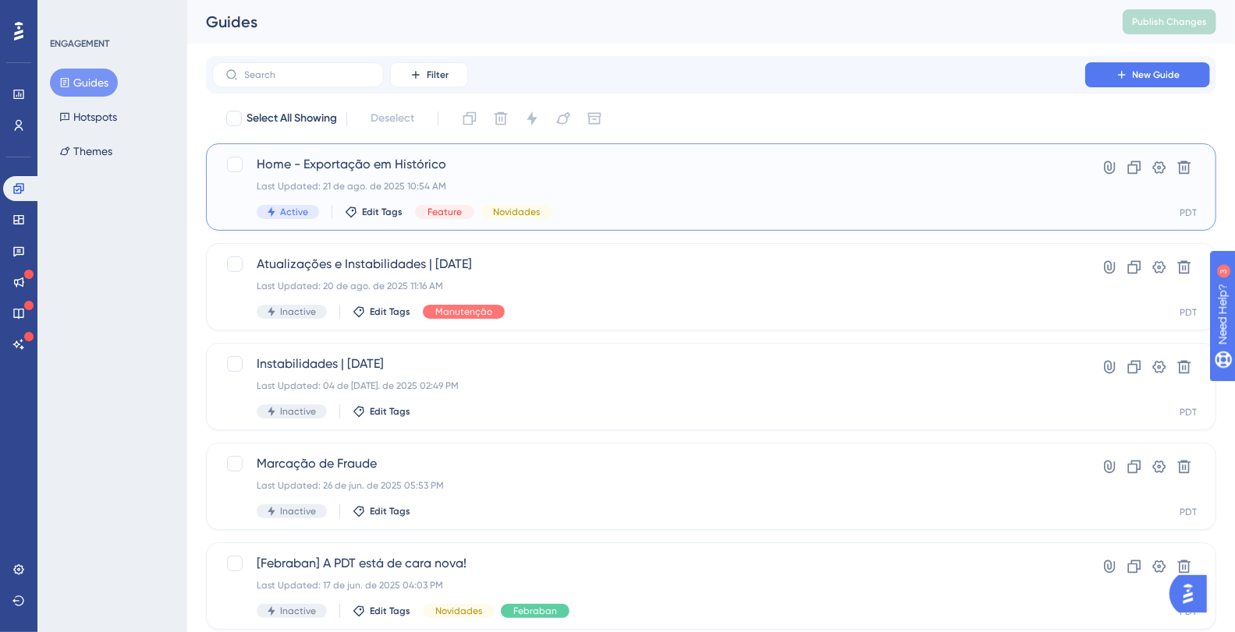
click at [432, 172] on span "Home - Exportação em Histórico" at bounding box center [649, 164] width 784 height 19
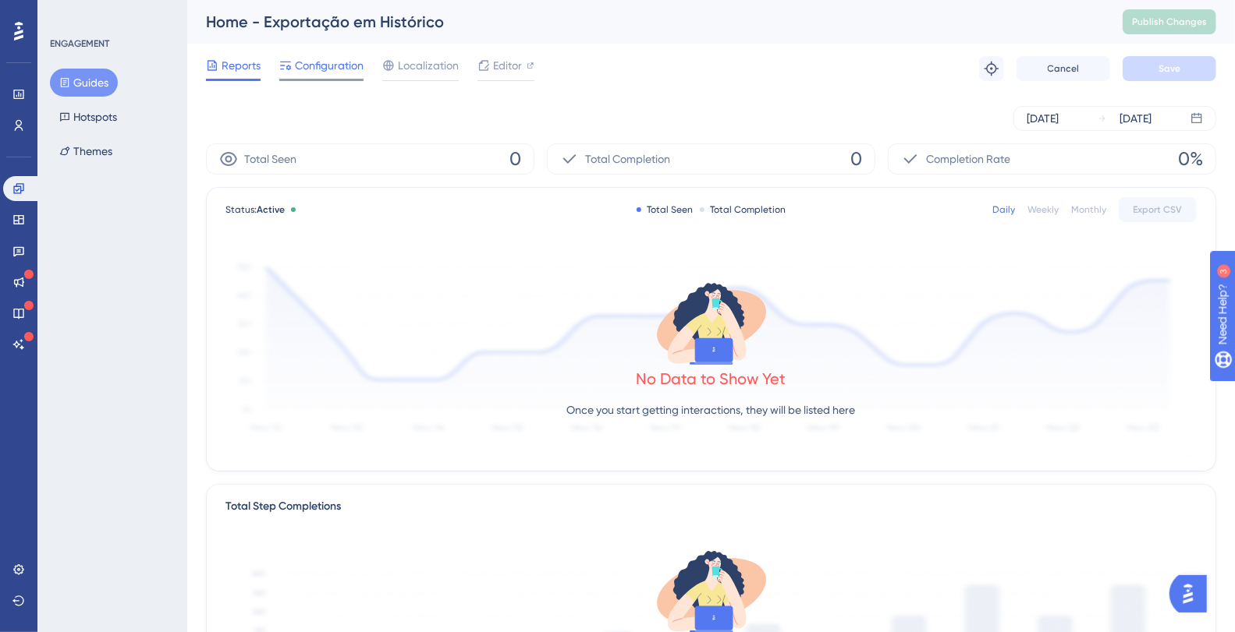
click at [335, 69] on span "Configuration" at bounding box center [329, 65] width 69 height 19
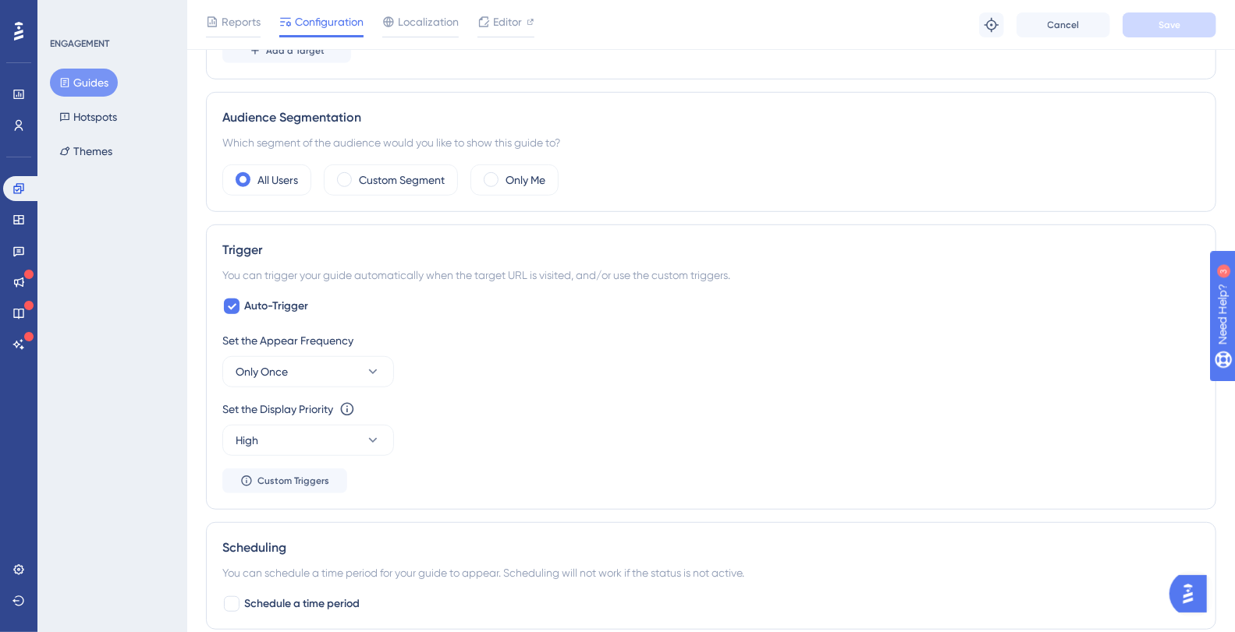
scroll to position [616, 0]
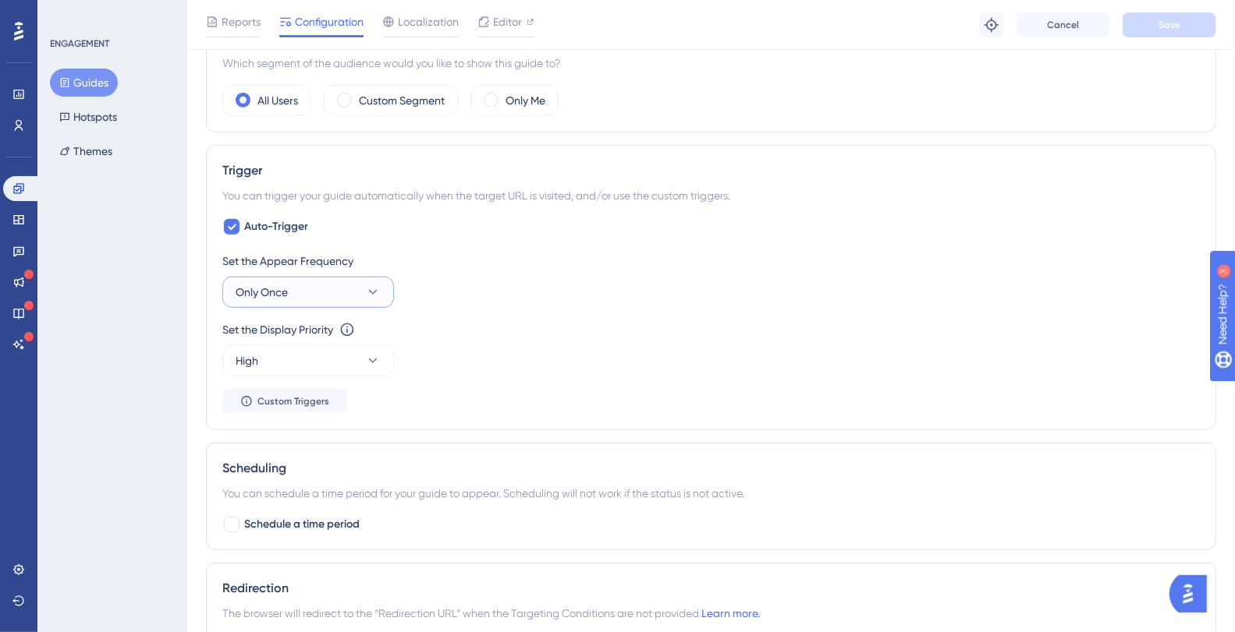
click at [363, 294] on button "Only Once" at bounding box center [308, 292] width 172 height 31
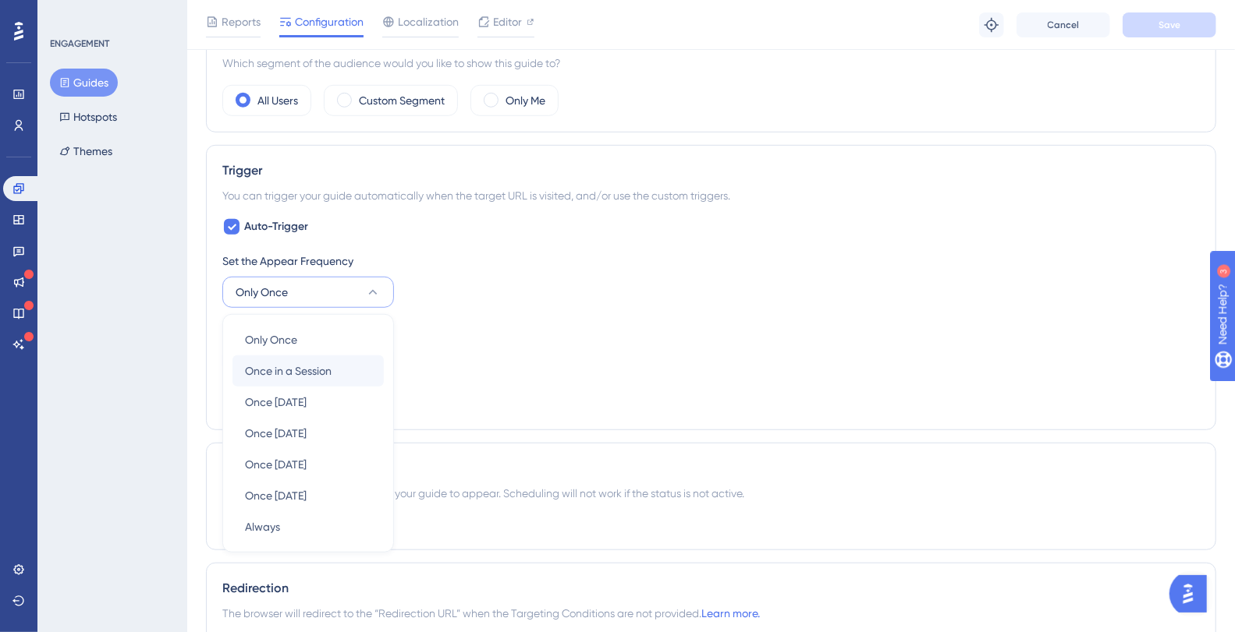
scroll to position [703, 0]
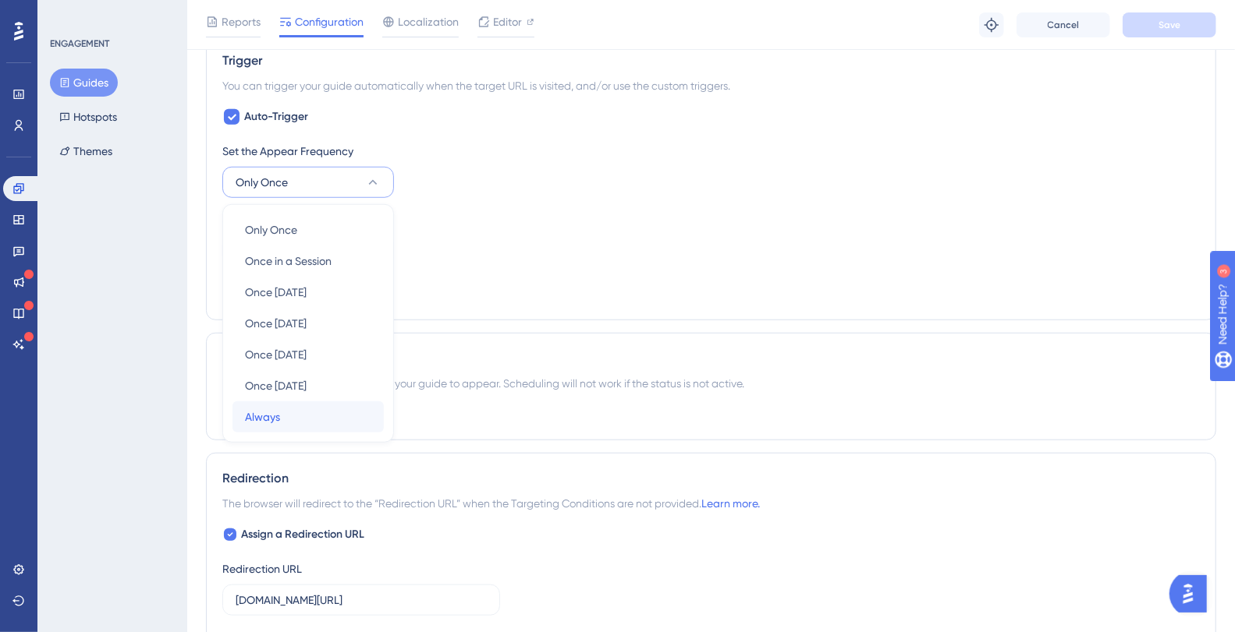
click at [278, 418] on span "Always" at bounding box center [262, 417] width 35 height 19
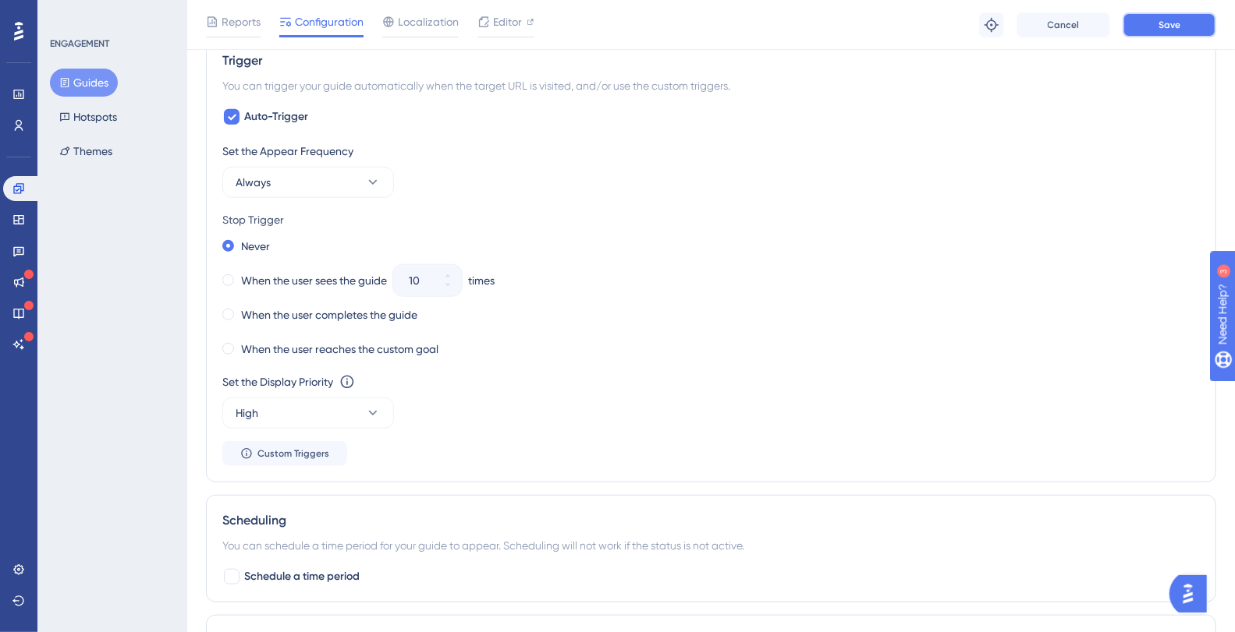
click at [1168, 22] on span "Save" at bounding box center [1169, 25] width 22 height 12
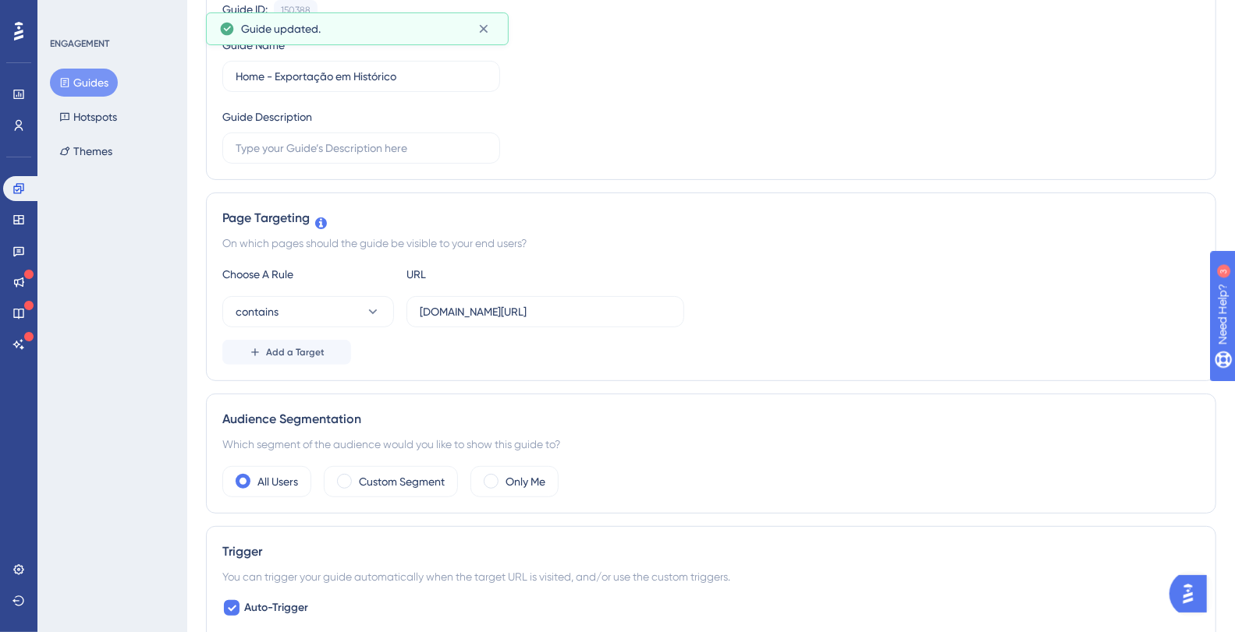
scroll to position [0, 0]
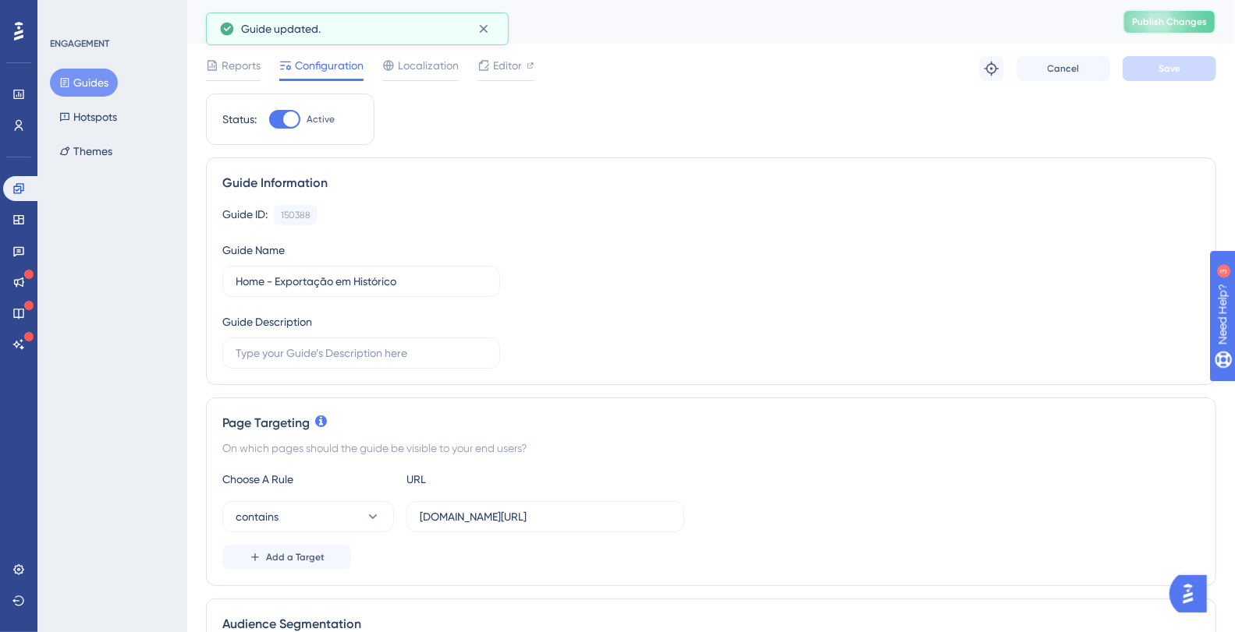
click at [1172, 17] on span "Publish Changes" at bounding box center [1169, 22] width 75 height 12
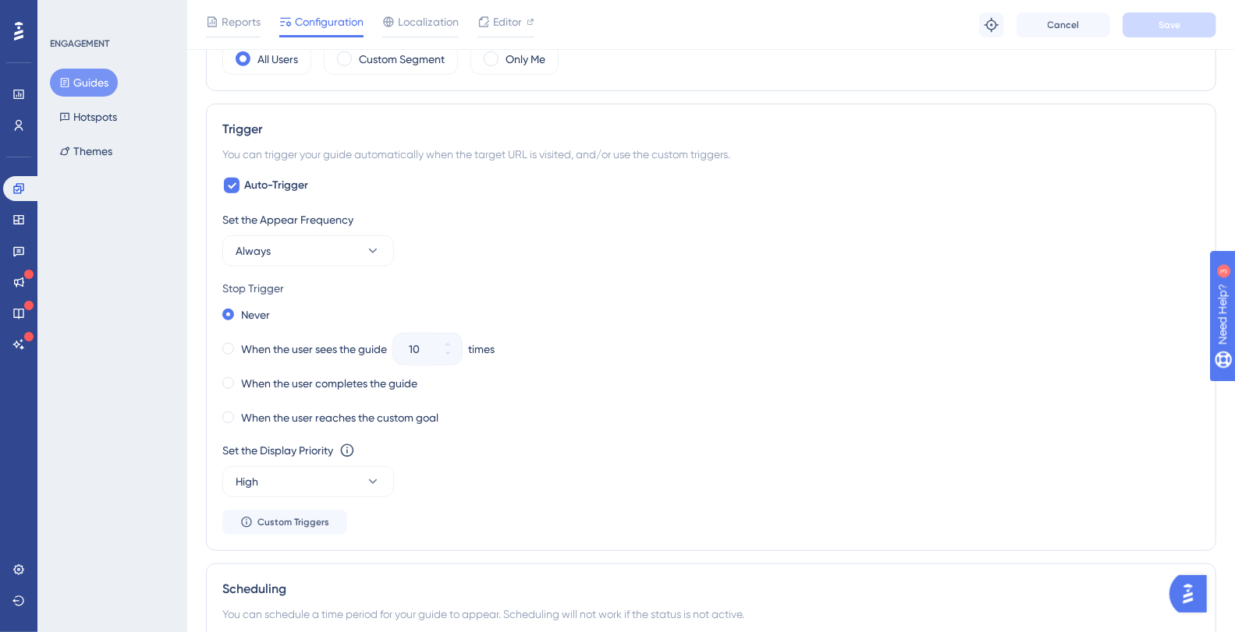
scroll to position [652, 0]
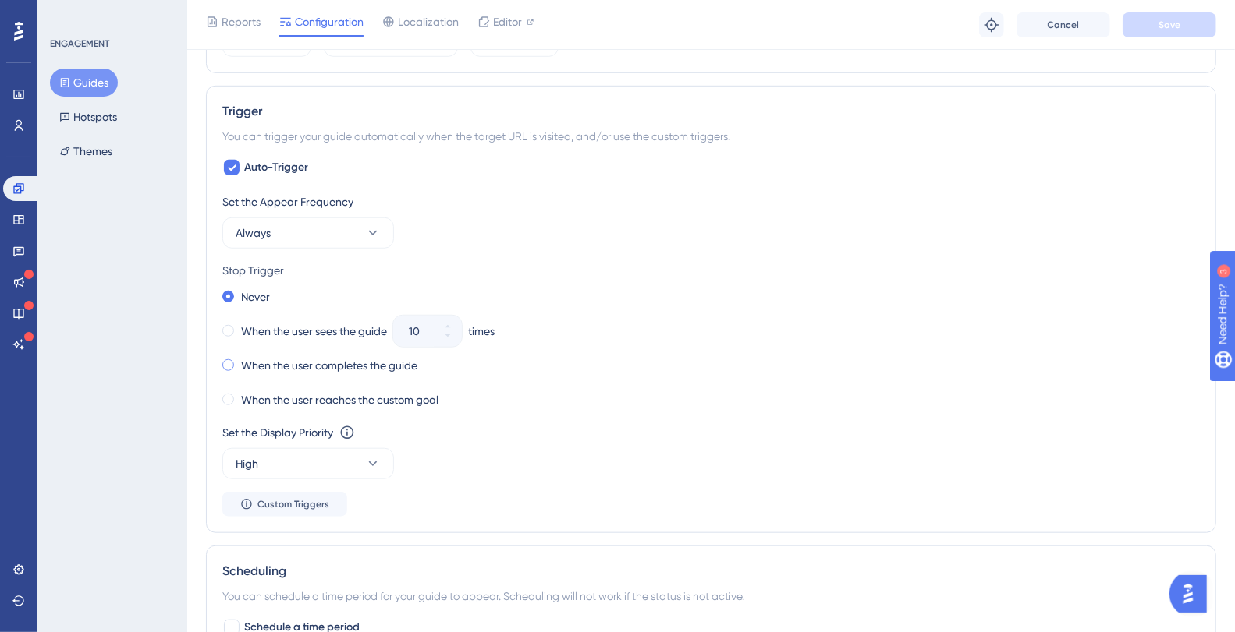
click at [356, 362] on label "When the user completes the guide" at bounding box center [329, 365] width 176 height 19
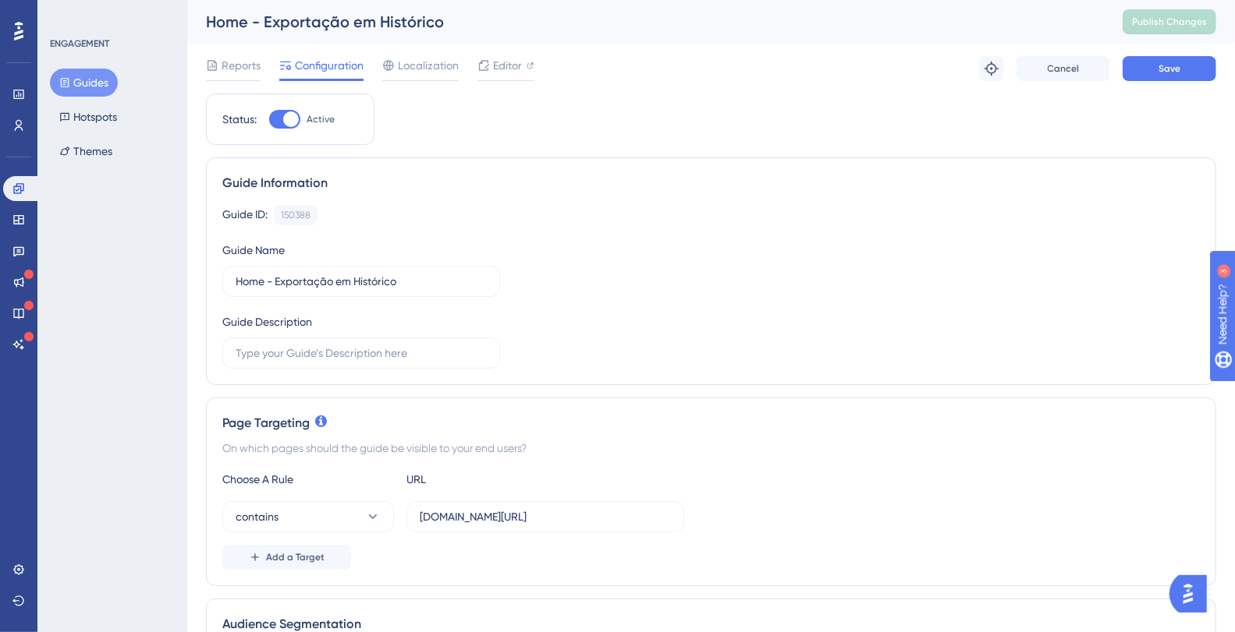
drag, startPoint x: 431, startPoint y: 69, endPoint x: 459, endPoint y: 140, distance: 76.0
click at [438, 81] on div "Reports Configuration Localization Editor Troubleshoot Cancel Save" at bounding box center [711, 69] width 1010 height 50
click at [619, 87] on div "Reports Configuration Localization Editor Troubleshoot Cancel Save" at bounding box center [711, 69] width 1010 height 50
click at [494, 69] on span "Editor" at bounding box center [507, 65] width 29 height 19
click at [1164, 16] on span "Publish Changes" at bounding box center [1169, 22] width 75 height 12
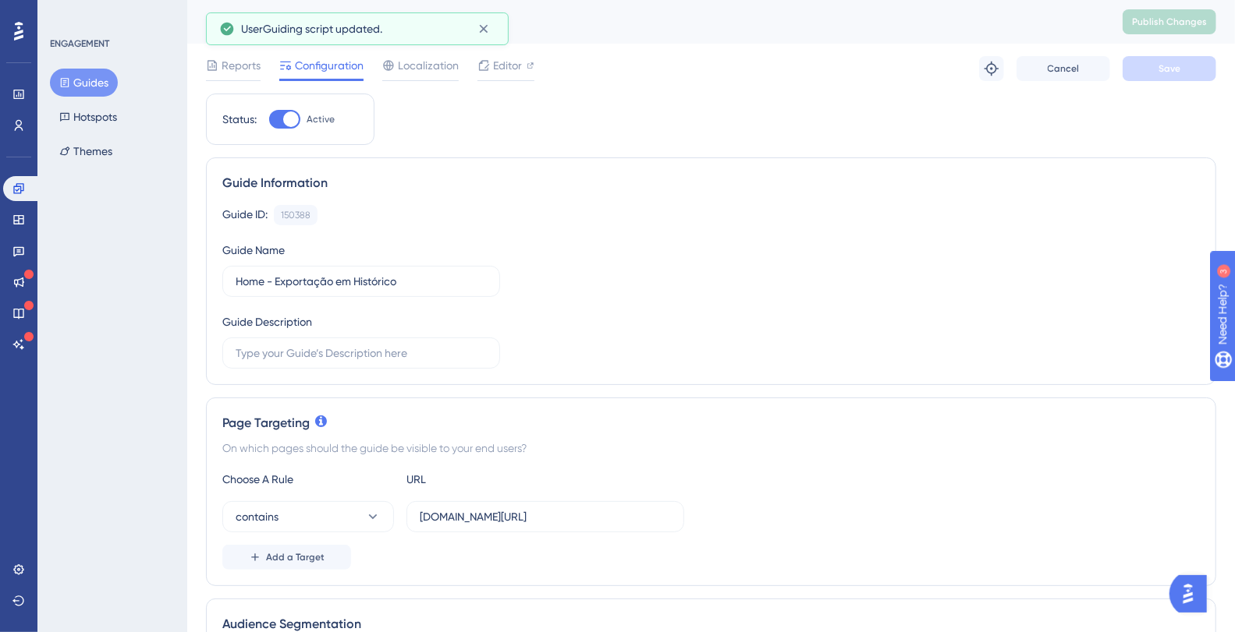
click at [78, 78] on button "Guides" at bounding box center [84, 83] width 68 height 28
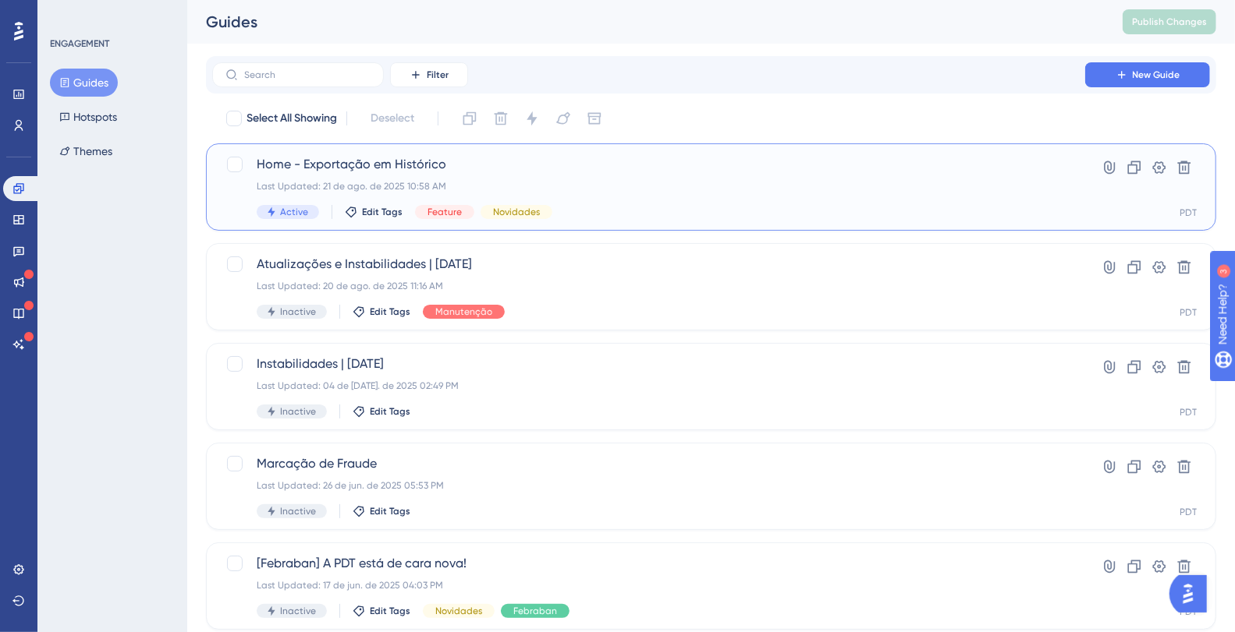
click at [378, 168] on span "Home - Exportação em Histórico" at bounding box center [649, 164] width 784 height 19
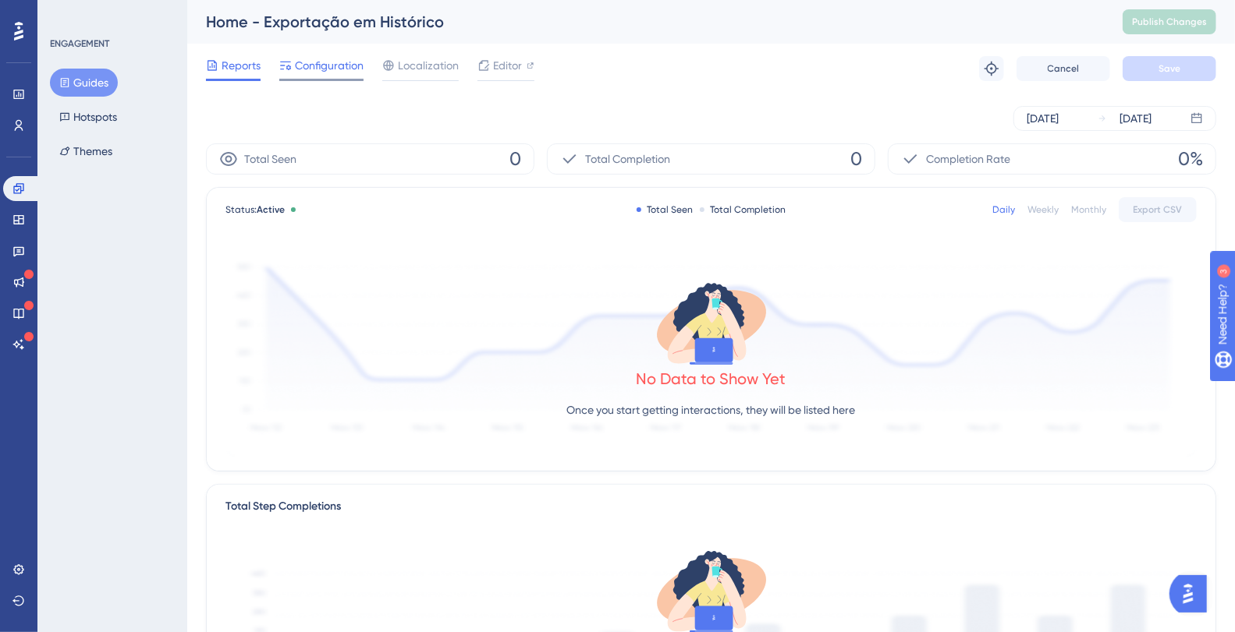
click at [338, 69] on span "Configuration" at bounding box center [329, 65] width 69 height 19
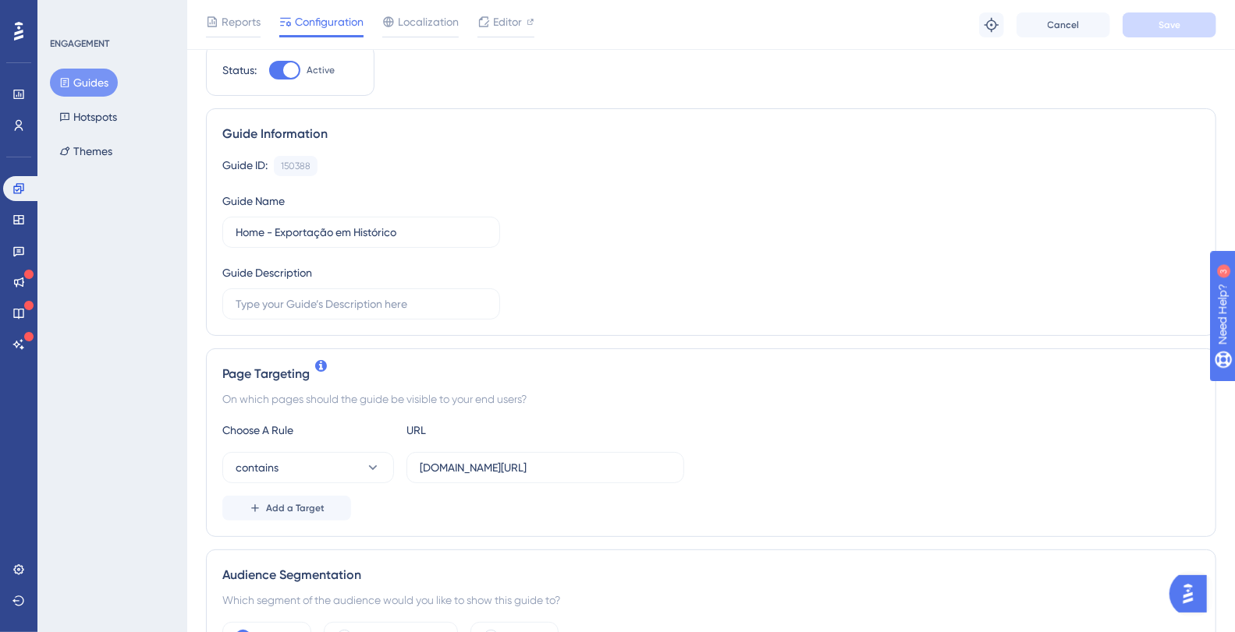
scroll to position [82, 0]
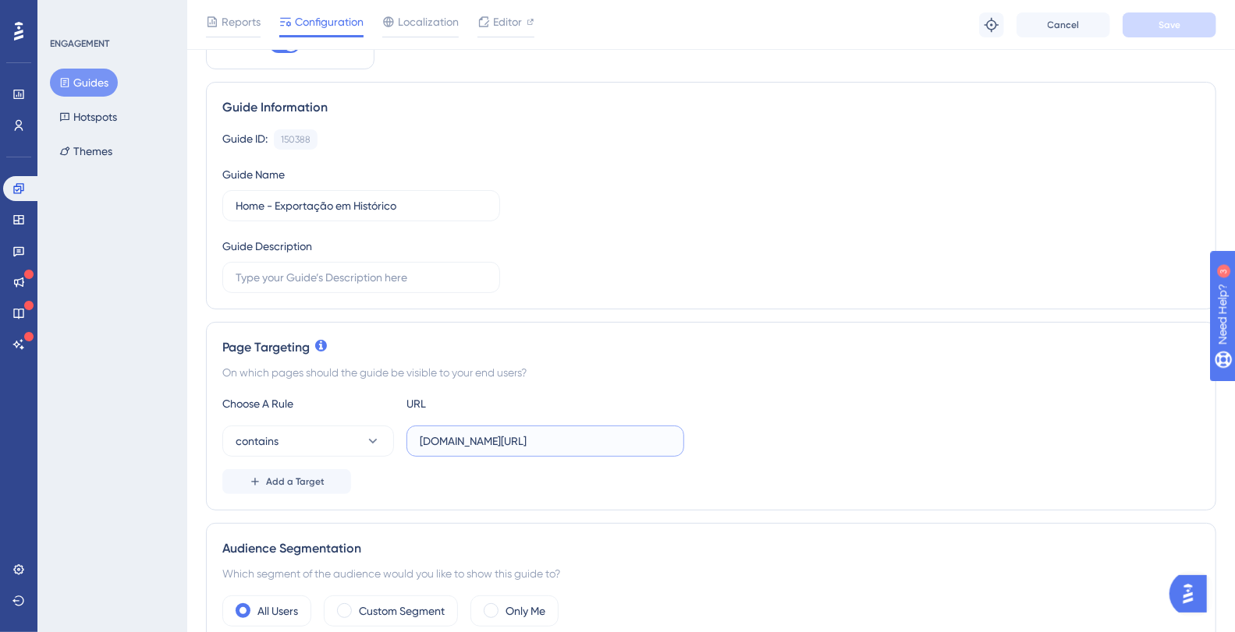
drag, startPoint x: 590, startPoint y: 437, endPoint x: 714, endPoint y: 356, distance: 147.1
click at [722, 438] on div "contains [DOMAIN_NAME][URL]" at bounding box center [710, 441] width 977 height 31
click at [714, 254] on div "Guide ID: 150388 Copy Guide Name Home - Exportação em Histórico Guide Descripti…" at bounding box center [710, 211] width 977 height 164
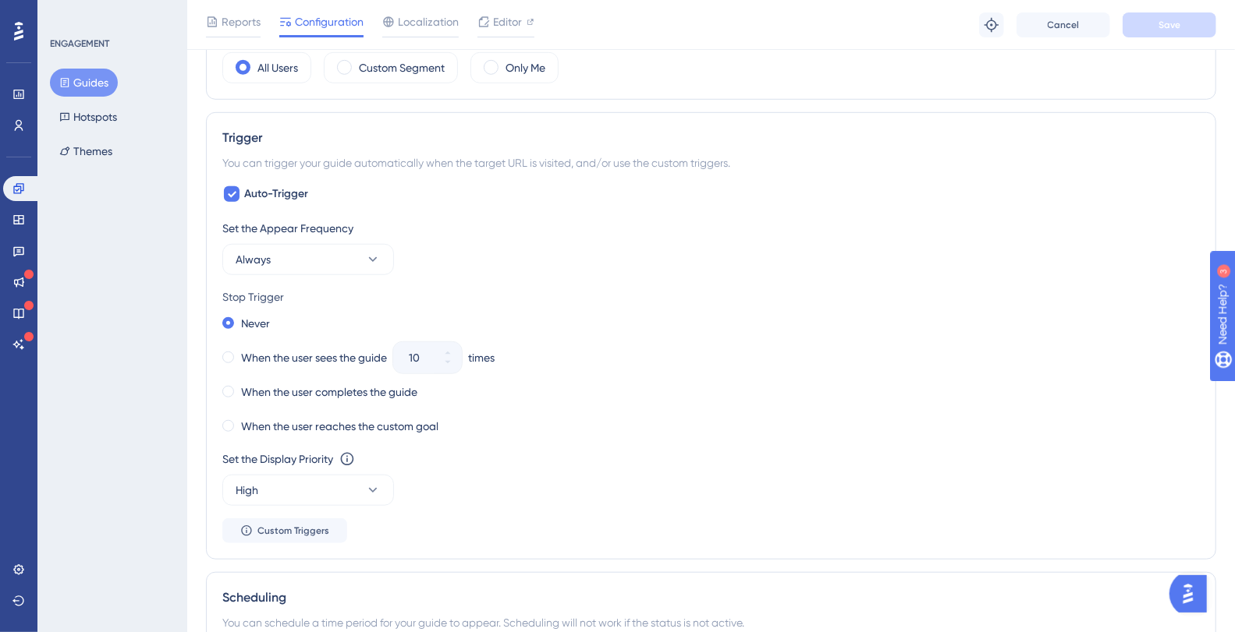
scroll to position [629, 0]
click at [330, 244] on button "Always" at bounding box center [308, 256] width 172 height 31
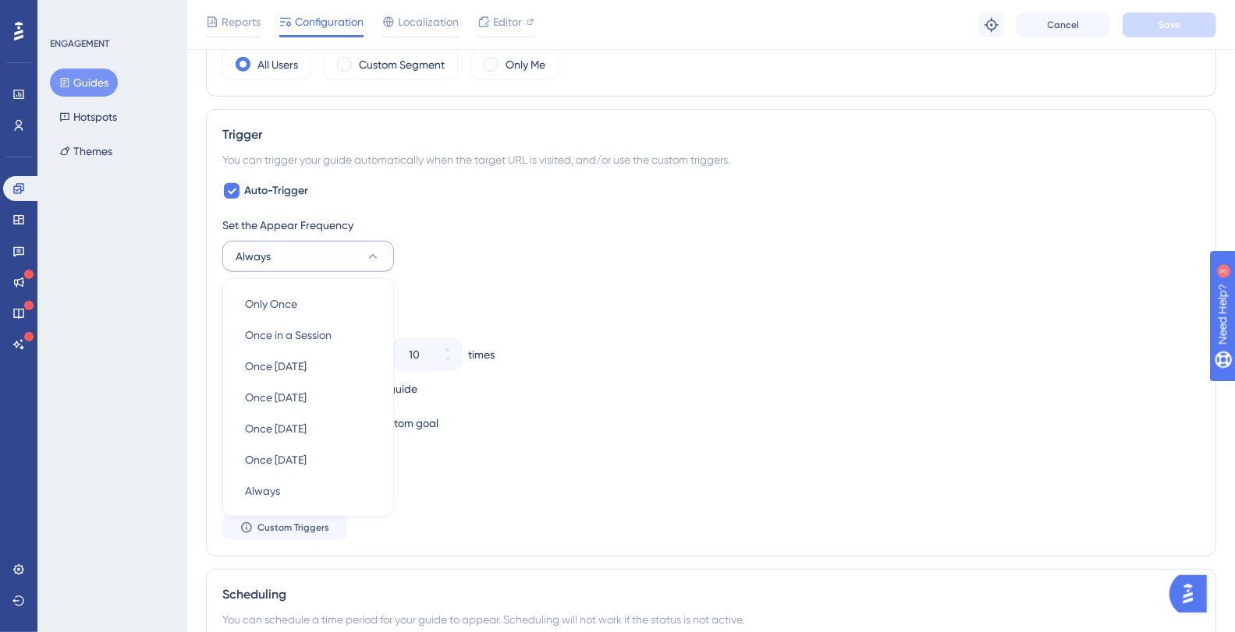
scroll to position [704, 0]
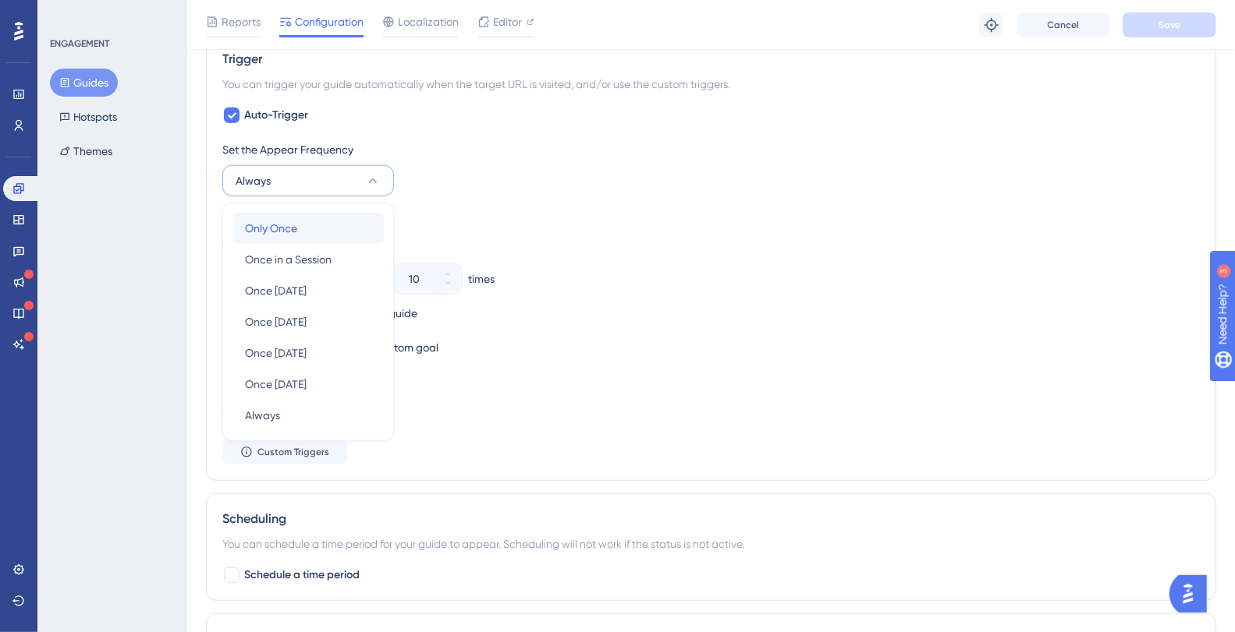
click at [296, 222] on div "Only Once Only Once" at bounding box center [308, 228] width 126 height 31
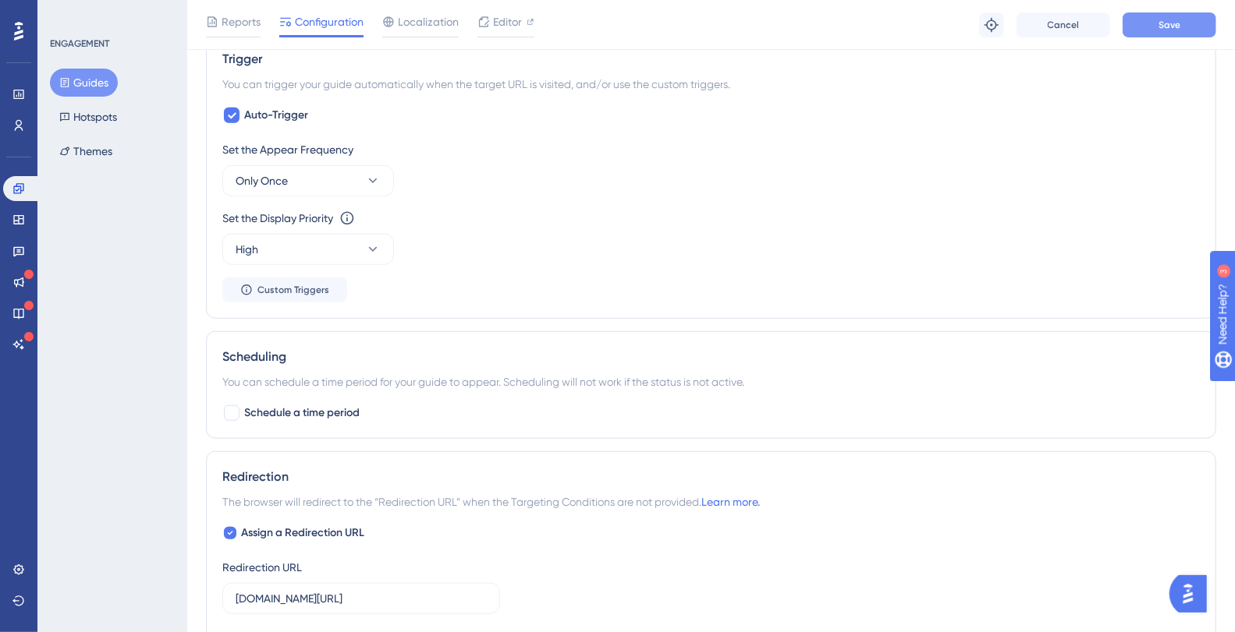
click at [1168, 28] on span "Save" at bounding box center [1169, 25] width 22 height 12
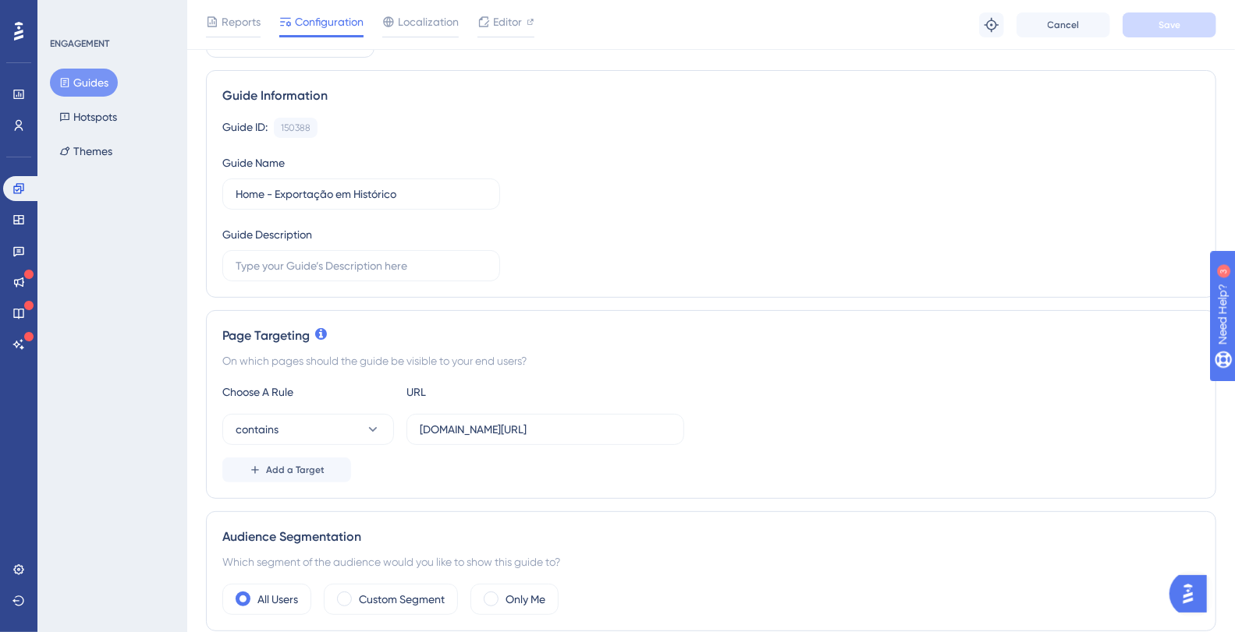
scroll to position [0, 0]
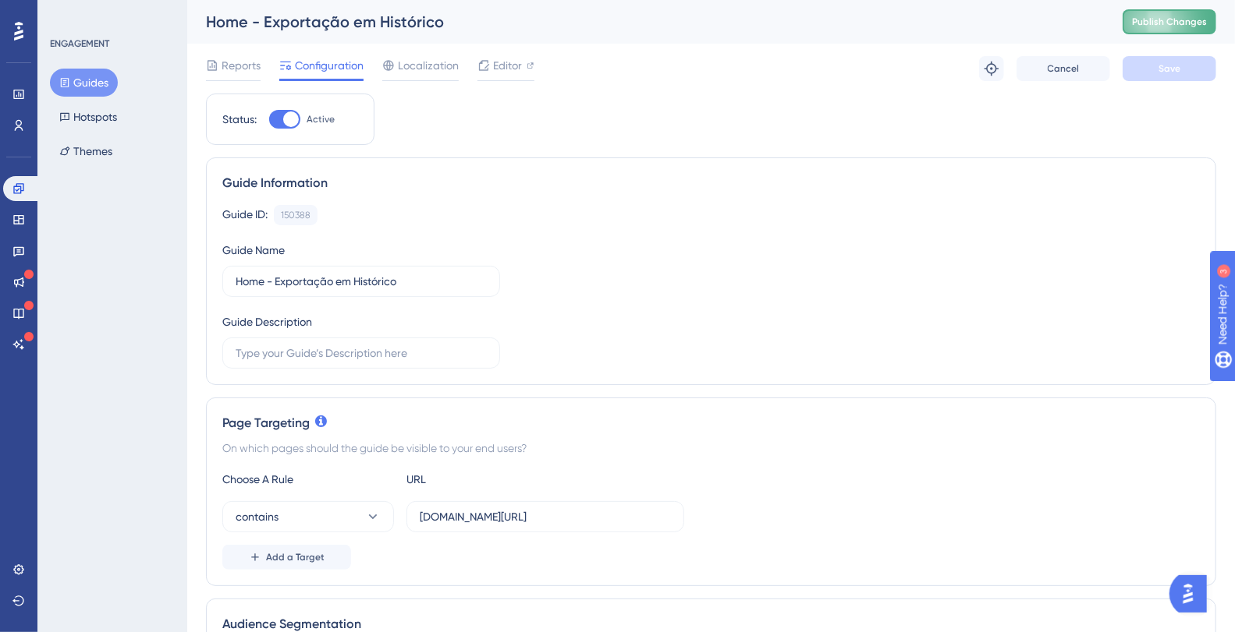
click at [1182, 18] on span "Publish Changes" at bounding box center [1169, 22] width 75 height 12
